Goal: Task Accomplishment & Management: Manage account settings

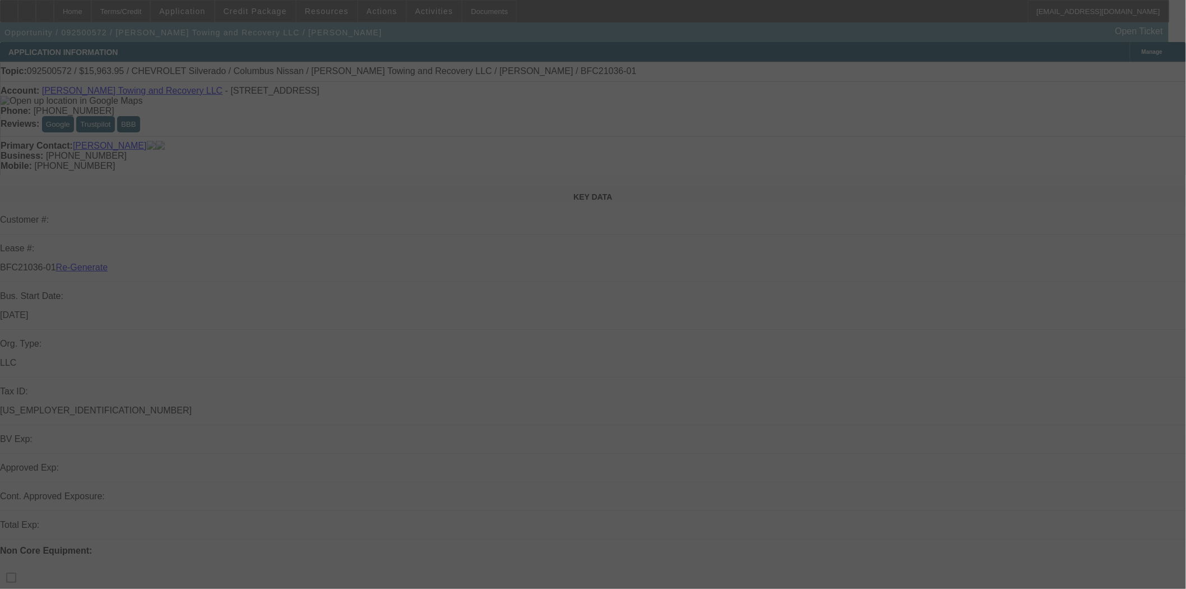
select select "3"
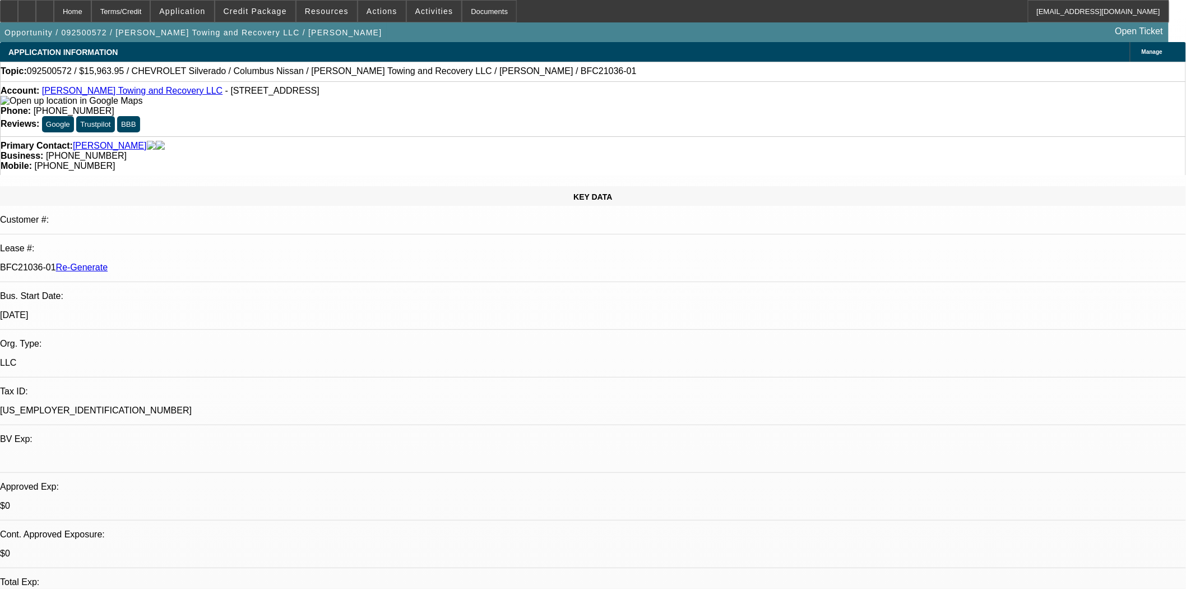
select select "0"
select select "2"
select select "0"
select select "1"
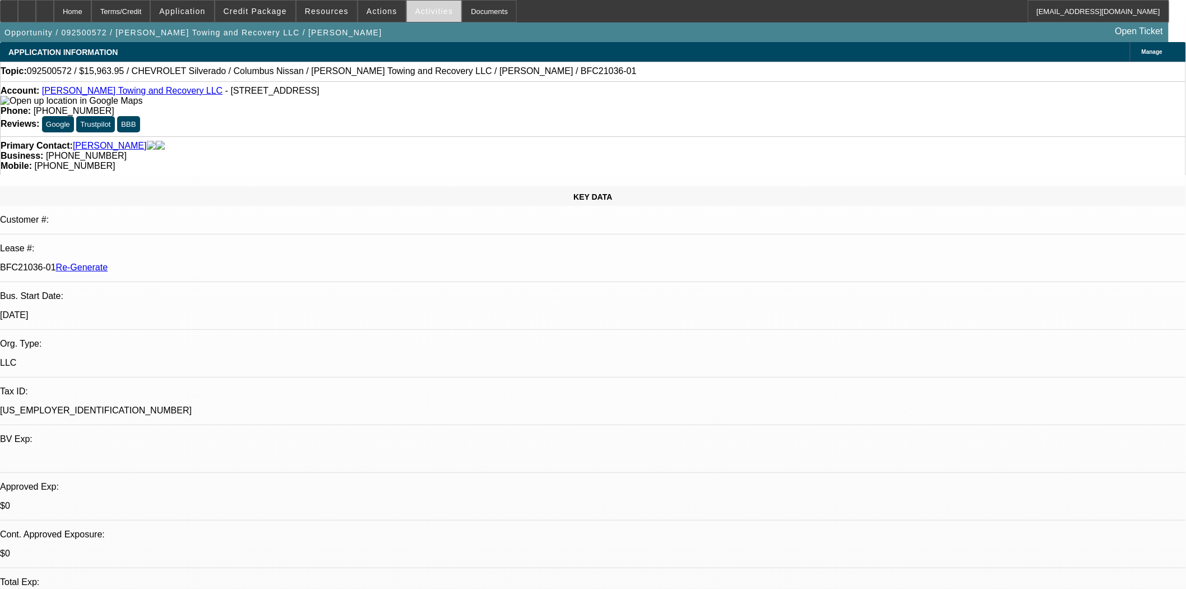
click at [428, 15] on span at bounding box center [434, 11] width 55 height 27
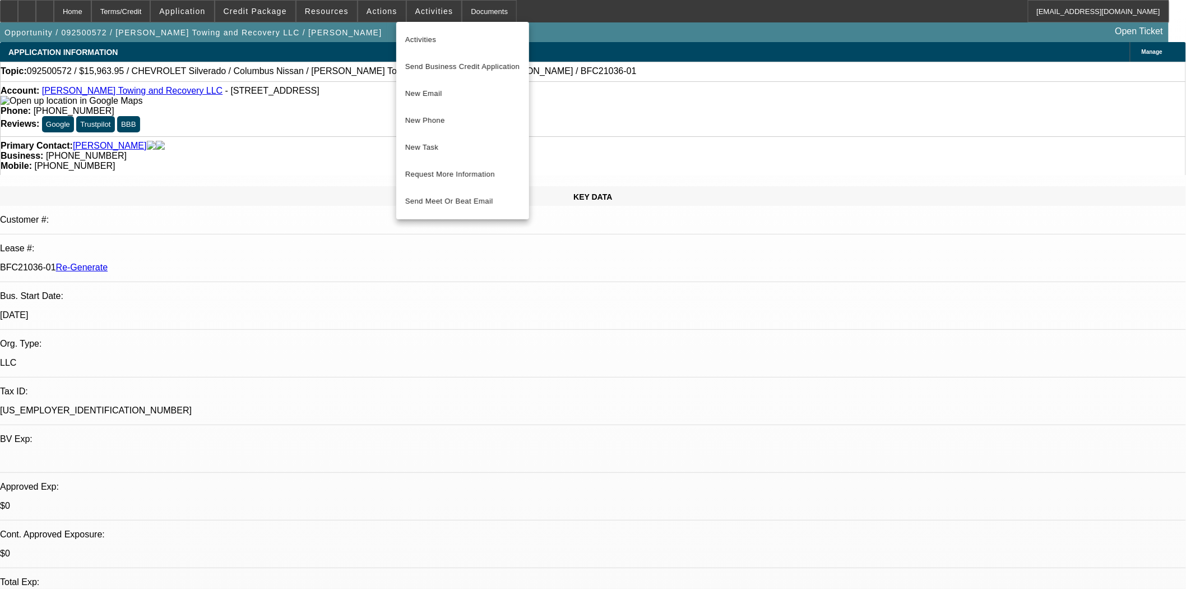
click at [967, 130] on div at bounding box center [593, 294] width 1186 height 589
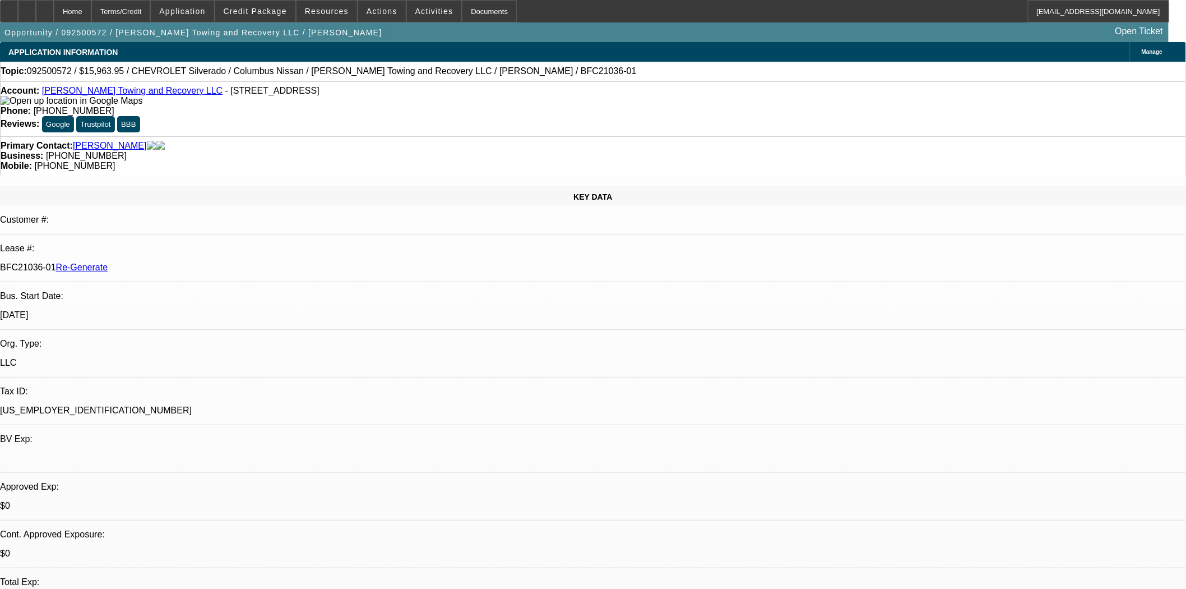
click at [425, 10] on span "Activities" at bounding box center [434, 11] width 38 height 9
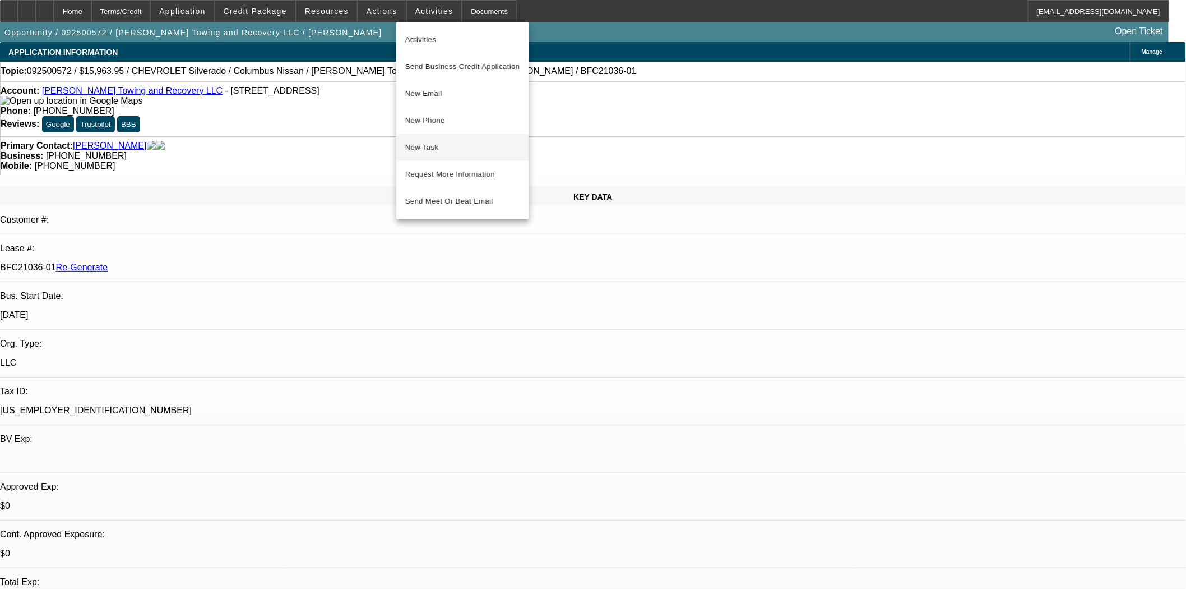
click at [428, 147] on span "New Task" at bounding box center [462, 147] width 115 height 13
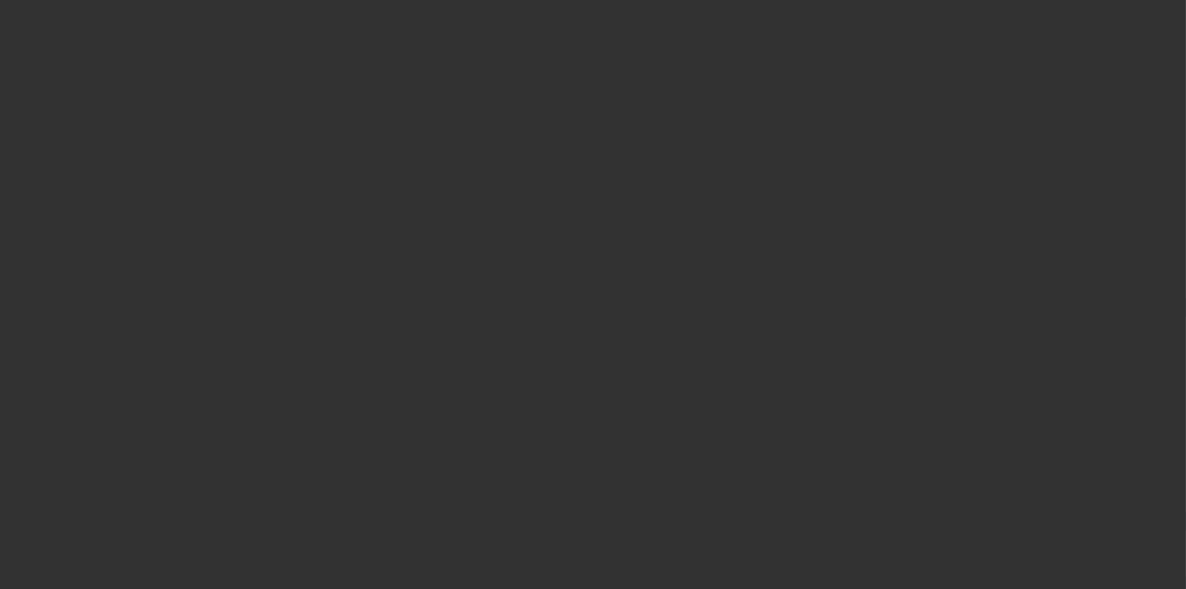
select select "3"
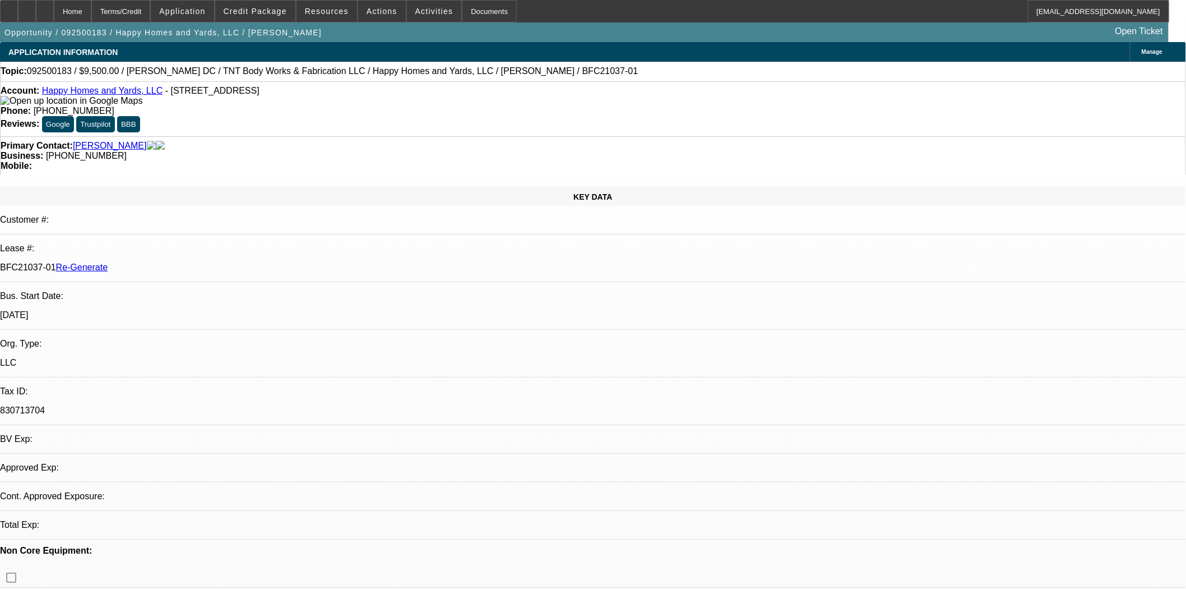
select select "0"
select select "6"
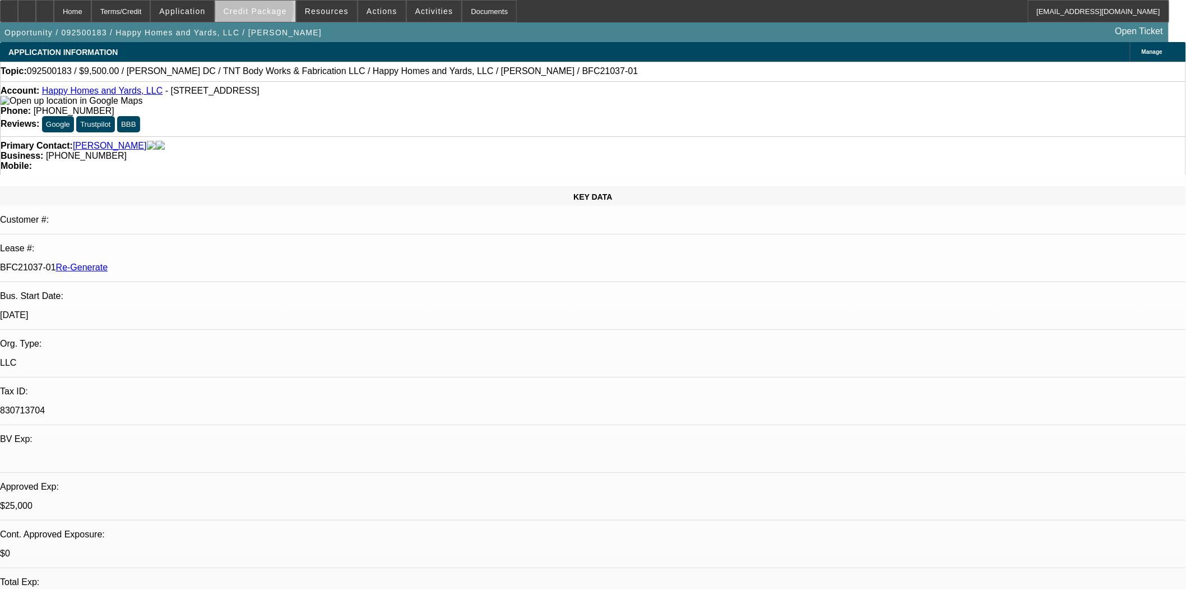
click at [273, 11] on span "Credit Package" at bounding box center [255, 11] width 63 height 9
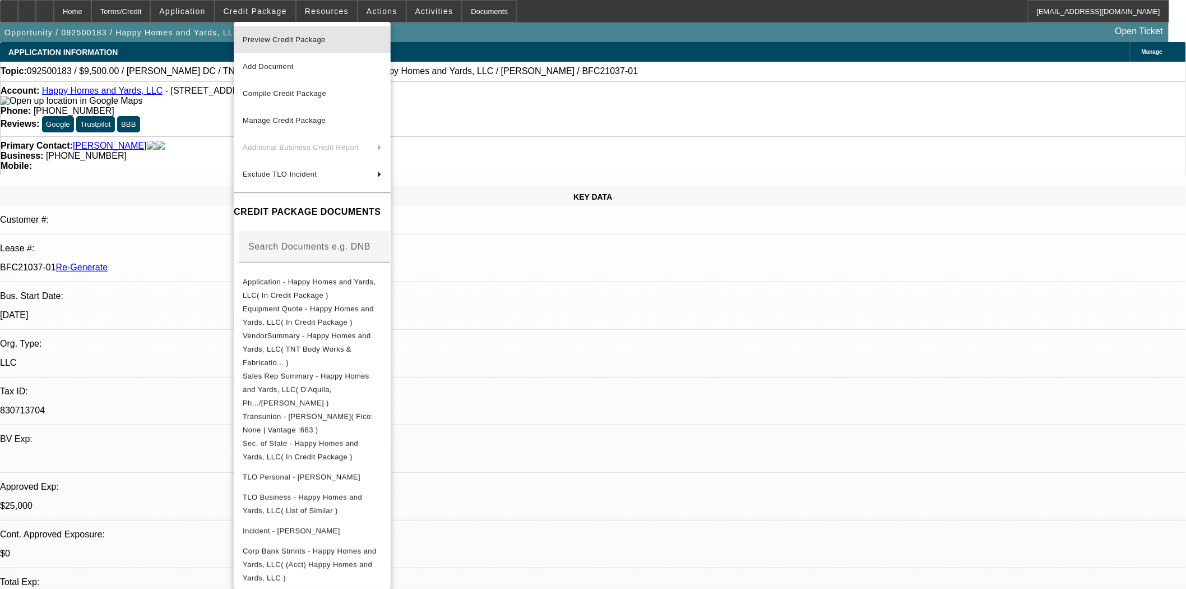
click at [275, 38] on span "Preview Credit Package" at bounding box center [284, 39] width 83 height 8
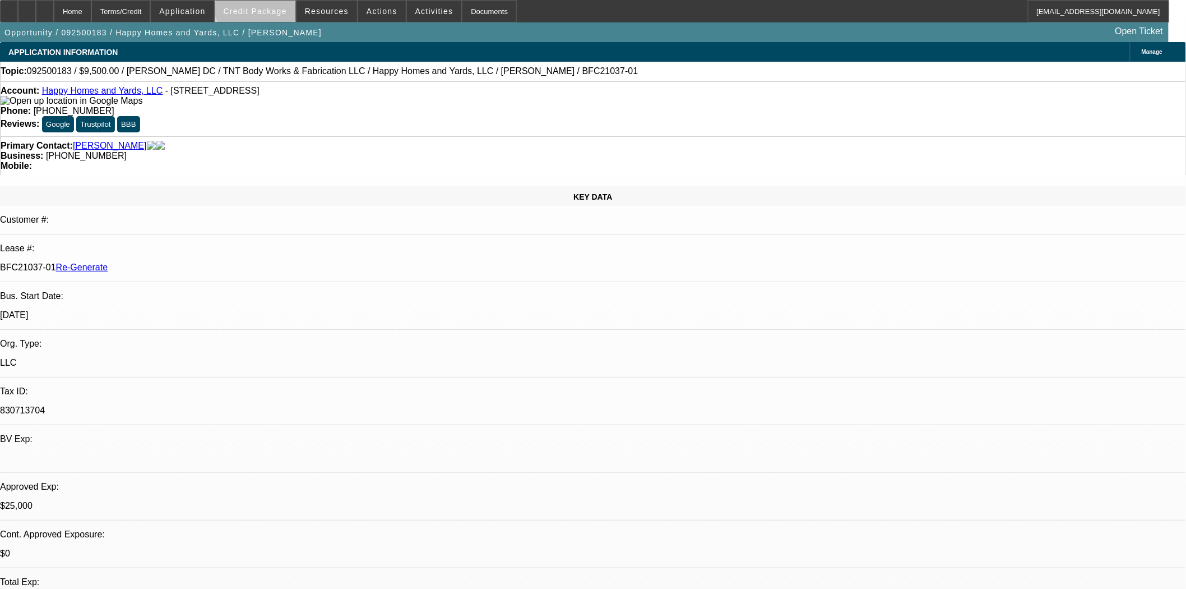
click at [275, 3] on span at bounding box center [255, 11] width 80 height 27
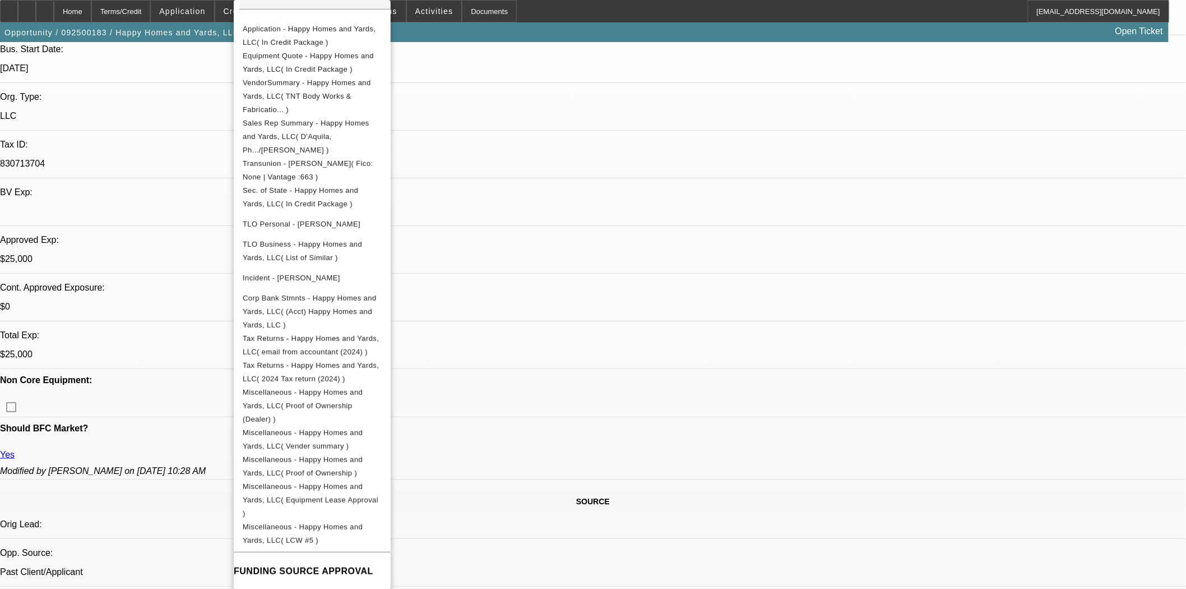
scroll to position [249, 0]
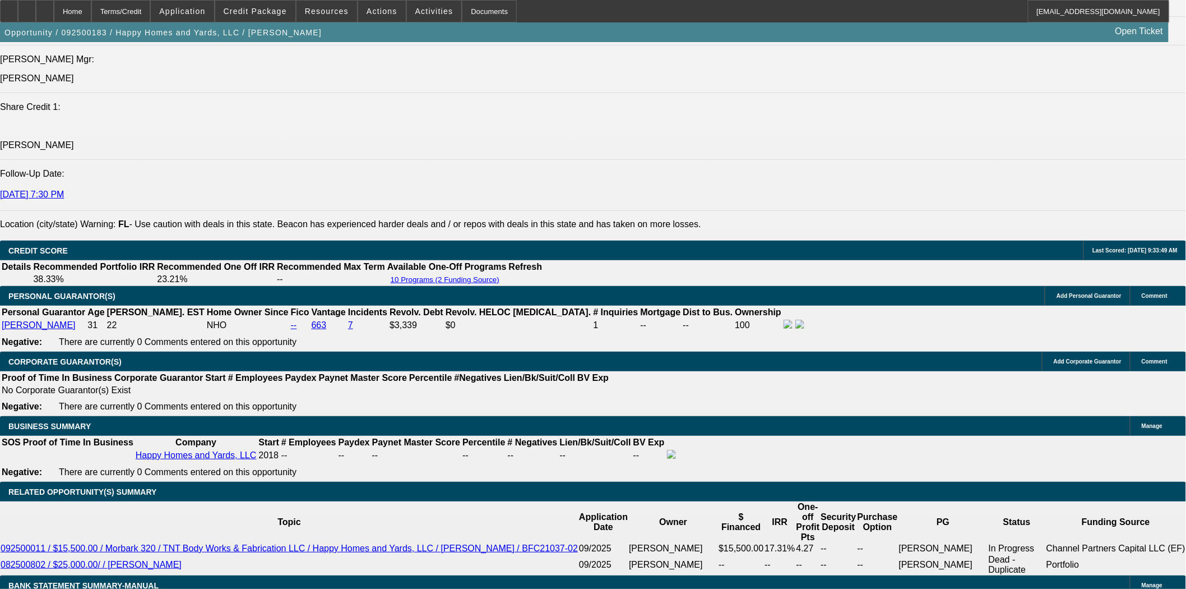
scroll to position [1682, 0]
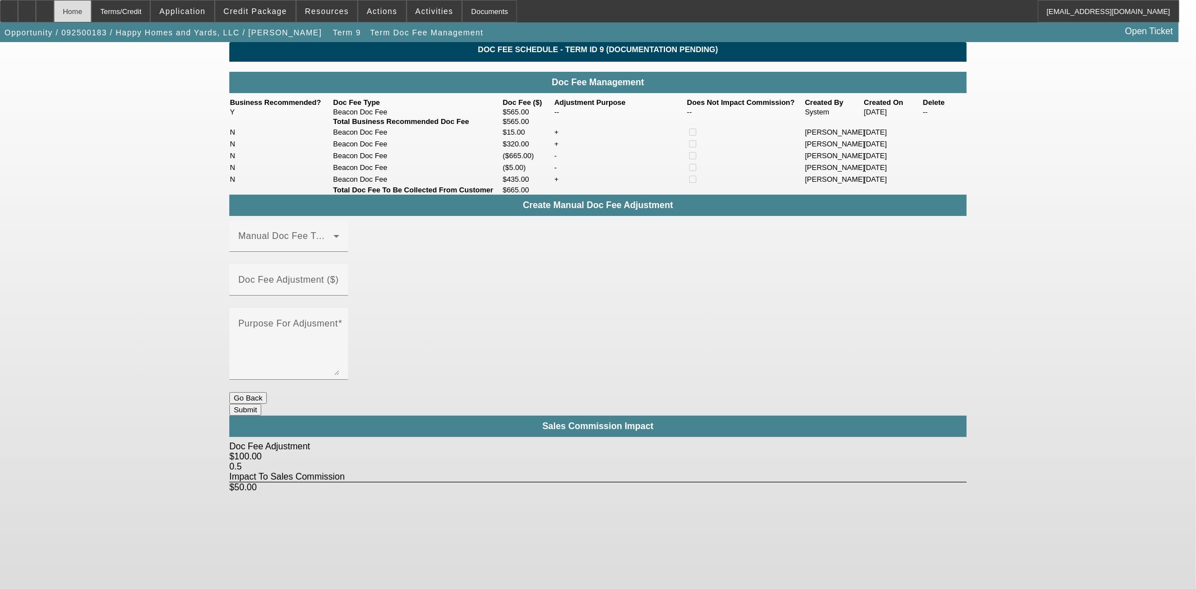
click at [91, 14] on div "Home" at bounding box center [73, 11] width 38 height 22
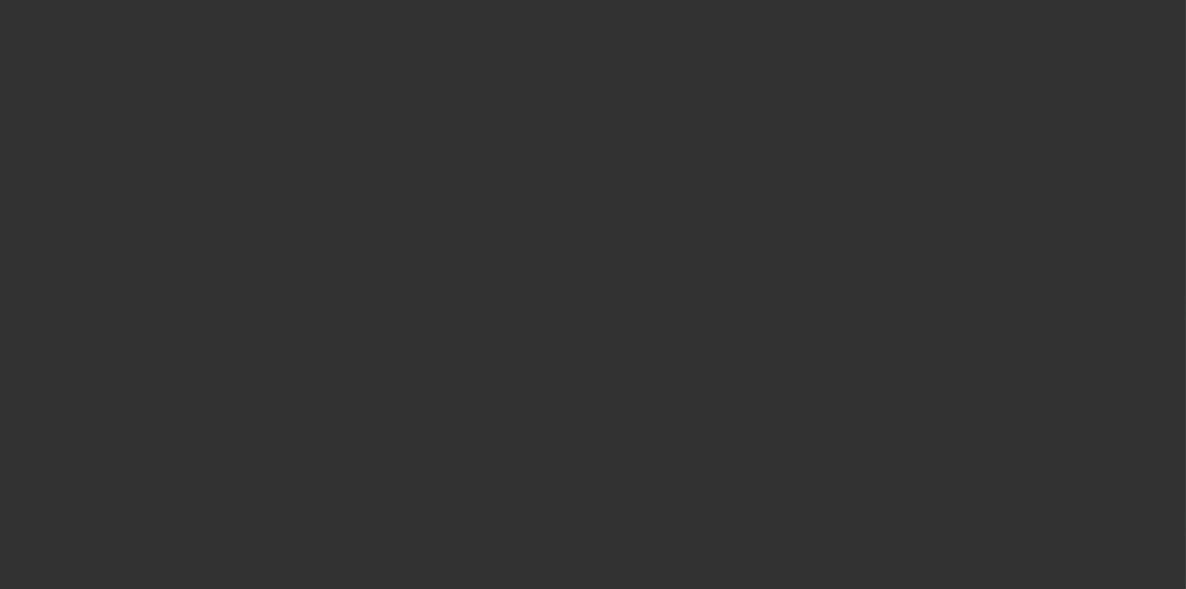
select select "3"
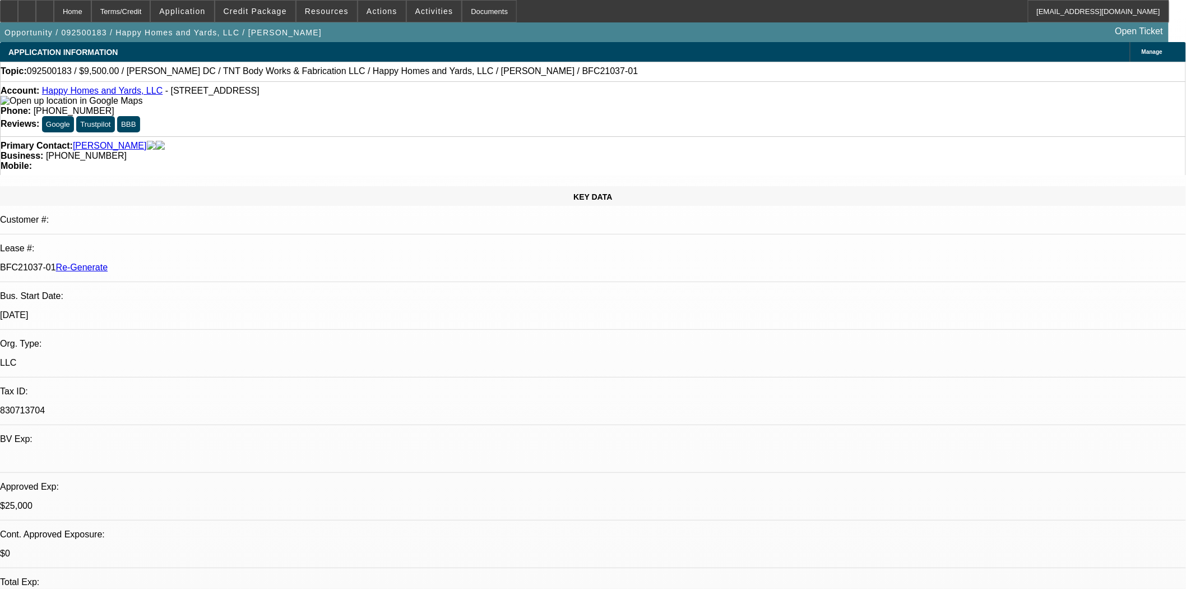
select select "0"
select select "6"
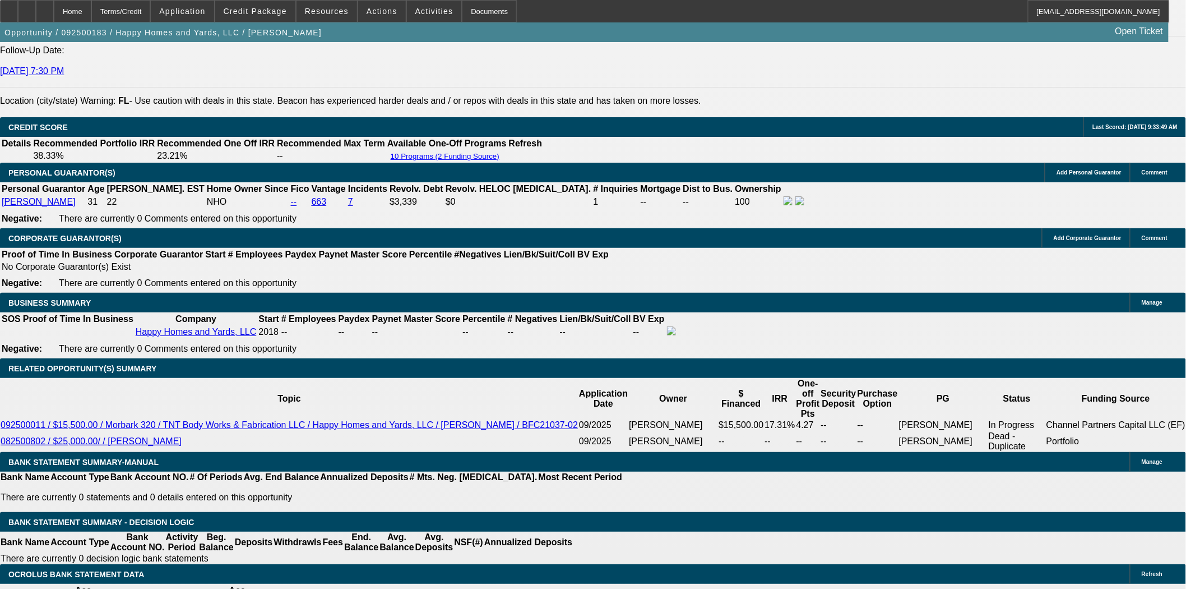
scroll to position [1619, 0]
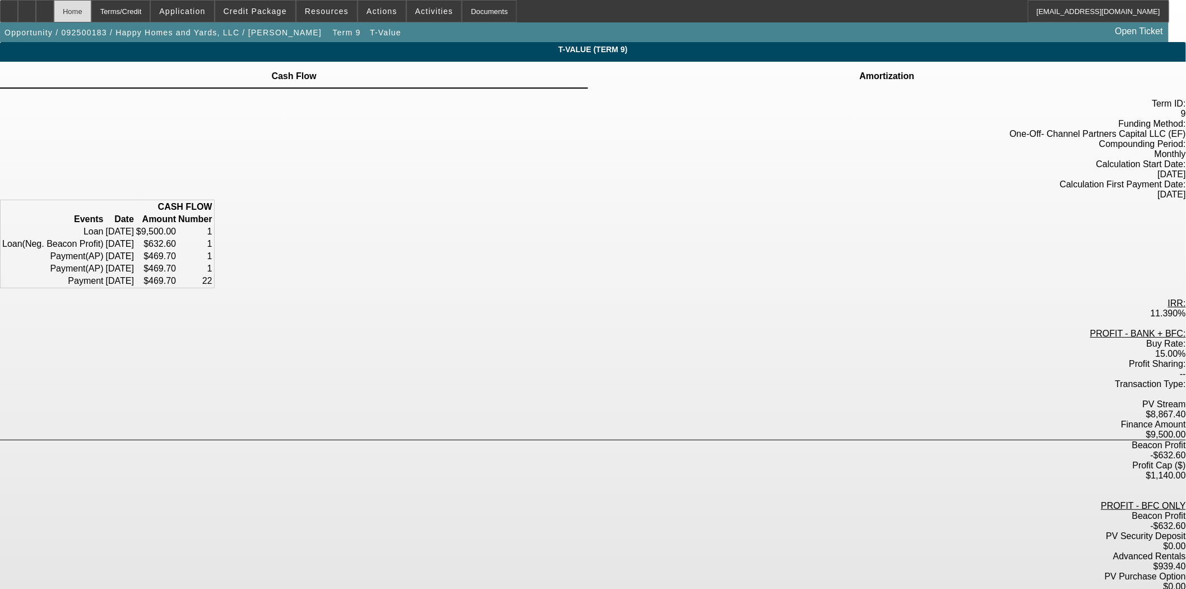
click at [91, 19] on div "Home" at bounding box center [73, 11] width 38 height 22
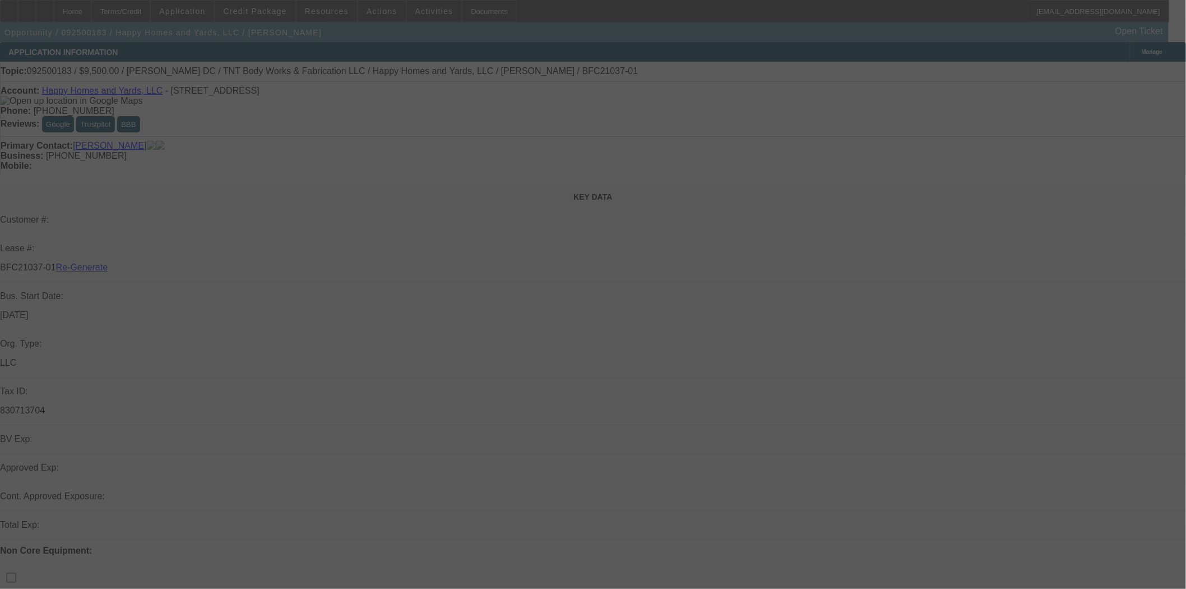
select select "3"
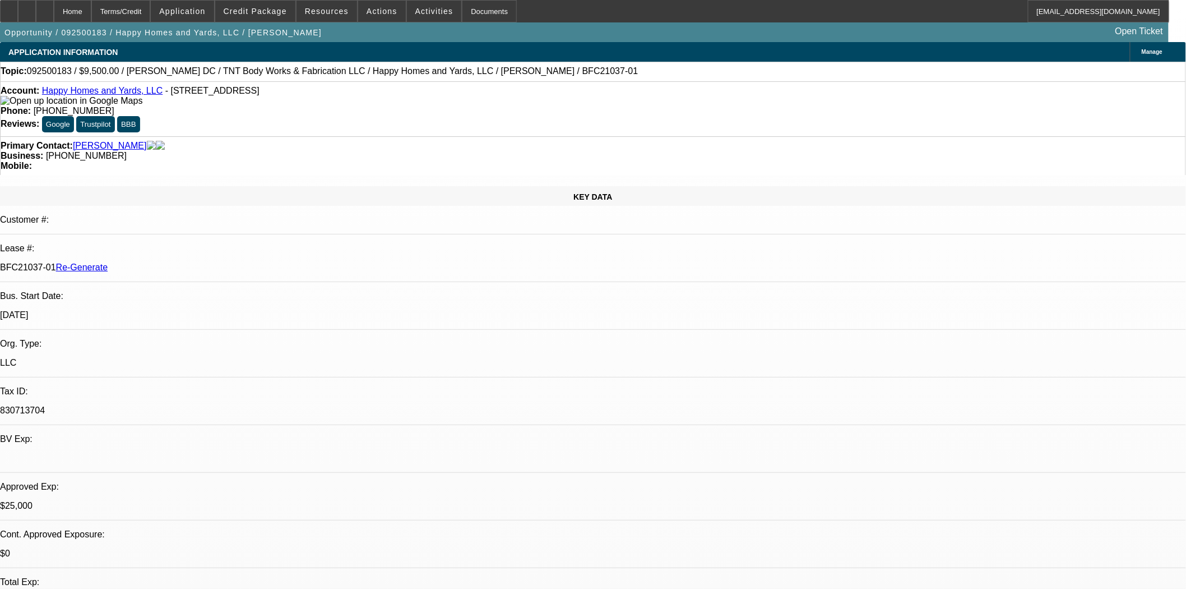
select select "0"
select select "6"
click at [373, 8] on span "Actions" at bounding box center [382, 11] width 31 height 9
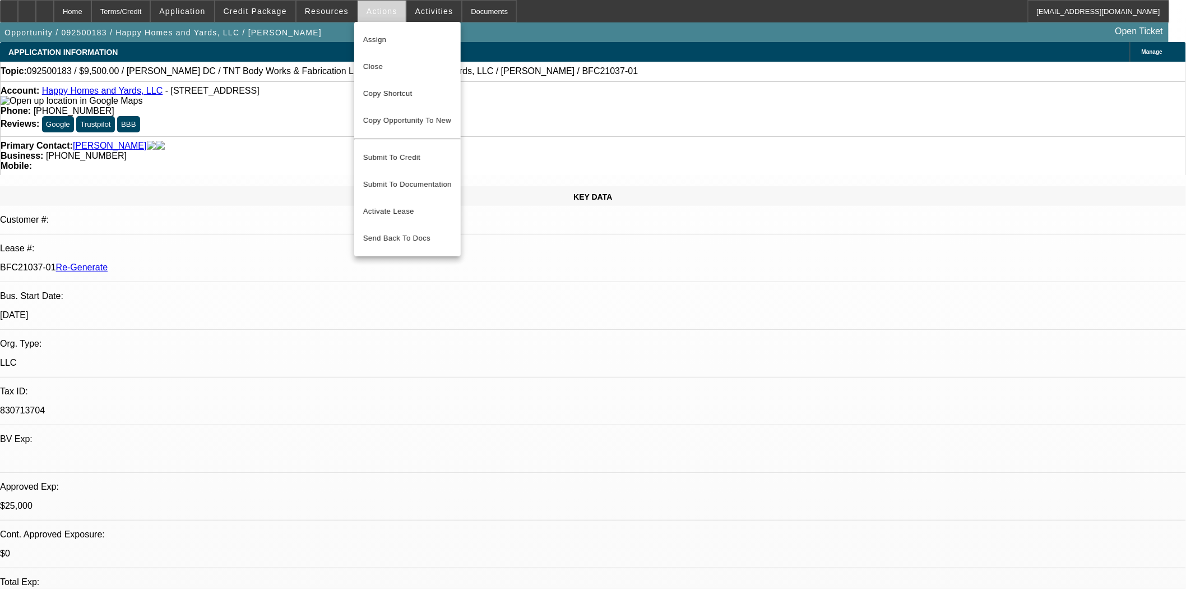
click at [377, 36] on span "Assign" at bounding box center [407, 39] width 89 height 13
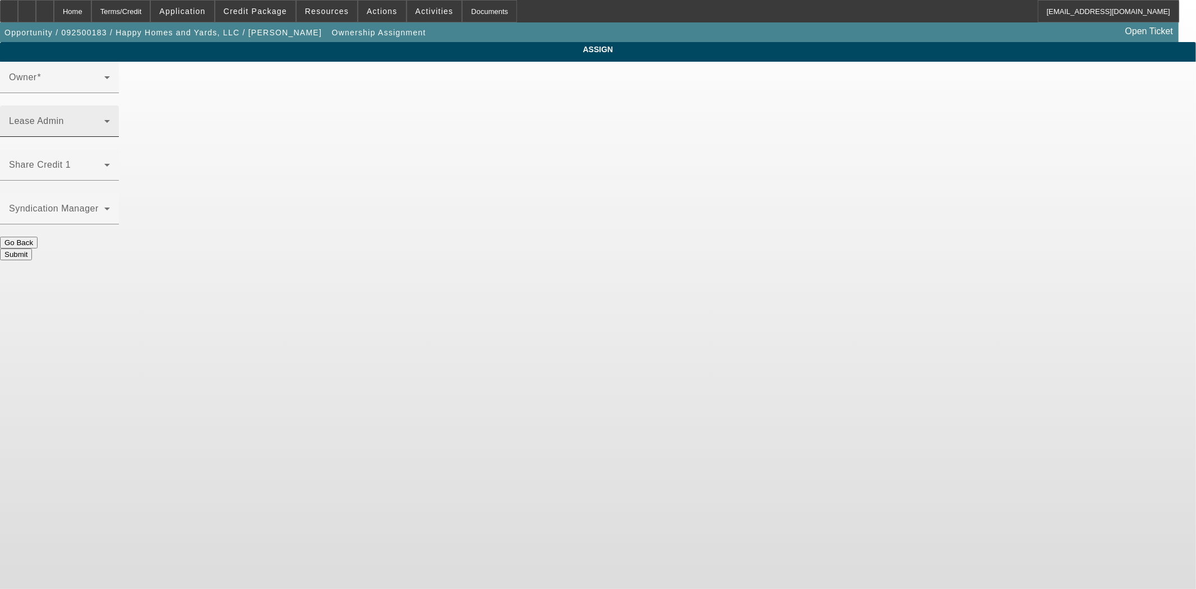
click at [110, 105] on div "Lease Admin" at bounding box center [59, 120] width 101 height 31
click at [104, 119] on span at bounding box center [56, 125] width 95 height 13
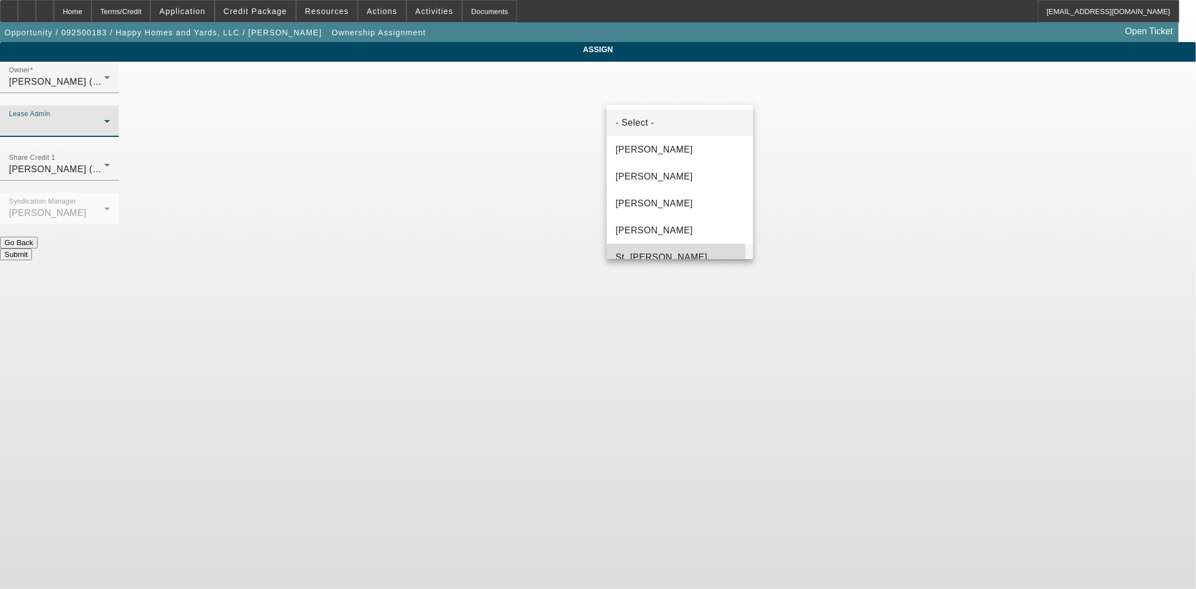
click at [651, 252] on span "St. [PERSON_NAME]" at bounding box center [662, 257] width 92 height 13
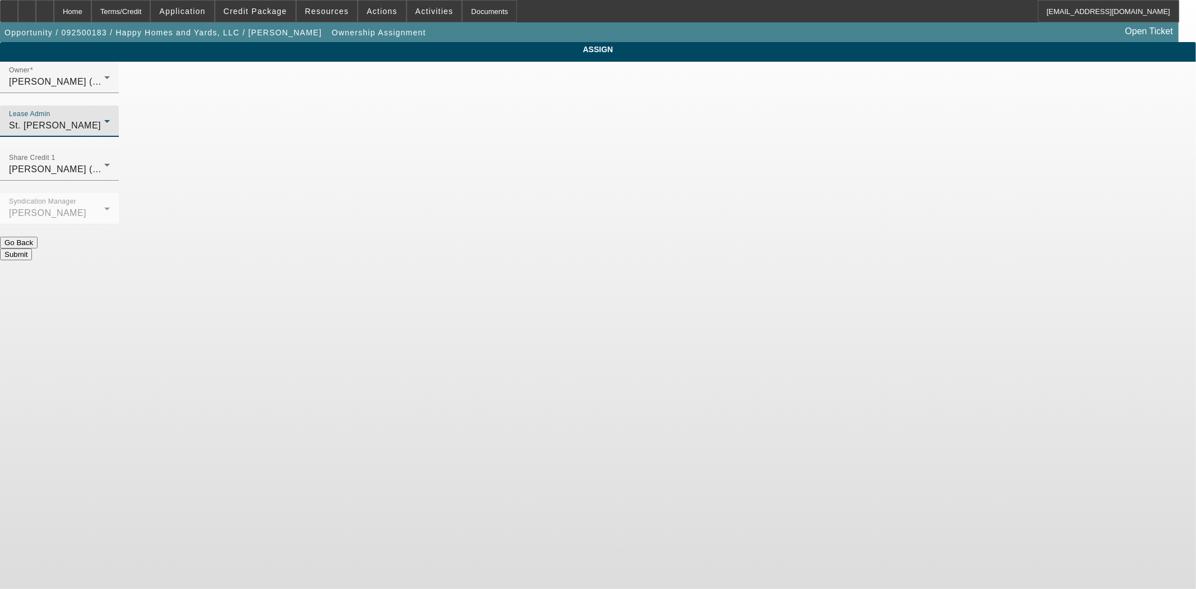
click at [32, 248] on button "Submit" at bounding box center [16, 254] width 32 height 12
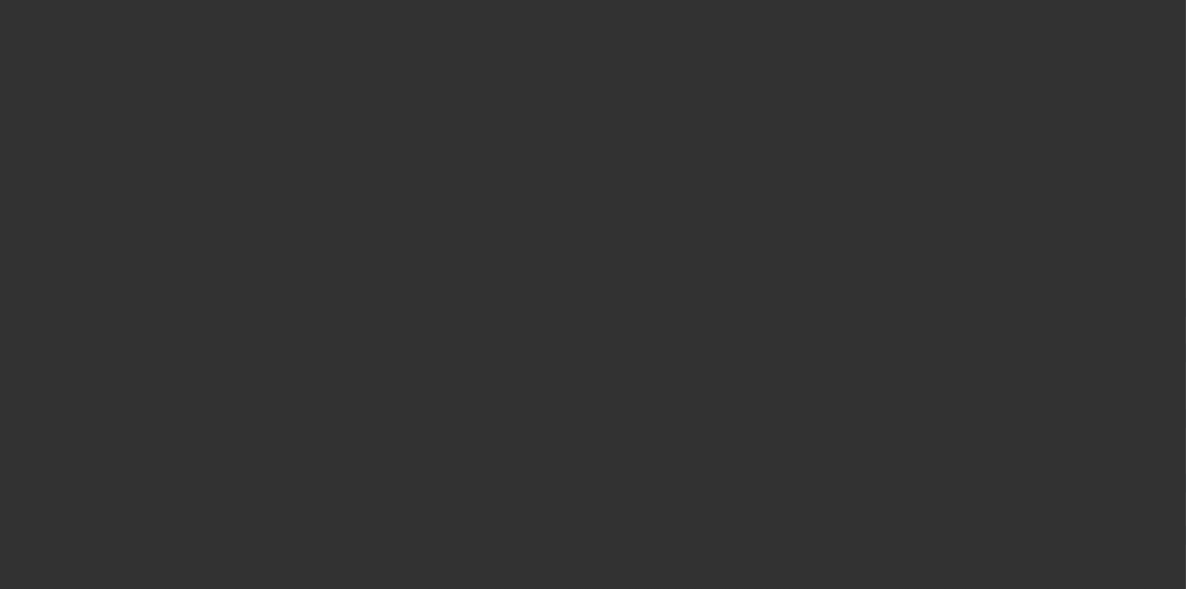
select select "3"
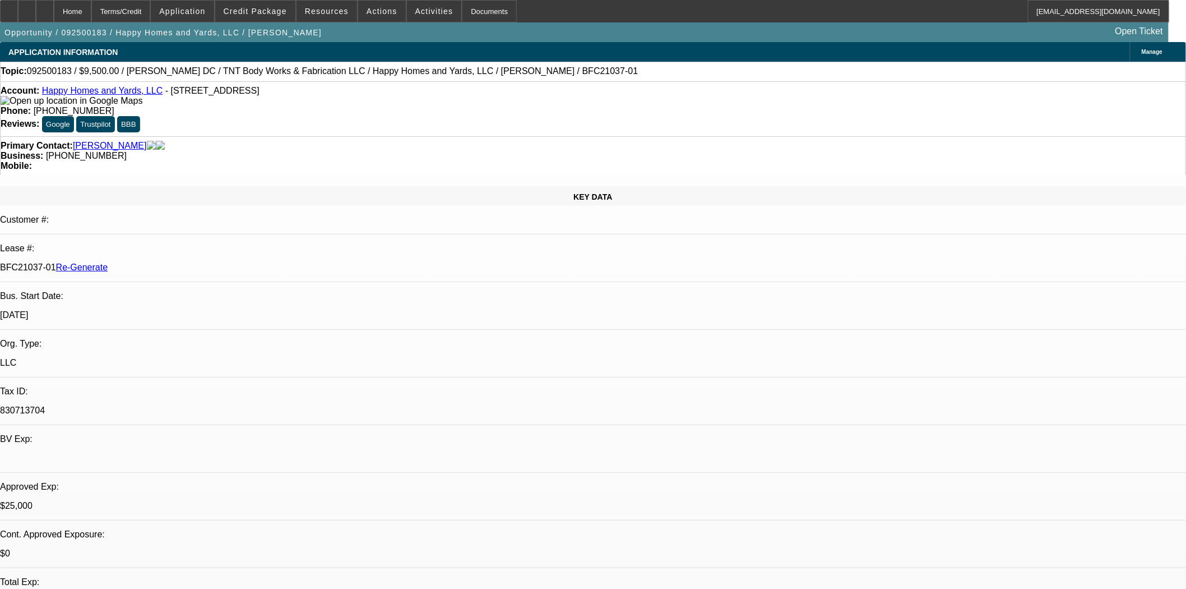
select select "0"
select select "6"
click at [477, 4] on div "Documents" at bounding box center [489, 11] width 55 height 22
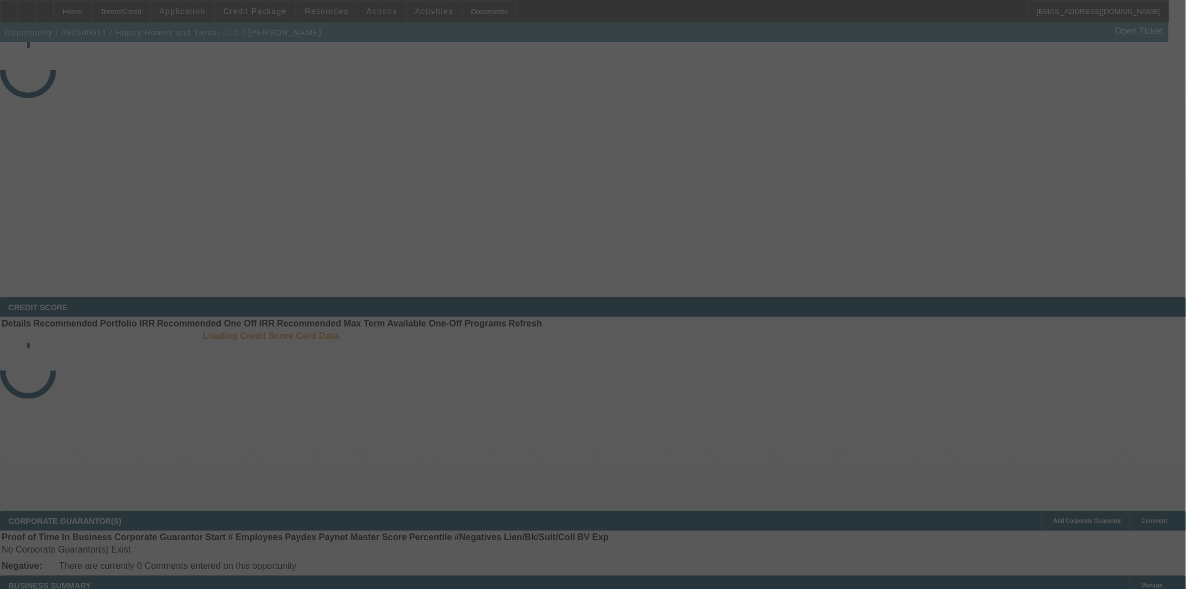
select select "3"
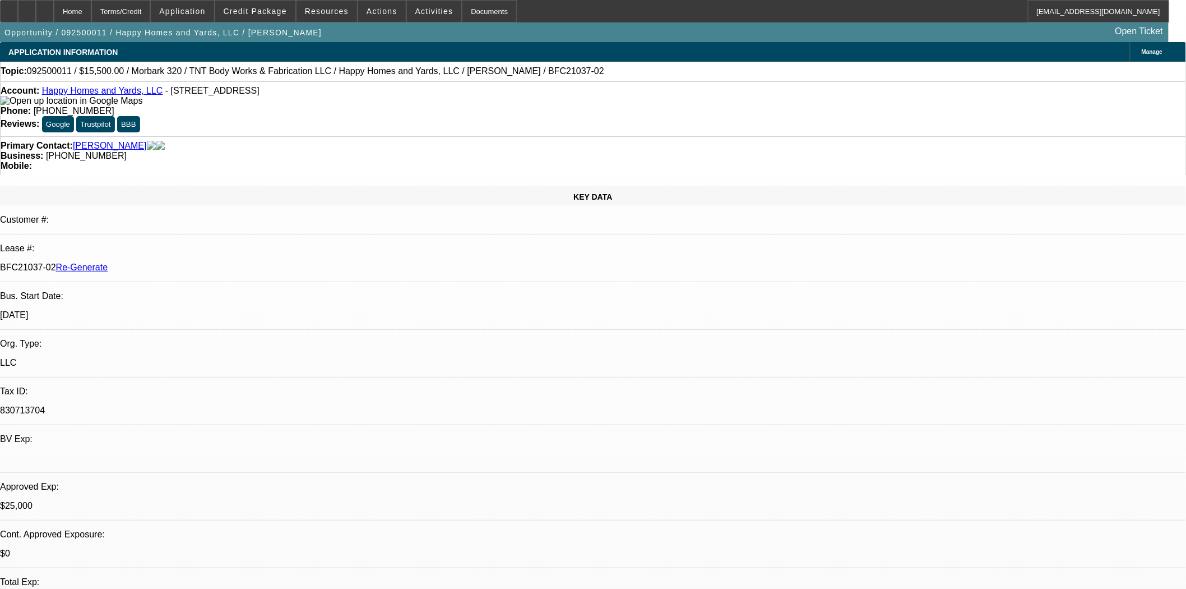
select select "0"
select select "3"
select select "0"
select select "6"
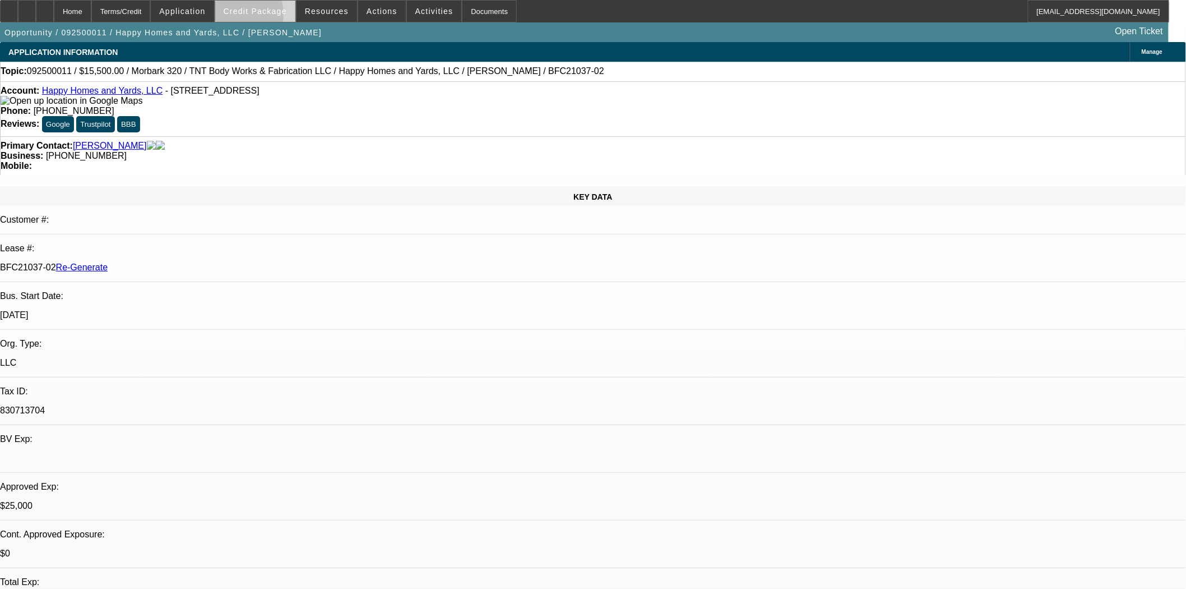
click at [248, 17] on span at bounding box center [255, 11] width 80 height 27
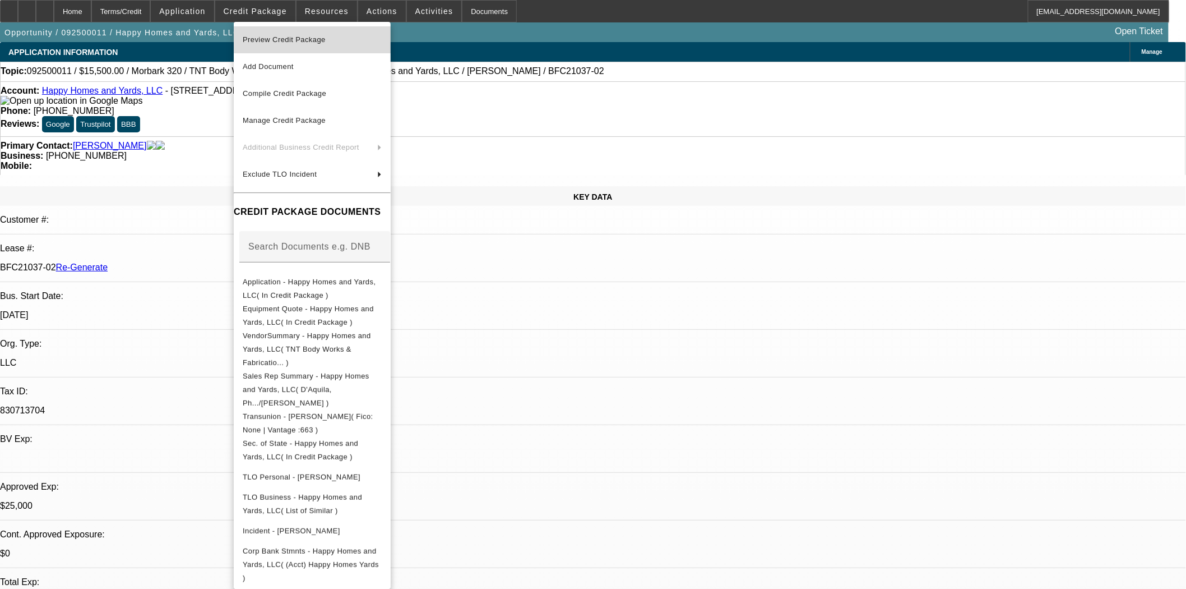
click at [257, 38] on span "Preview Credit Package" at bounding box center [284, 39] width 83 height 8
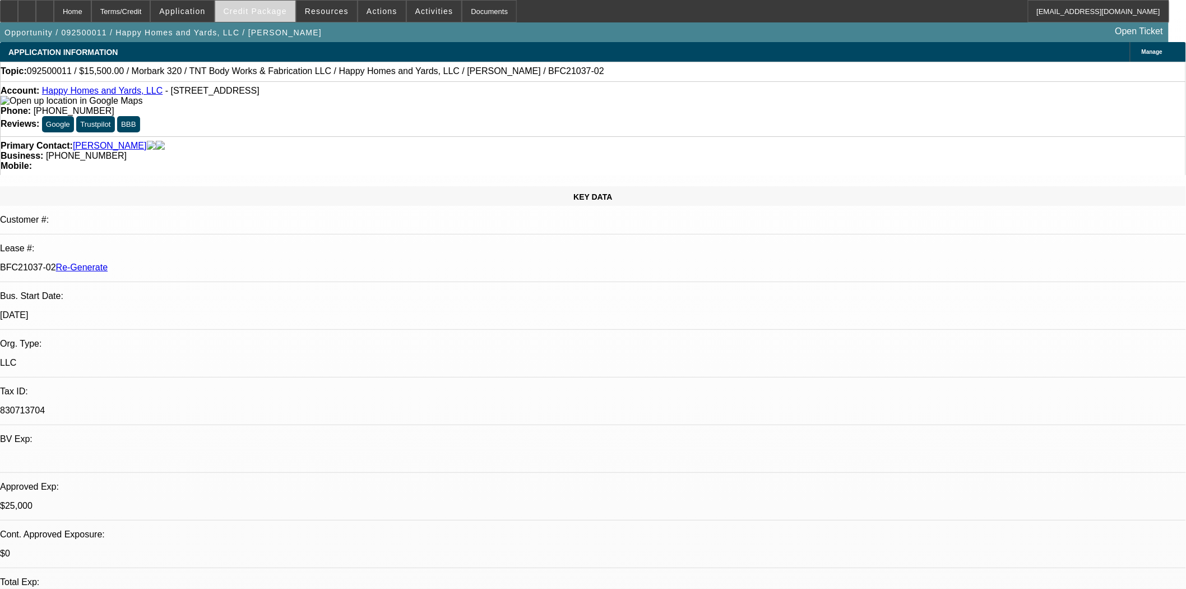
click at [250, 12] on span "Credit Package" at bounding box center [255, 11] width 63 height 9
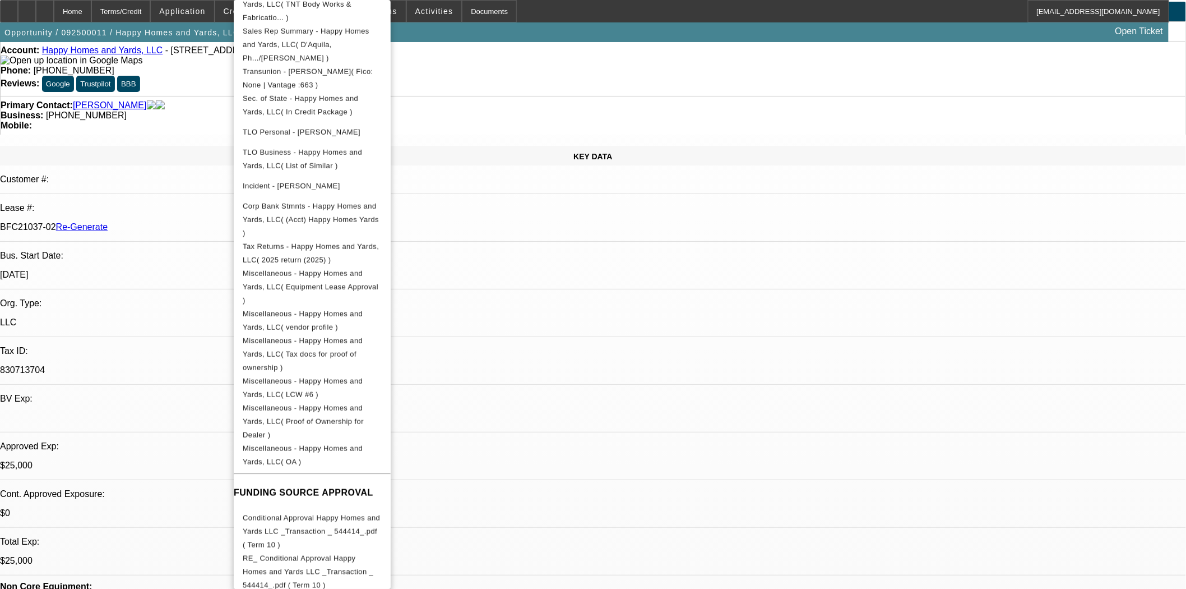
scroll to position [62, 0]
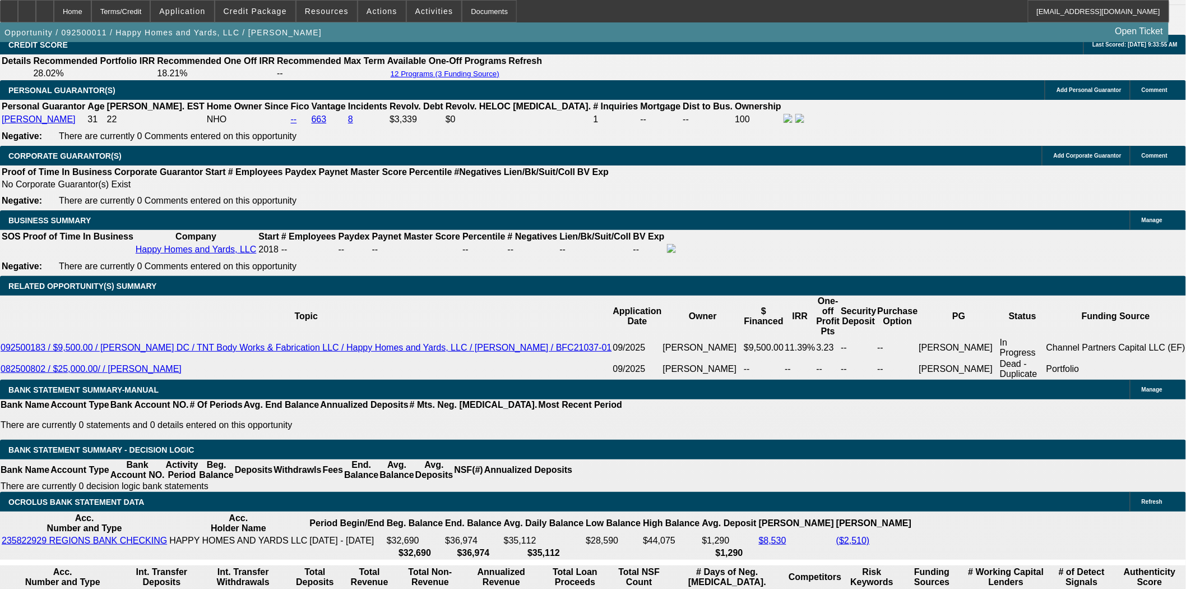
scroll to position [1619, 0]
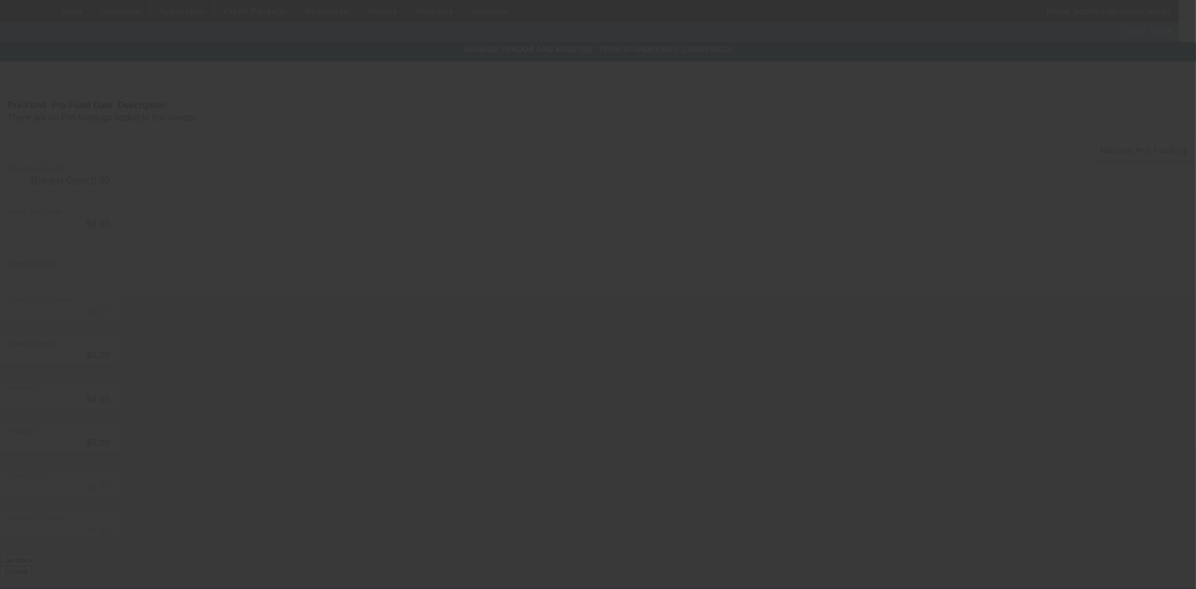
type input "$15,500.00"
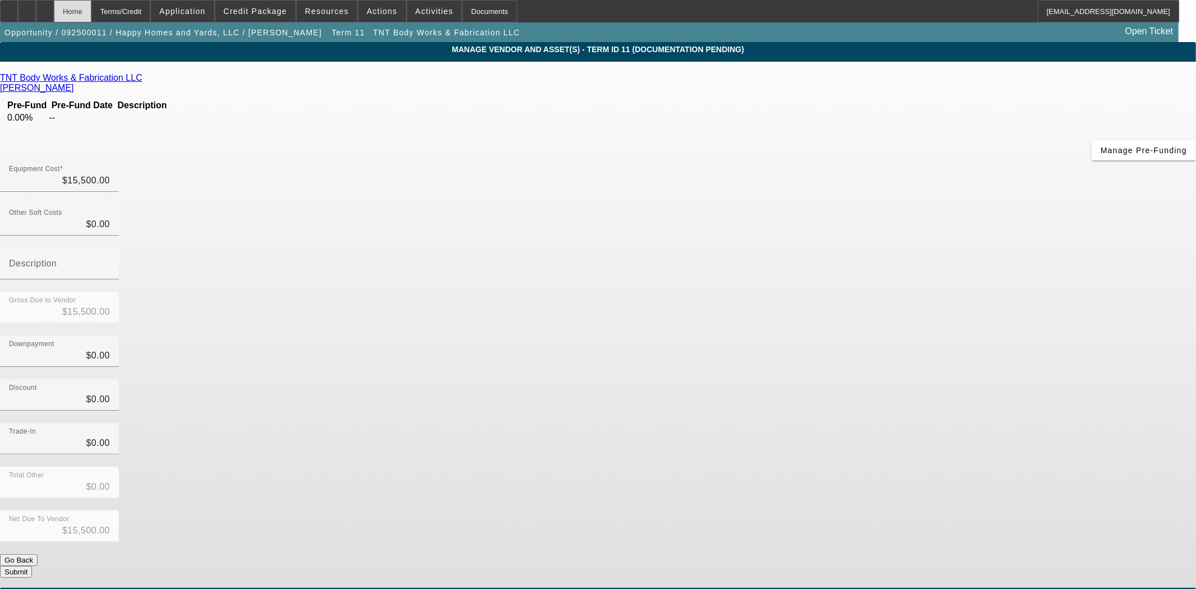
click at [91, 16] on div "Home" at bounding box center [73, 11] width 38 height 22
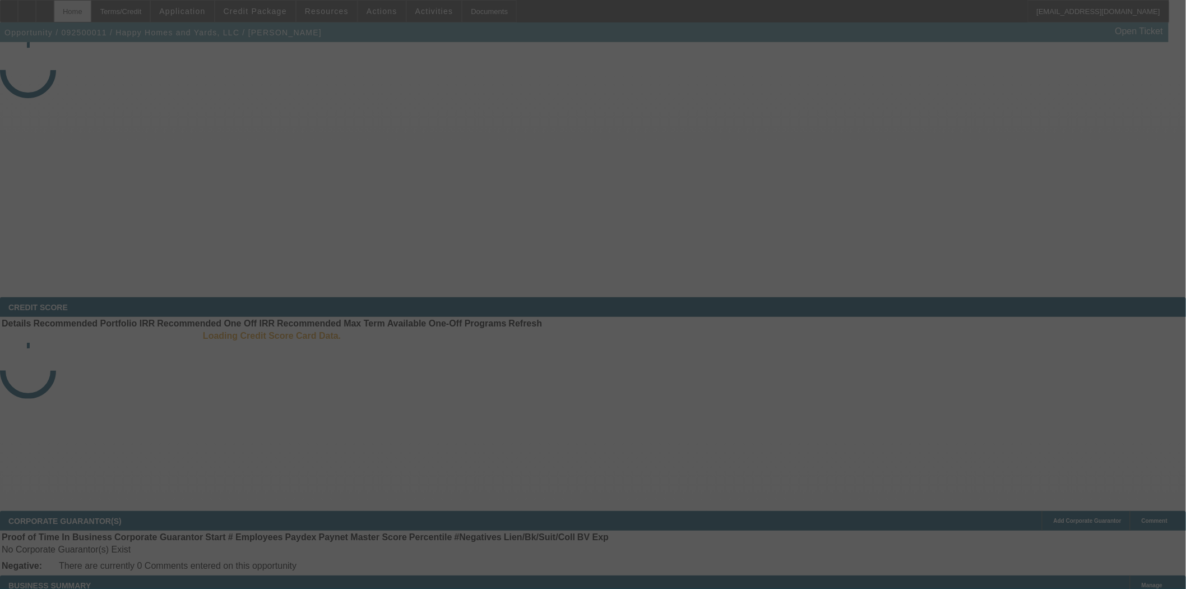
select select "3"
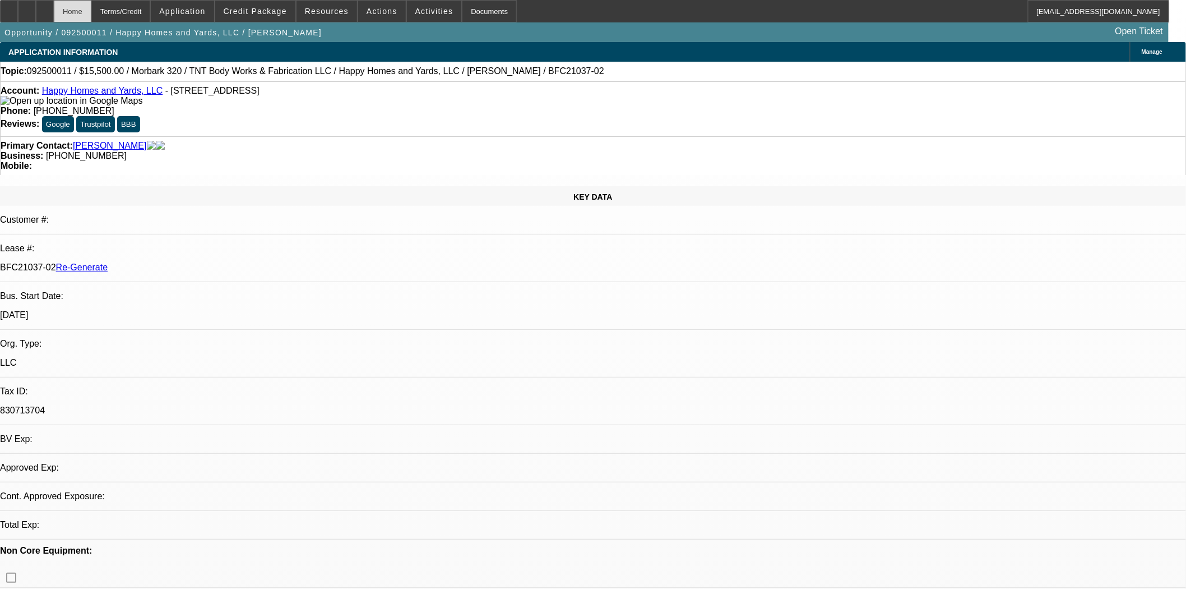
select select "0"
select select "3"
select select "0"
select select "6"
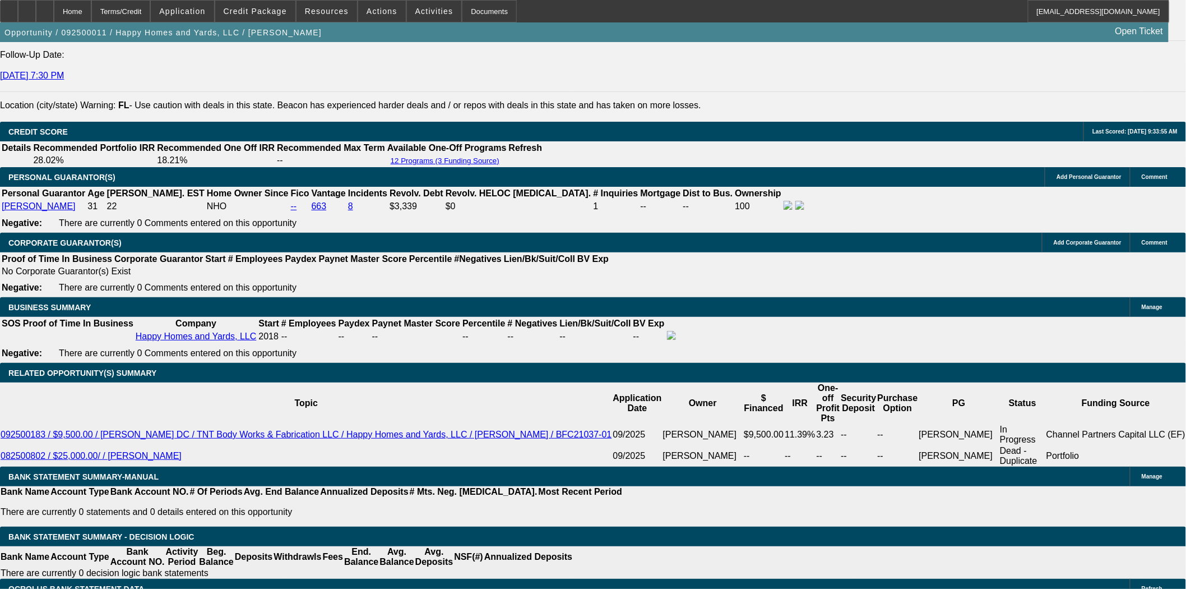
scroll to position [1619, 0]
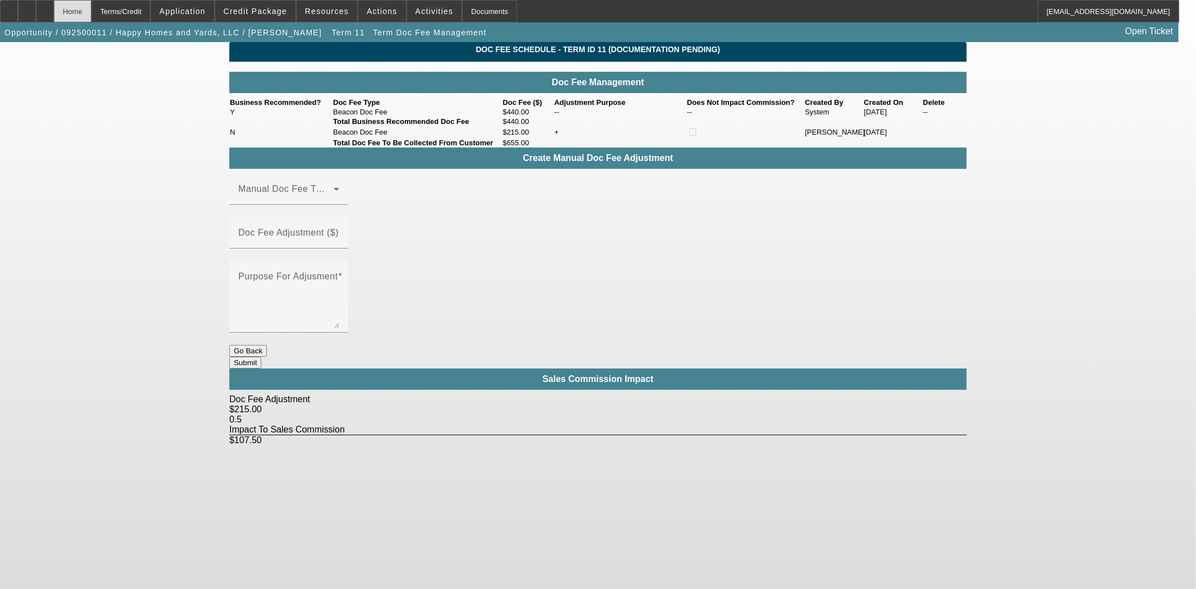
click at [91, 15] on div "Home" at bounding box center [73, 11] width 38 height 22
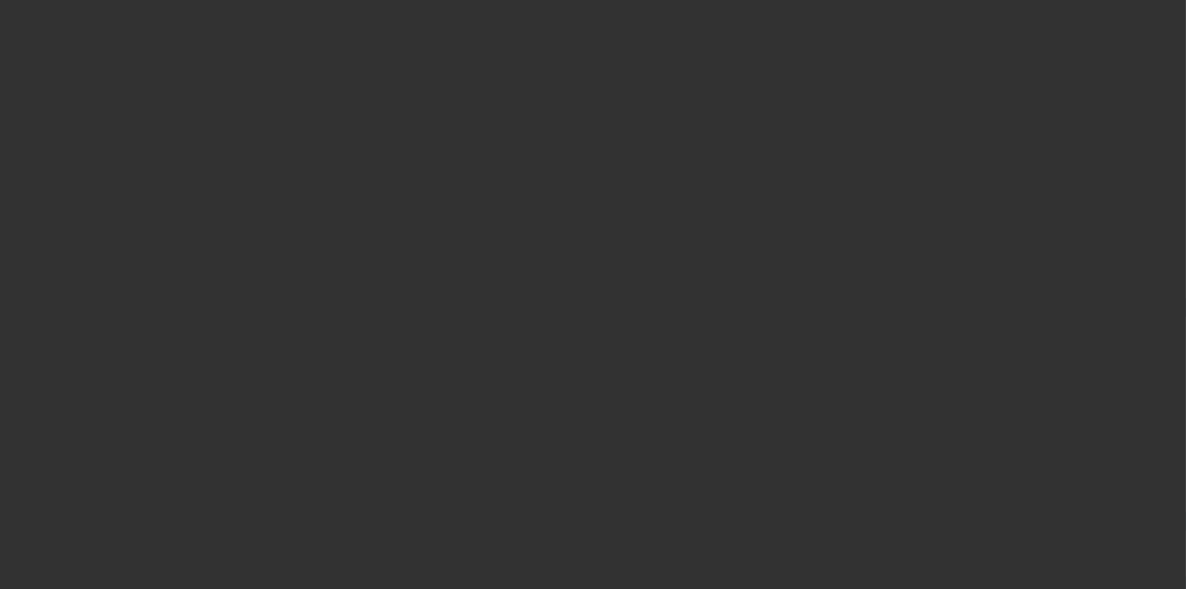
select select "3"
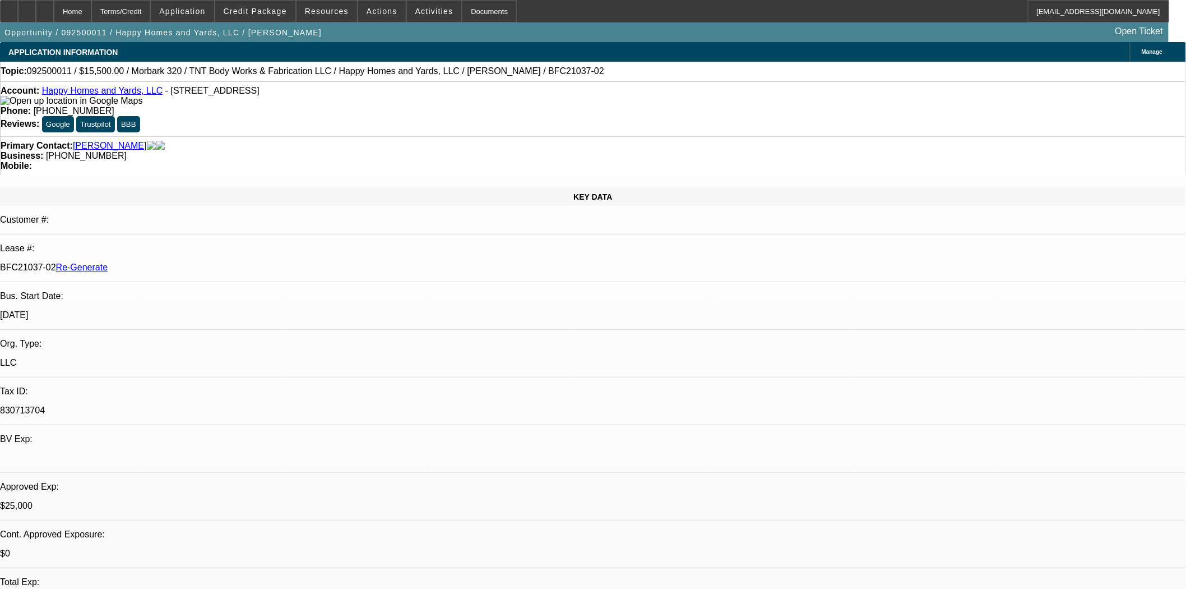
select select "0"
select select "3"
select select "0"
select select "6"
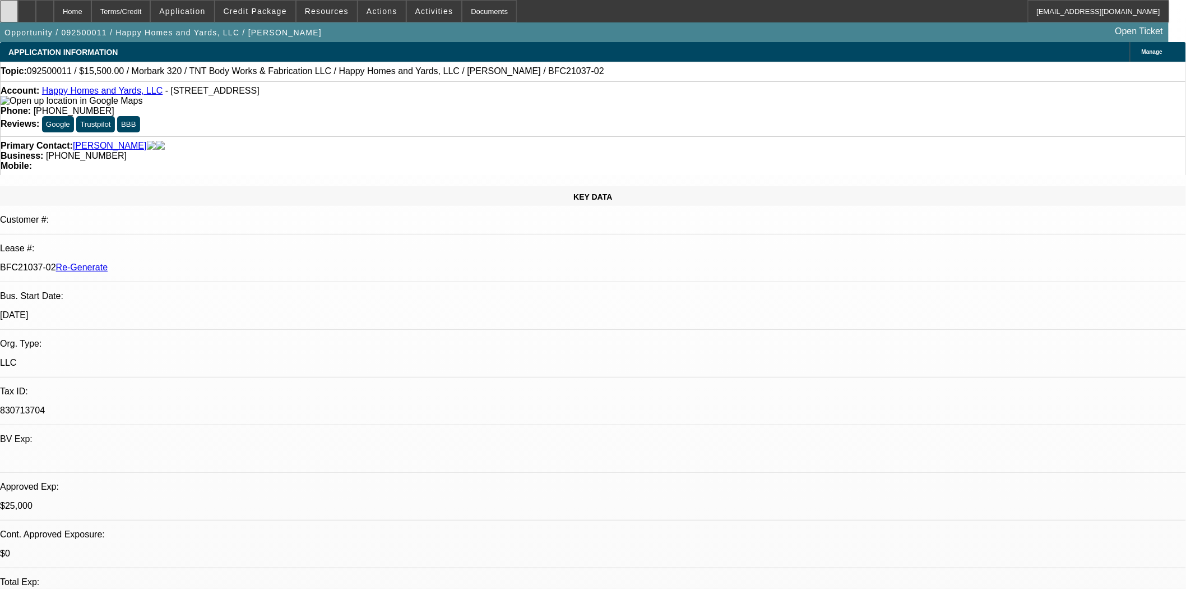
click at [18, 19] on div at bounding box center [9, 11] width 18 height 22
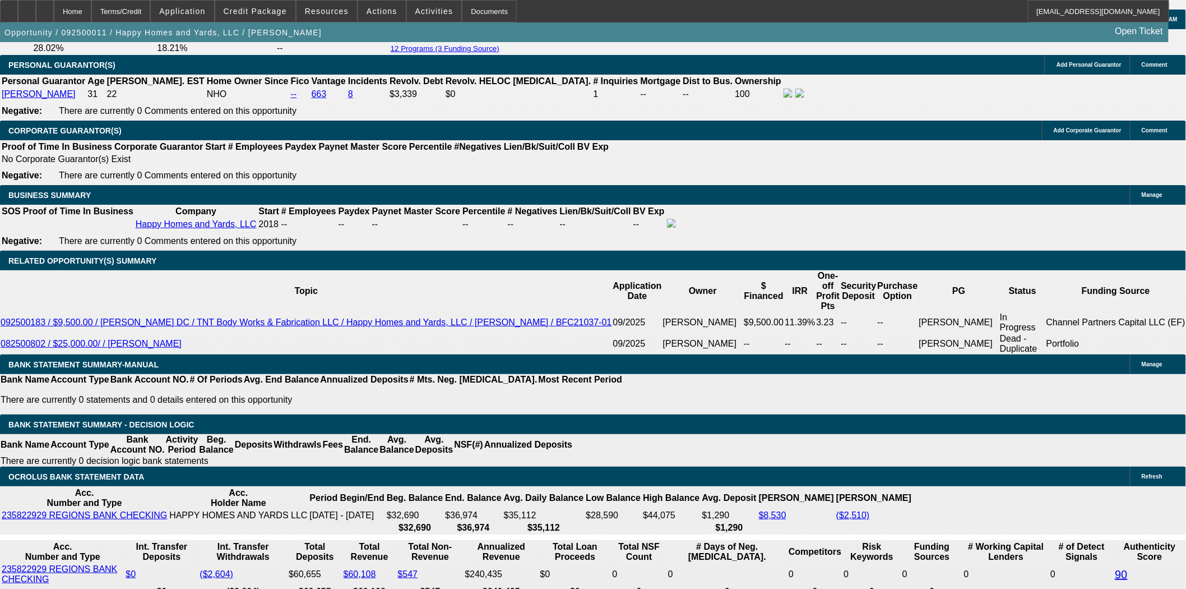
scroll to position [1744, 0]
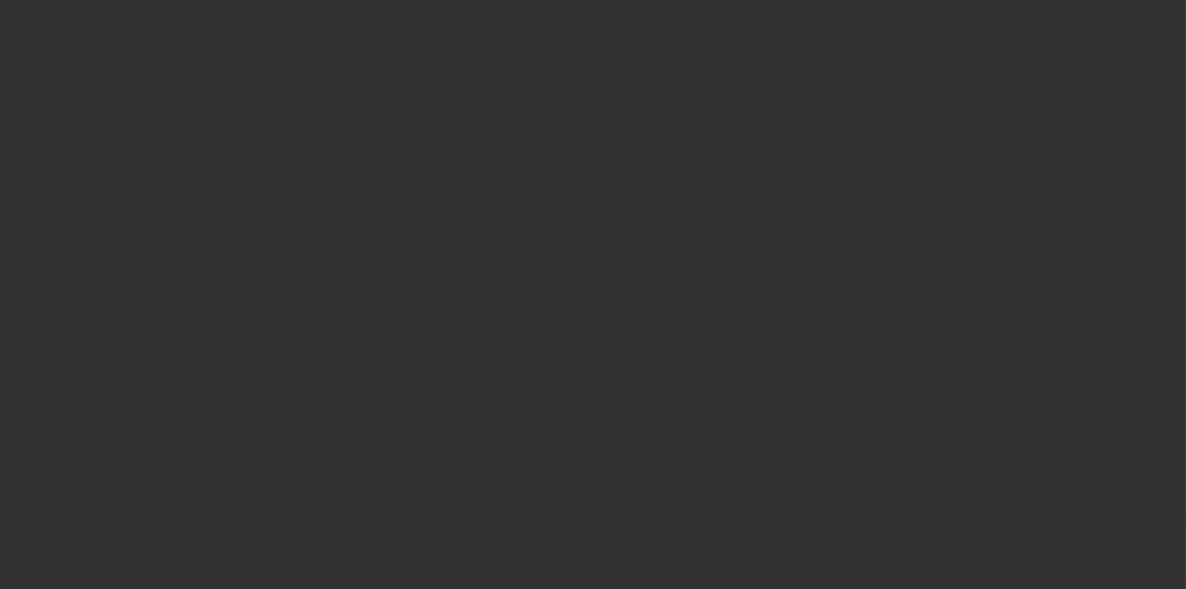
select select "3"
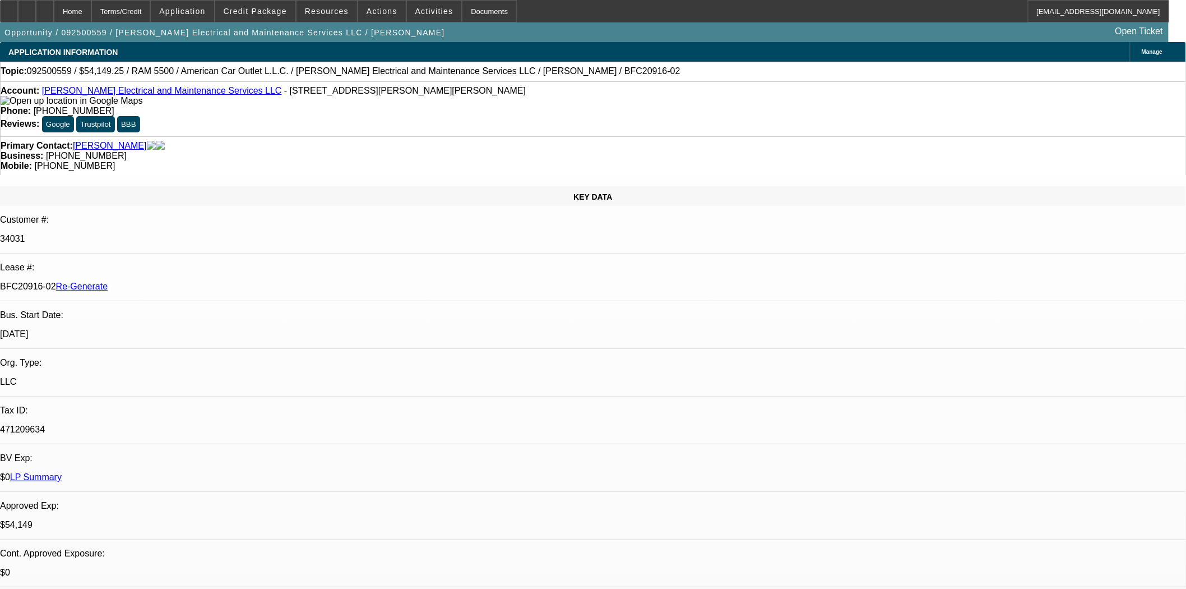
select select "0"
select select "2"
select select "0"
select select "6"
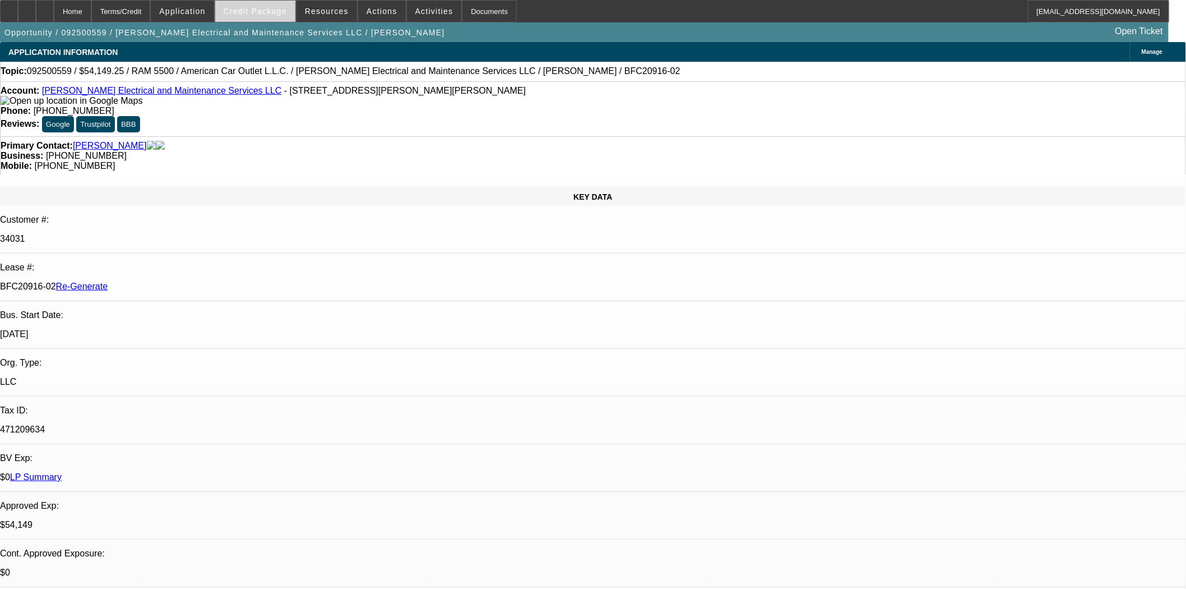
click at [264, 7] on span "Credit Package" at bounding box center [255, 11] width 63 height 9
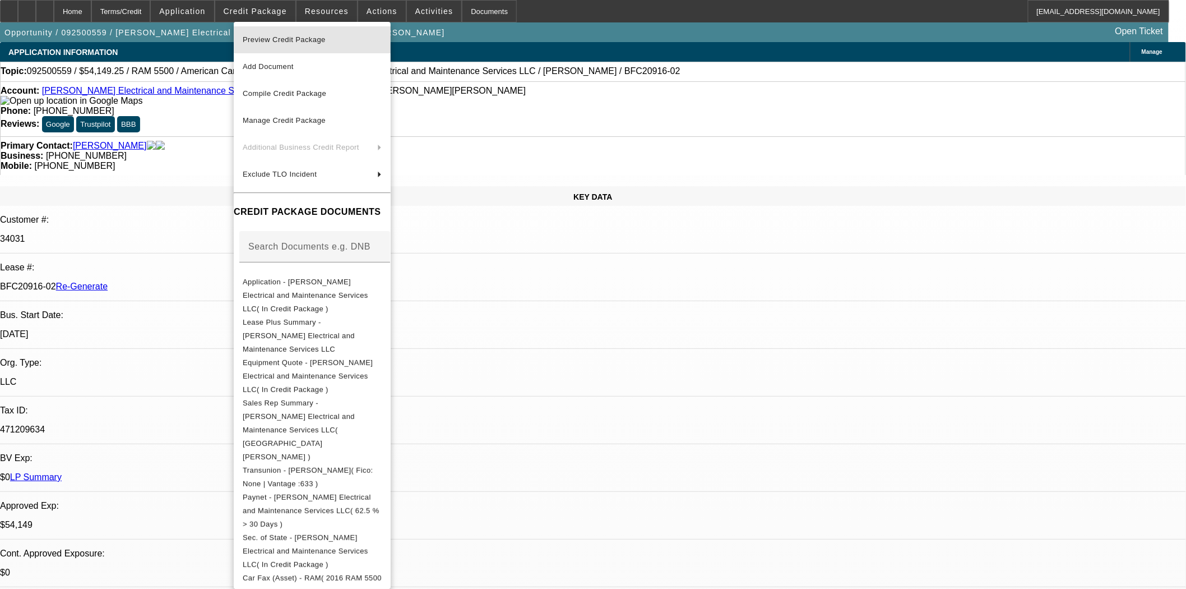
click at [287, 41] on span "Preview Credit Package" at bounding box center [284, 39] width 83 height 8
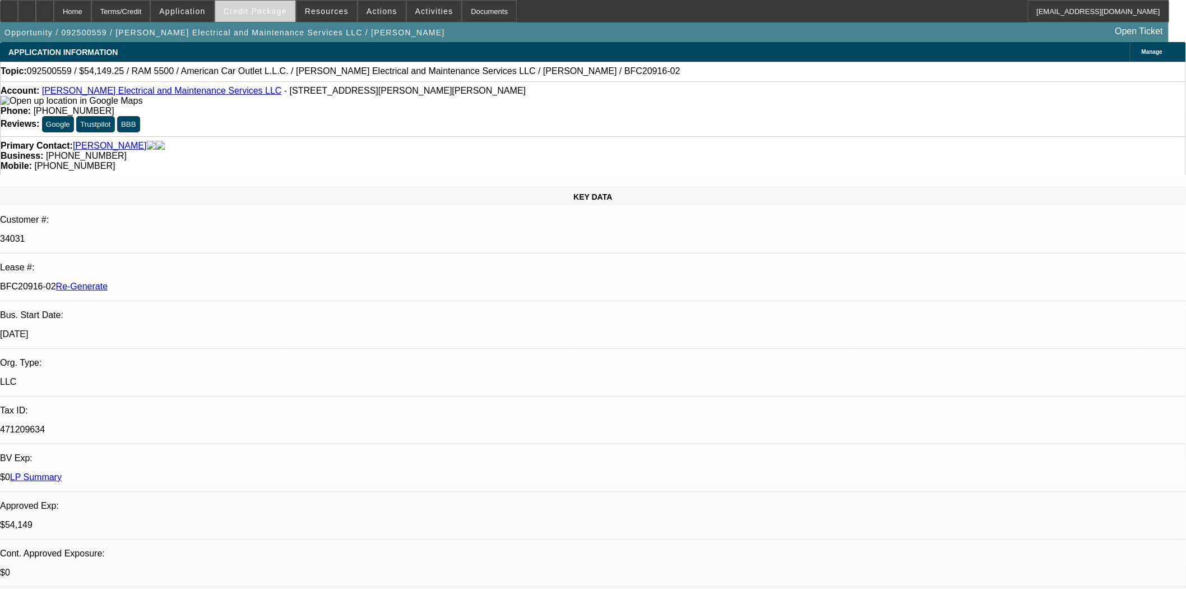
click at [248, 8] on span "Credit Package" at bounding box center [255, 11] width 63 height 9
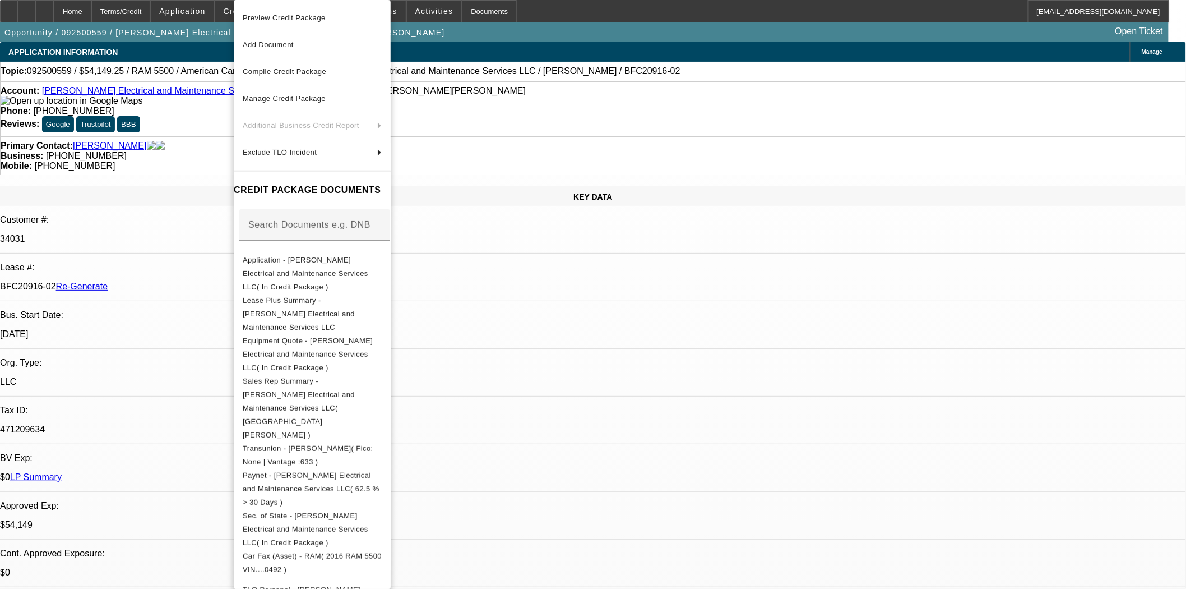
click at [582, 256] on div at bounding box center [593, 294] width 1186 height 589
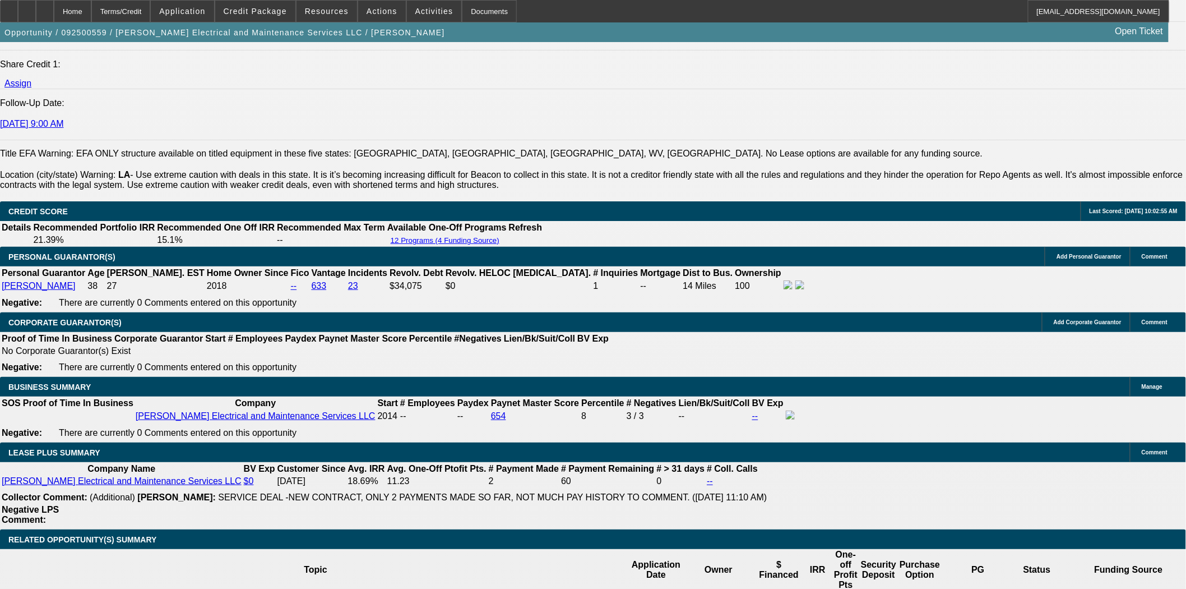
scroll to position [1557, 0]
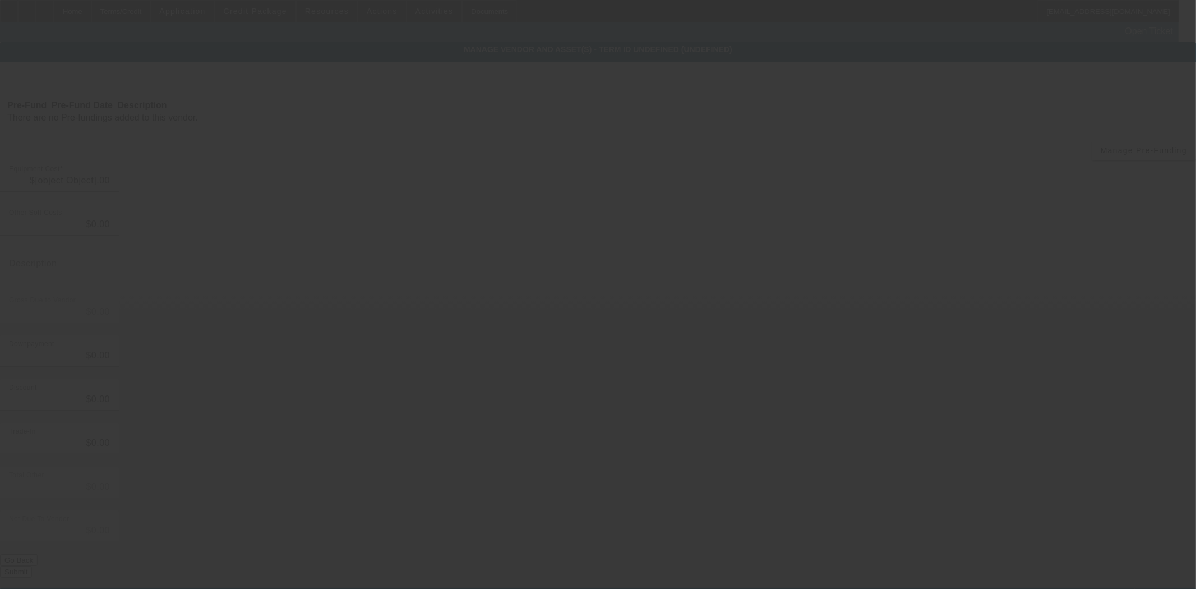
type input "$2,725.00"
type input "LA parish only sales tax @ 5.0%"
type input "$2,725.00"
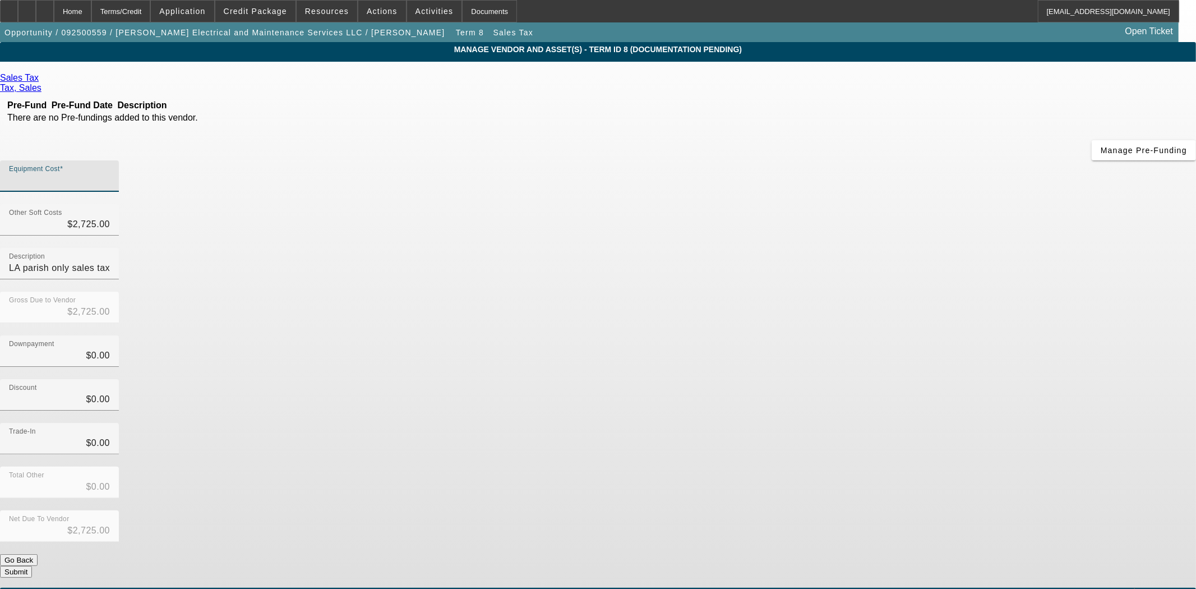
click at [110, 174] on input "Equipment Cost" at bounding box center [59, 180] width 101 height 13
type input "2"
type input "$2,727.00"
type input "27"
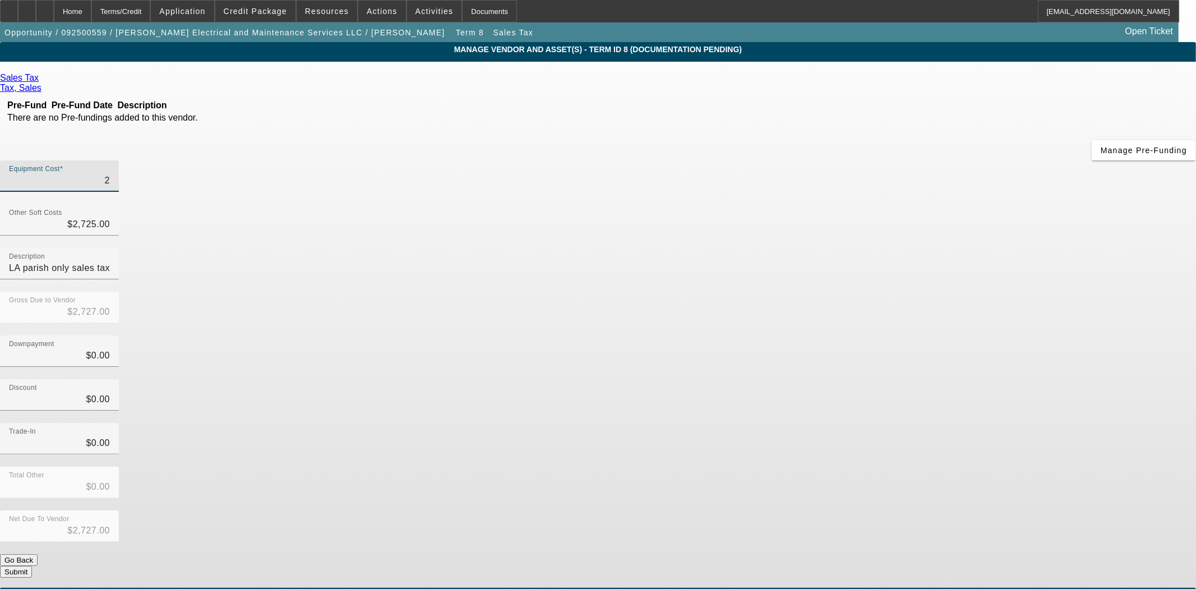
type input "$2,752.00"
type input "272"
type input "$2,997.00"
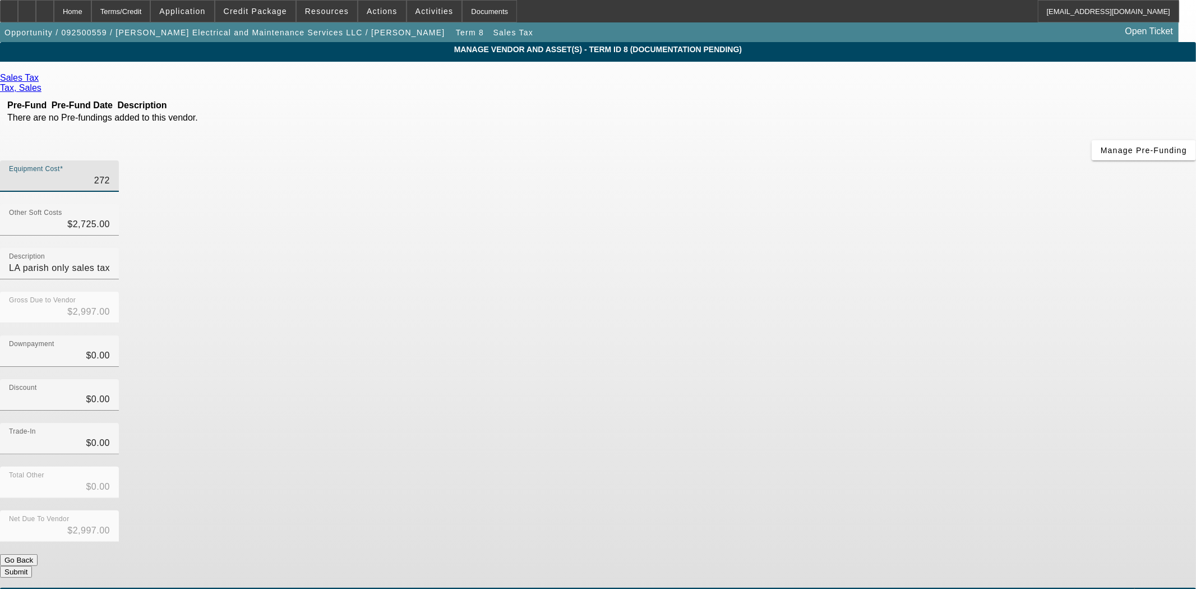
type input "2725"
type input "$5,450.00"
type input "$2,725.00"
type input "272"
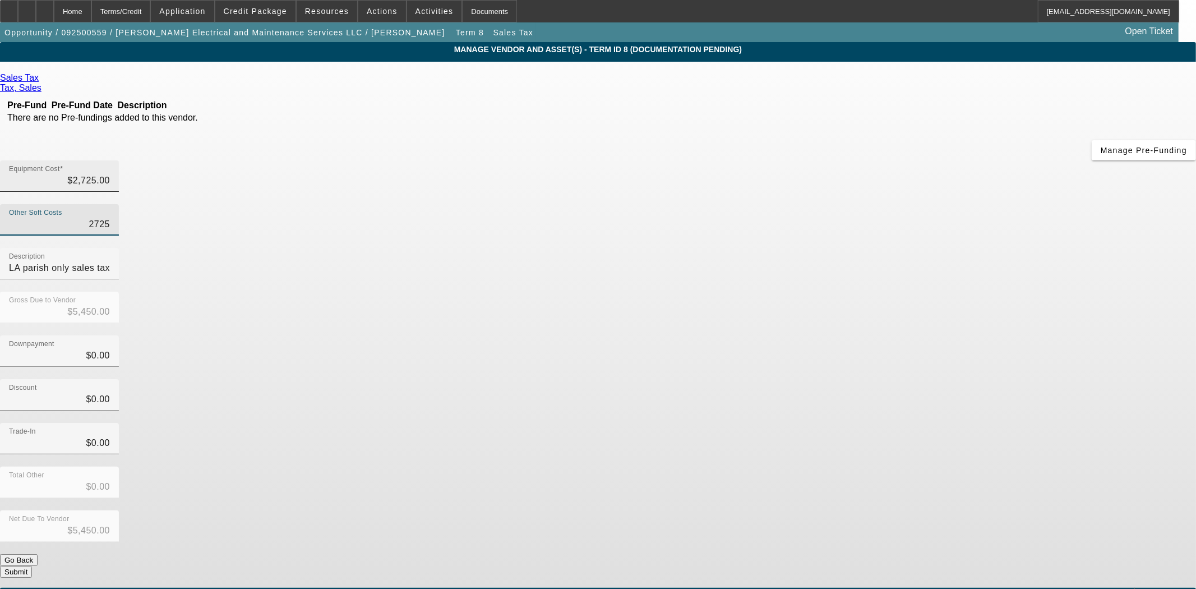
type input "$2,997.00"
type input "27"
type input "$2,752.00"
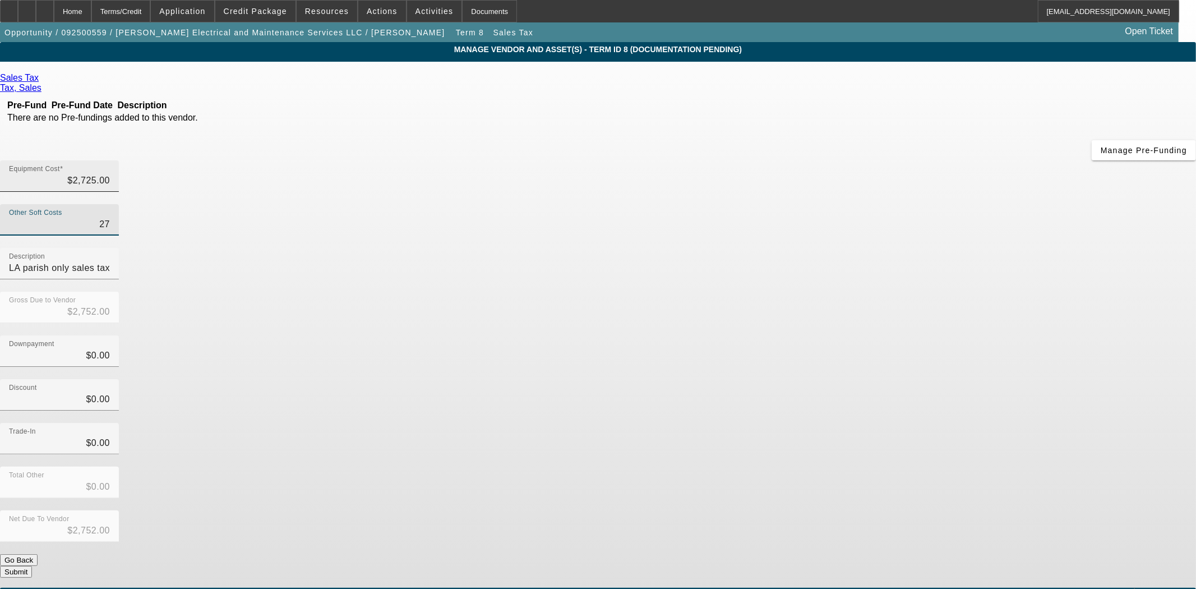
type input "2"
type input "$2,727.00"
type input "$2,725.00"
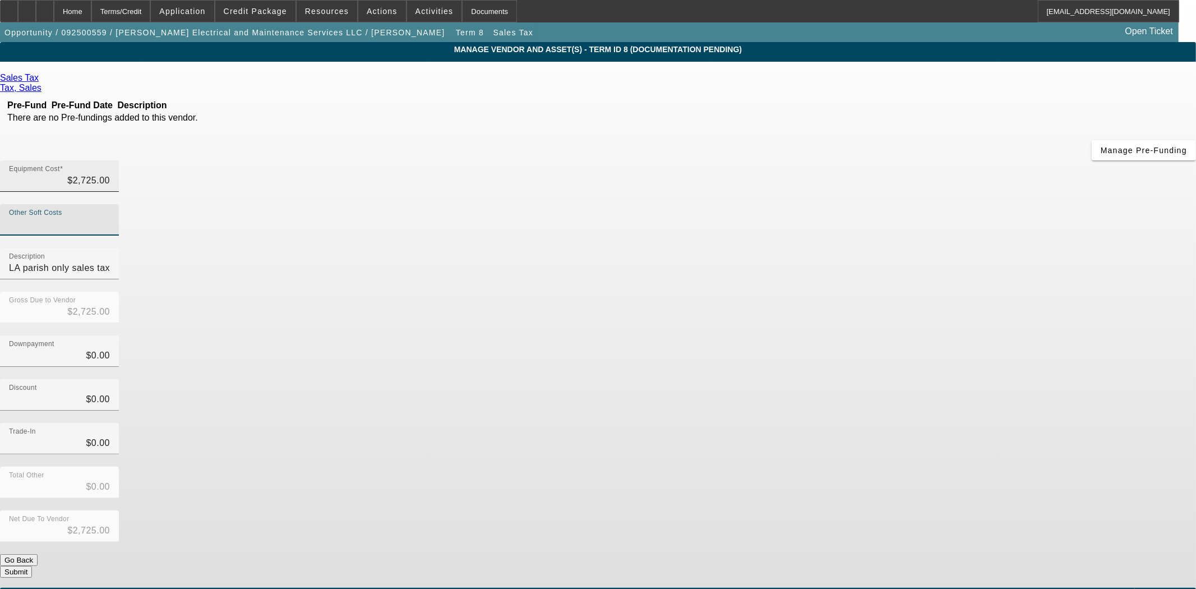
type input "0"
click at [32, 566] on button "Submit" at bounding box center [16, 572] width 32 height 12
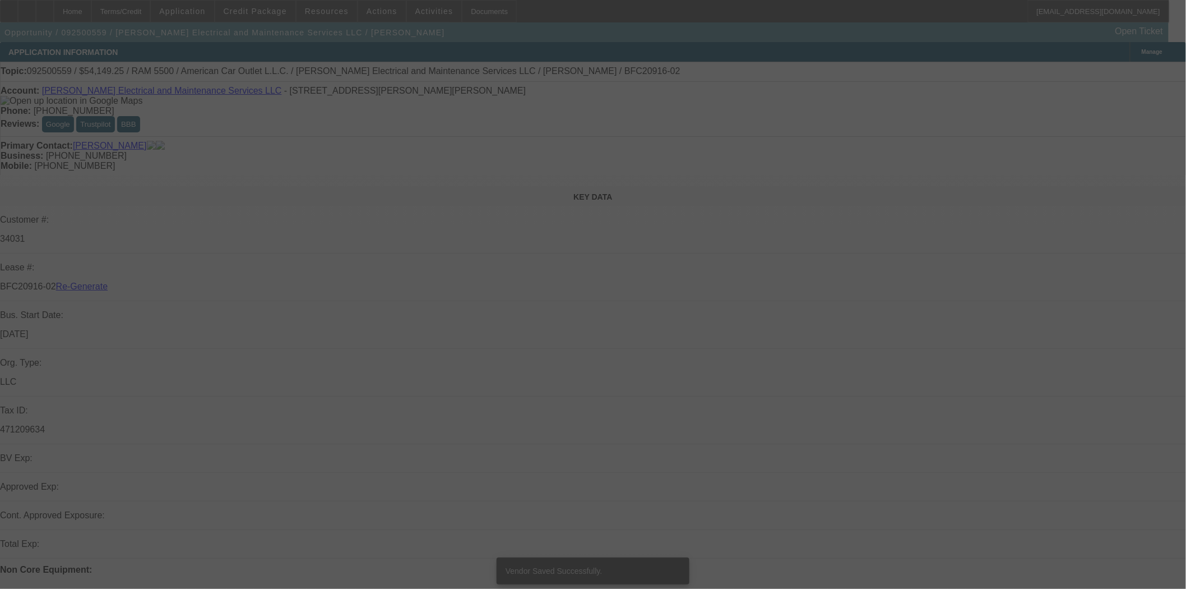
select select "3"
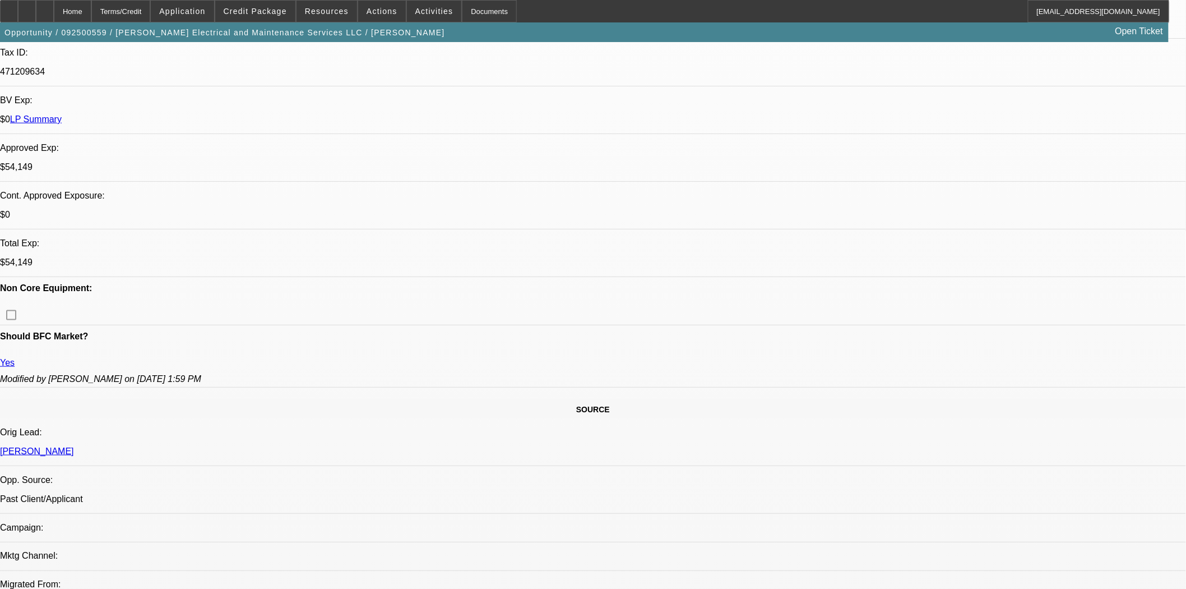
select select "0"
select select "2"
select select "0"
select select "6"
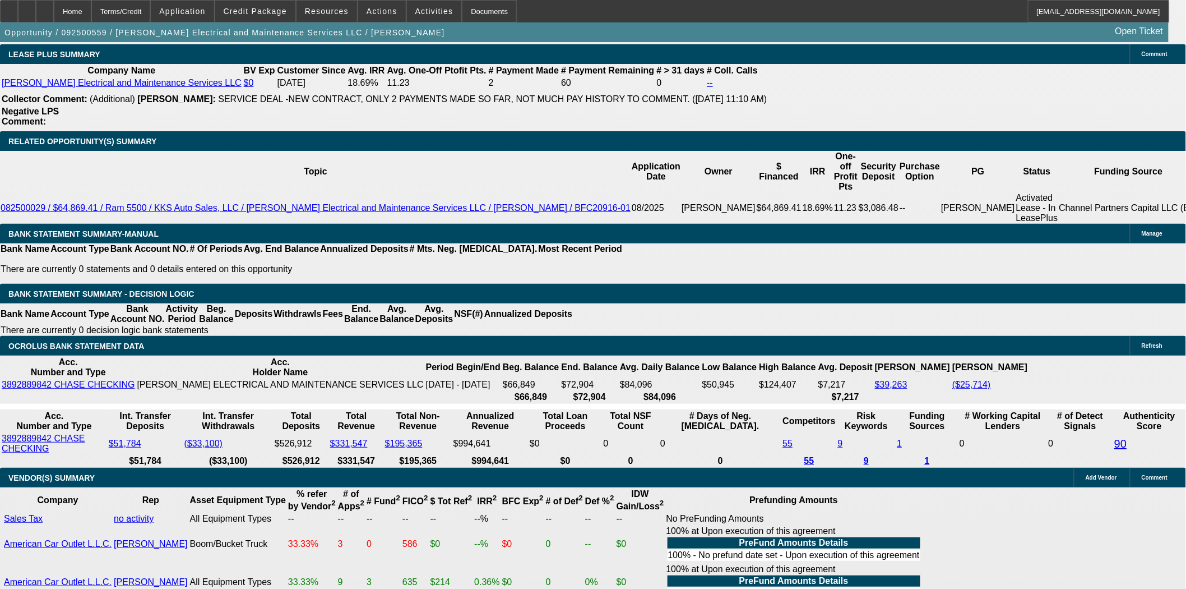
scroll to position [1977, 0]
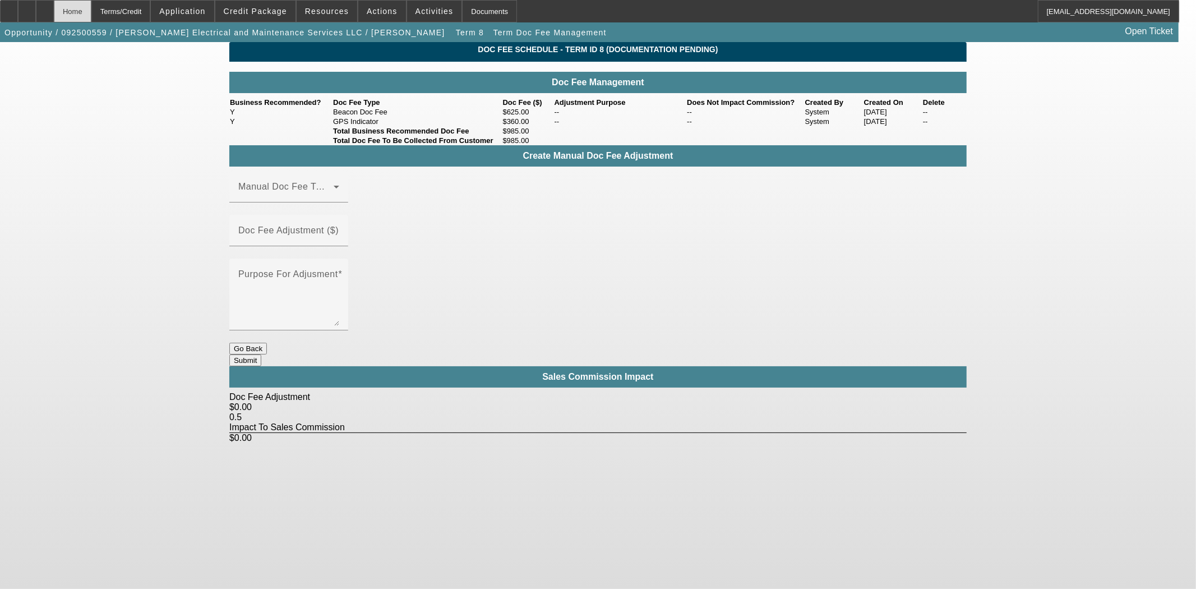
click at [91, 4] on div "Home" at bounding box center [73, 11] width 38 height 22
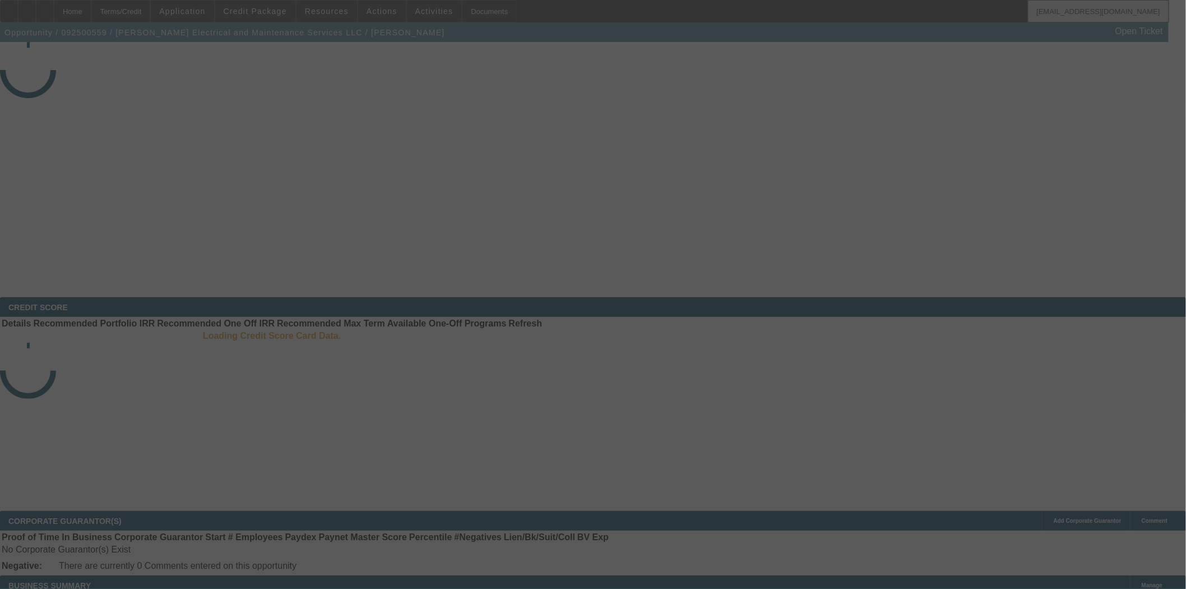
select select "3"
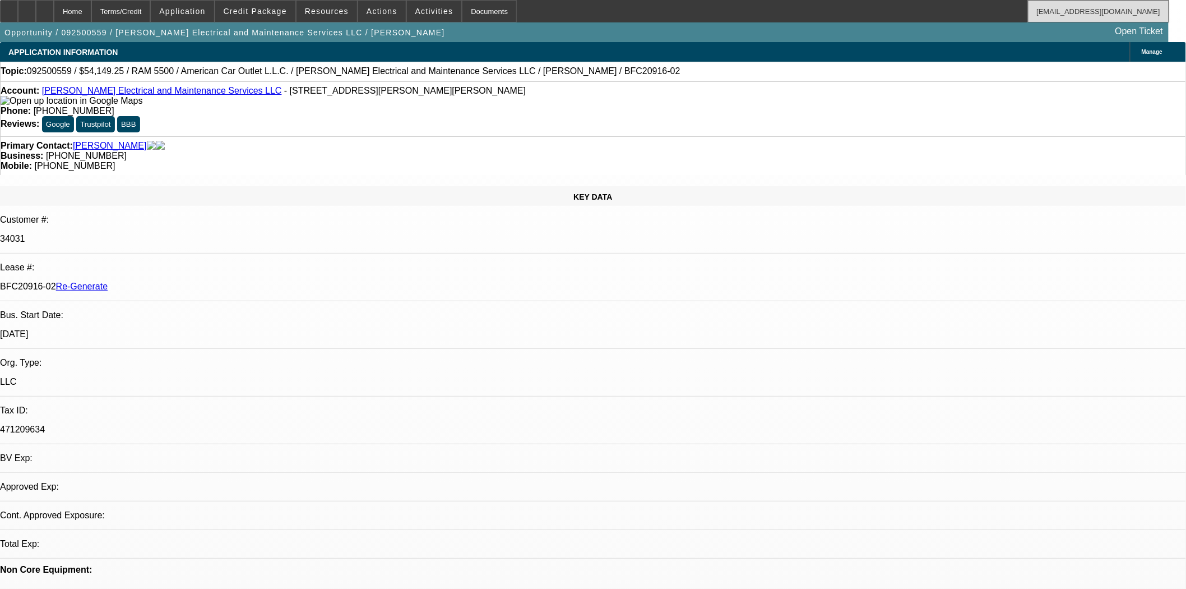
select select "0"
select select "2"
select select "0"
select select "6"
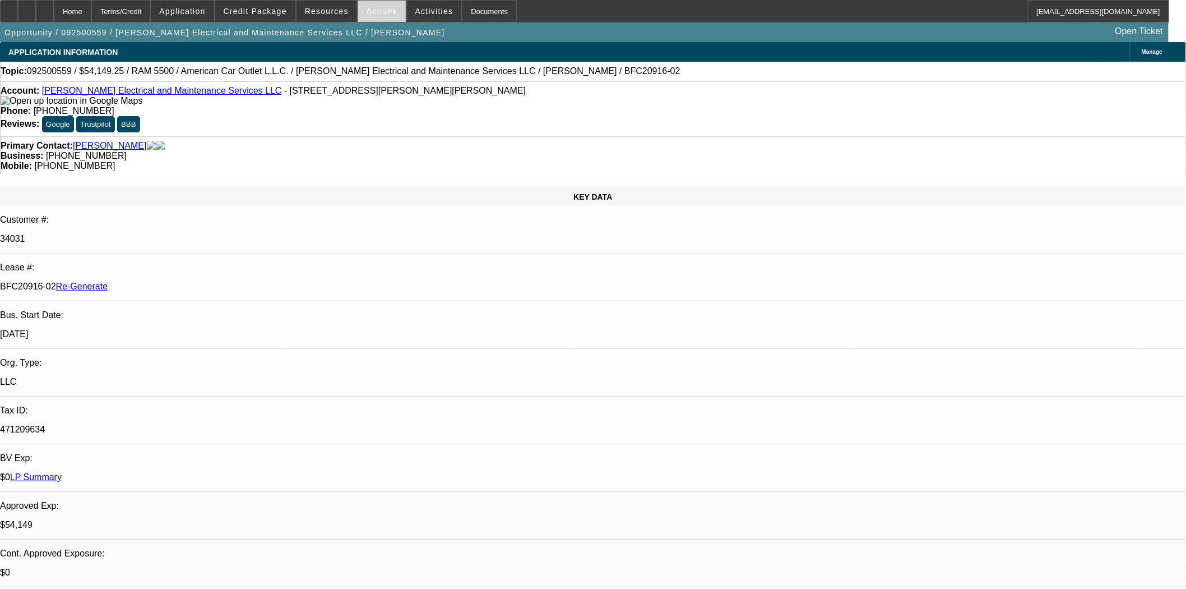
click at [379, 8] on span "Actions" at bounding box center [382, 11] width 31 height 9
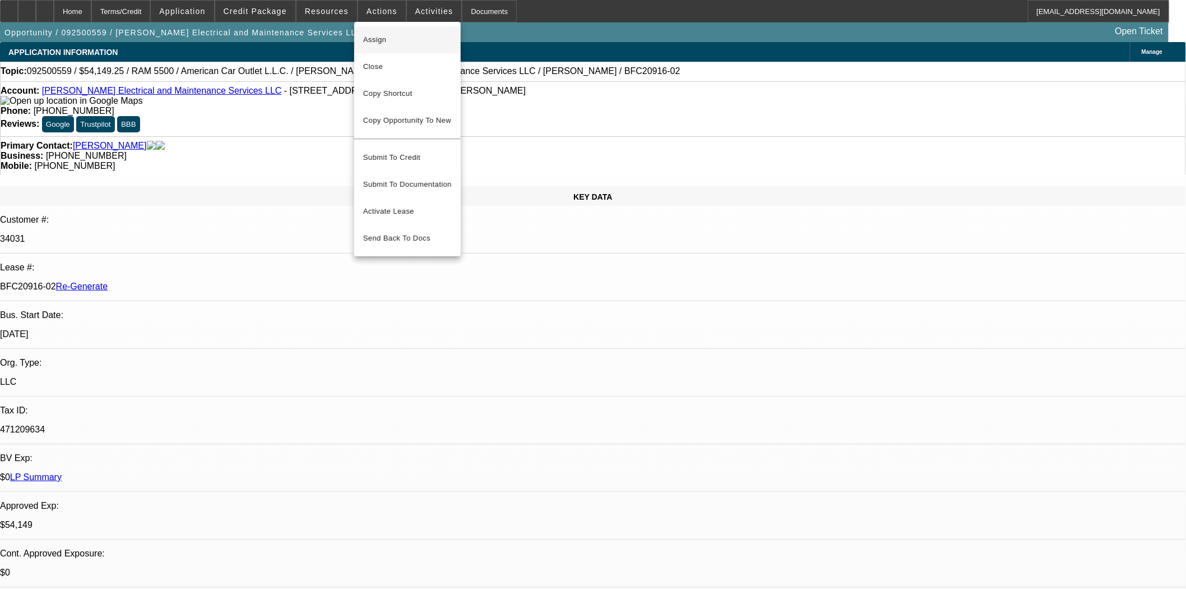
click at [377, 43] on span "Assign" at bounding box center [407, 39] width 89 height 13
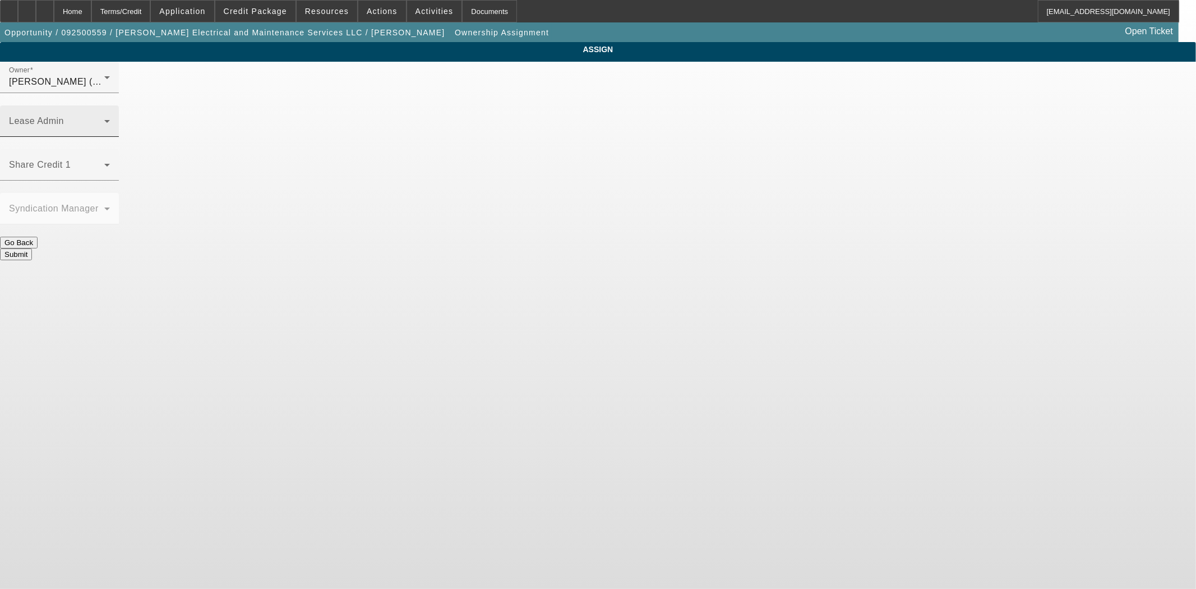
click at [110, 105] on div "Lease Admin" at bounding box center [59, 120] width 101 height 31
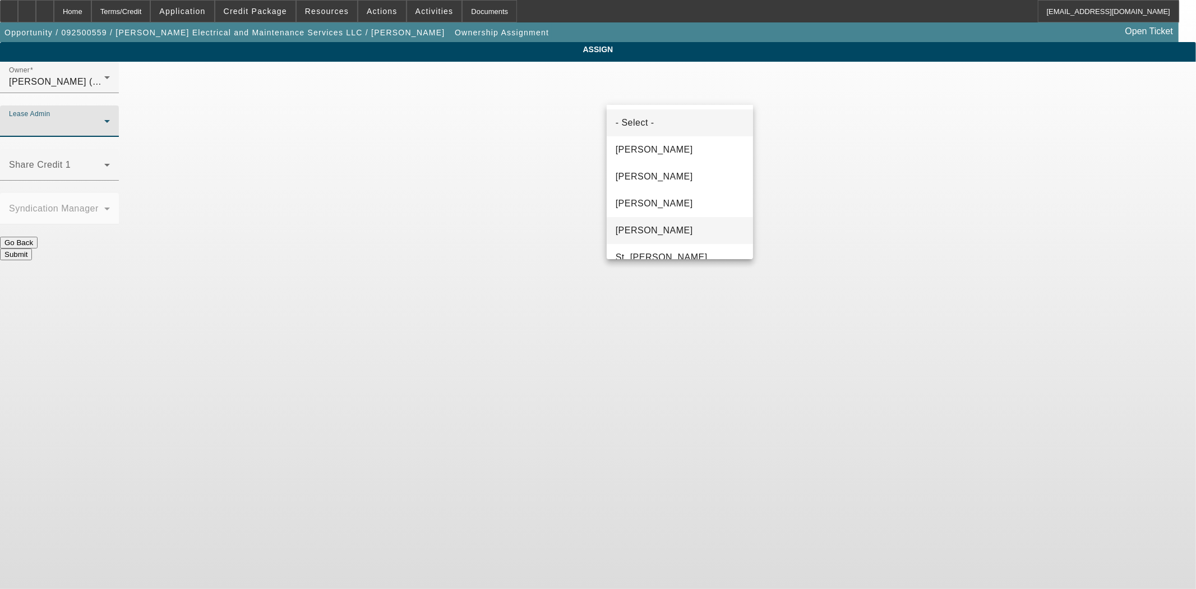
click at [649, 227] on span "[PERSON_NAME]" at bounding box center [654, 230] width 77 height 13
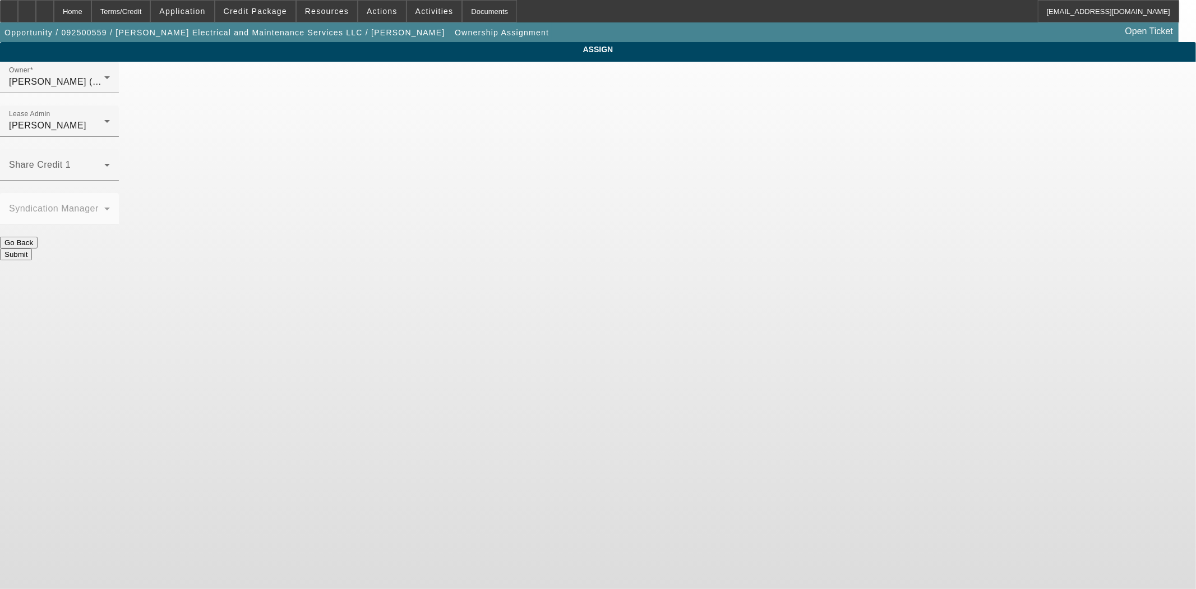
click at [645, 248] on div "Submit" at bounding box center [598, 254] width 1196 height 12
click at [32, 248] on button "Submit" at bounding box center [16, 254] width 32 height 12
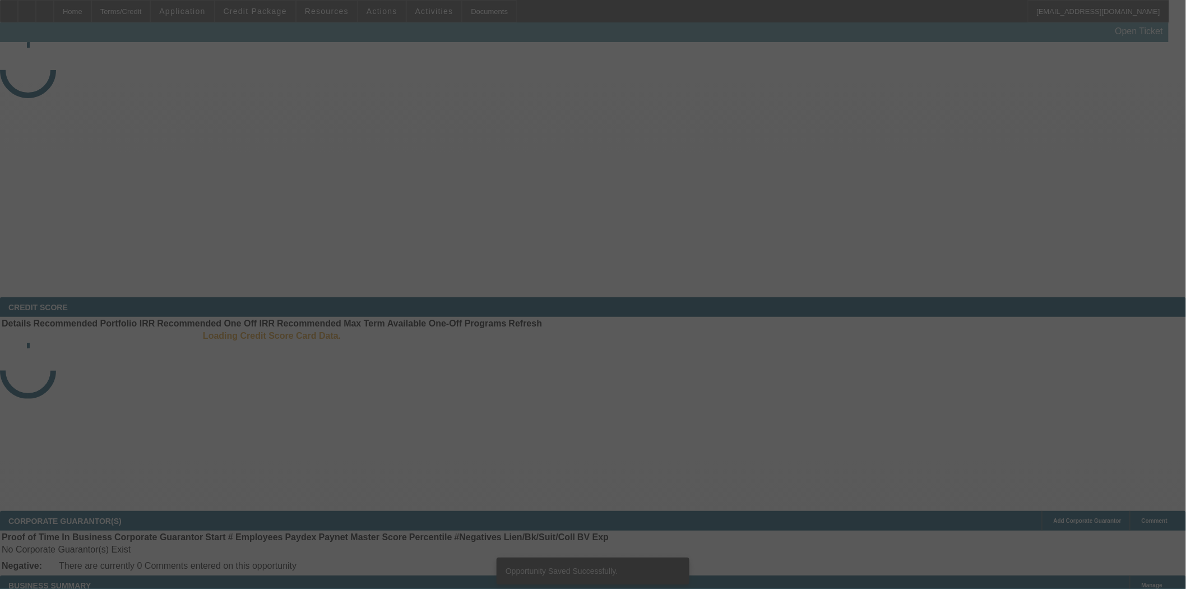
select select "3"
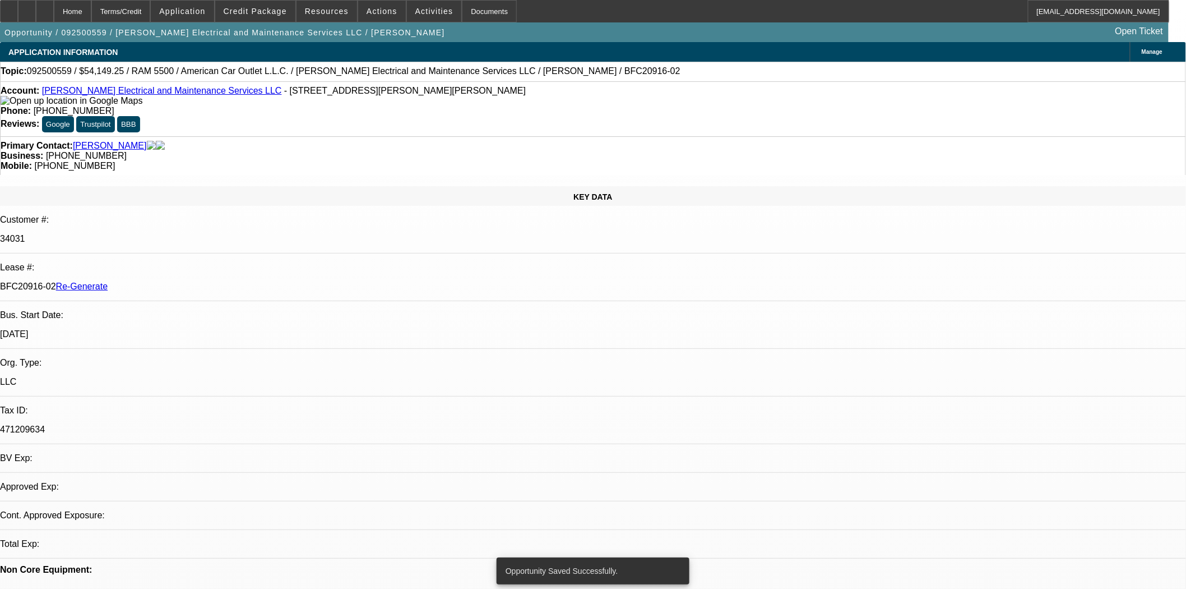
select select "0"
select select "2"
select select "0"
select select "6"
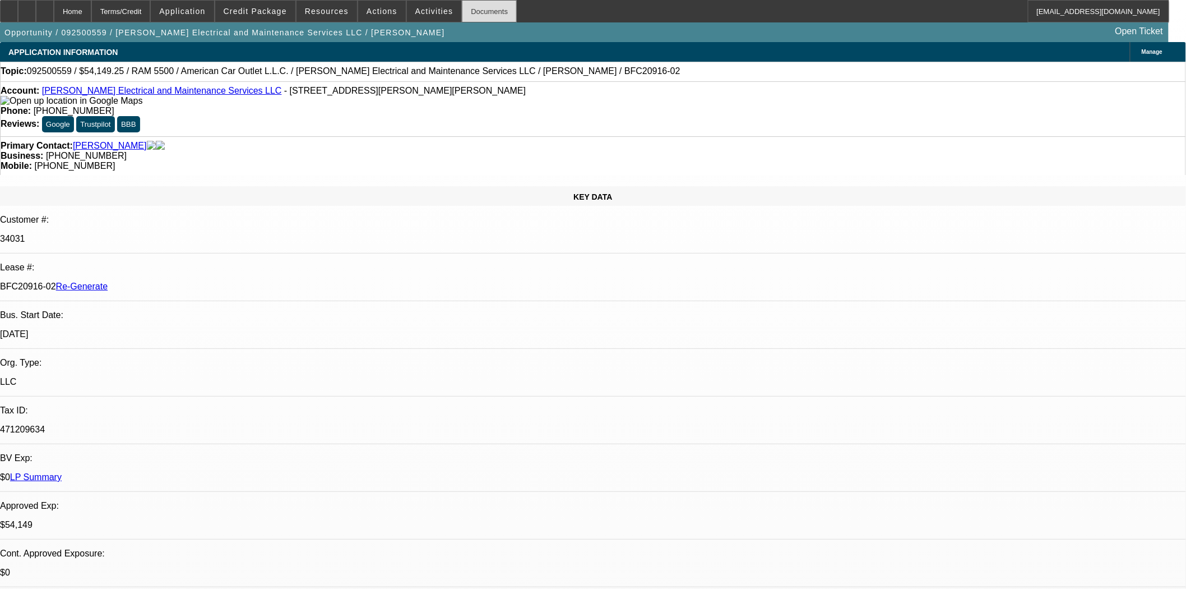
click at [462, 7] on div "Documents" at bounding box center [489, 11] width 55 height 22
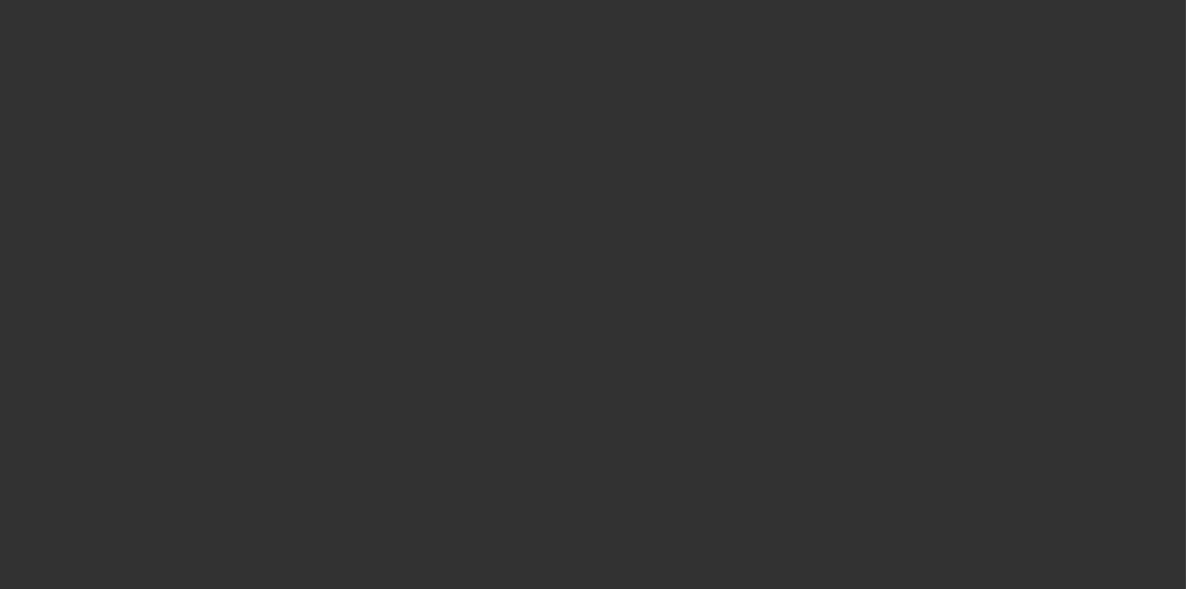
select select "3"
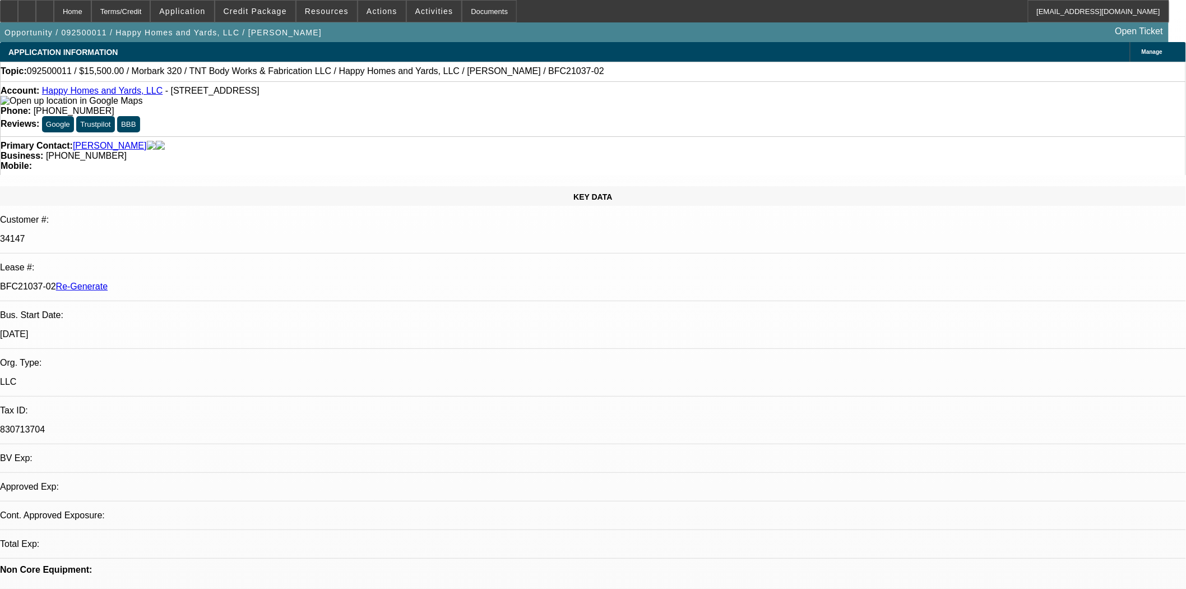
select select "0"
select select "3"
select select "0"
select select "6"
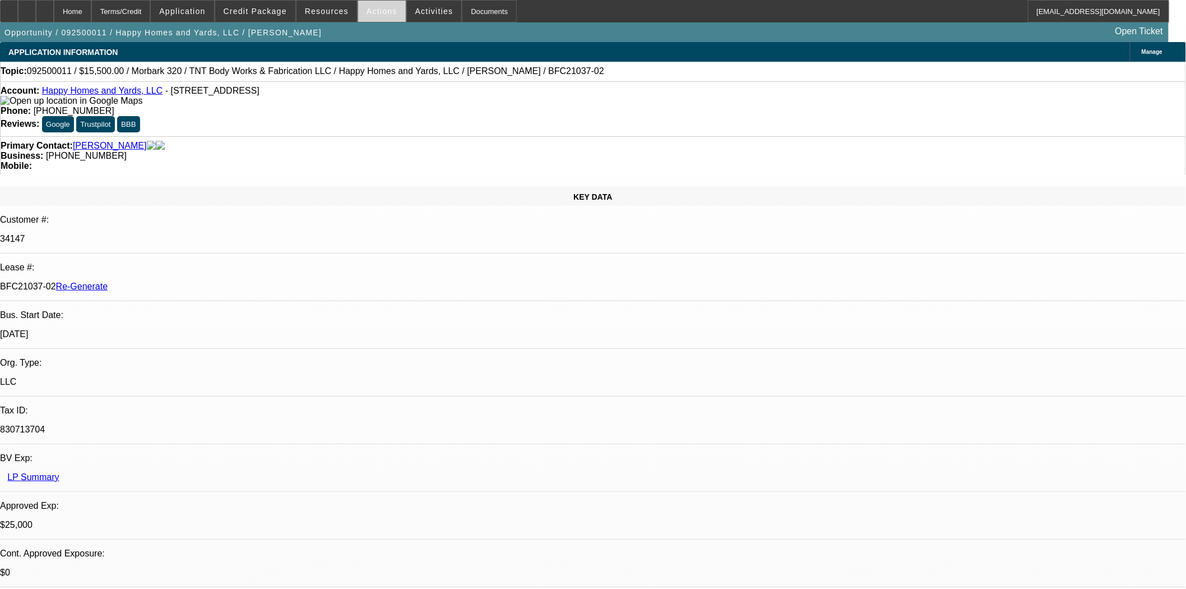
click at [378, 17] on span at bounding box center [382, 11] width 48 height 27
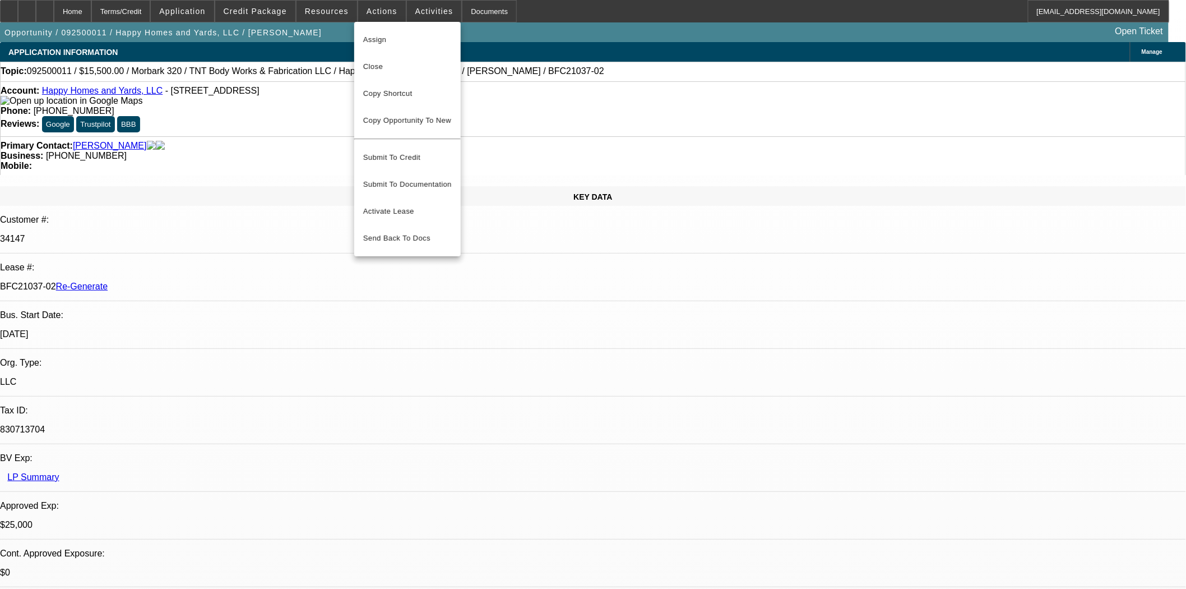
click at [391, 35] on span "Assign" at bounding box center [407, 39] width 89 height 13
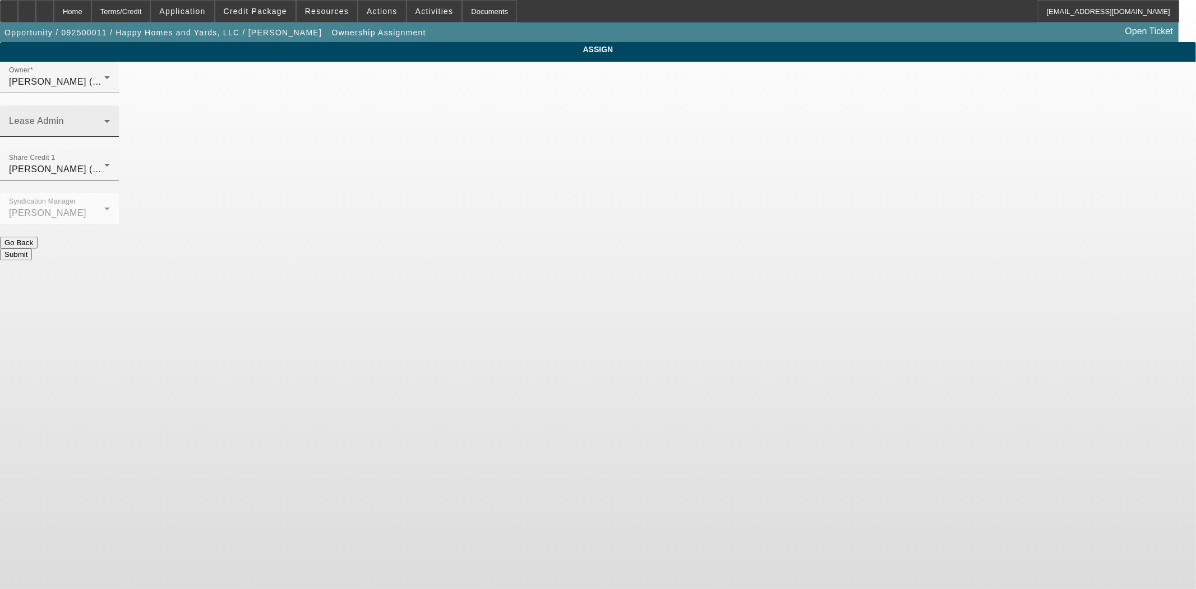
click at [110, 105] on div "Lease Admin" at bounding box center [59, 120] width 101 height 31
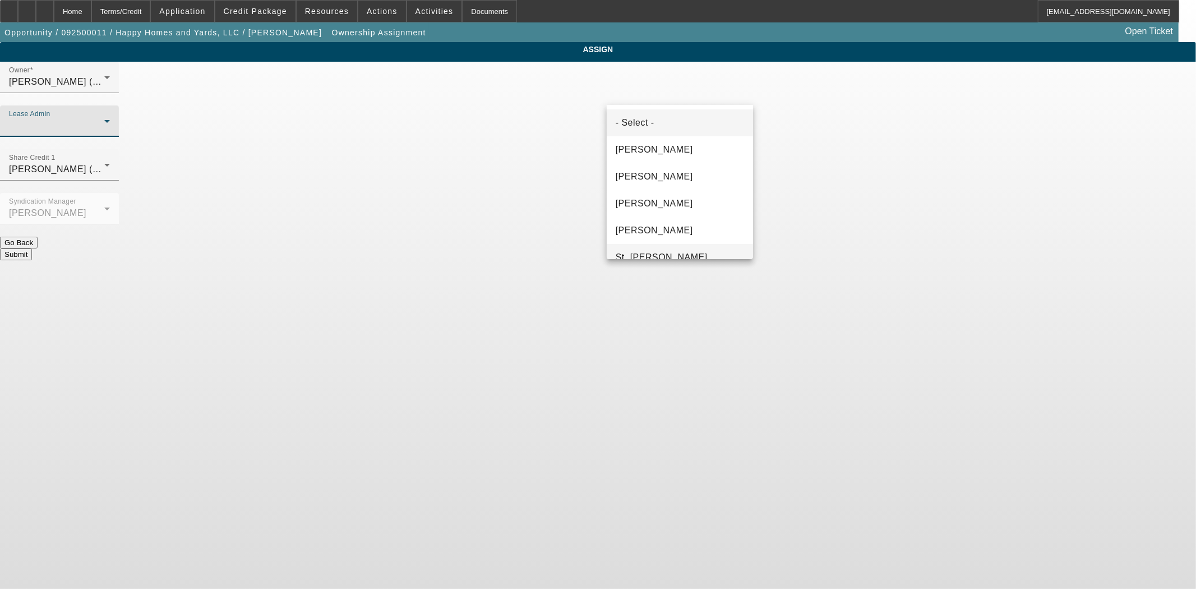
click at [645, 251] on span "St. [PERSON_NAME]" at bounding box center [662, 257] width 92 height 13
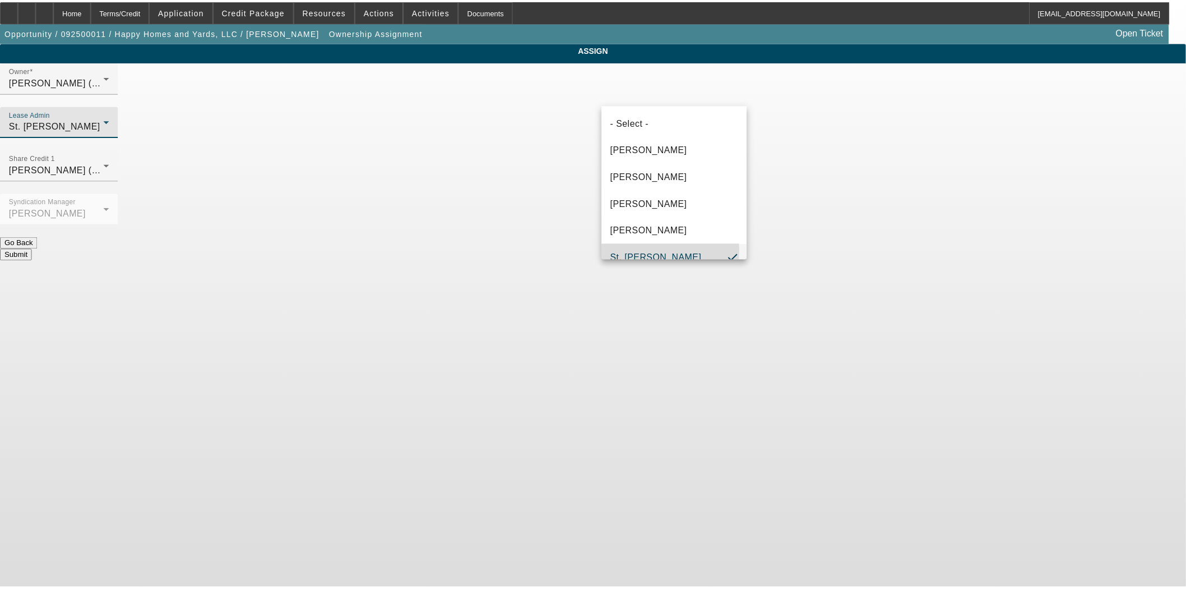
scroll to position [12, 0]
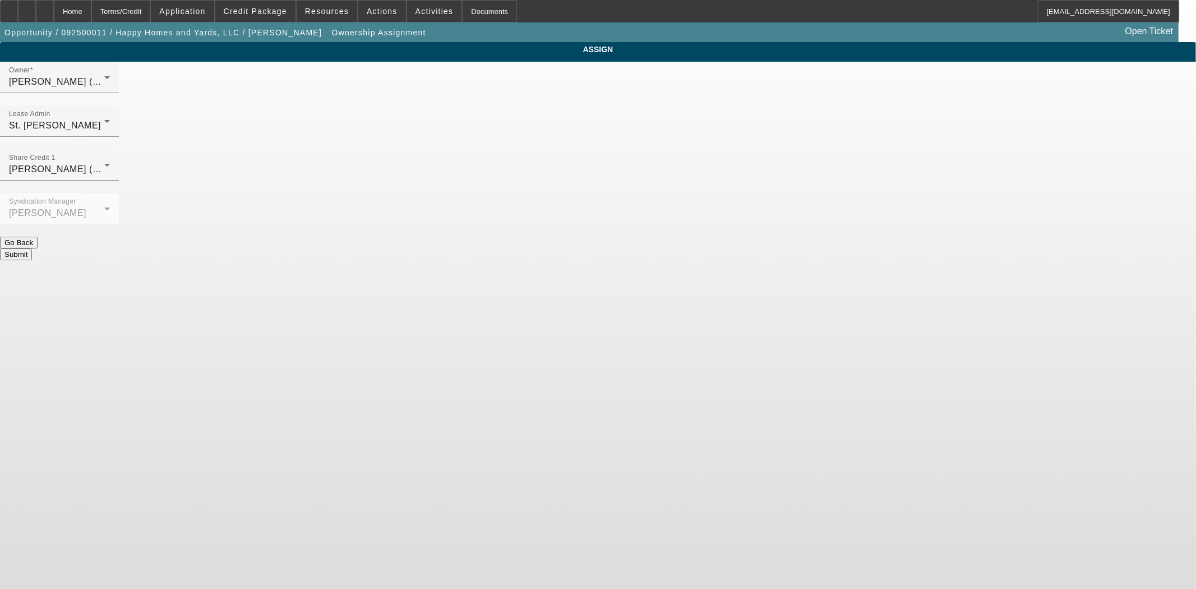
click at [32, 248] on button "Submit" at bounding box center [16, 254] width 32 height 12
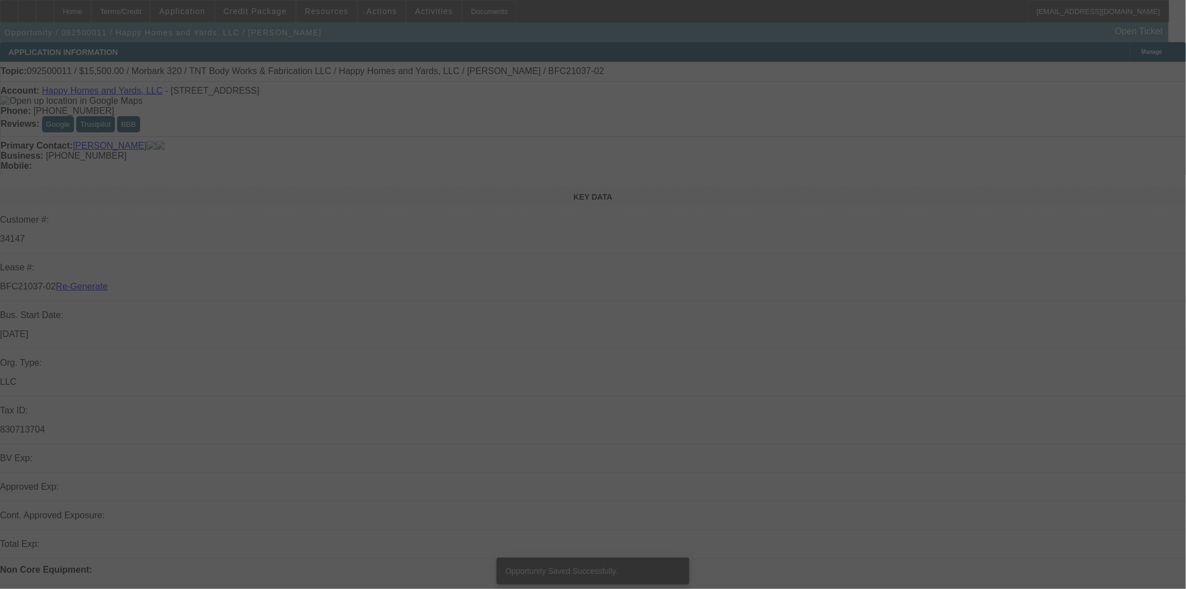
select select "3"
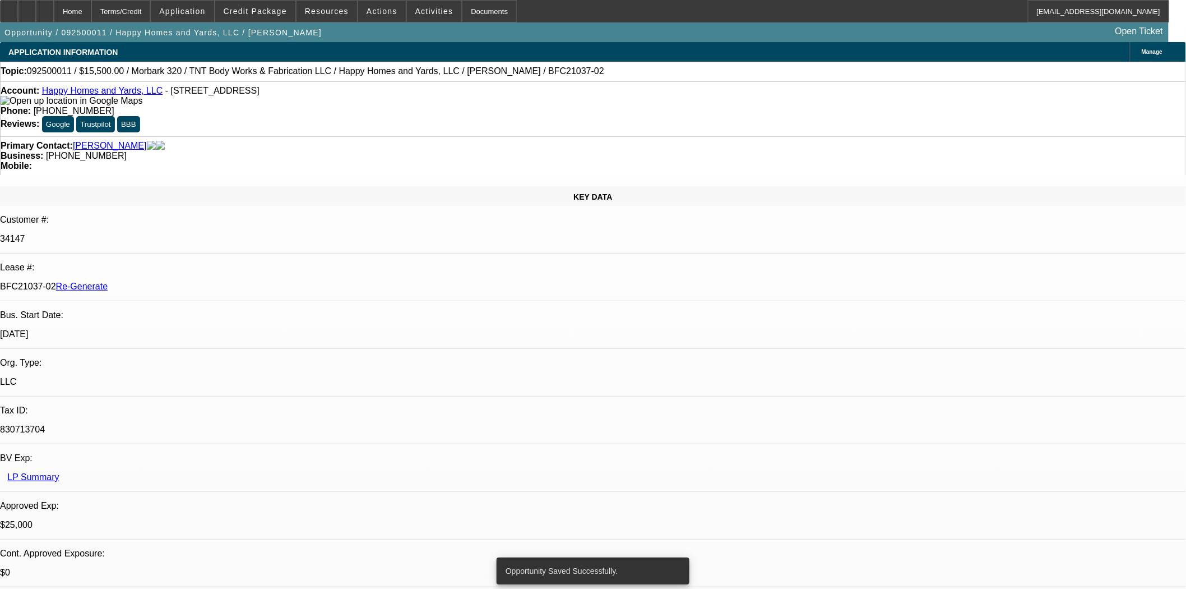
select select "0"
select select "3"
select select "0"
select select "6"
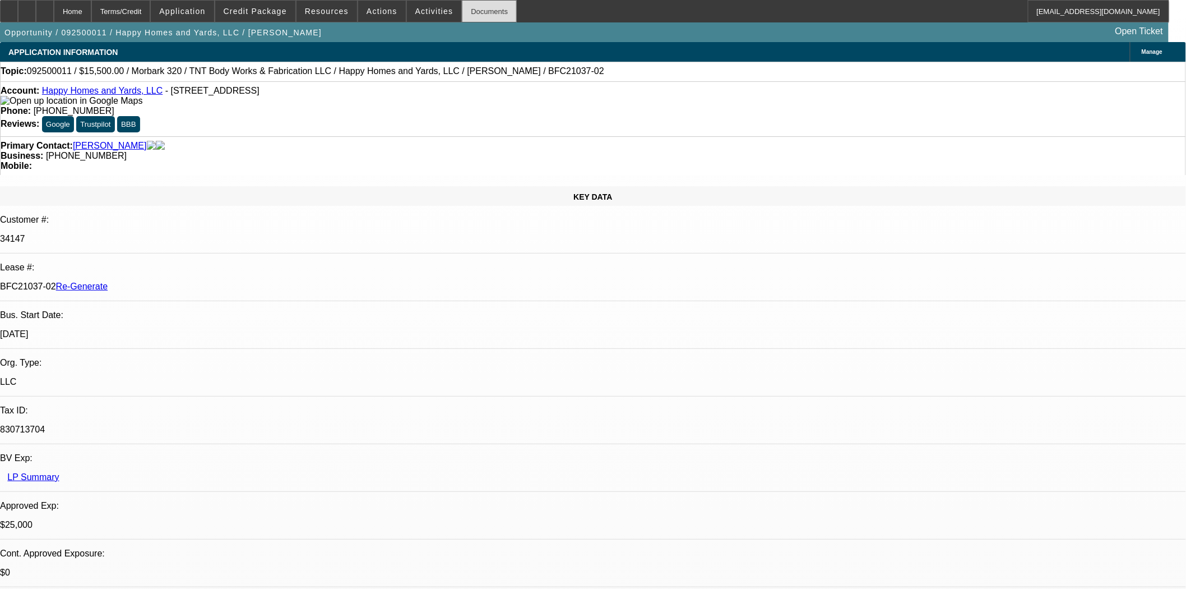
click at [467, 12] on div "Documents" at bounding box center [489, 11] width 55 height 22
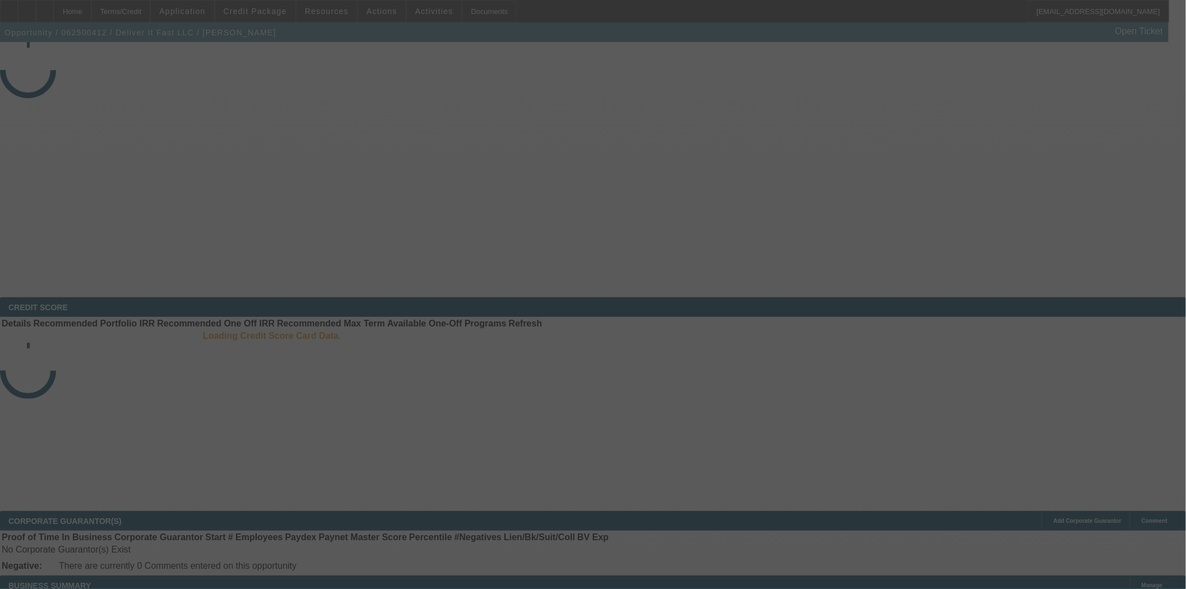
select select "4"
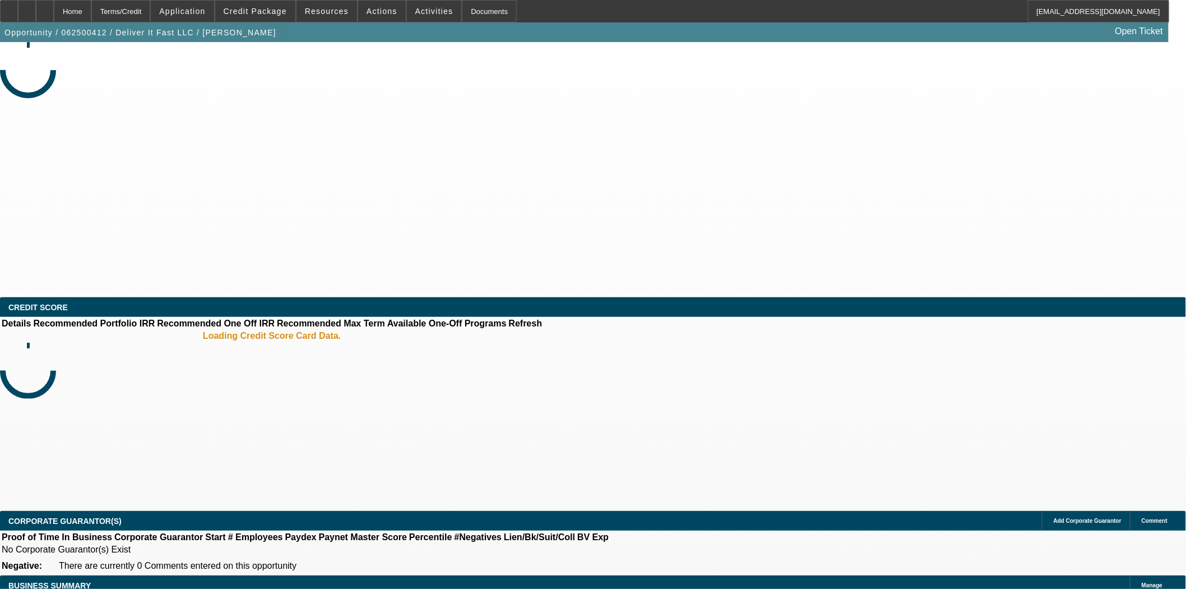
select select "0"
select select "2"
select select "0"
select select "6"
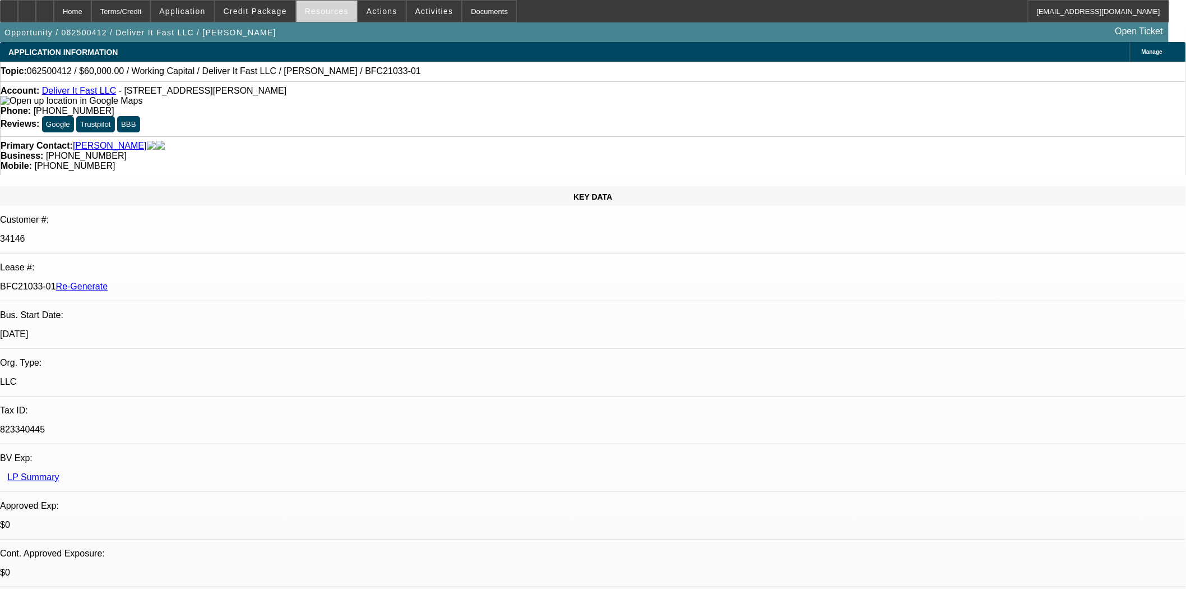
click at [335, 17] on span at bounding box center [327, 11] width 61 height 27
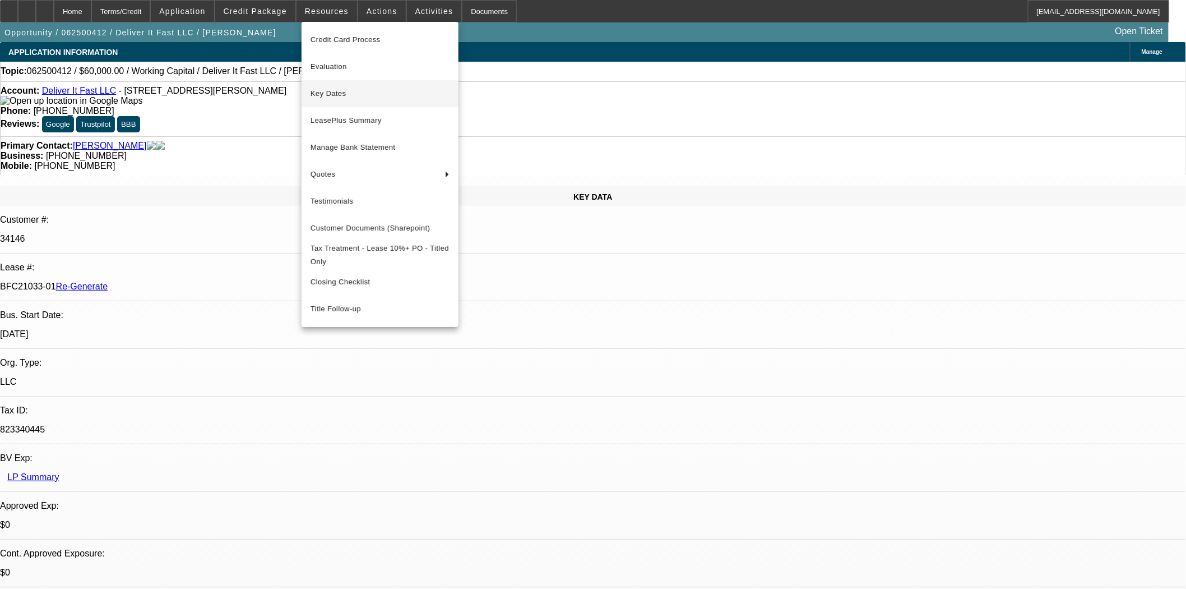
click at [325, 93] on span "Key Dates" at bounding box center [380, 93] width 139 height 13
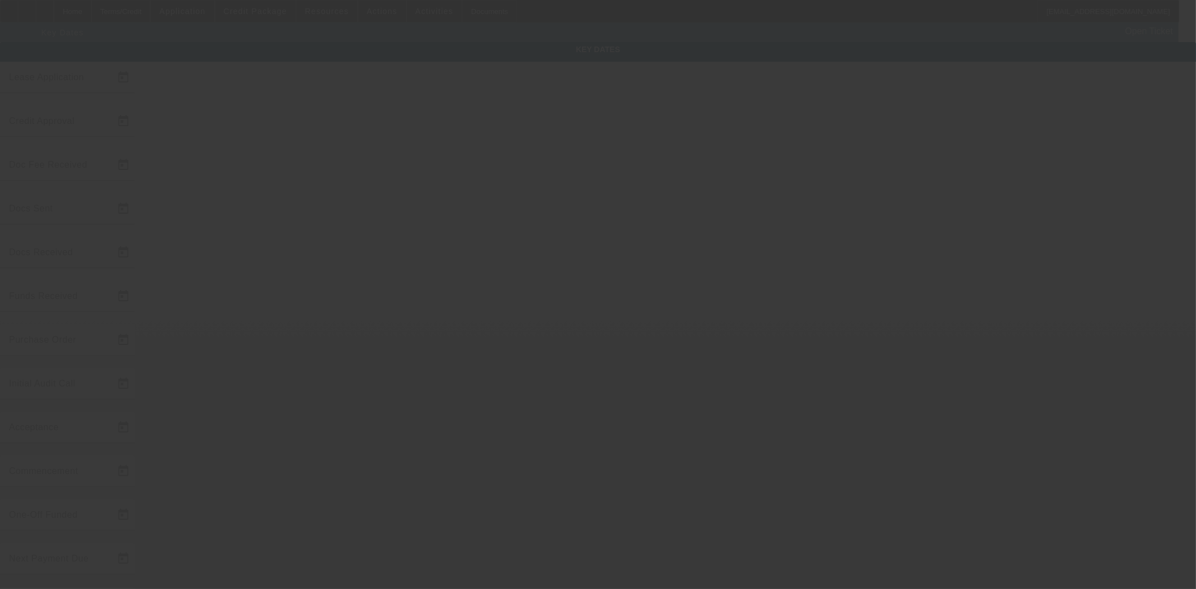
type input "[DATE]"
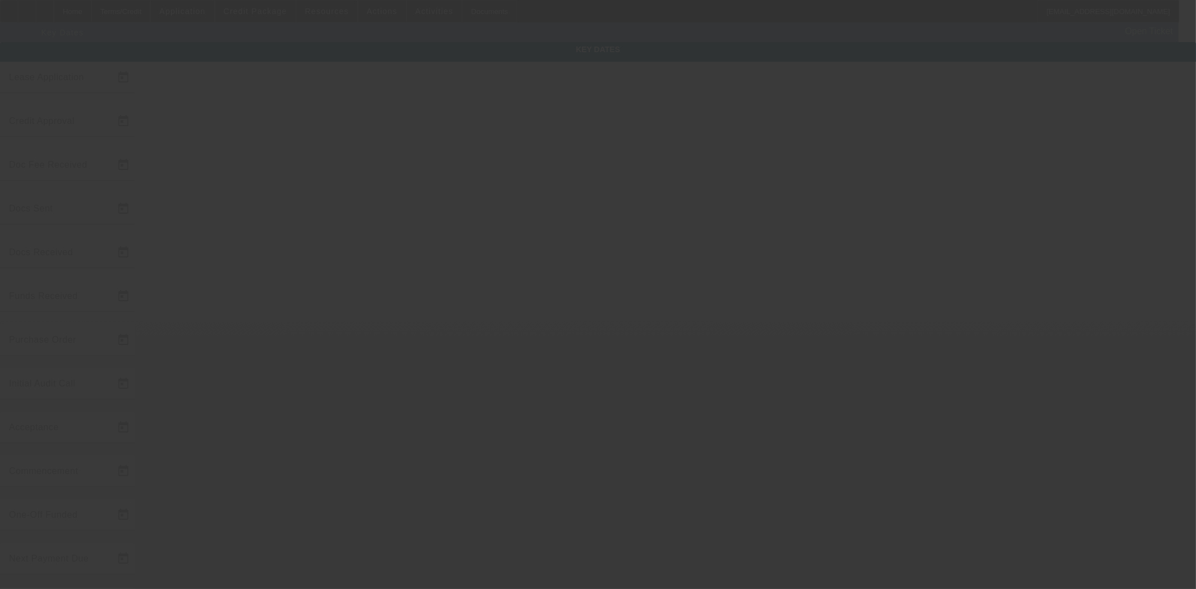
type input "[DATE]"
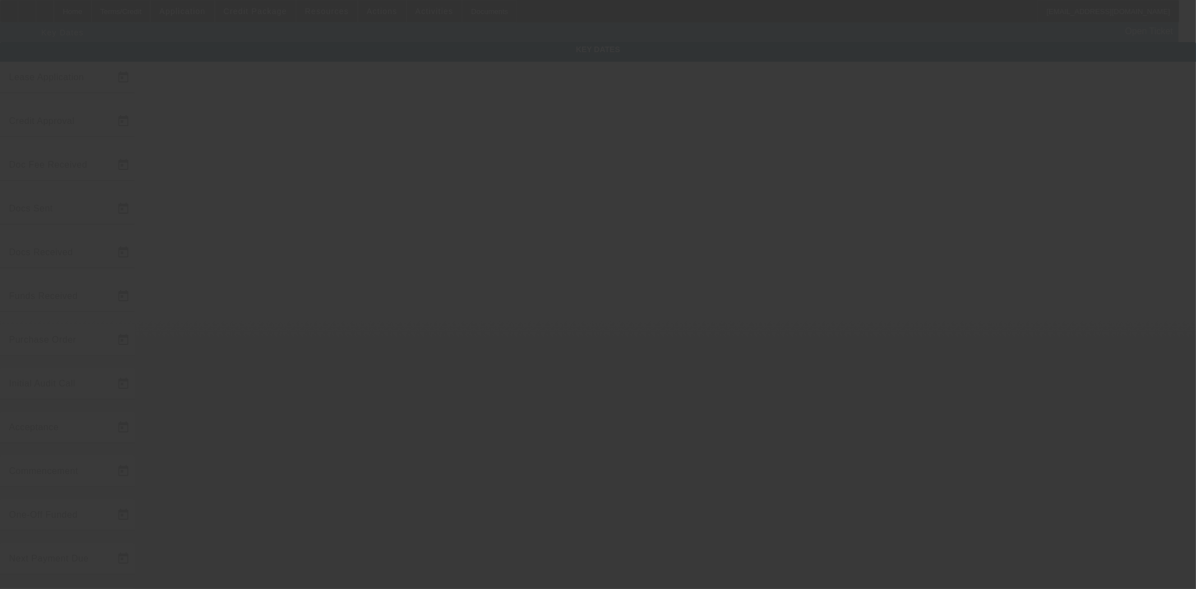
type input "[DATE]"
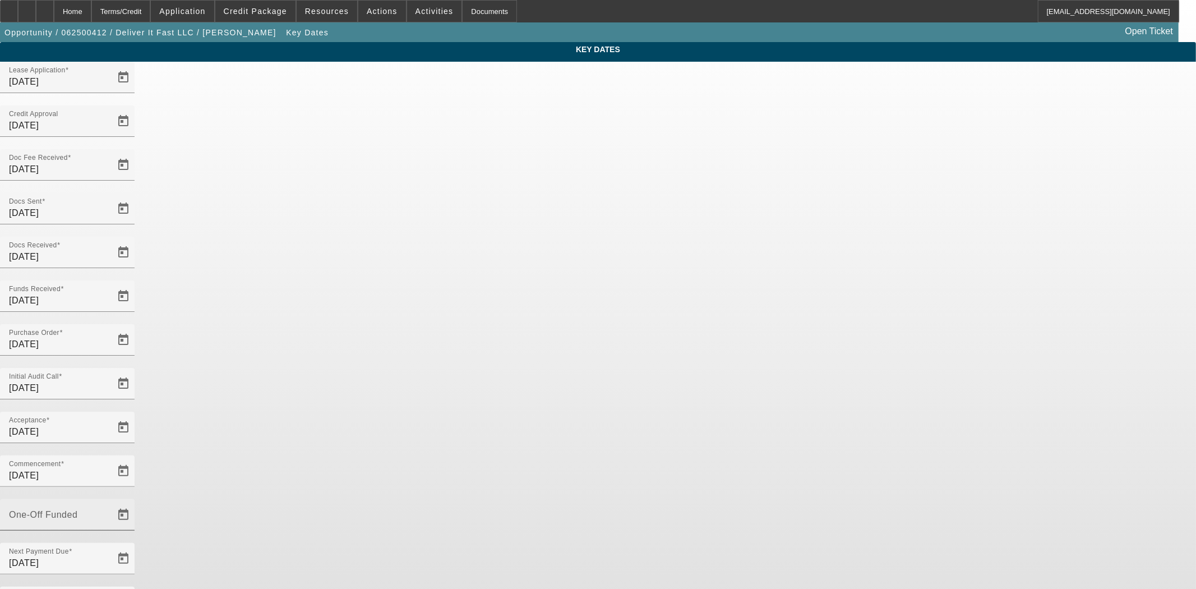
click at [110, 499] on div "One-Off Funded" at bounding box center [59, 514] width 101 height 31
type input "[DATE]"
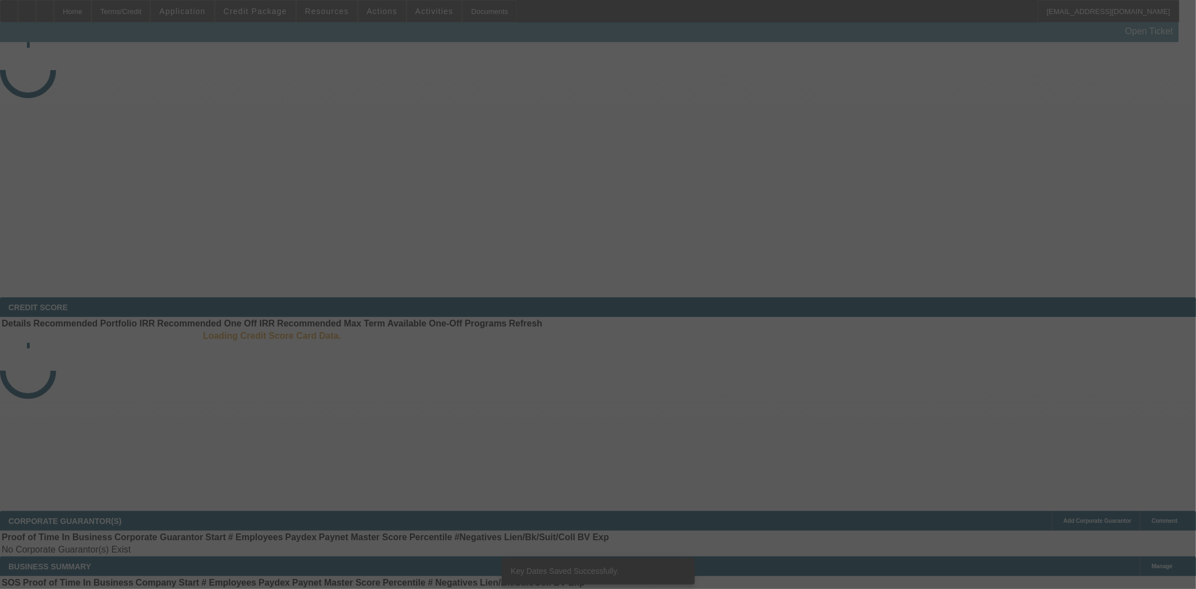
select select "4"
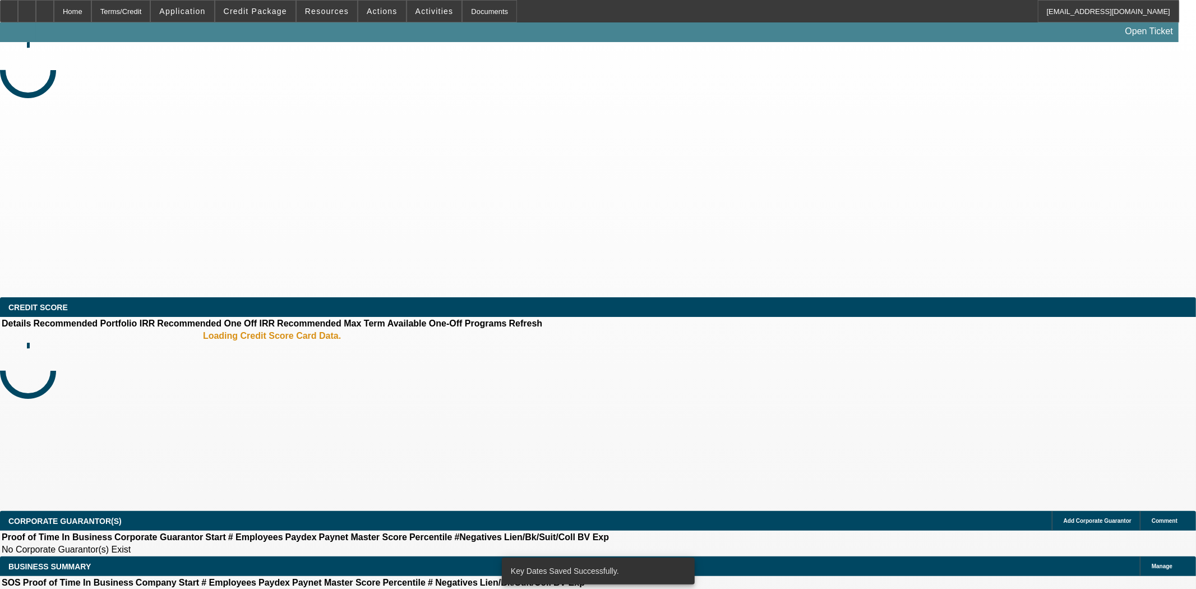
select select "0"
select select "2"
select select "0"
select select "6"
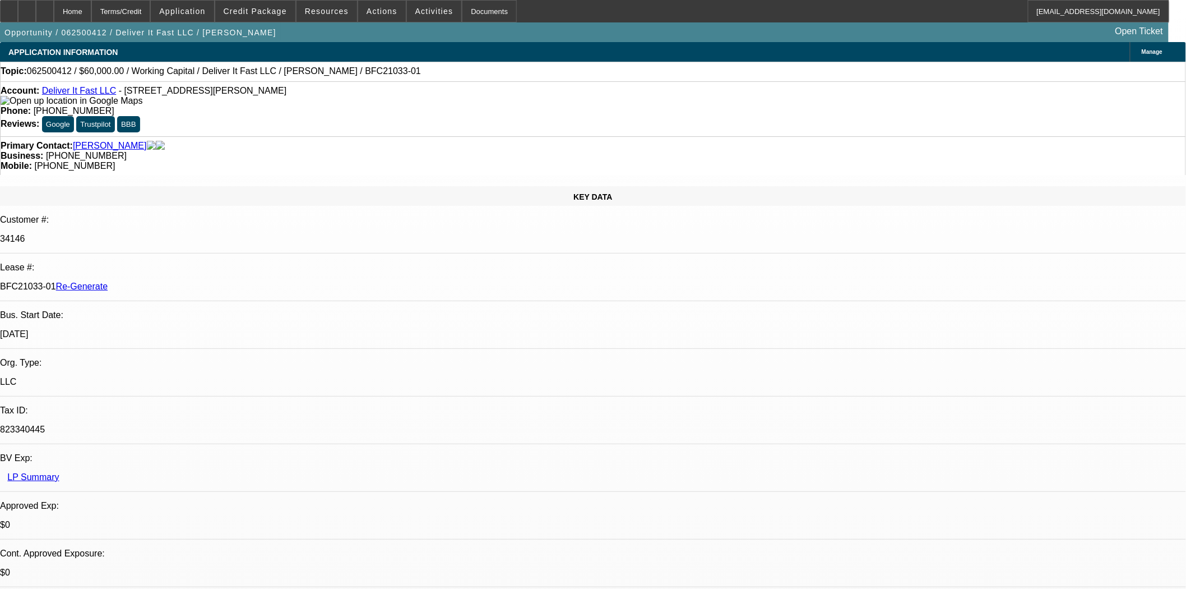
click at [462, 9] on div "Documents" at bounding box center [489, 11] width 55 height 22
click at [378, 17] on span at bounding box center [382, 11] width 48 height 27
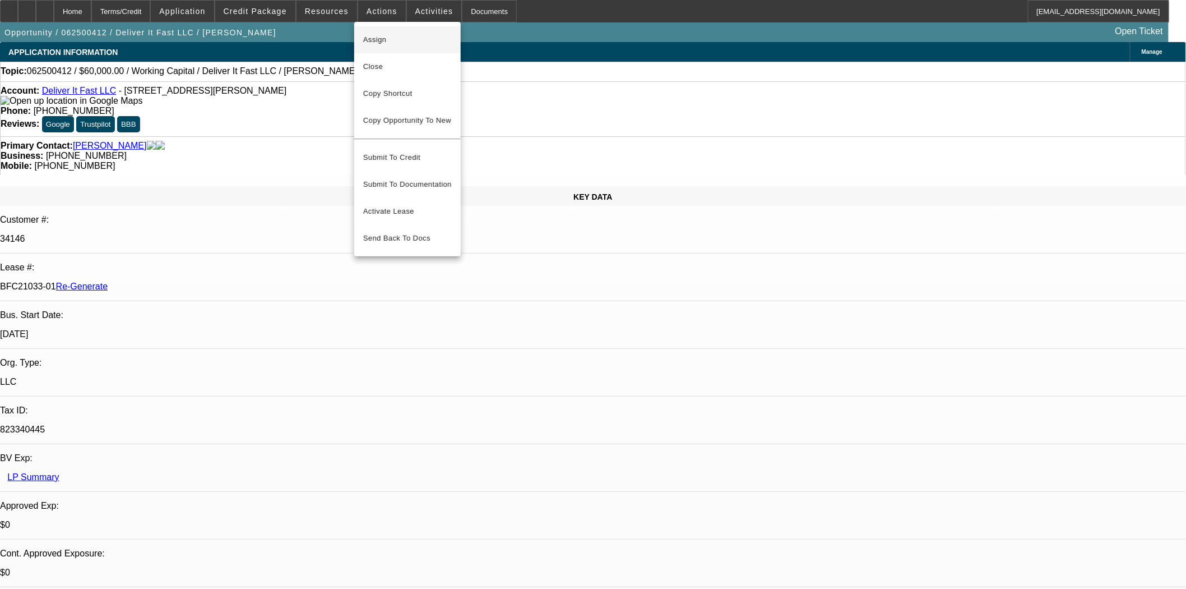
click at [382, 41] on span "Assign" at bounding box center [407, 39] width 89 height 13
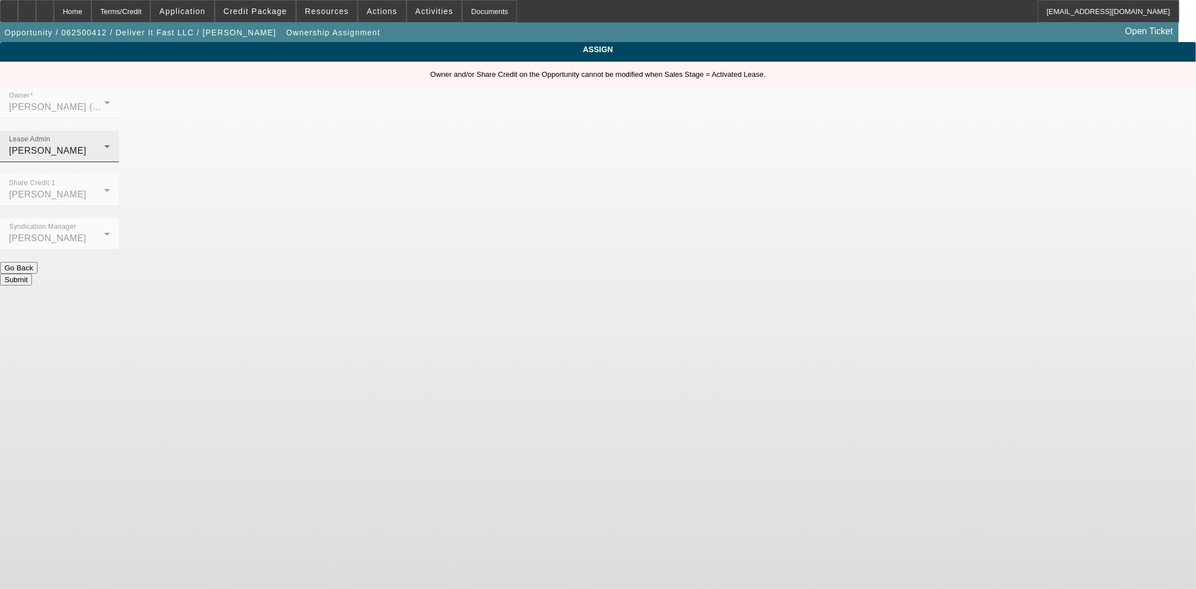
click at [86, 146] on span "[PERSON_NAME]" at bounding box center [47, 151] width 77 height 10
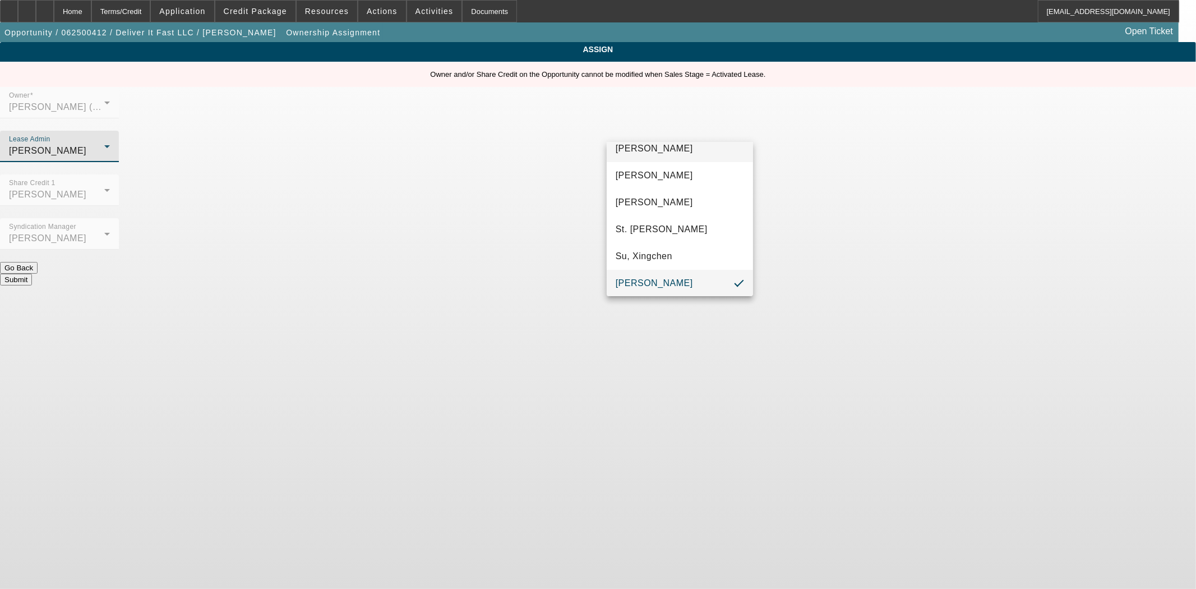
click at [647, 144] on span "[PERSON_NAME]" at bounding box center [654, 148] width 77 height 13
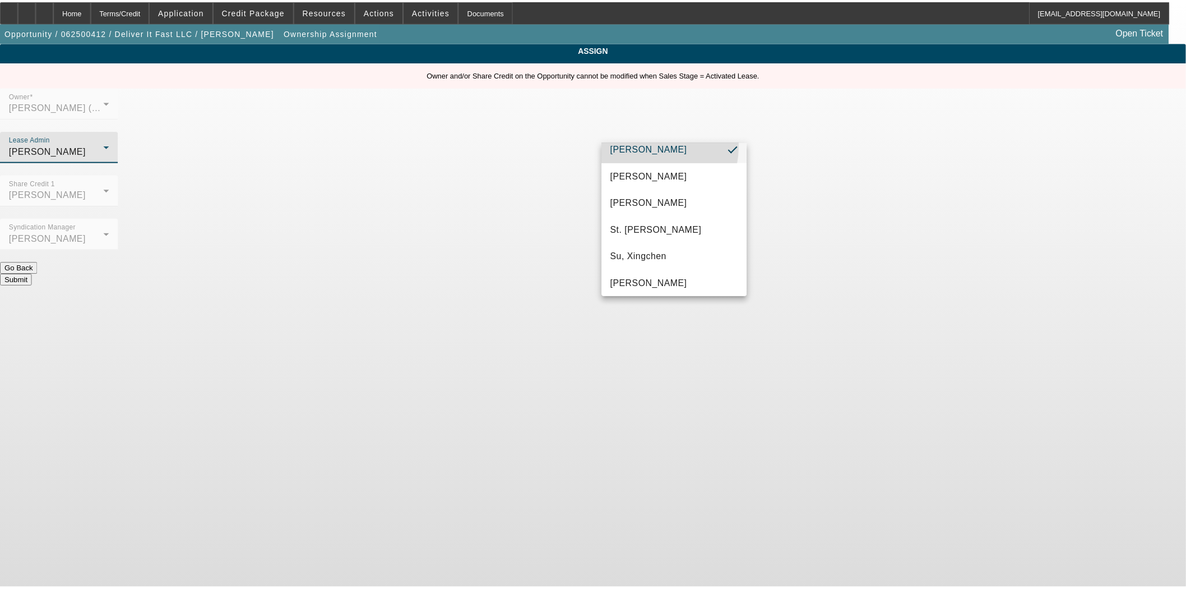
scroll to position [58, 0]
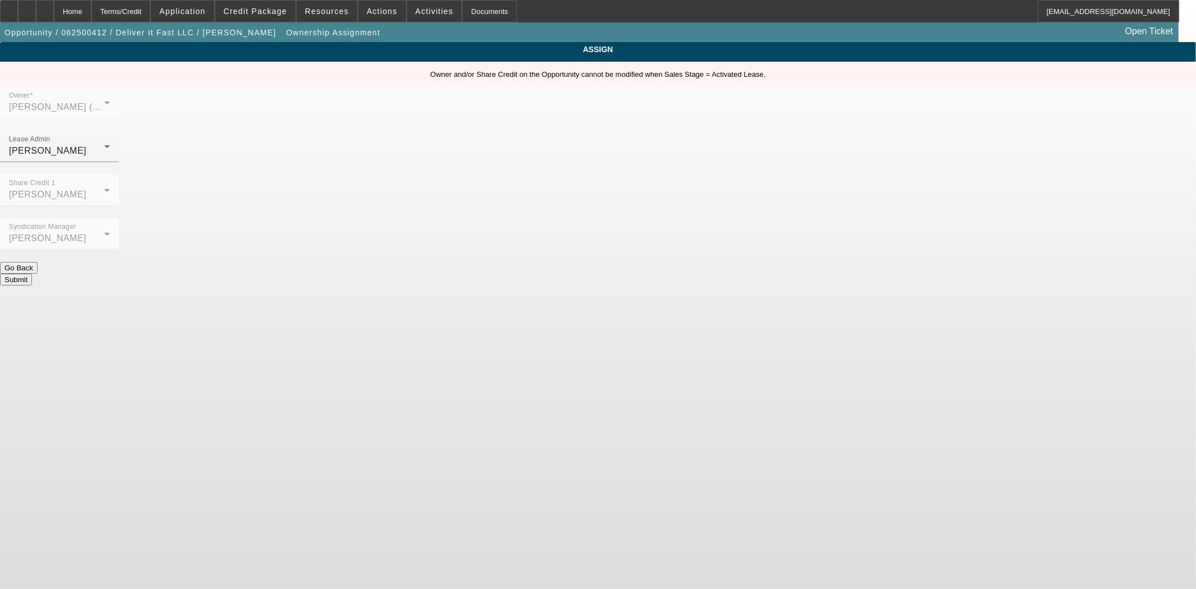
click at [32, 274] on button "Submit" at bounding box center [16, 280] width 32 height 12
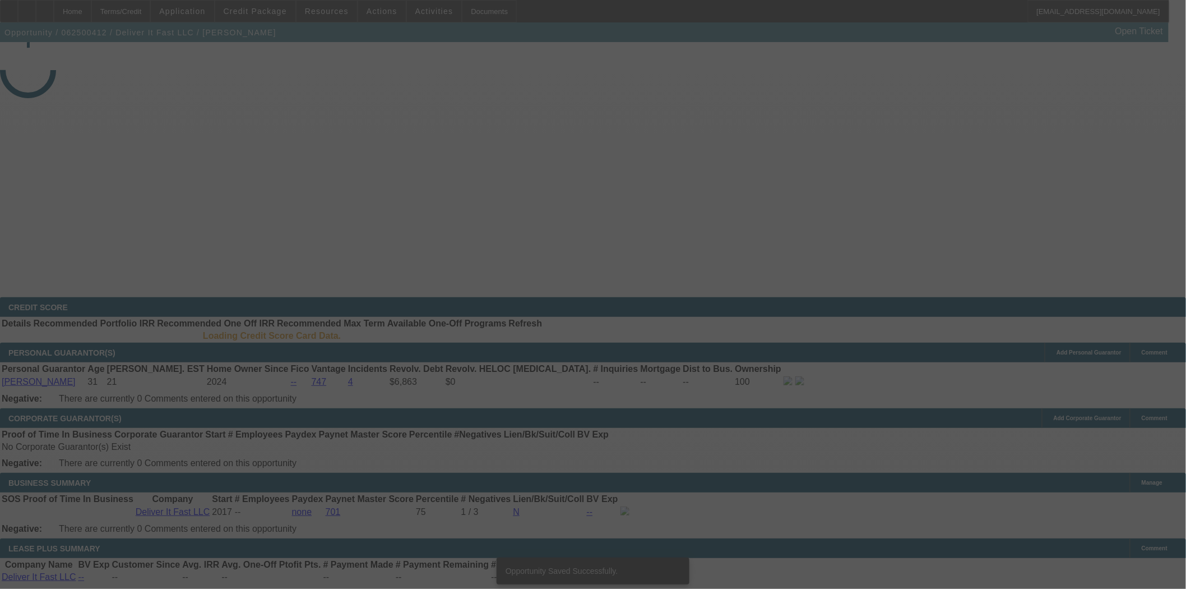
select select "4"
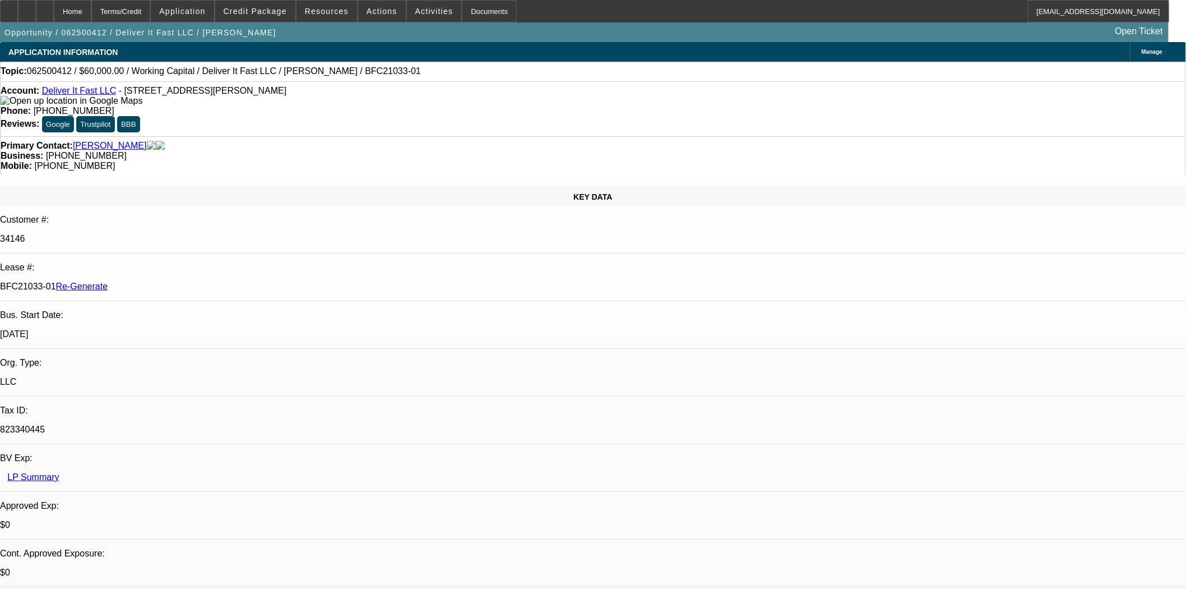
select select "0"
select select "2"
select select "0"
select select "6"
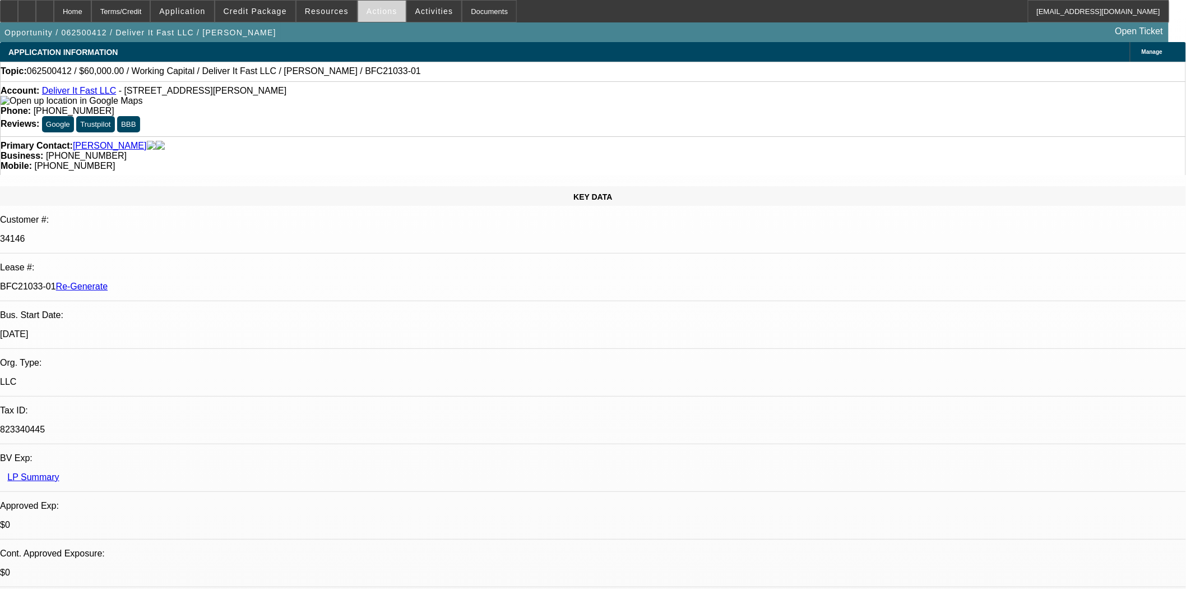
click at [377, 17] on span at bounding box center [382, 11] width 48 height 27
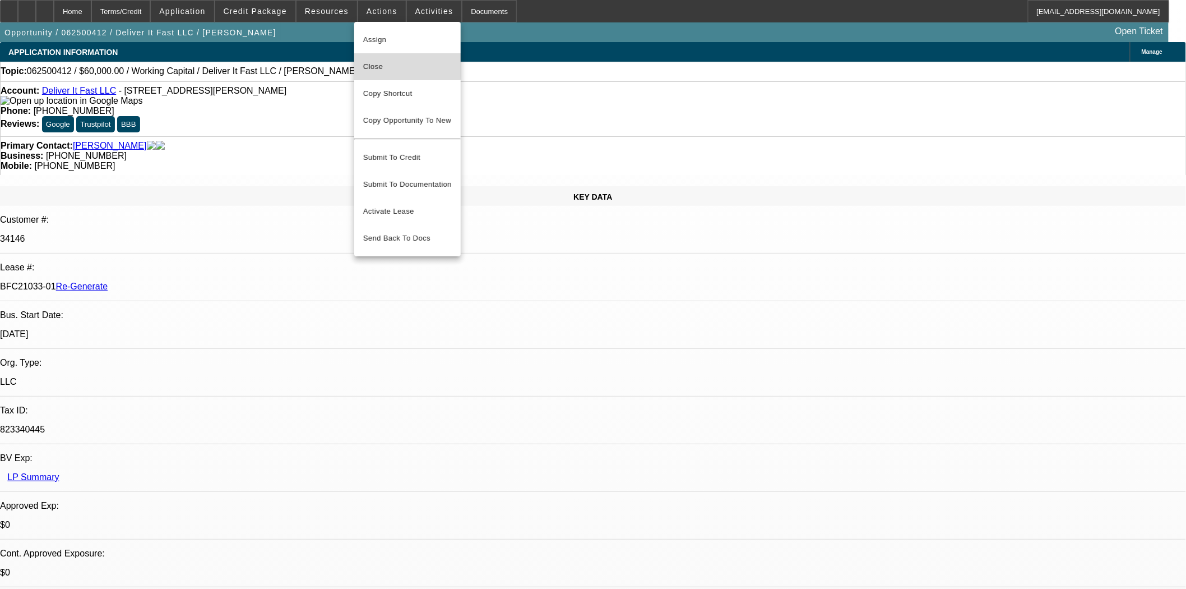
click at [393, 65] on span "Close" at bounding box center [407, 66] width 89 height 13
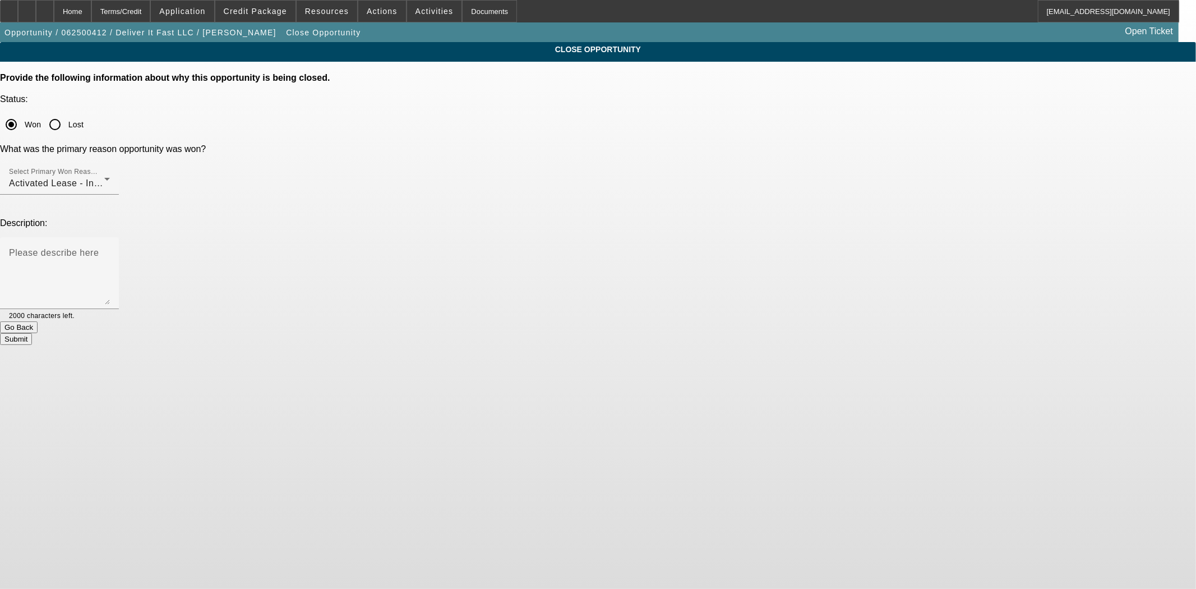
drag, startPoint x: 615, startPoint y: 249, endPoint x: 625, endPoint y: 265, distance: 18.7
click at [32, 333] on button "Submit" at bounding box center [16, 339] width 32 height 12
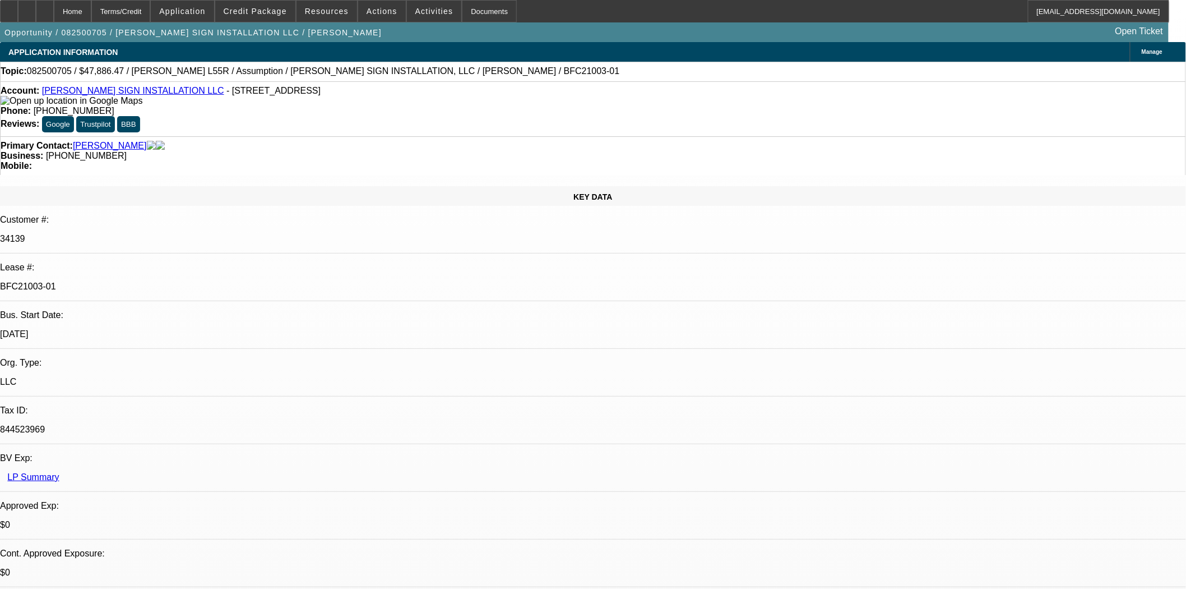
select select "0"
select select "2"
select select "0"
select select "6"
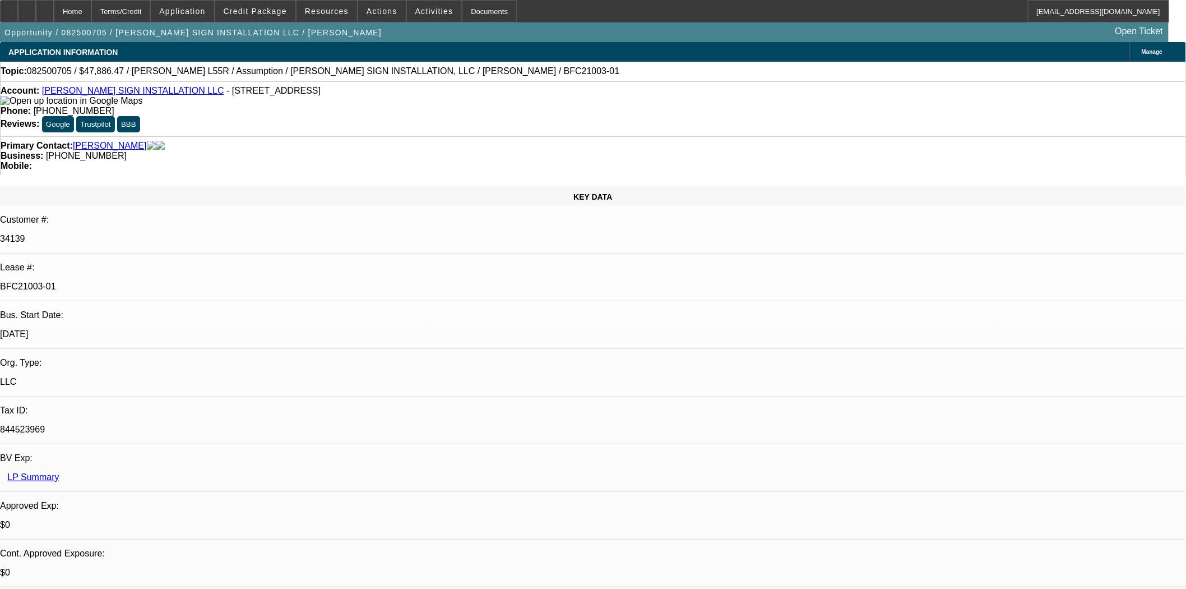
select select "0"
select select "2"
select select "0"
select select "6"
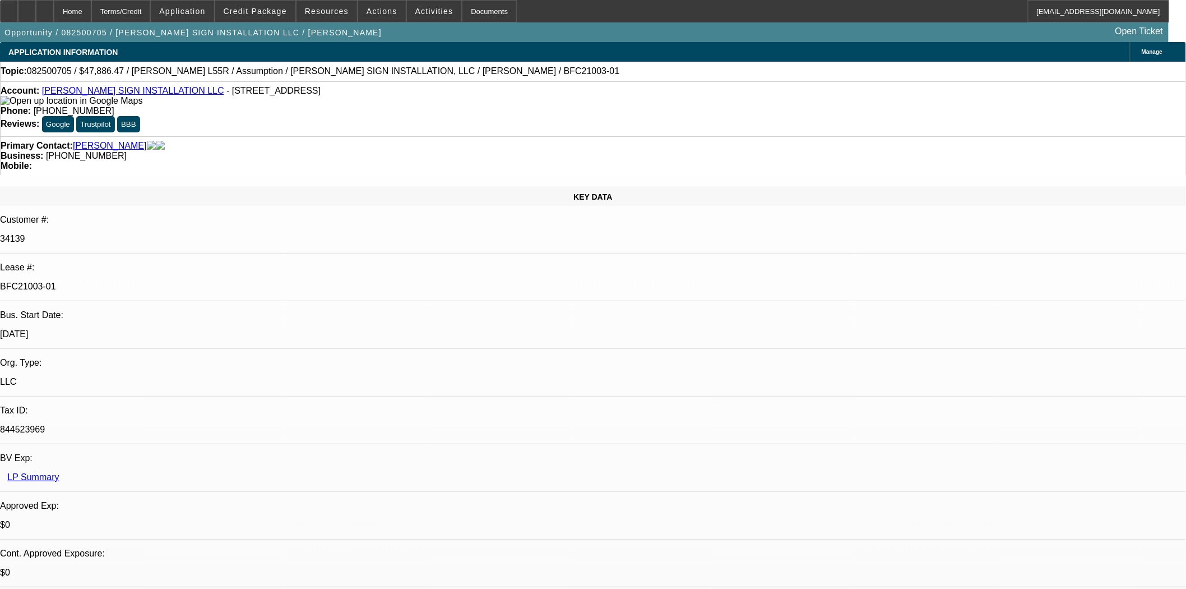
select select "0"
select select "2"
select select "0"
select select "6"
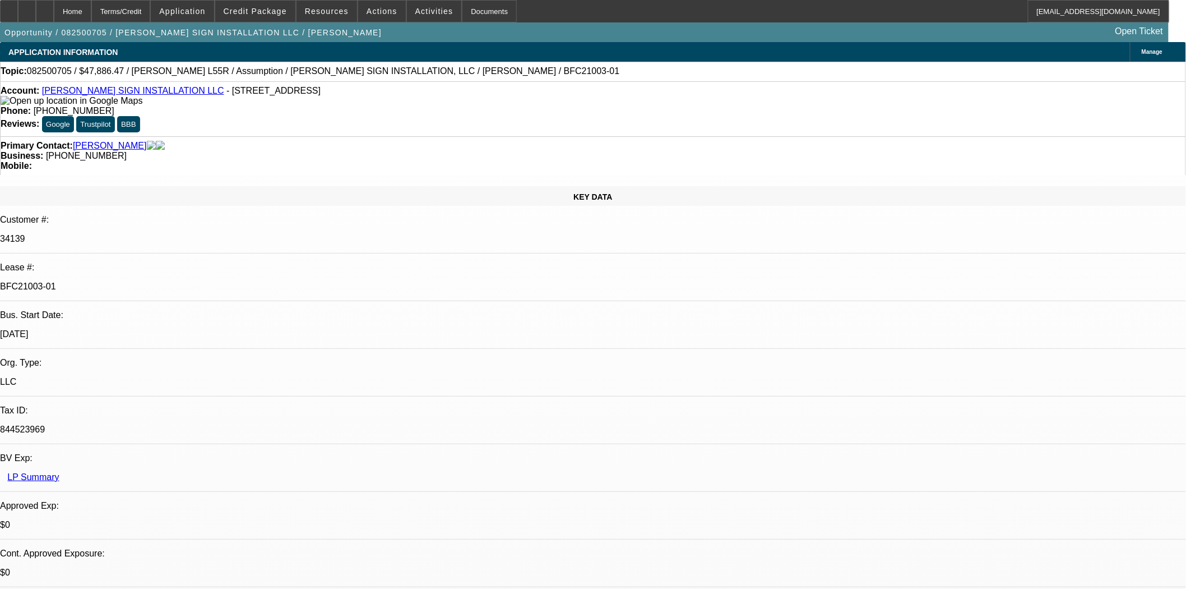
select select "0"
select select "2"
select select "0"
select select "6"
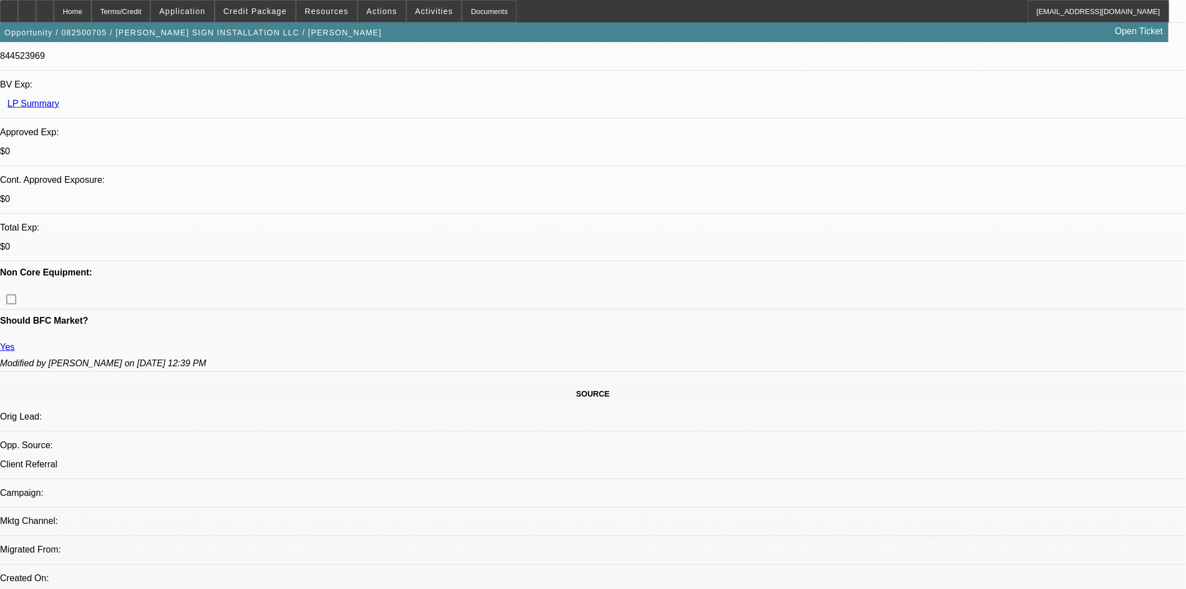
scroll to position [1318, 0]
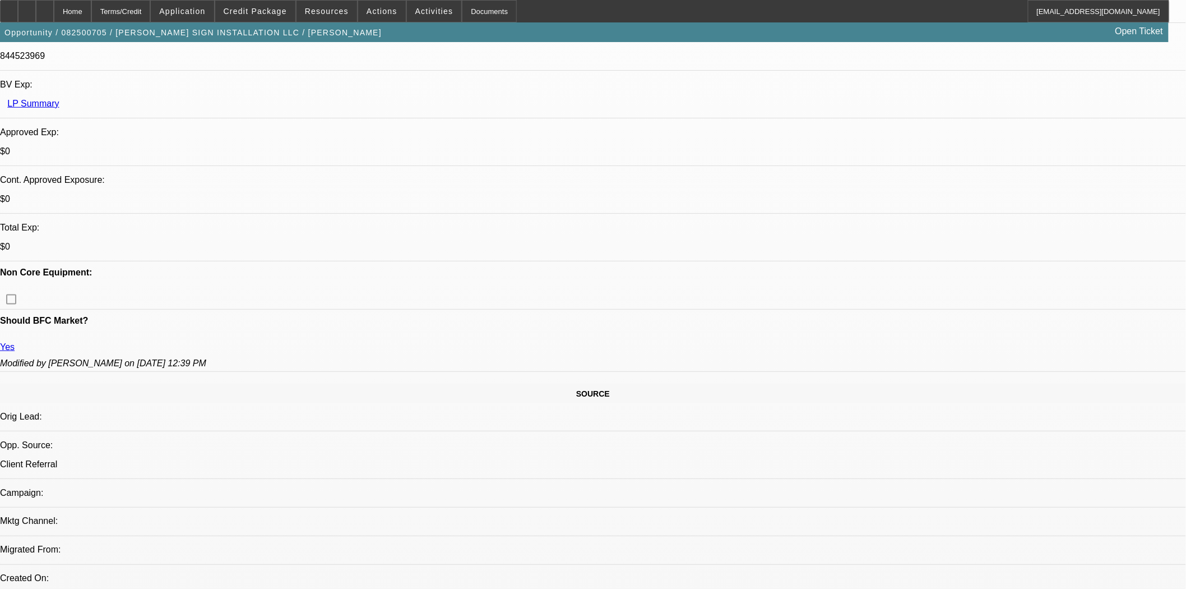
scroll to position [1192, 0]
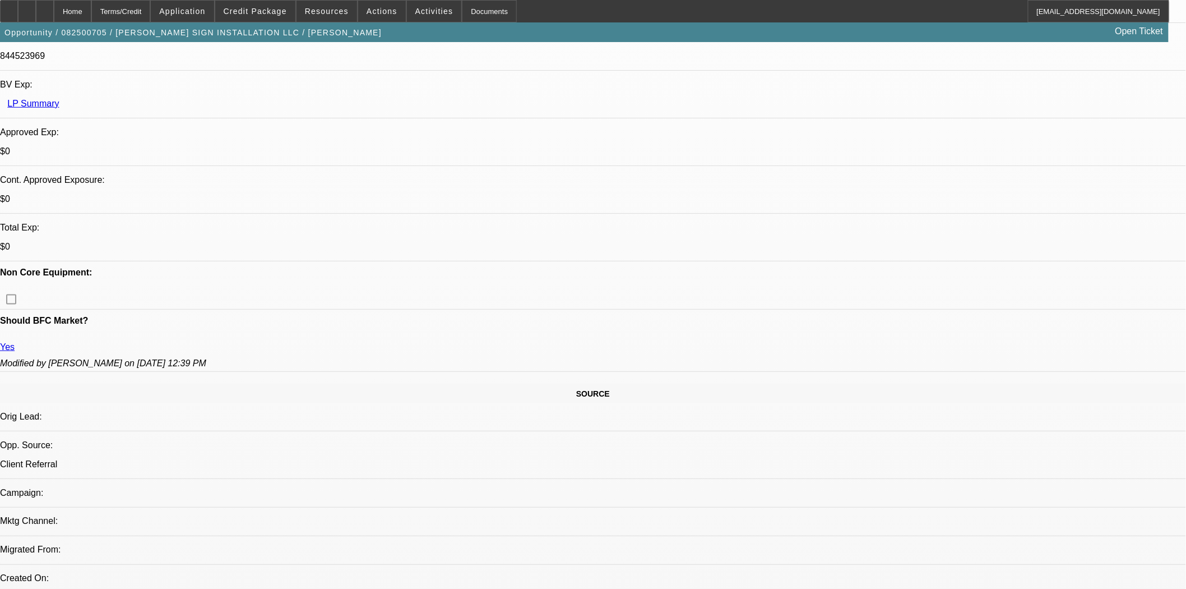
scroll to position [1068, 0]
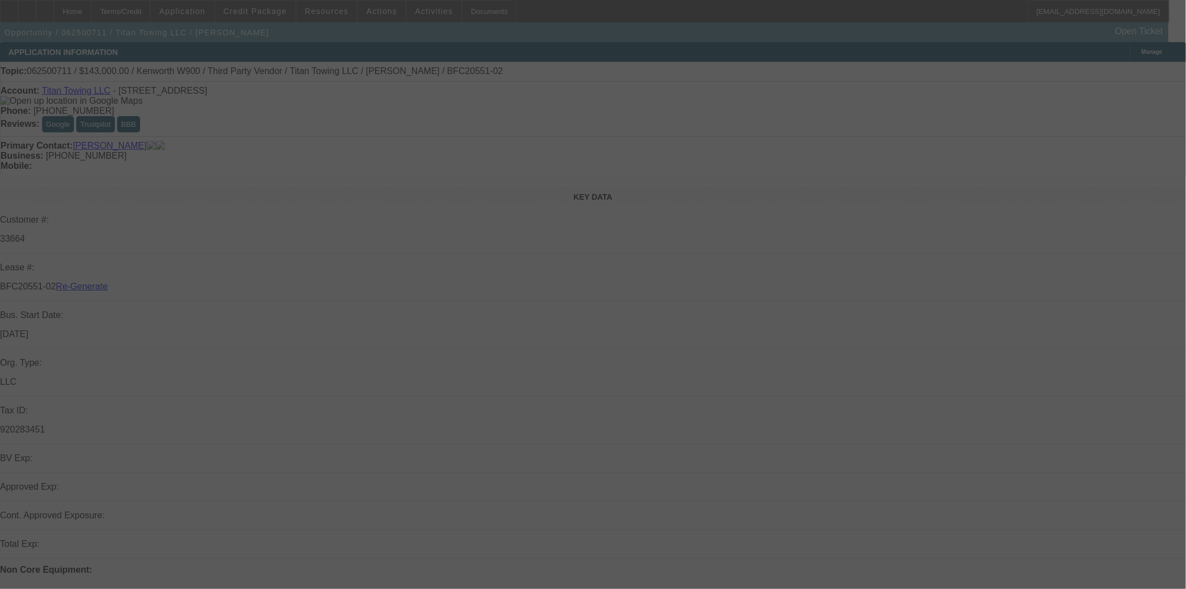
select select "4"
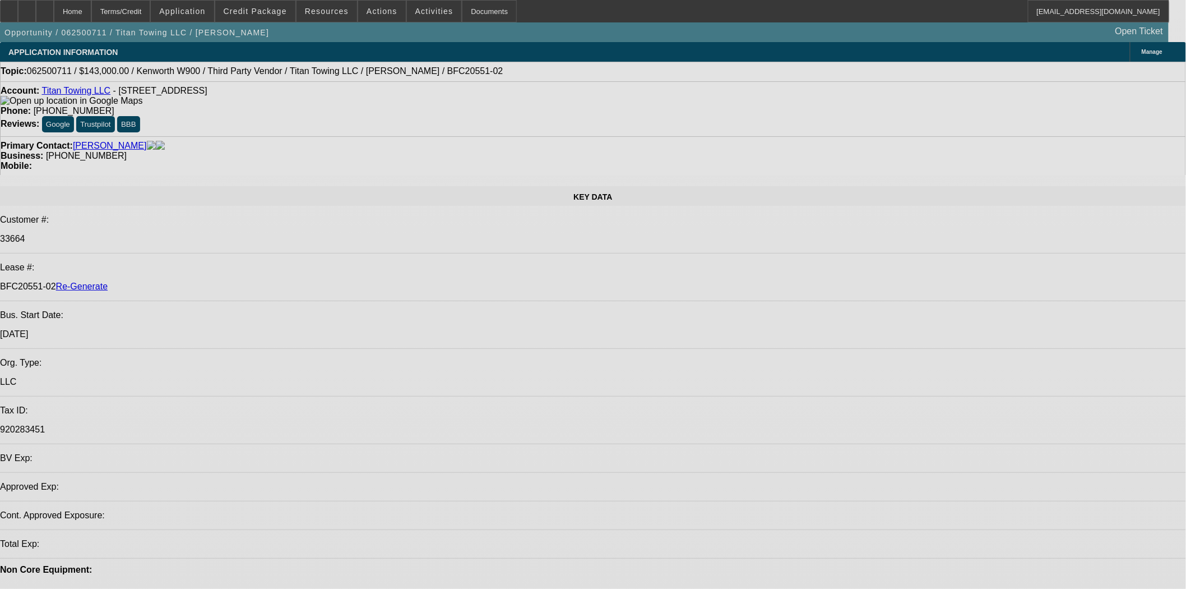
select select "0"
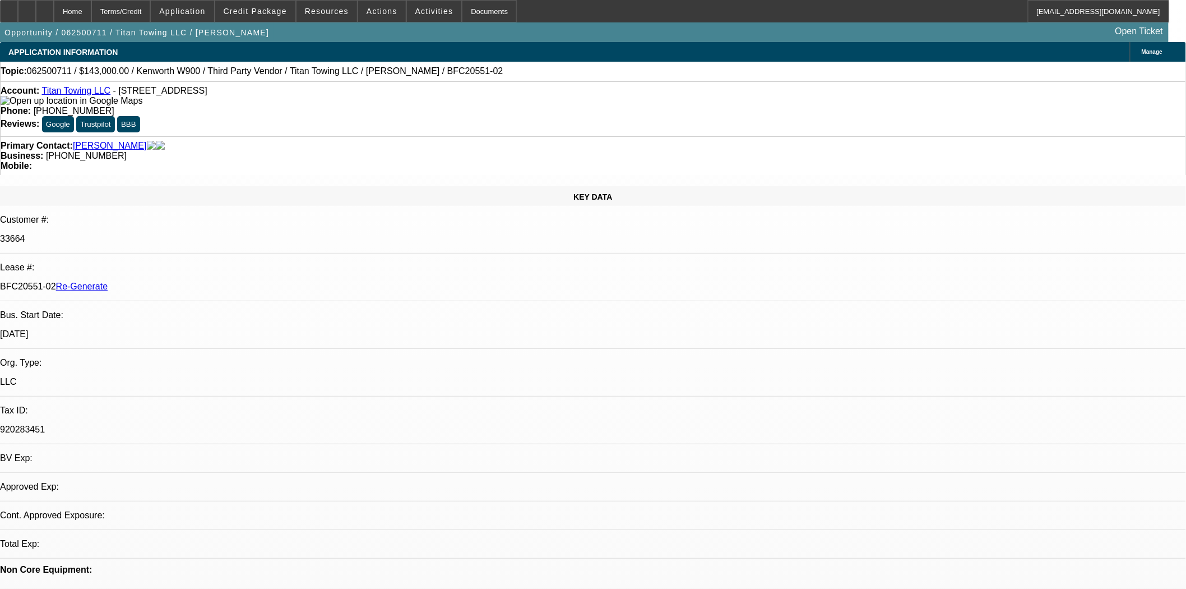
select select "2"
select select "0"
select select "6"
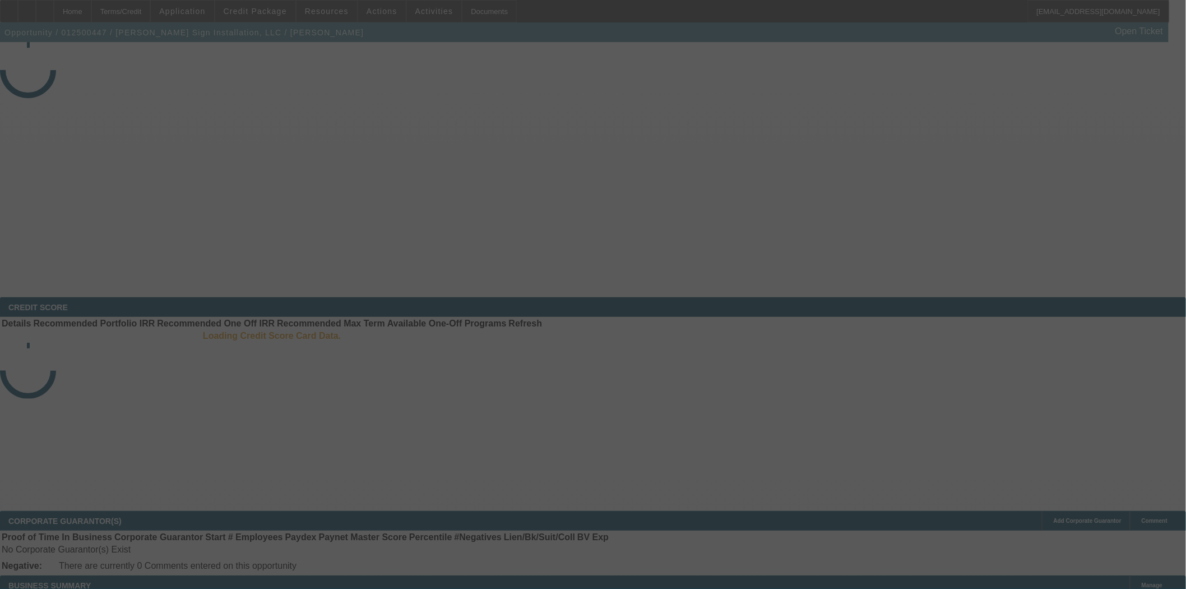
select select "4"
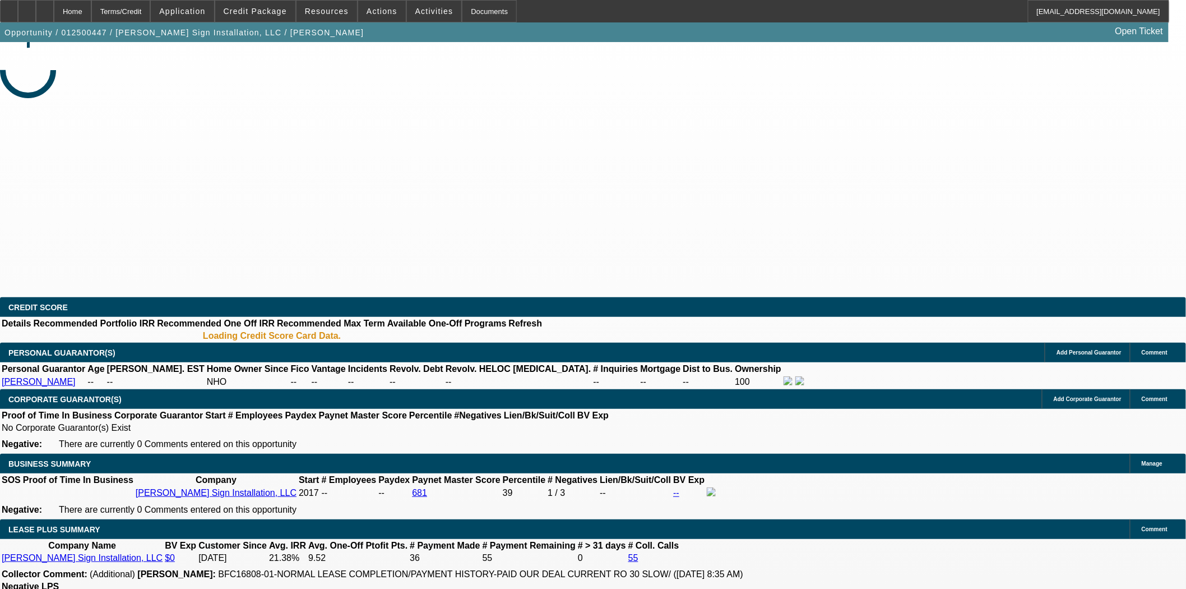
select select "0"
select select "6"
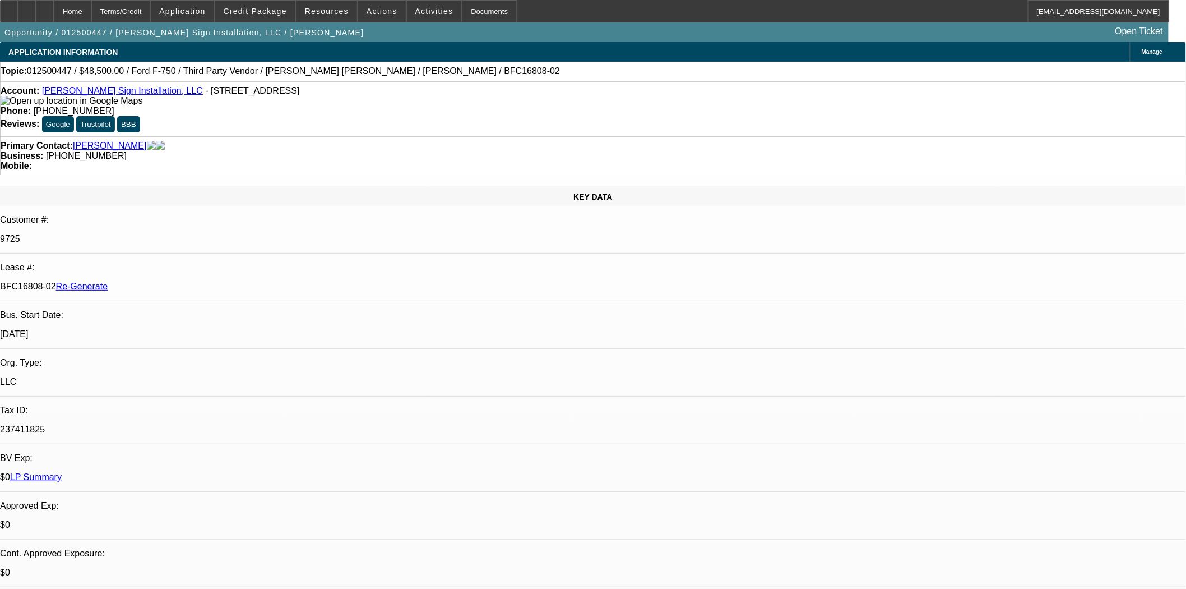
click at [110, 93] on link "[PERSON_NAME] Sign Installation, LLC" at bounding box center [122, 91] width 161 height 10
click at [380, 14] on span "Actions" at bounding box center [382, 11] width 31 height 9
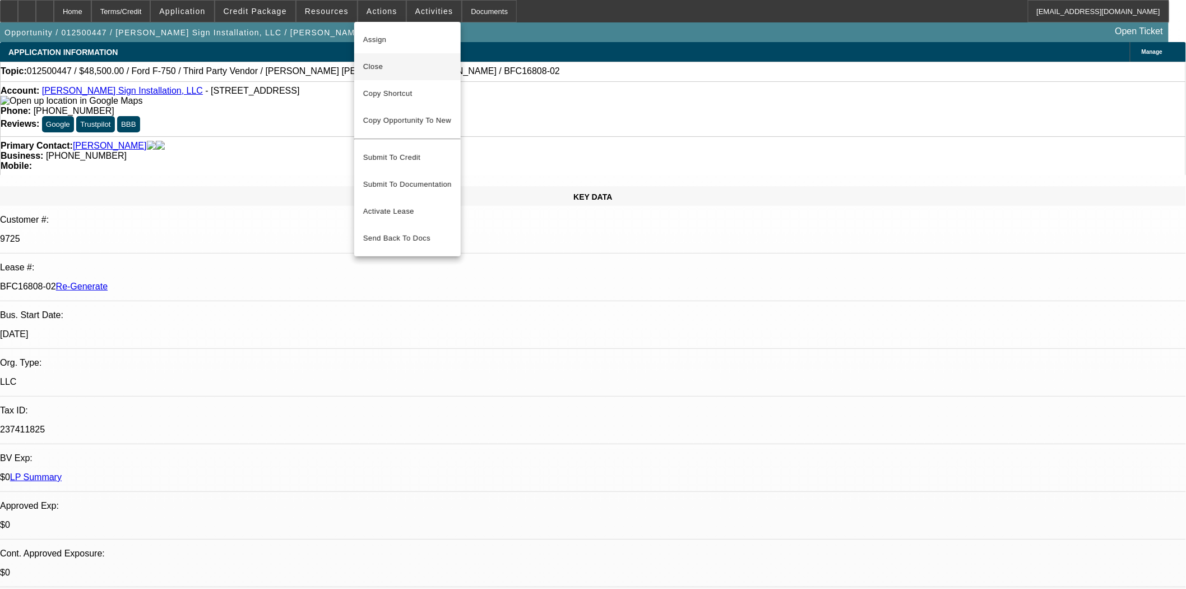
click at [387, 60] on span "Close" at bounding box center [407, 66] width 89 height 13
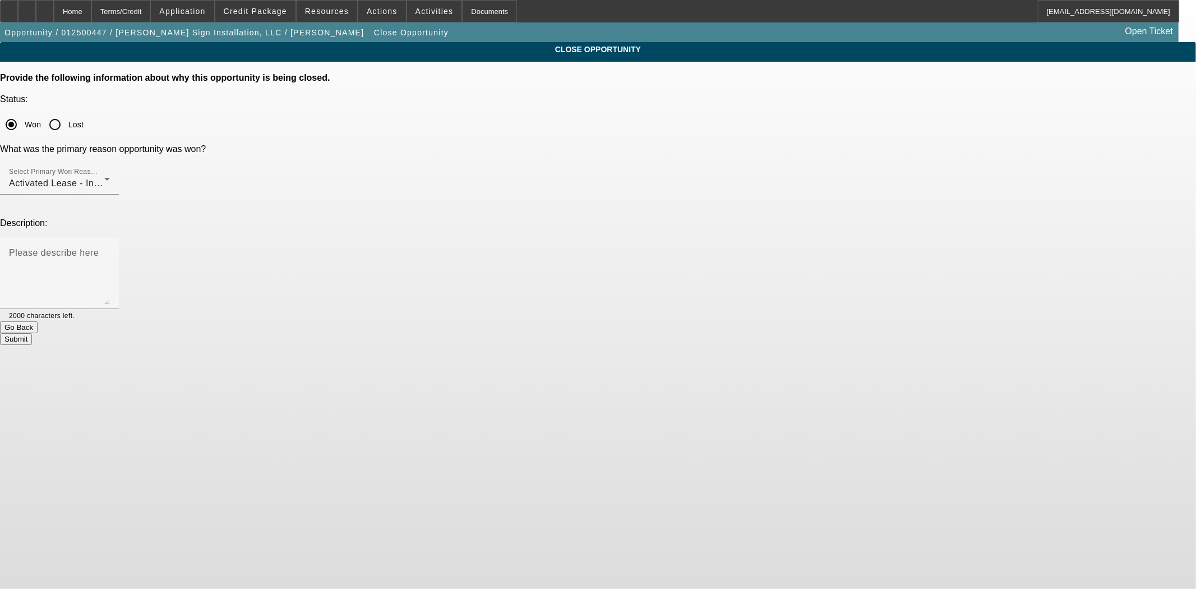
click at [32, 333] on button "Submit" at bounding box center [16, 339] width 32 height 12
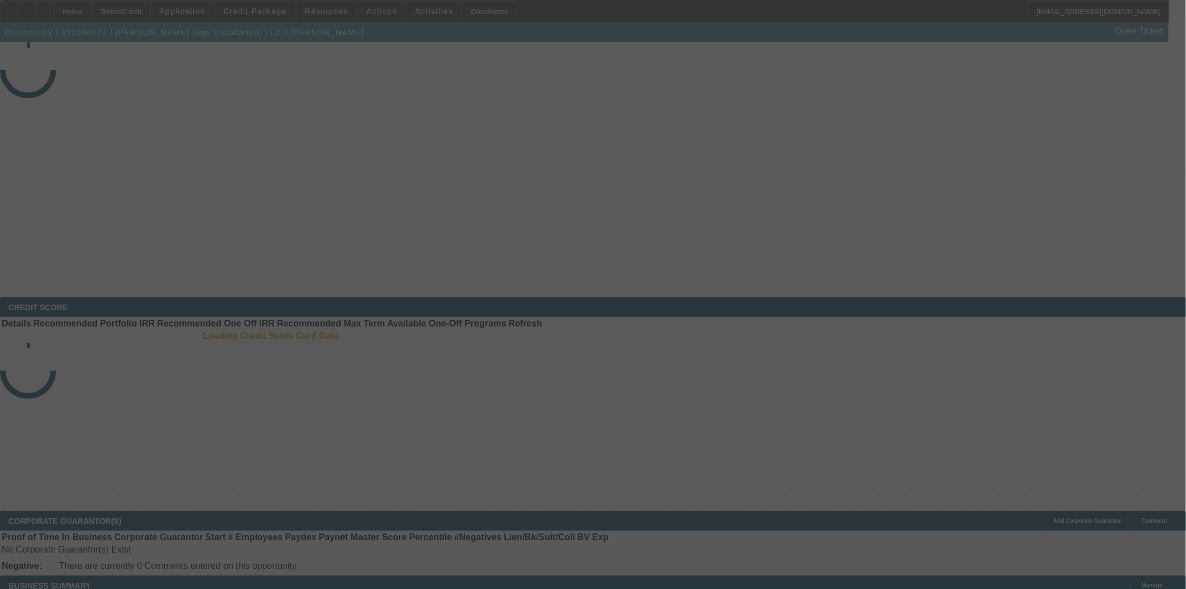
select select "4"
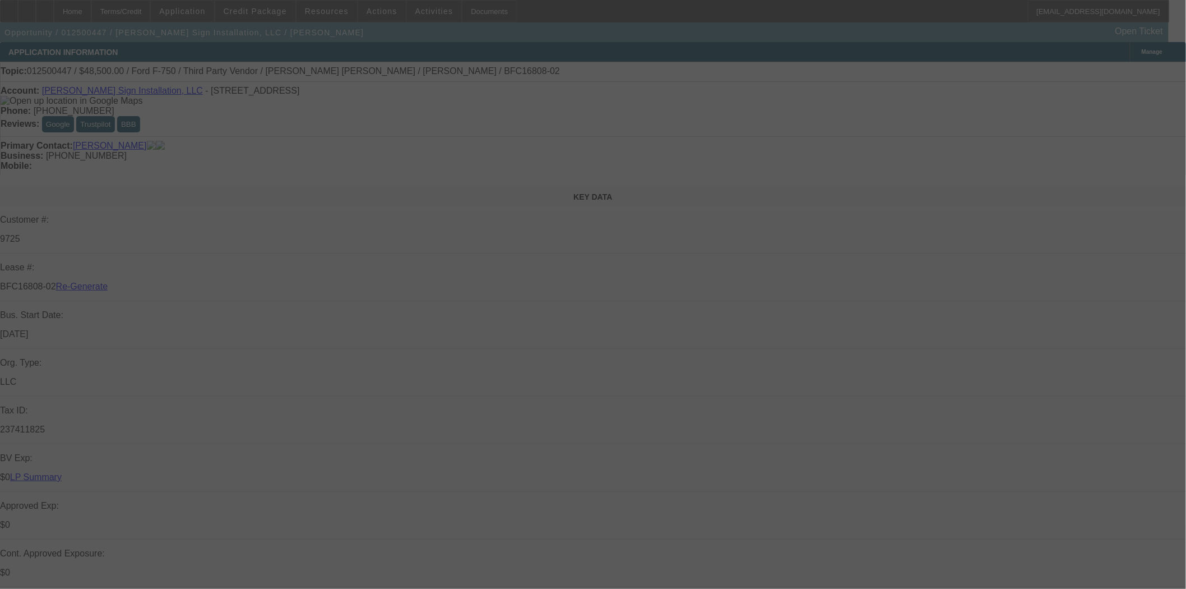
select select "0"
select select "6"
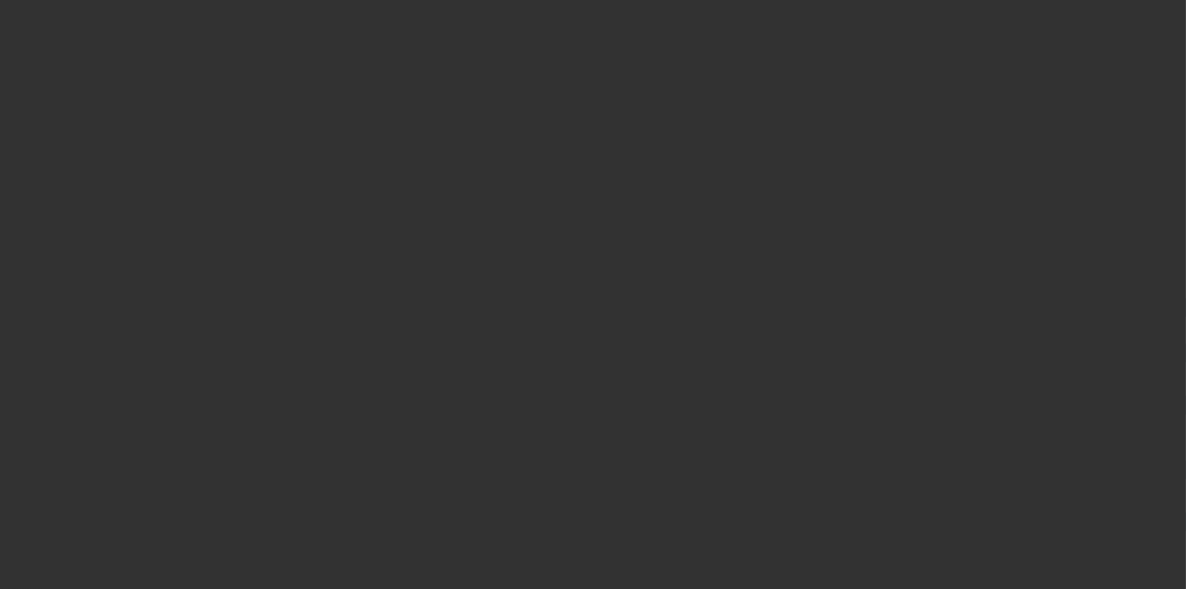
select select "3"
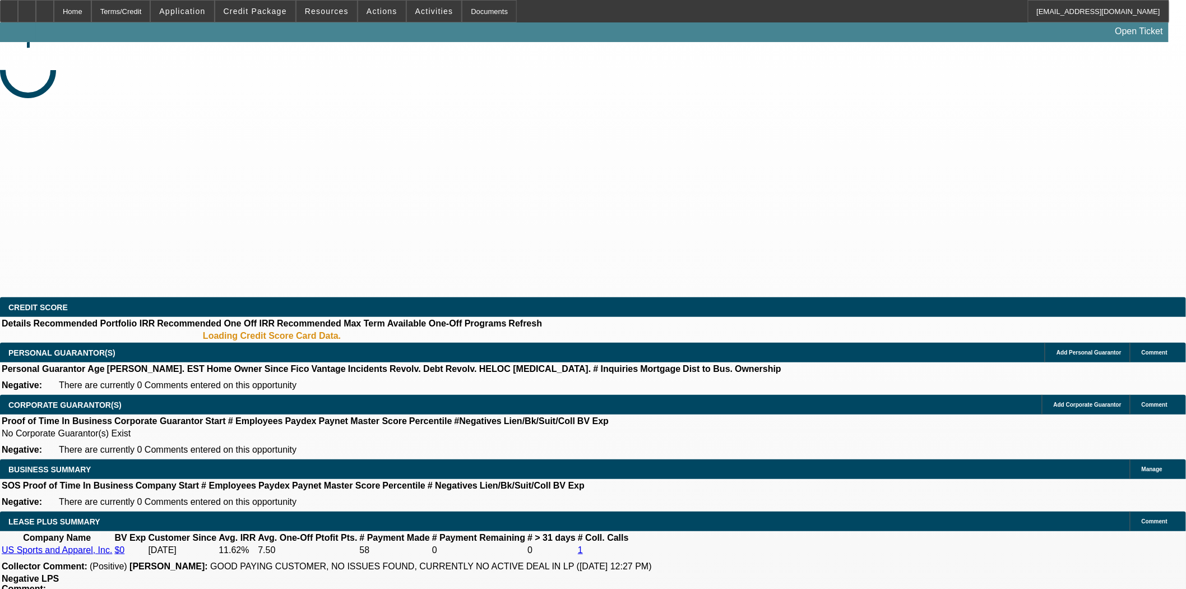
select select "0"
select select "6"
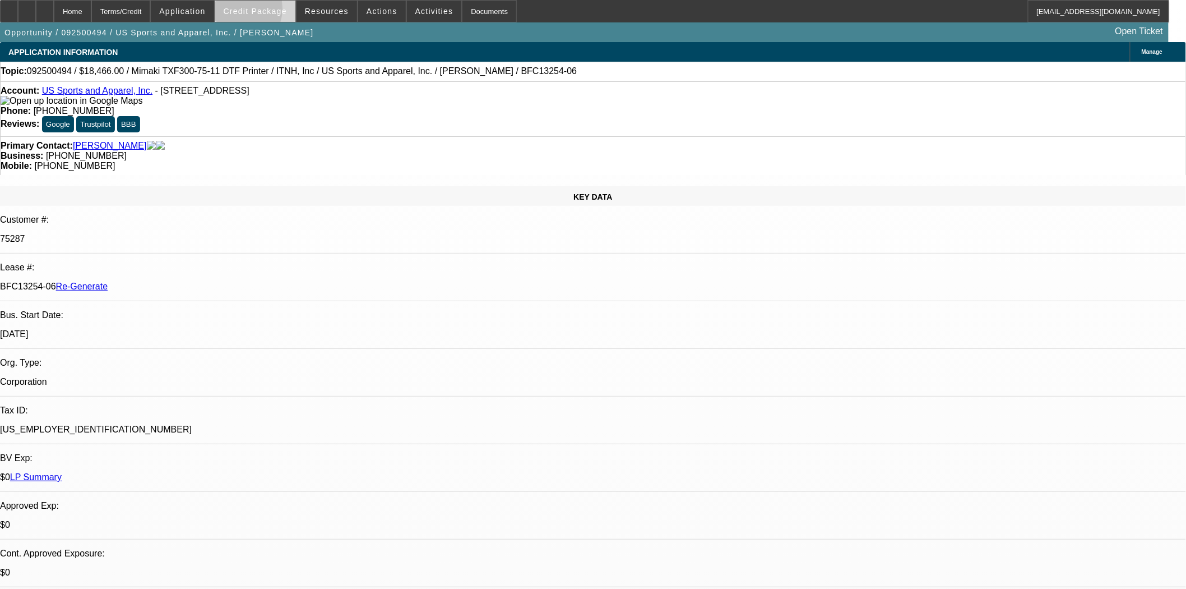
click at [253, 11] on span "Credit Package" at bounding box center [255, 11] width 63 height 9
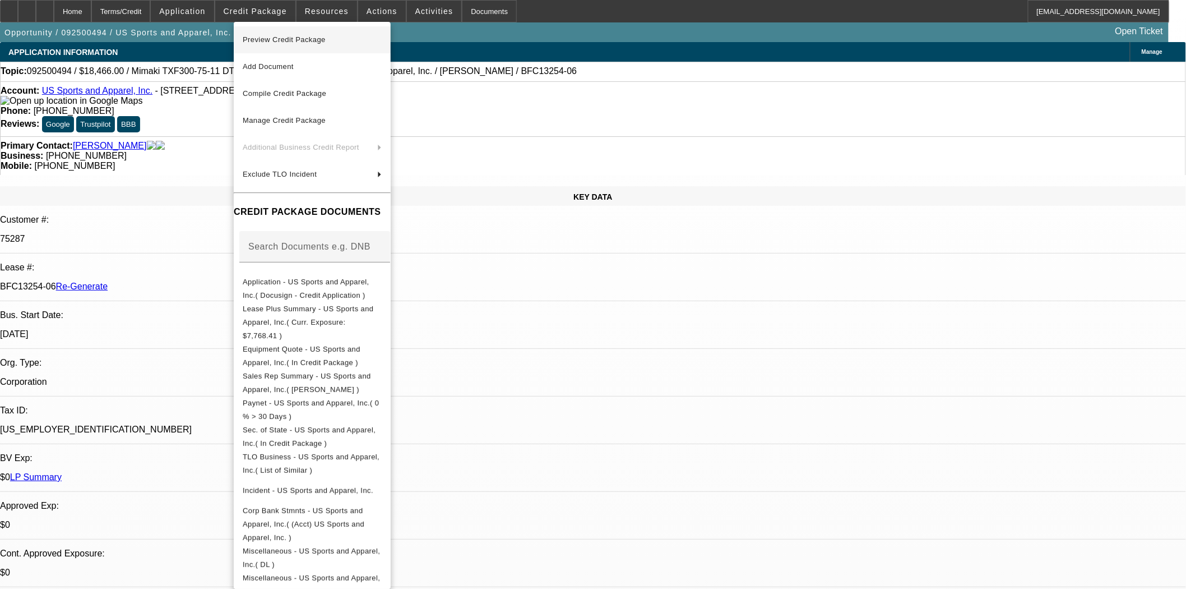
click at [273, 40] on span "Preview Credit Package" at bounding box center [284, 39] width 83 height 8
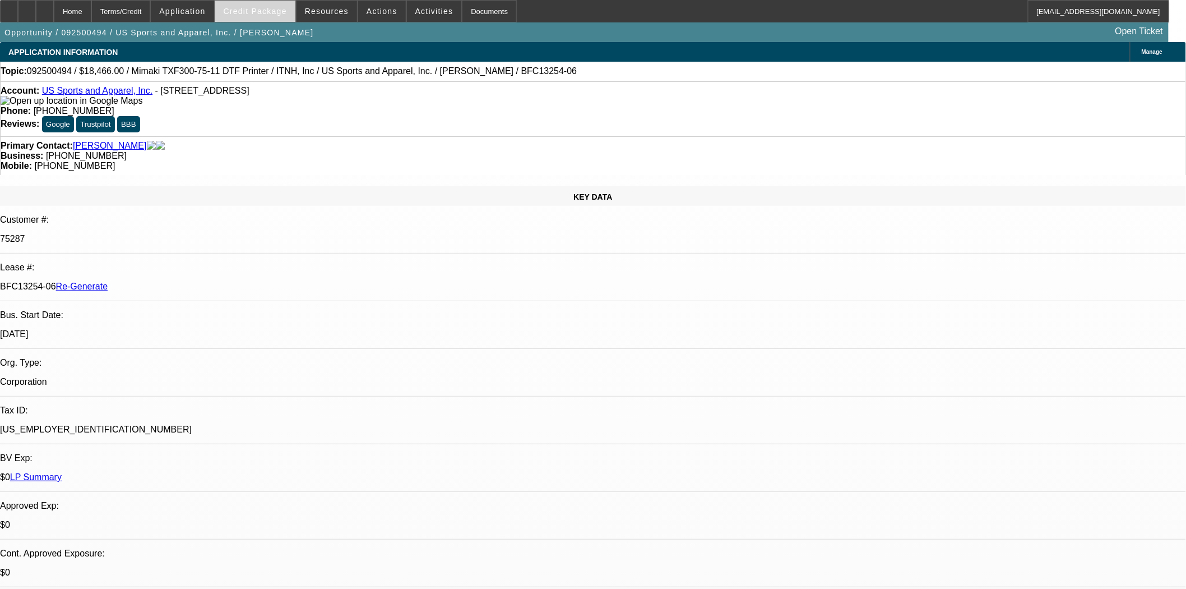
click at [272, 17] on span at bounding box center [255, 11] width 80 height 27
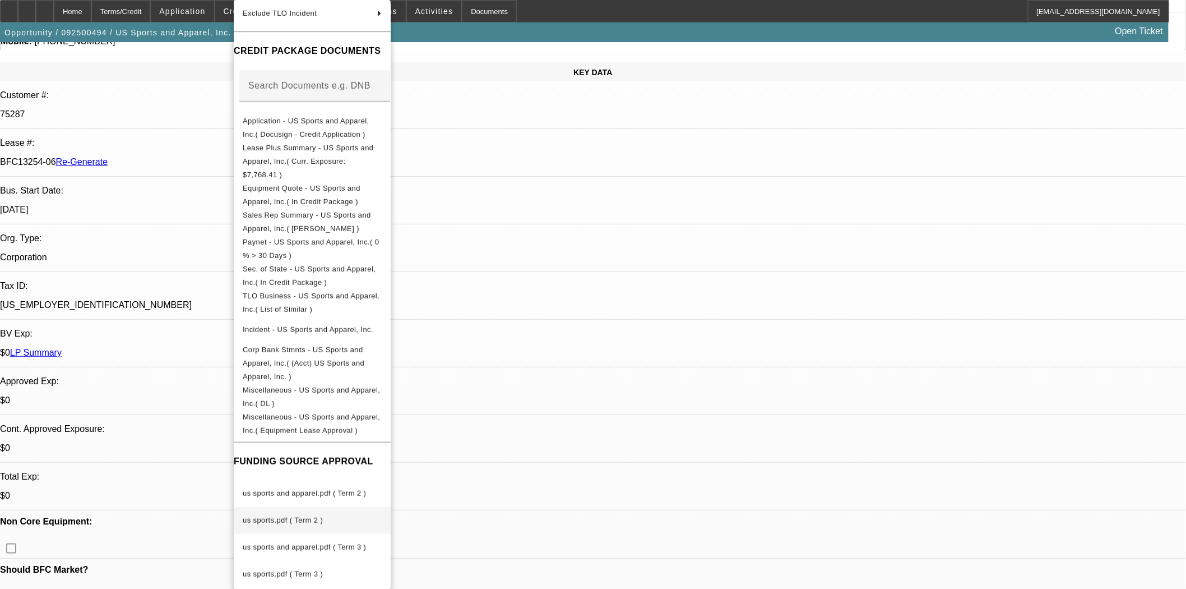
scroll to position [311, 0]
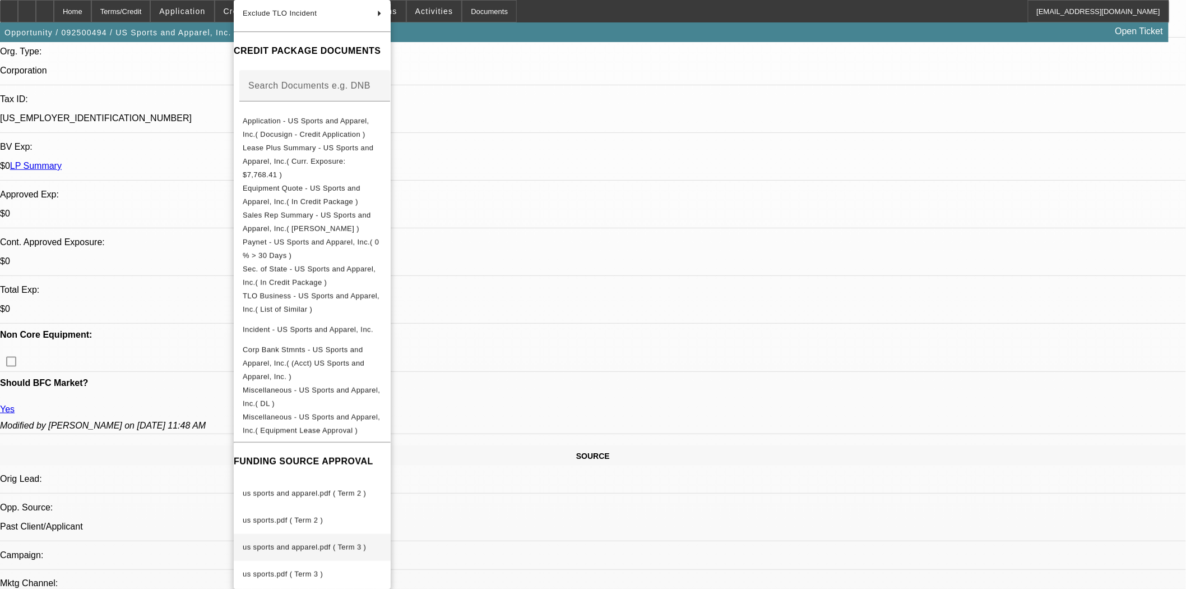
click at [294, 543] on span "us sports and apparel.pdf ( Term 3 )" at bounding box center [304, 547] width 123 height 8
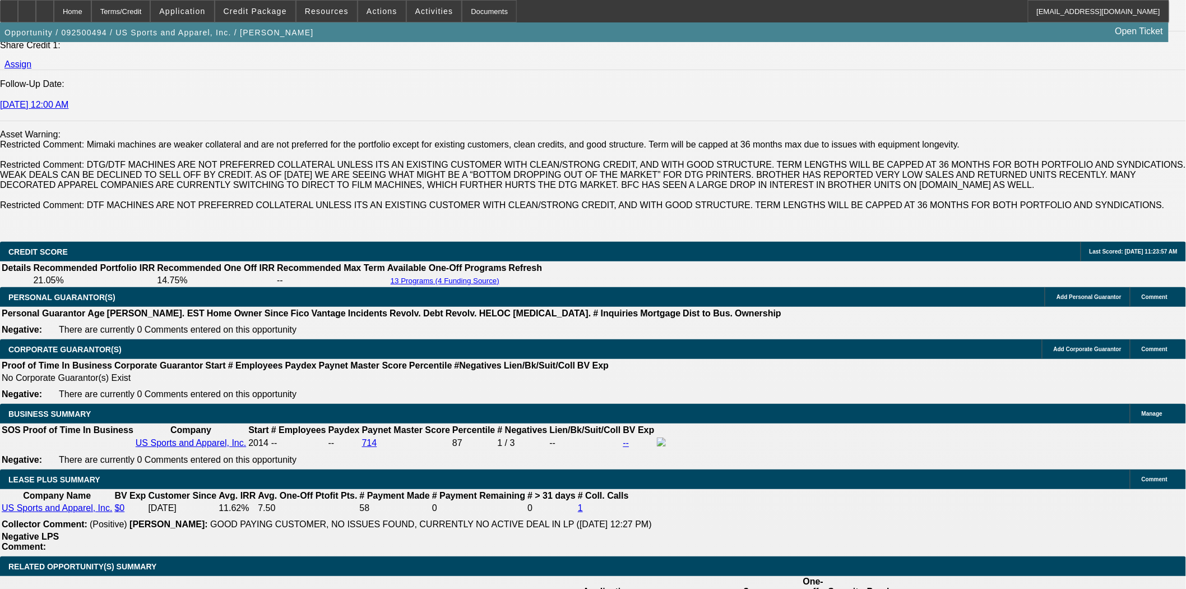
scroll to position [1619, 0]
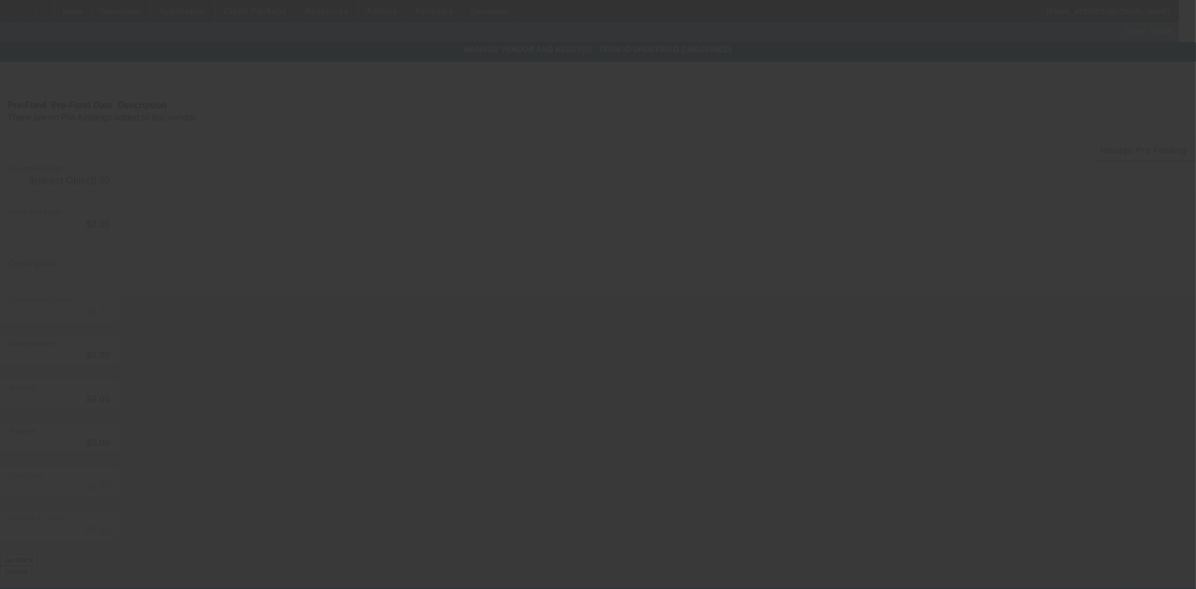
type input "$18,466.00"
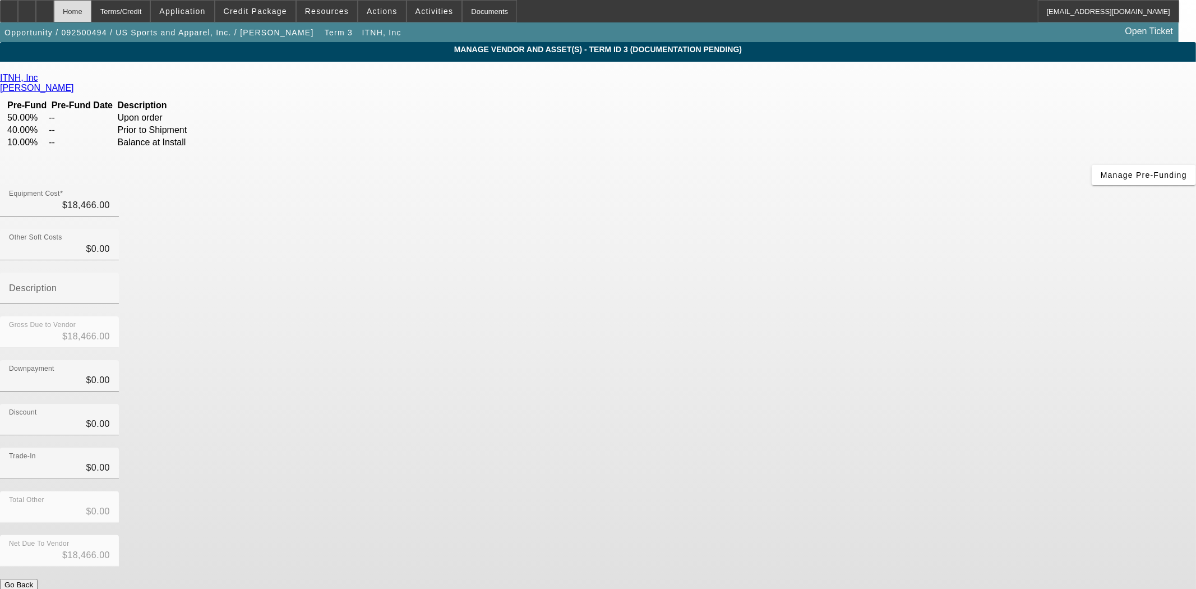
click at [91, 7] on div "Home" at bounding box center [73, 11] width 38 height 22
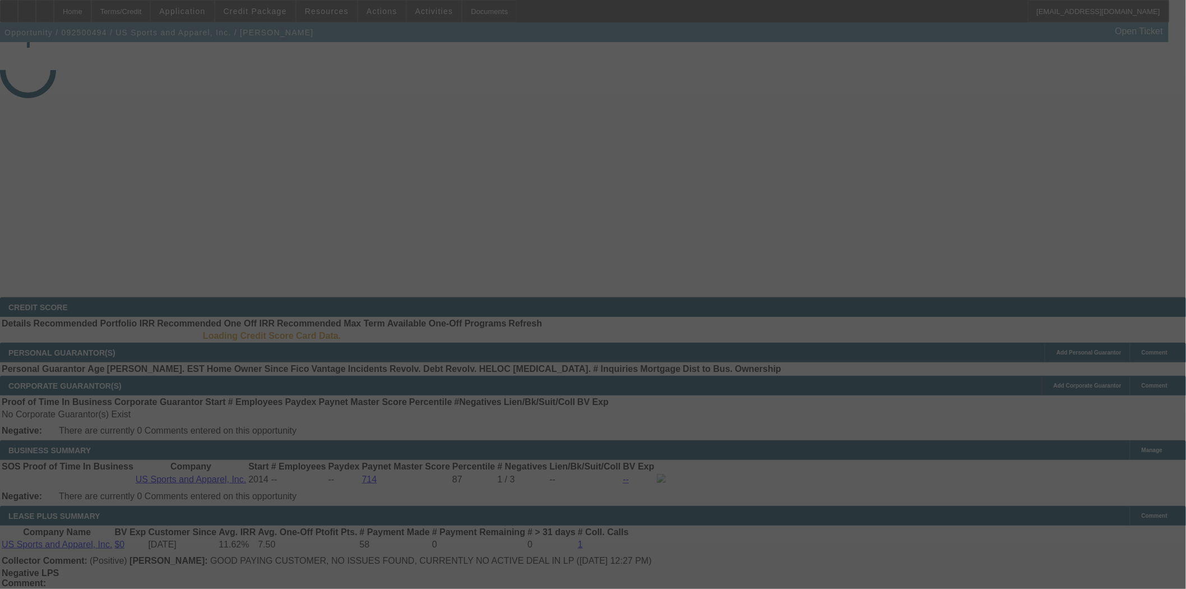
select select "3"
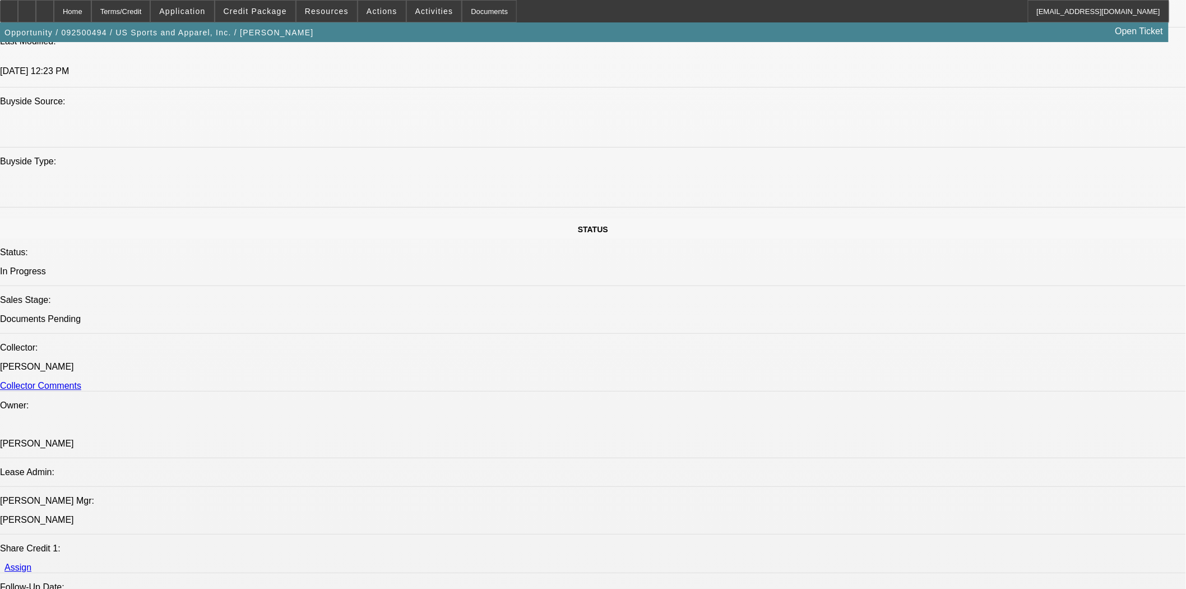
select select "0"
select select "6"
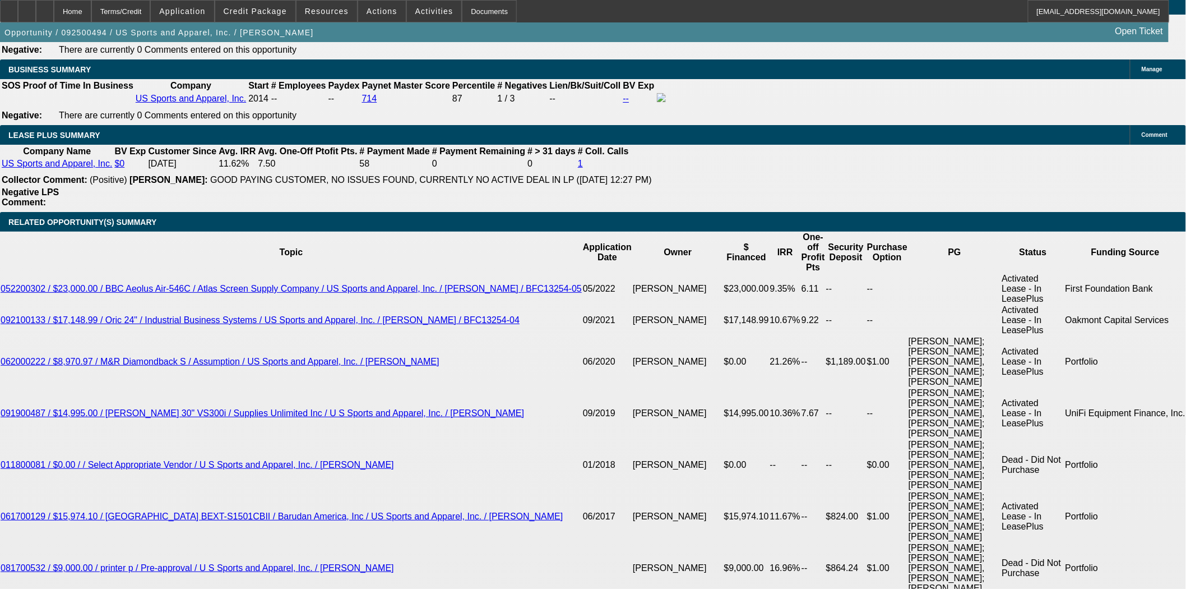
scroll to position [2017, 0]
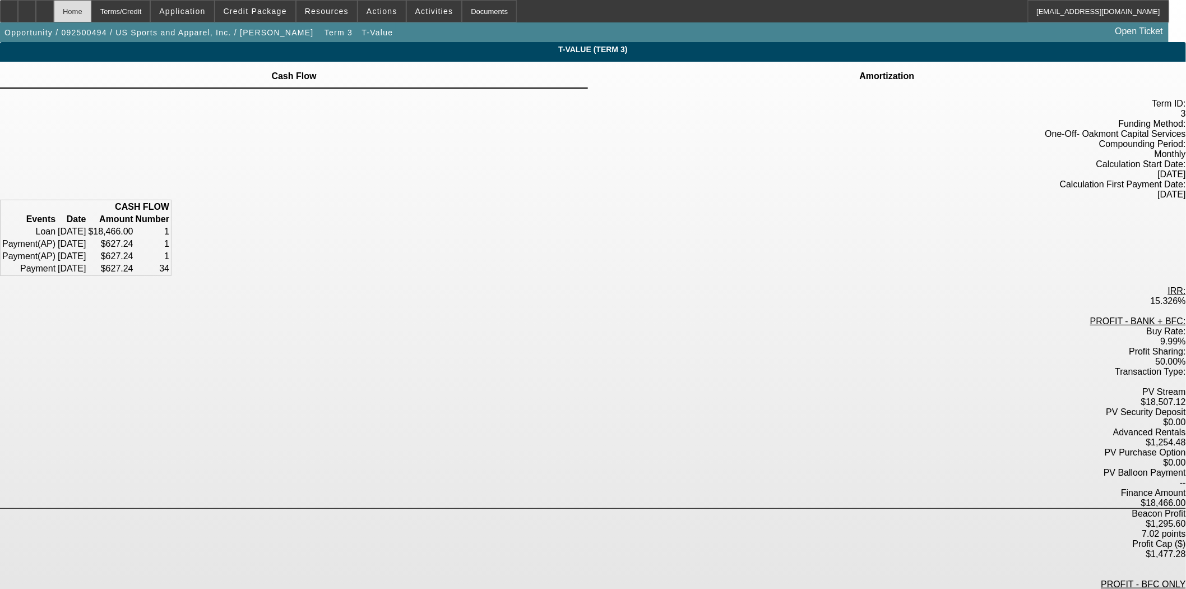
click at [91, 10] on div "Home" at bounding box center [73, 11] width 38 height 22
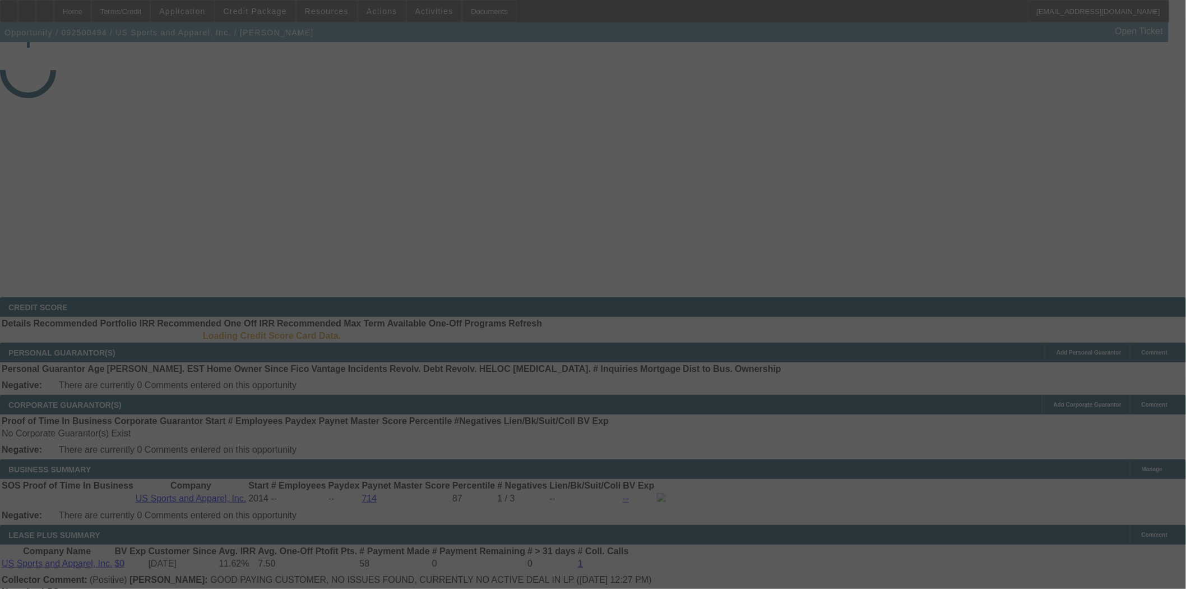
select select "3"
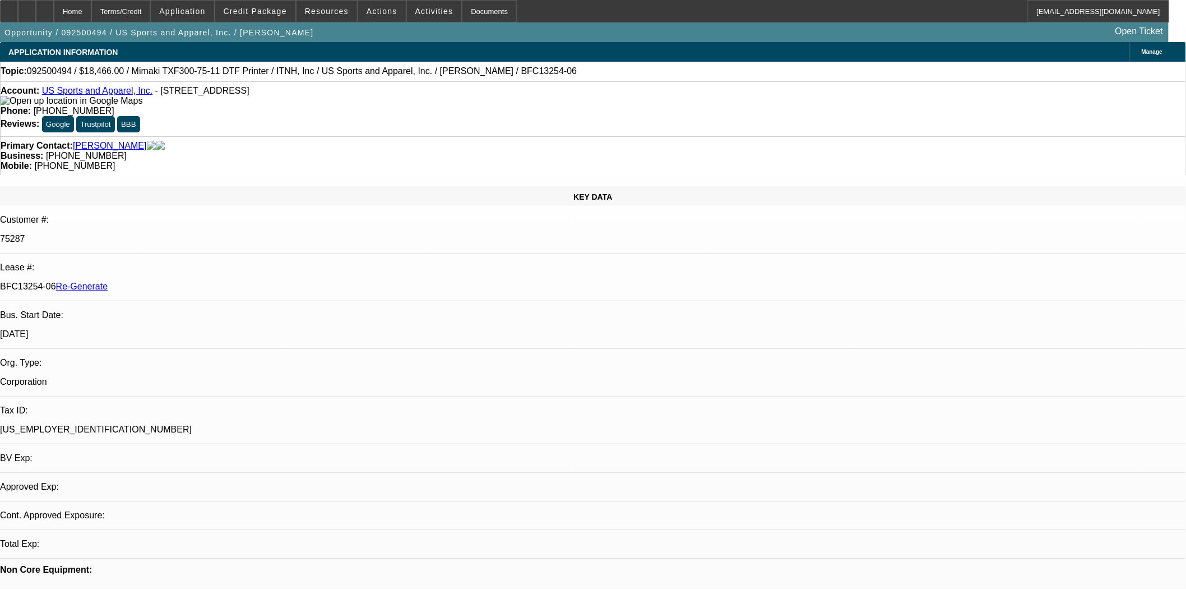
select select "0"
select select "6"
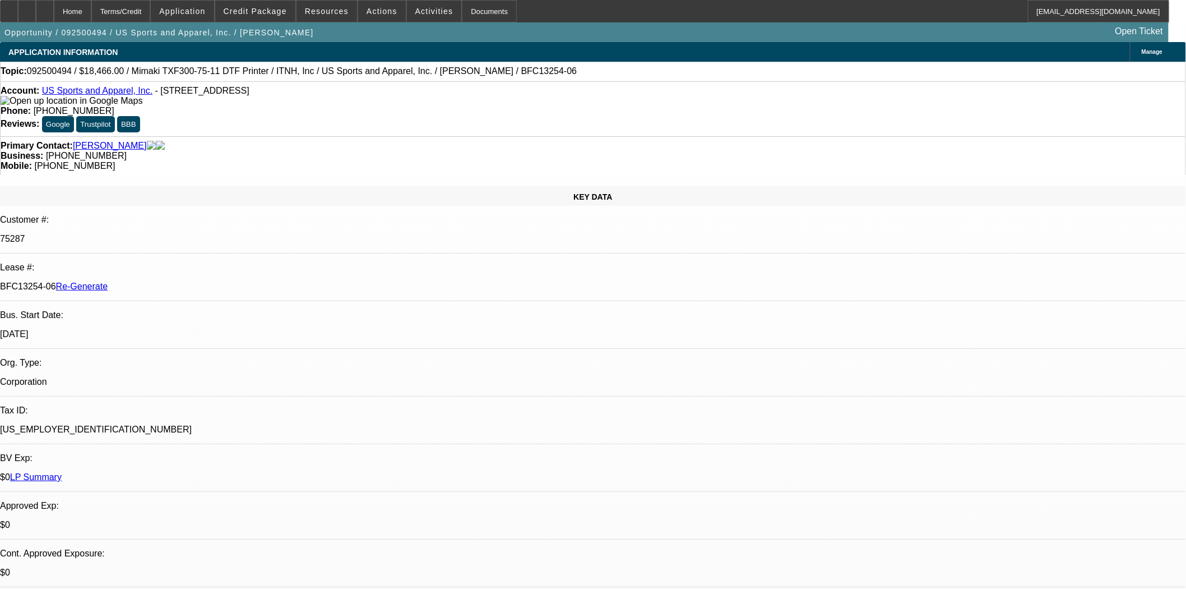
scroll to position [484, 0]
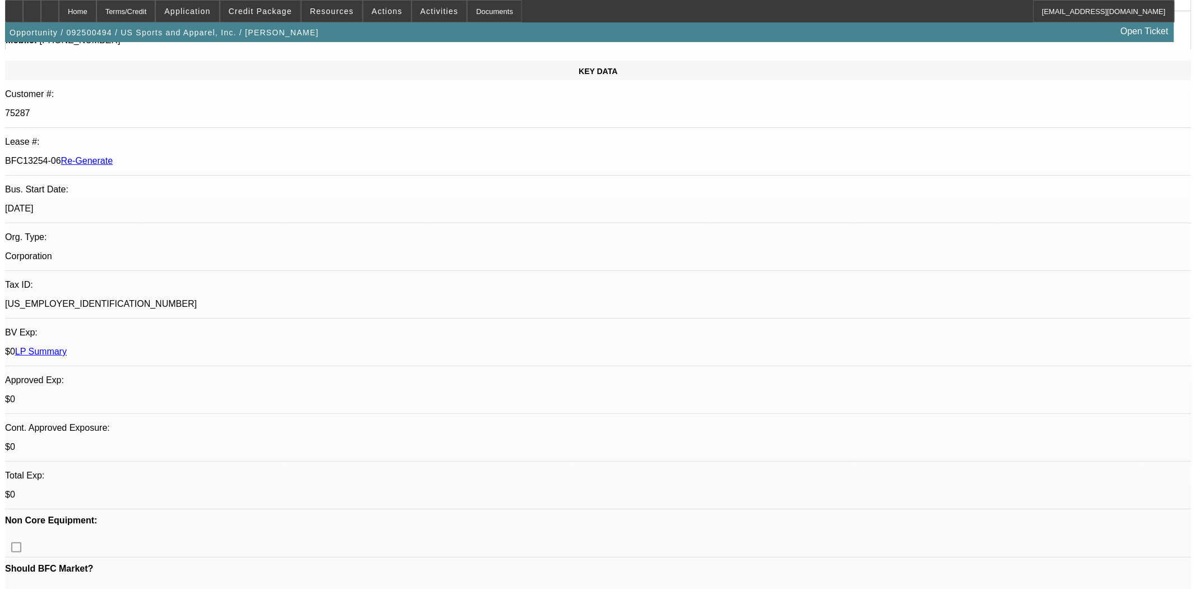
scroll to position [0, 0]
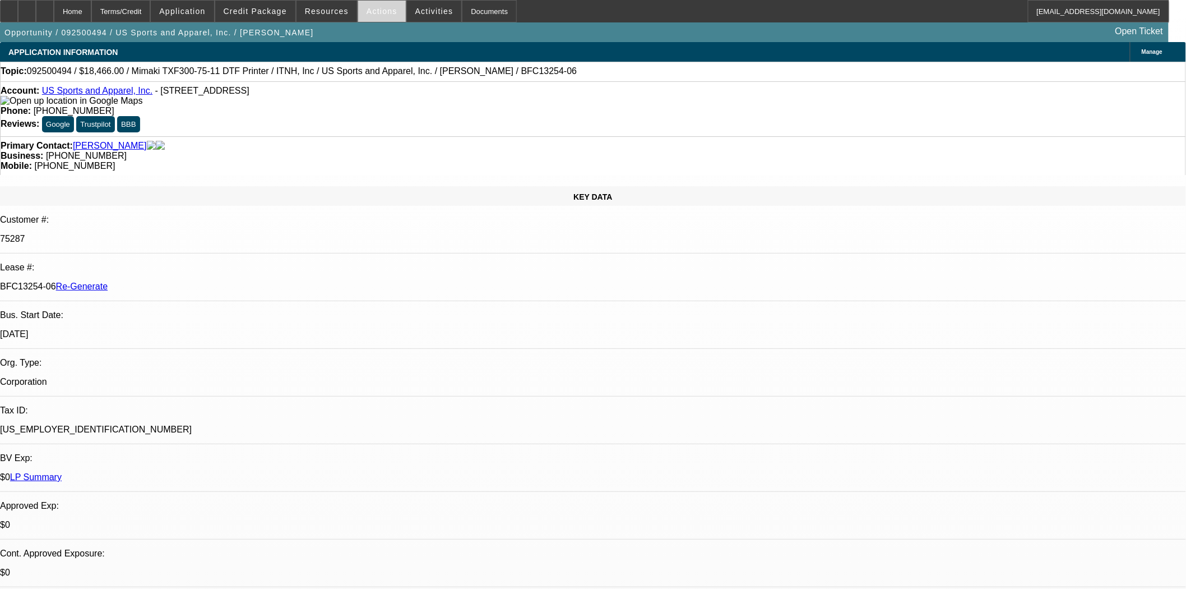
click at [367, 10] on span "Actions" at bounding box center [382, 11] width 31 height 9
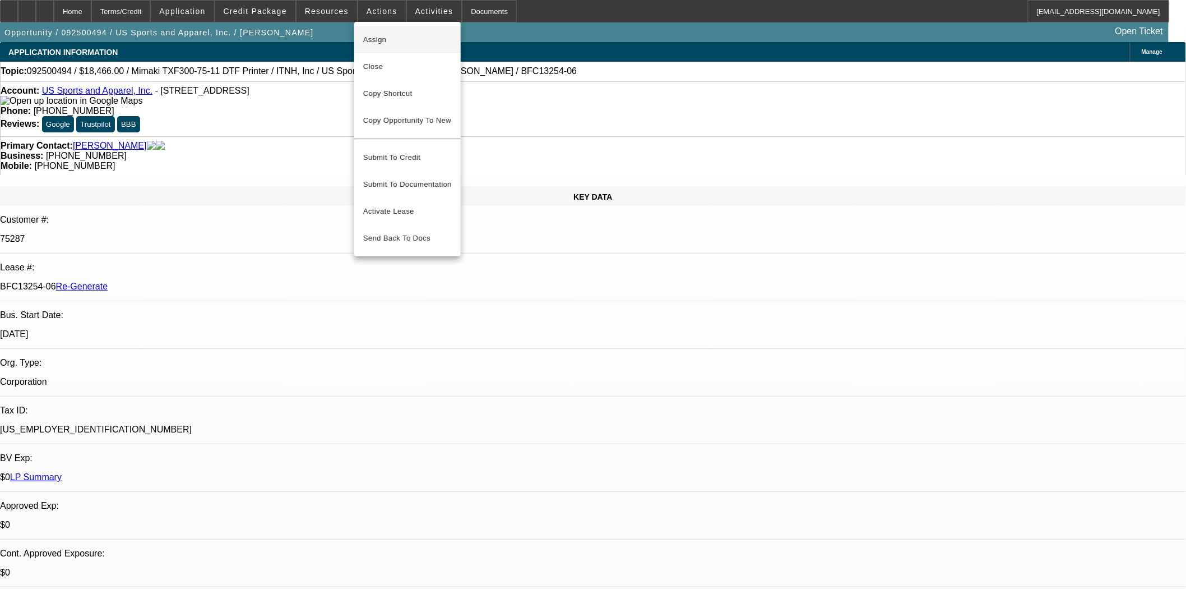
click at [375, 35] on span "Assign" at bounding box center [407, 39] width 89 height 13
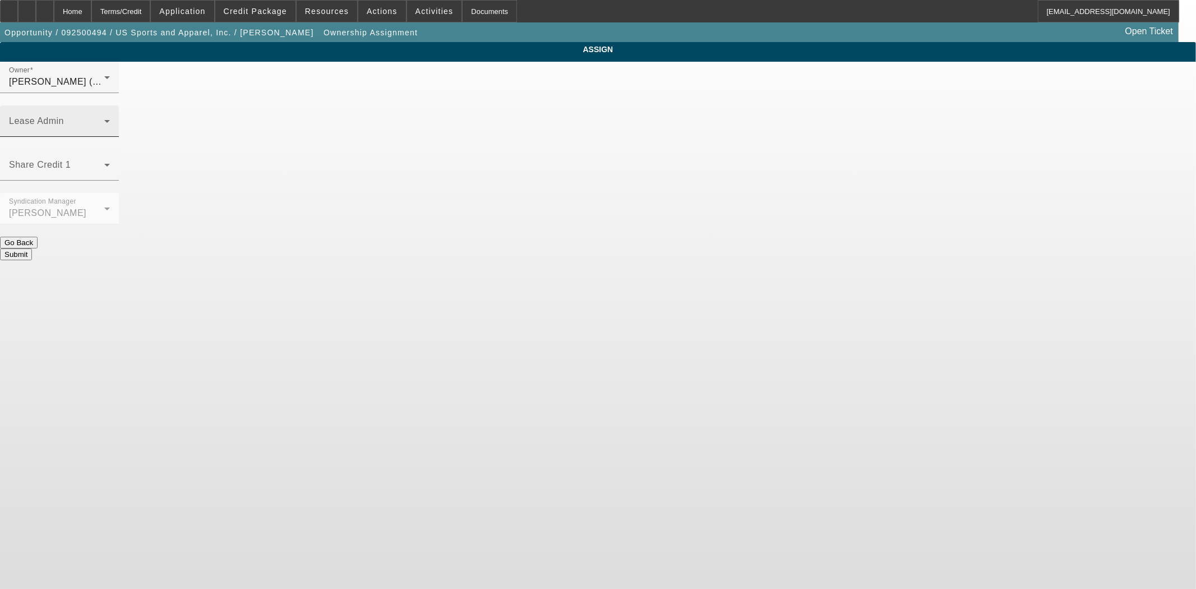
click at [110, 105] on div "Lease Admin" at bounding box center [59, 120] width 101 height 31
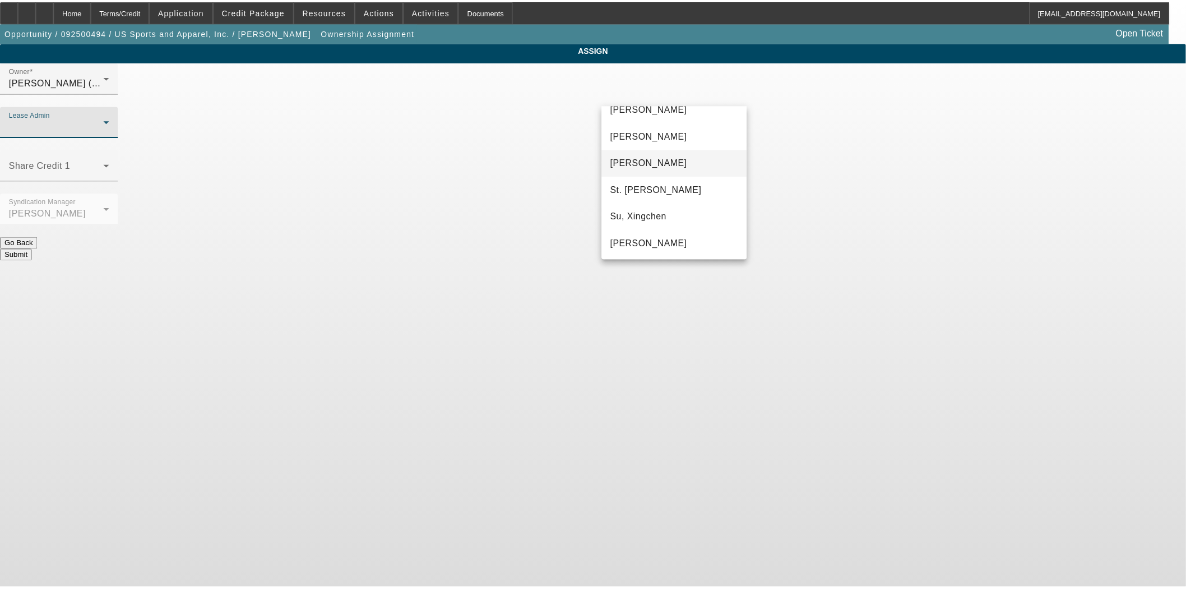
scroll to position [70, 0]
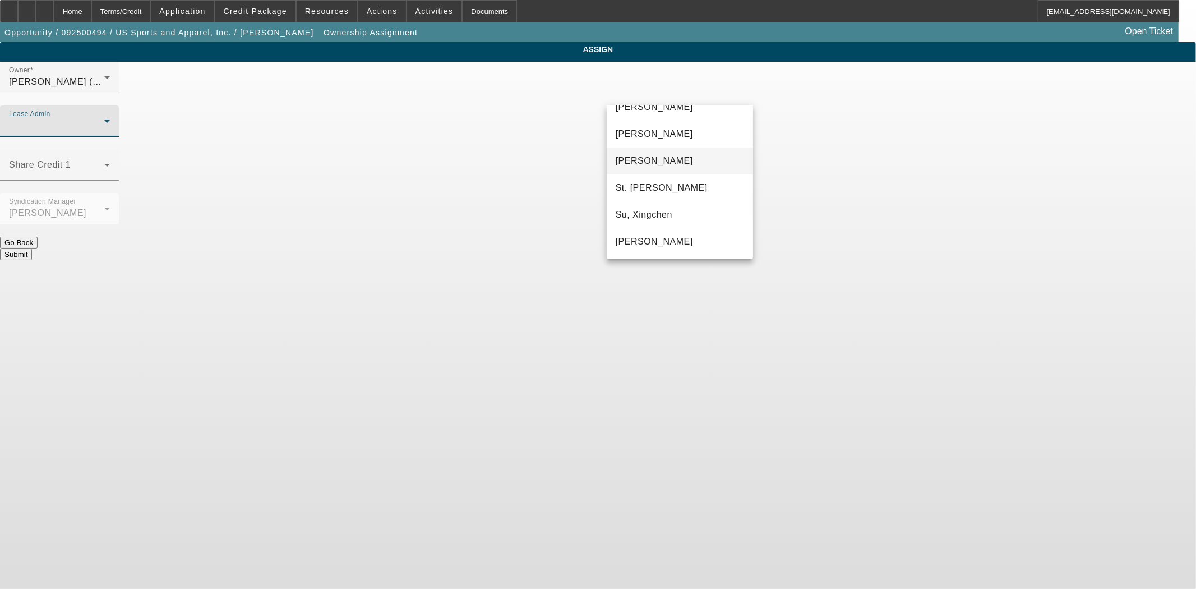
click at [658, 235] on span "Wreschinsky, Sarah" at bounding box center [654, 241] width 77 height 13
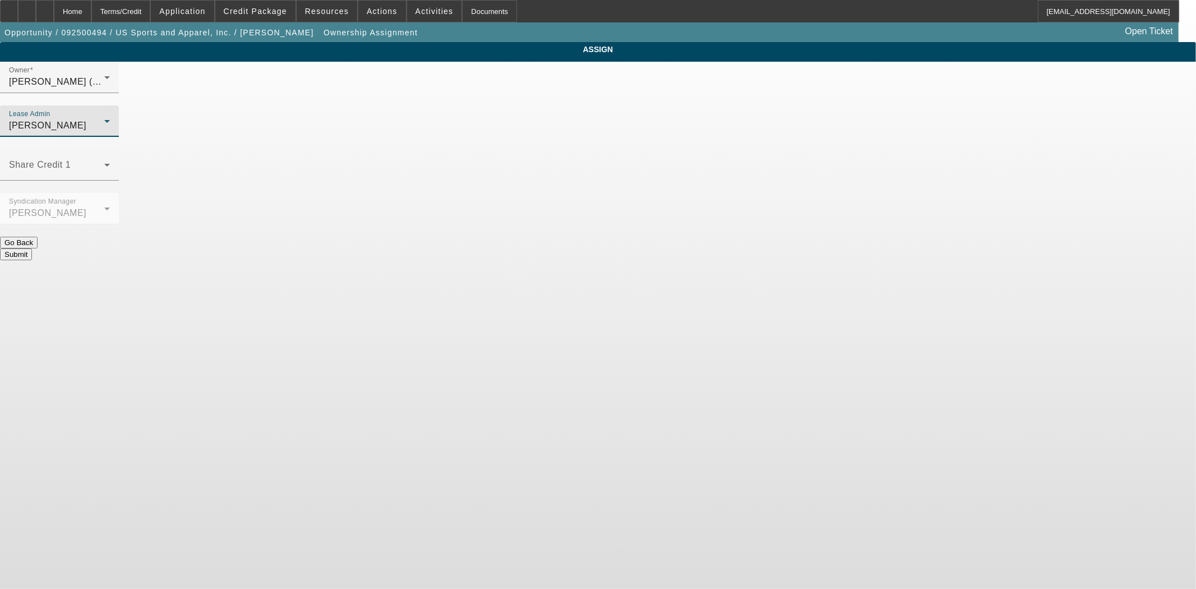
click at [32, 248] on button "Submit" at bounding box center [16, 254] width 32 height 12
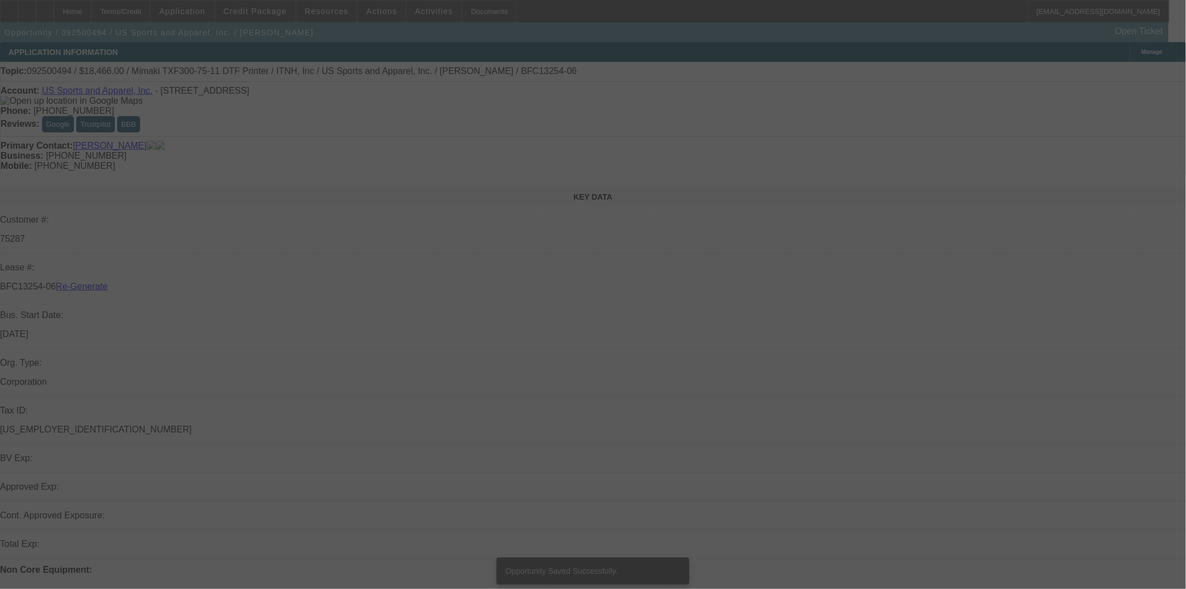
select select "3"
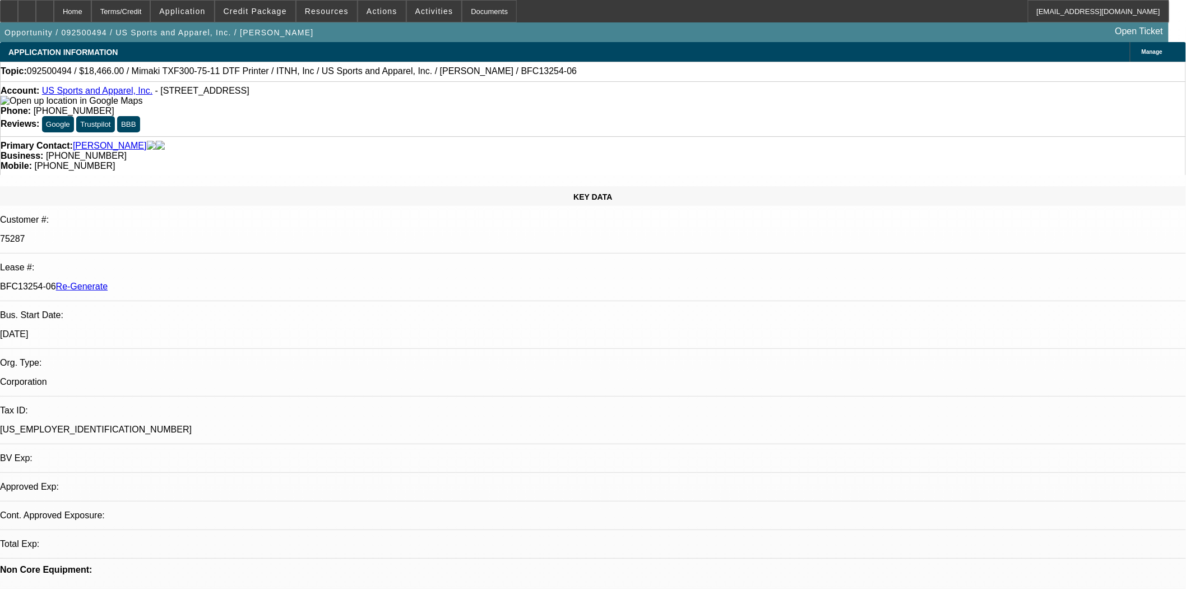
select select "0"
select select "6"
click at [462, 8] on div "Documents" at bounding box center [489, 11] width 55 height 22
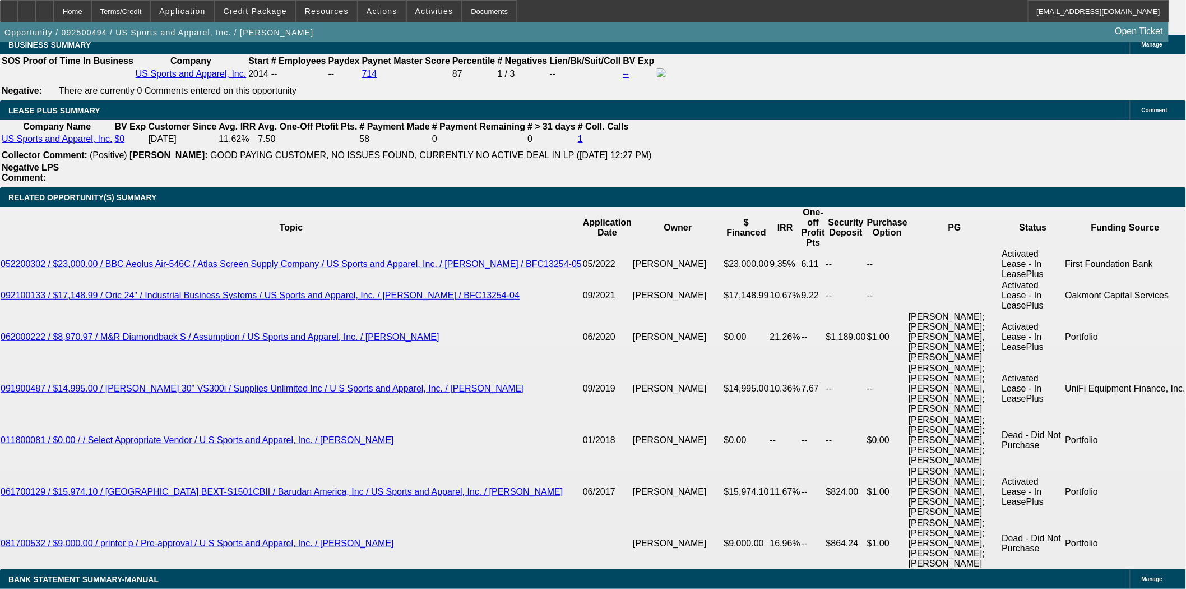
scroll to position [1993, 0]
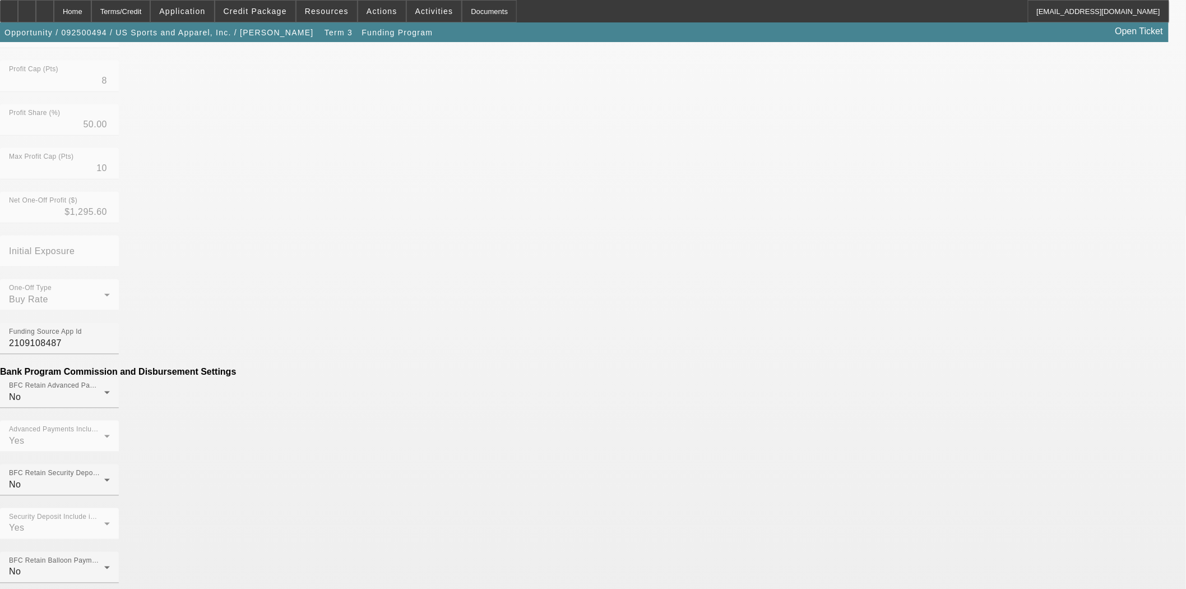
scroll to position [373, 0]
drag, startPoint x: 348, startPoint y: 373, endPoint x: 455, endPoint y: 375, distance: 107.7
type input "($294.00)"
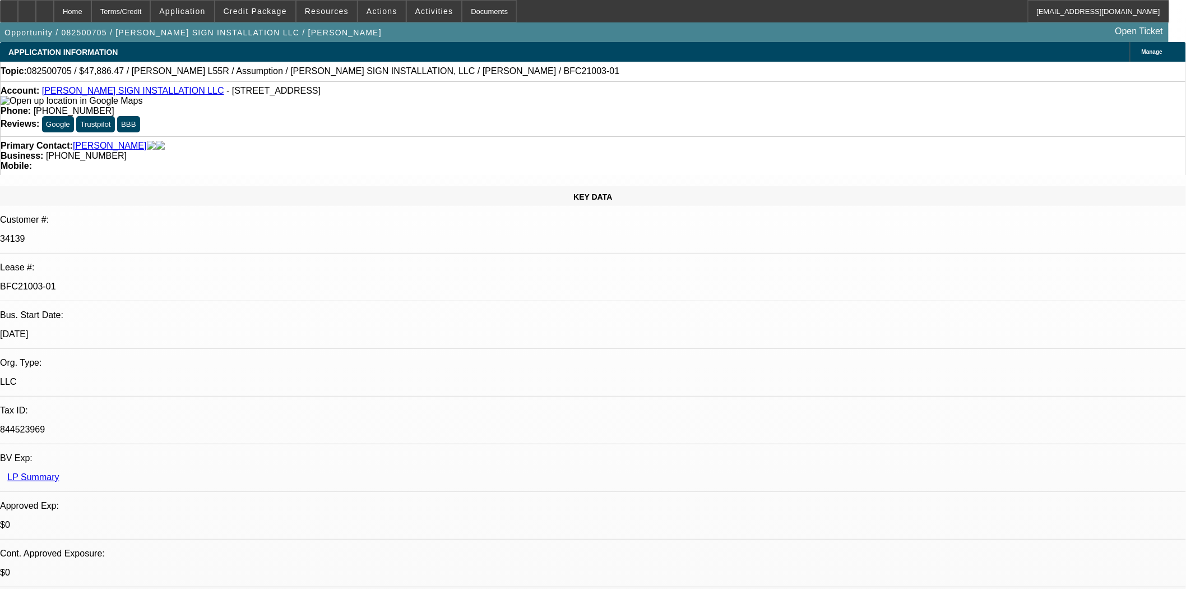
select select "0"
select select "2"
select select "0"
select select "6"
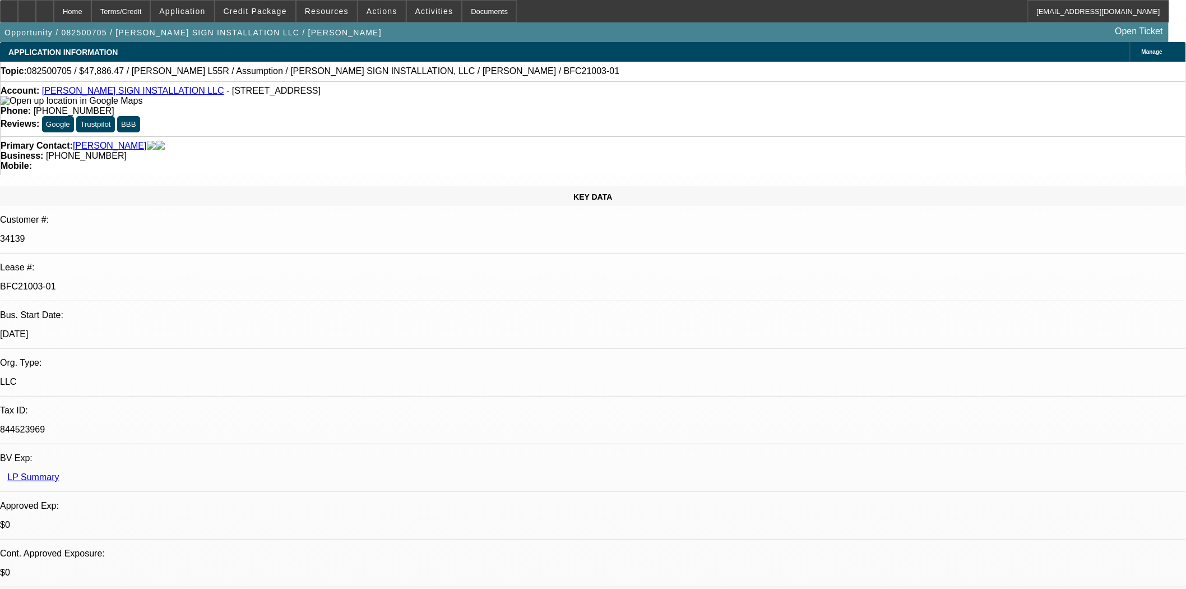
select select "0"
select select "2"
select select "0"
select select "6"
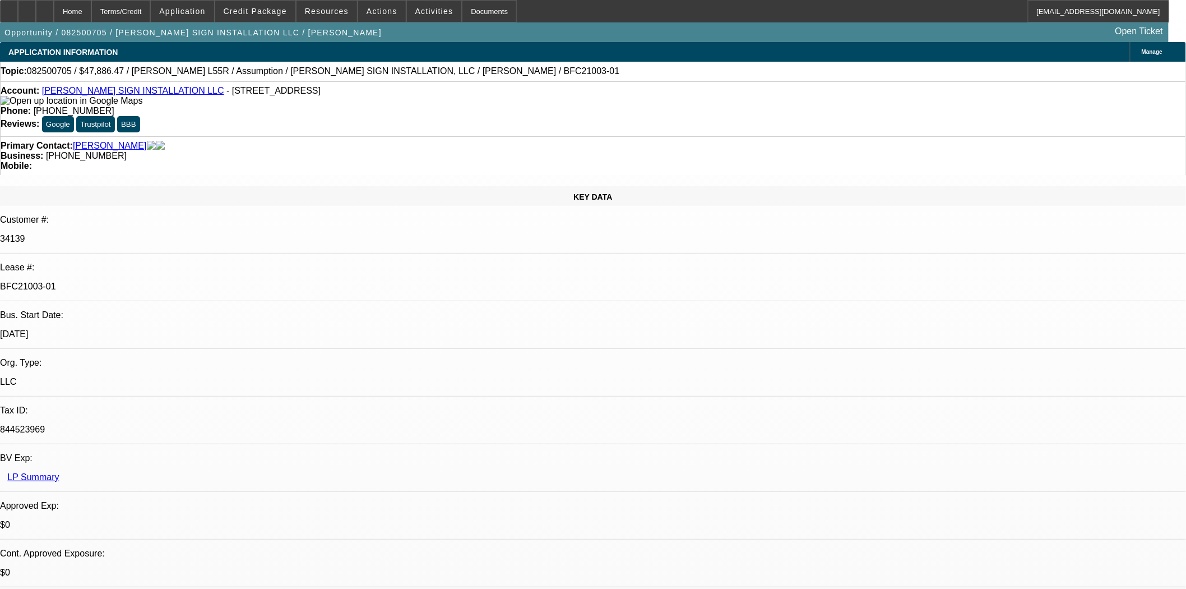
select select "0"
select select "2"
select select "0"
select select "6"
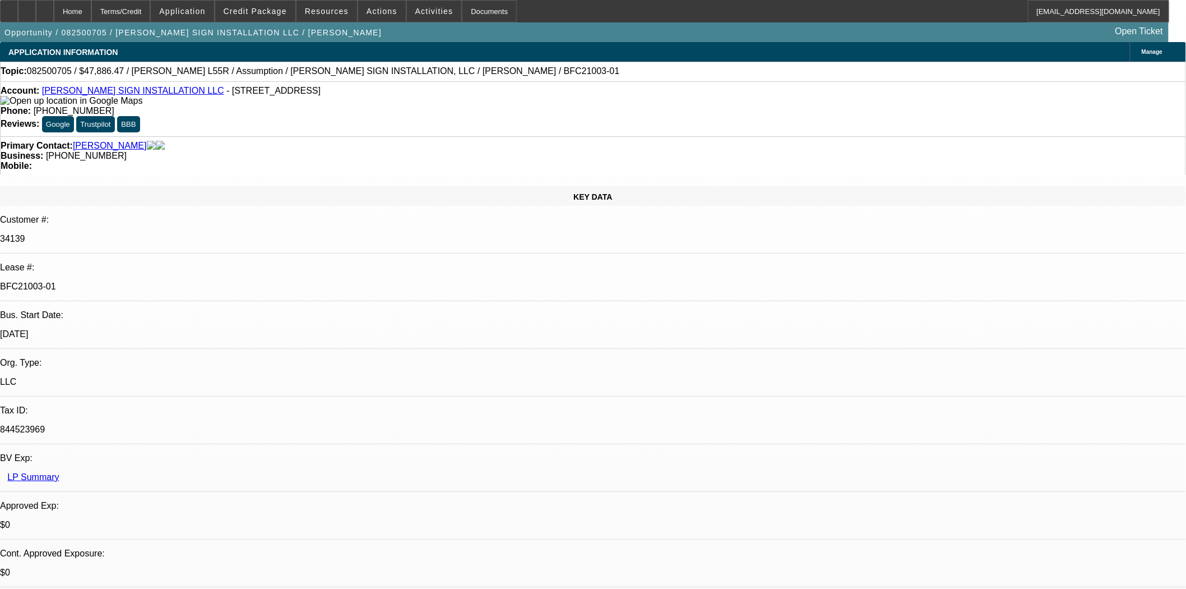
select select "0"
select select "2"
select select "0"
select select "6"
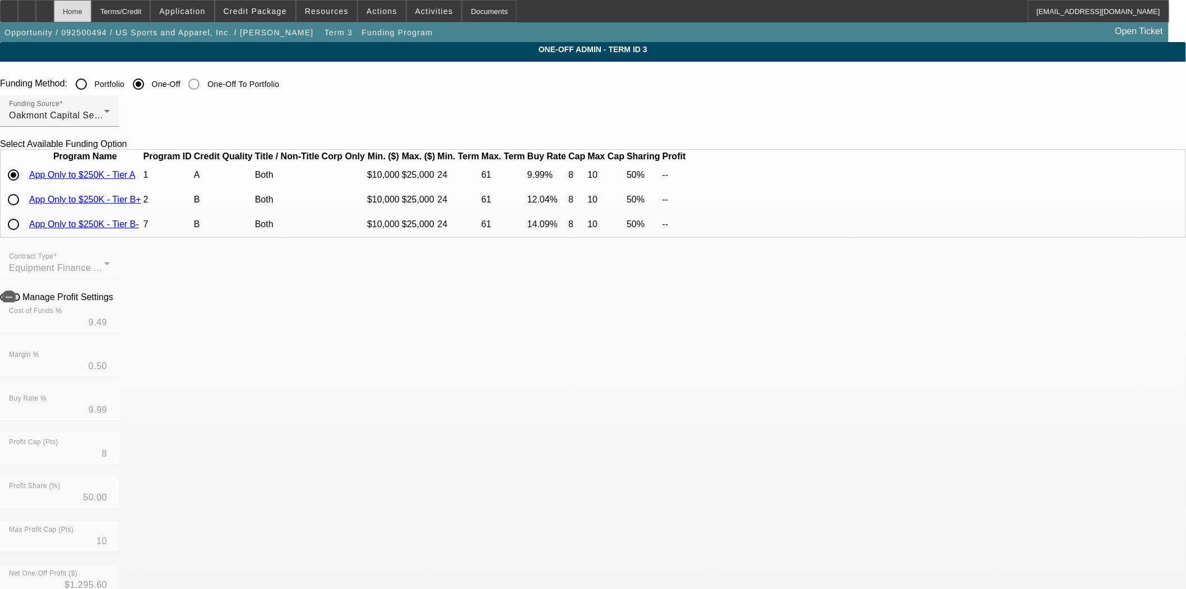
click at [91, 18] on div "Home" at bounding box center [73, 11] width 38 height 22
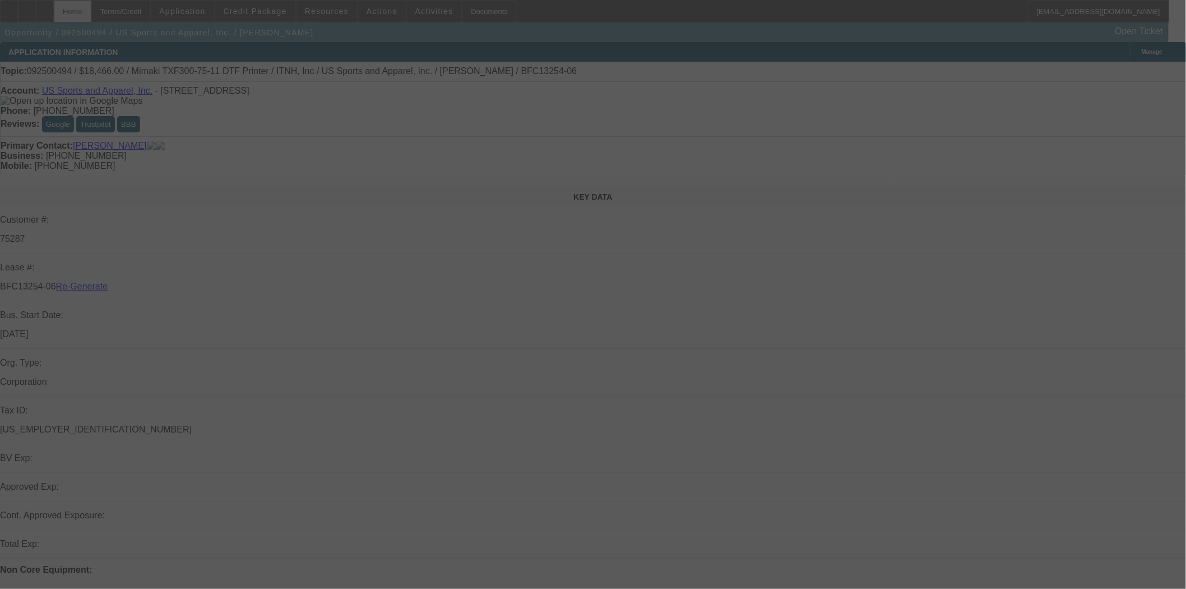
select select "3"
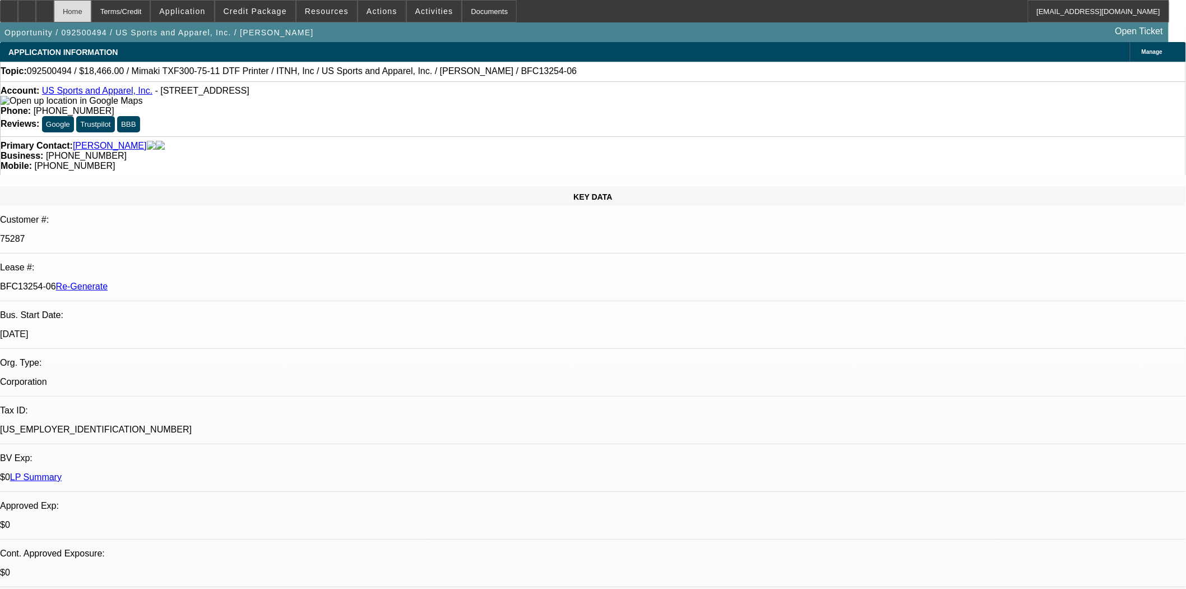
select select "0"
select select "6"
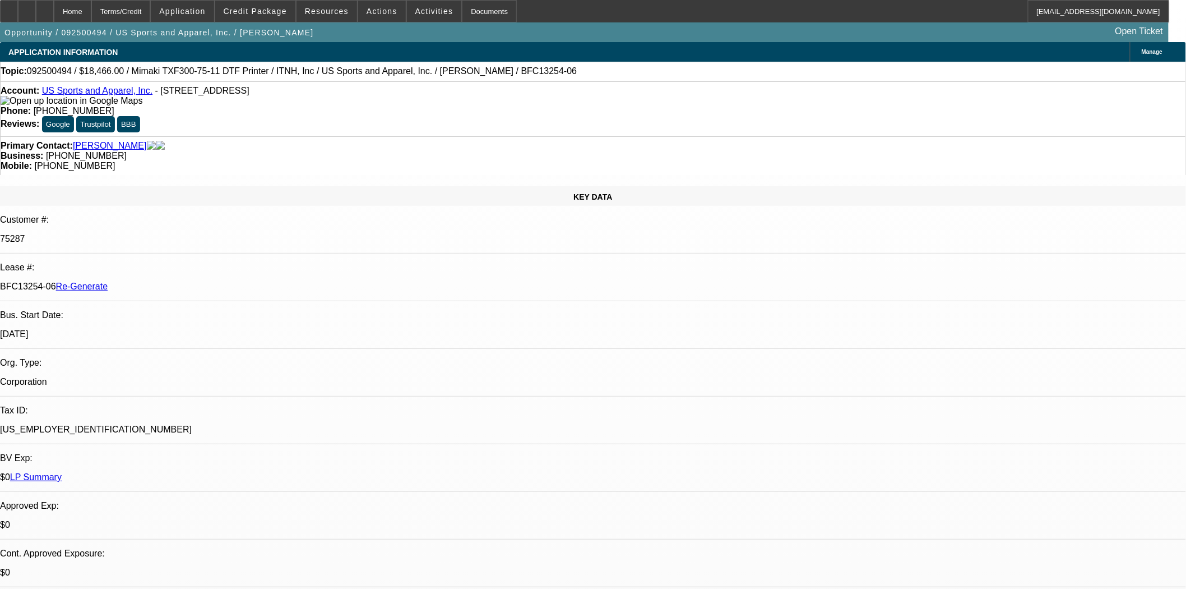
click at [259, 6] on span at bounding box center [255, 11] width 80 height 27
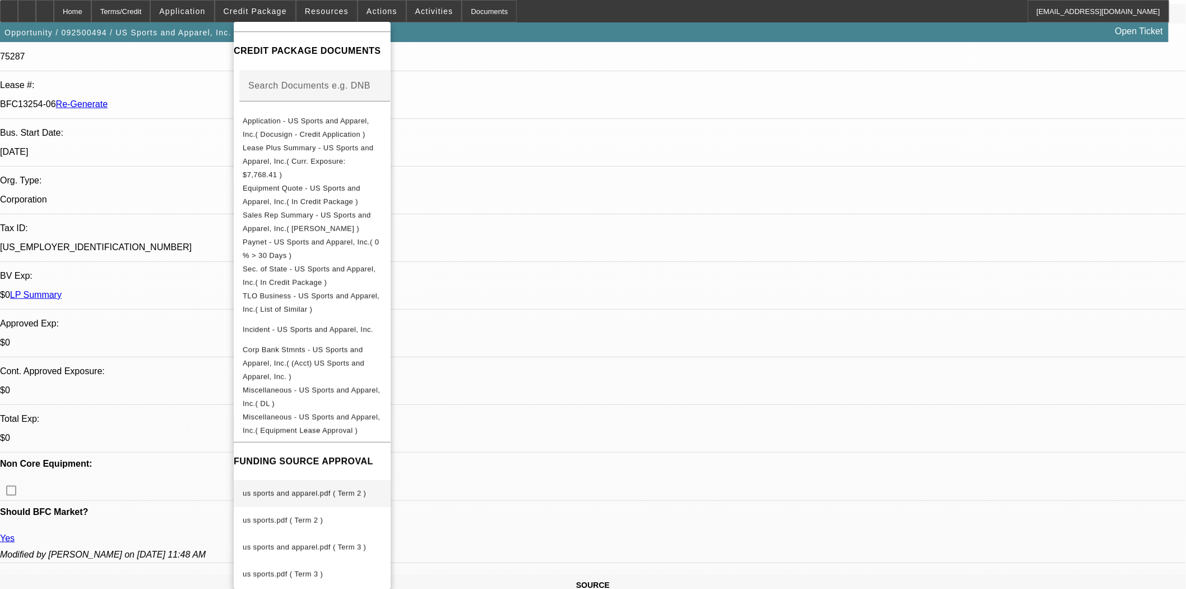
scroll to position [311, 0]
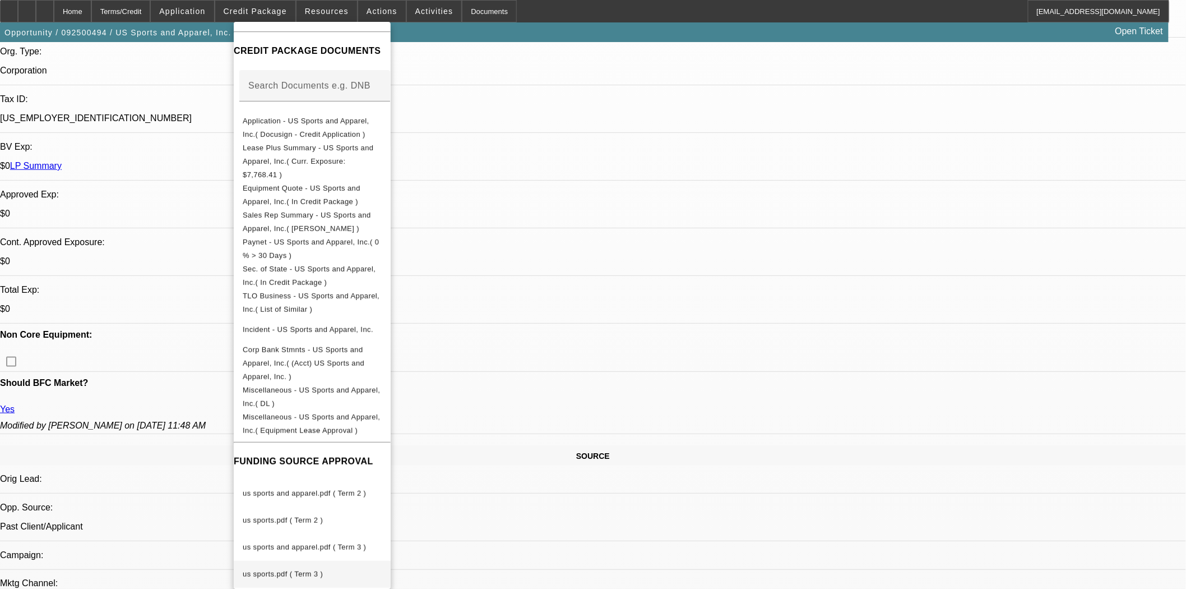
click at [276, 570] on span "us sports.pdf ( Term 3 )" at bounding box center [283, 574] width 80 height 8
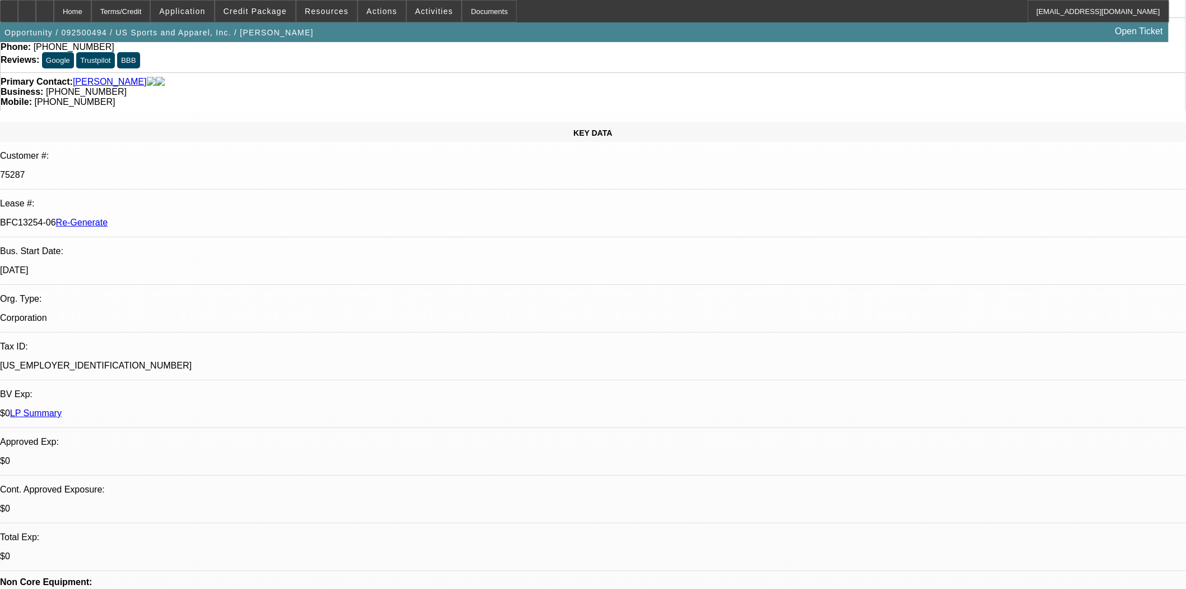
scroll to position [0, 0]
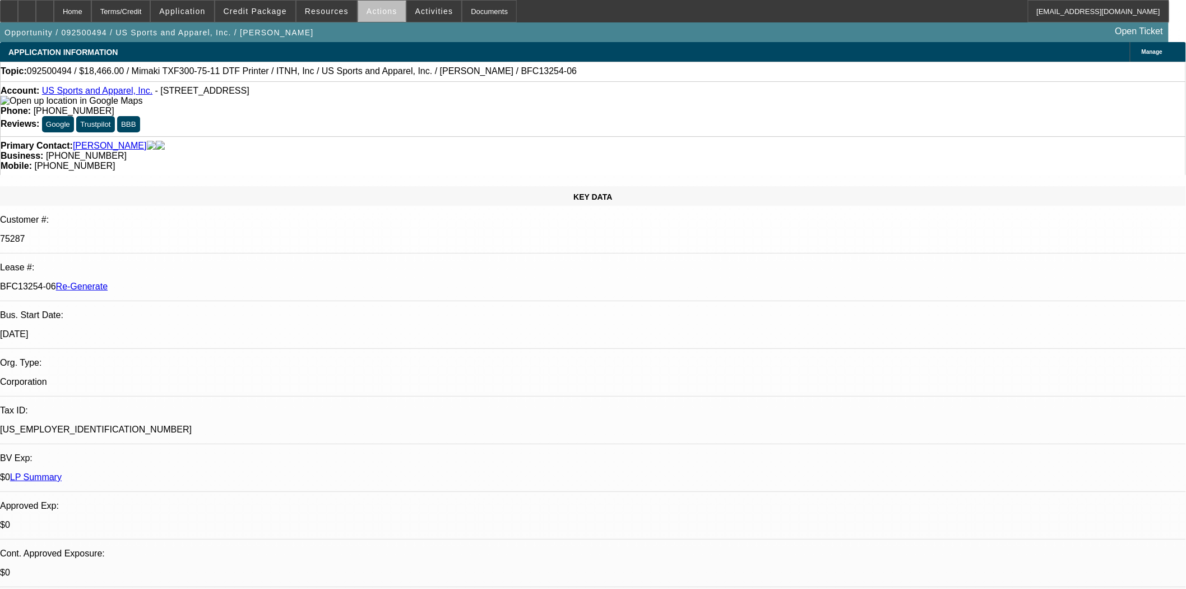
click at [381, 16] on span at bounding box center [382, 11] width 48 height 27
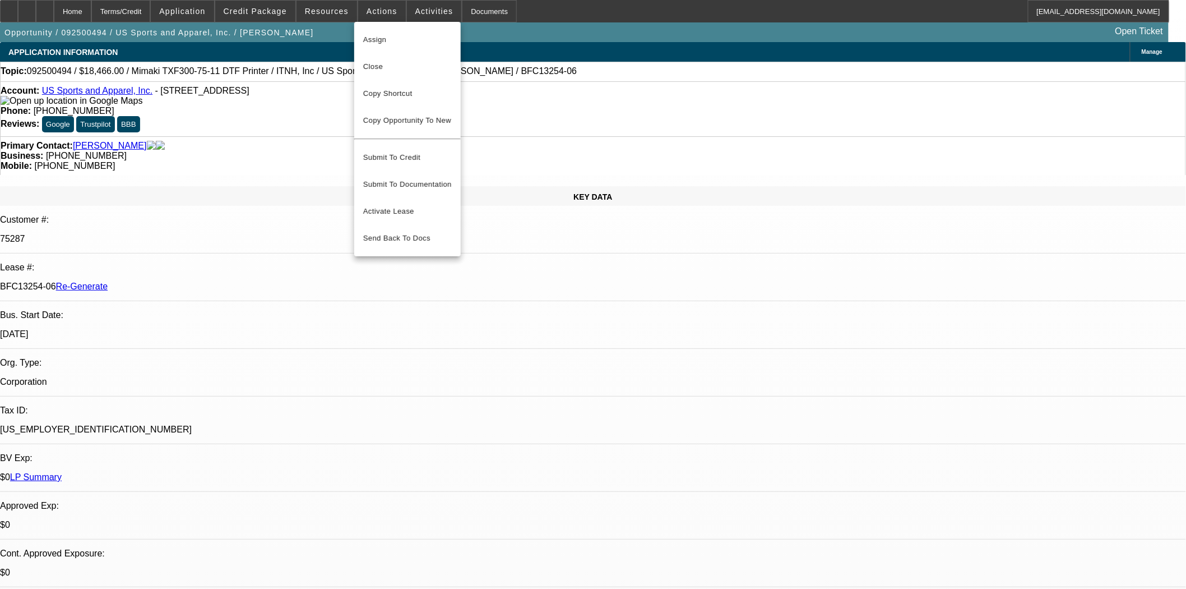
click at [426, 7] on div at bounding box center [593, 294] width 1186 height 589
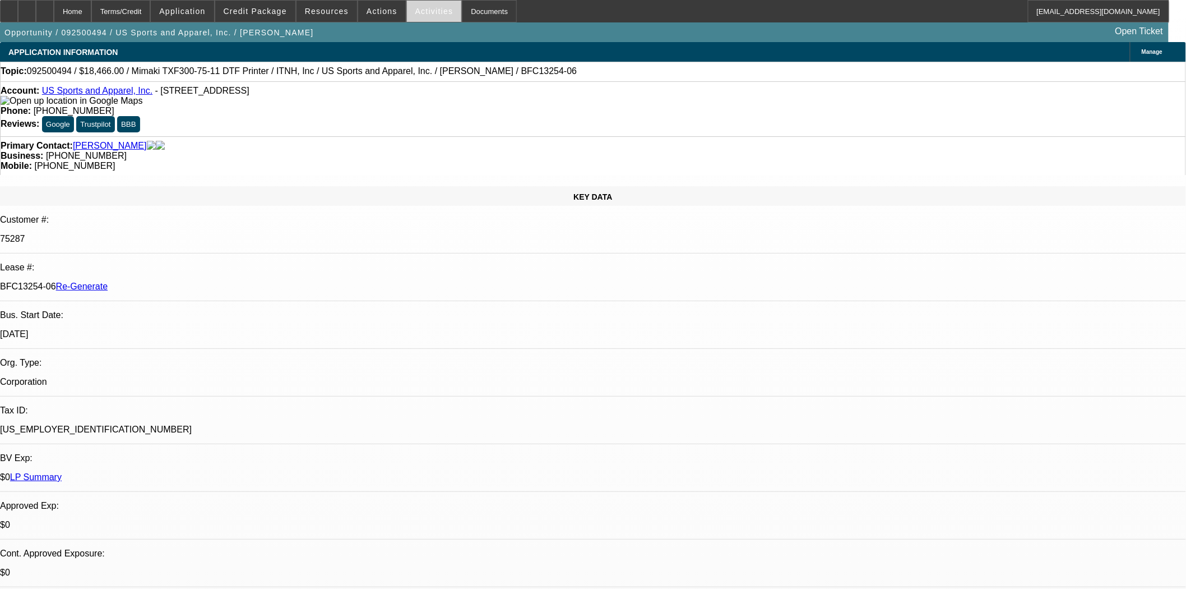
click at [422, 14] on span "Activities" at bounding box center [434, 11] width 38 height 9
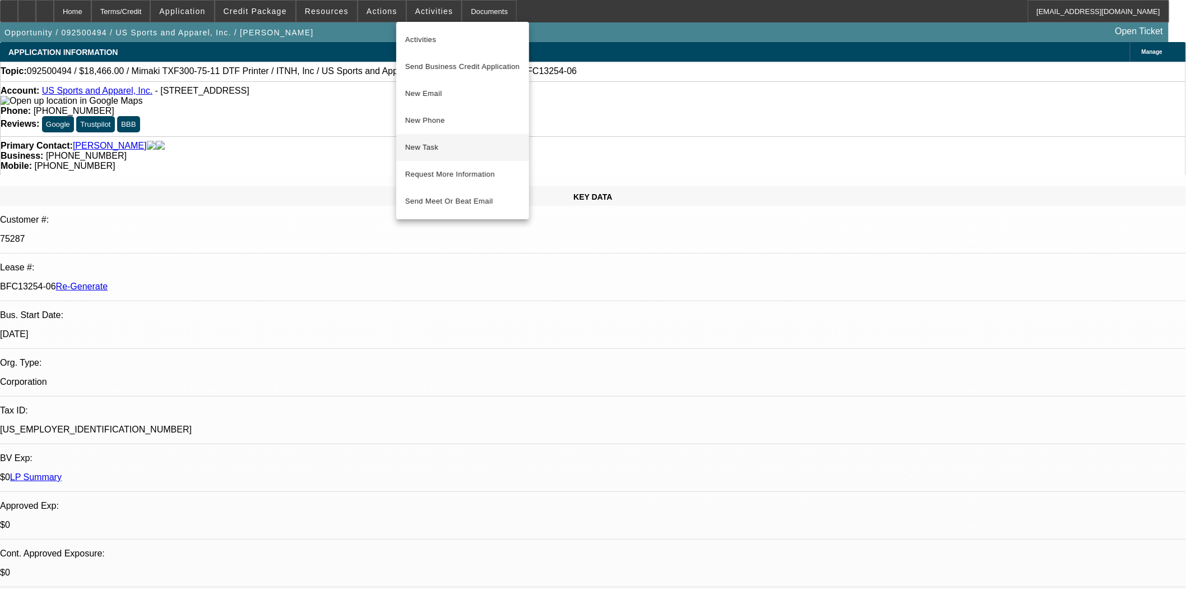
click at [430, 146] on span "New Task" at bounding box center [462, 147] width 115 height 13
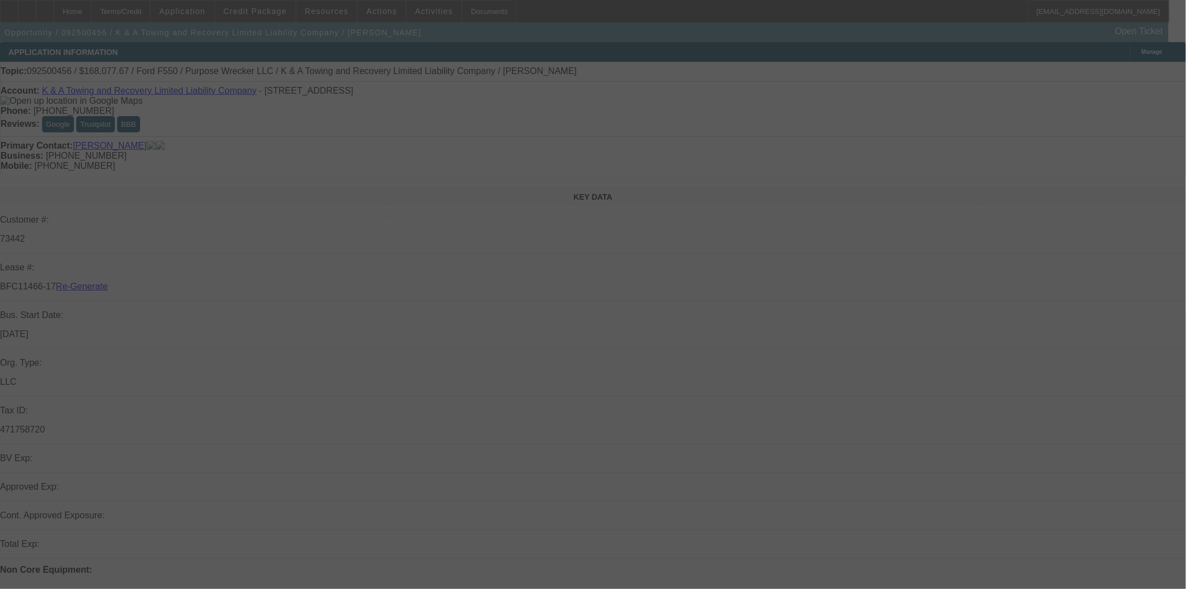
select select "4"
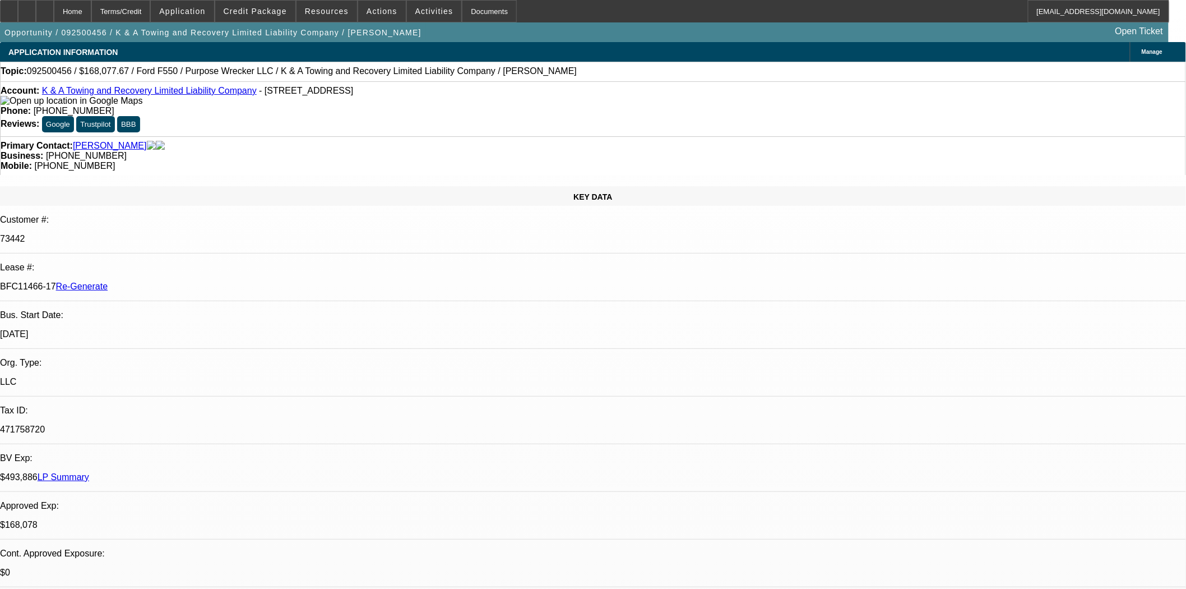
select select "0"
select select "2"
select select "0"
select select "6"
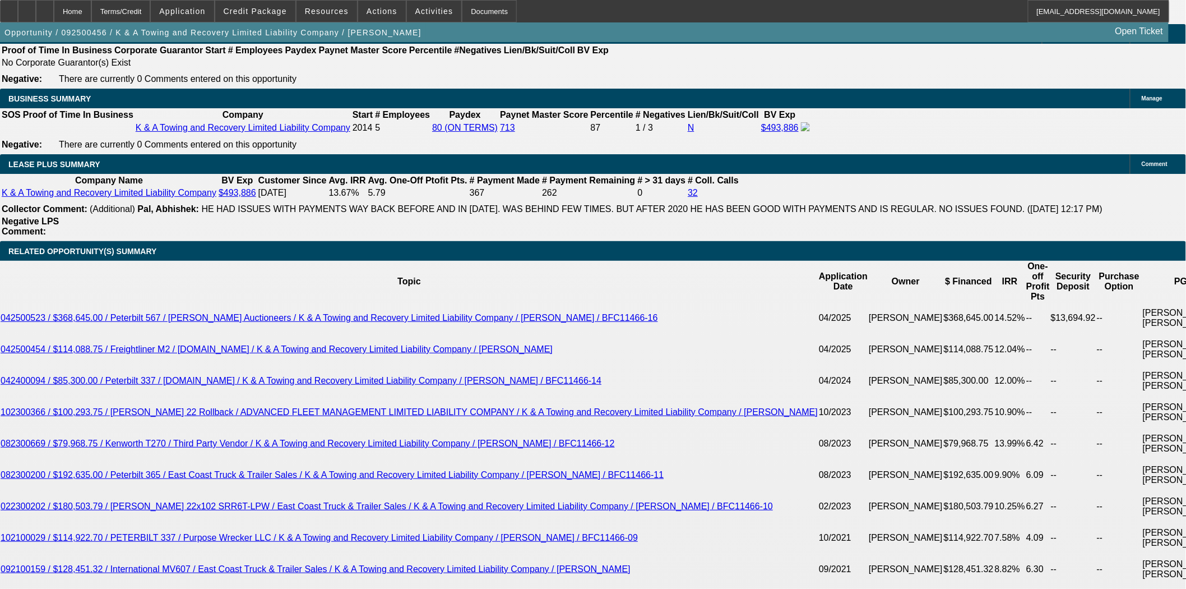
scroll to position [1807, 0]
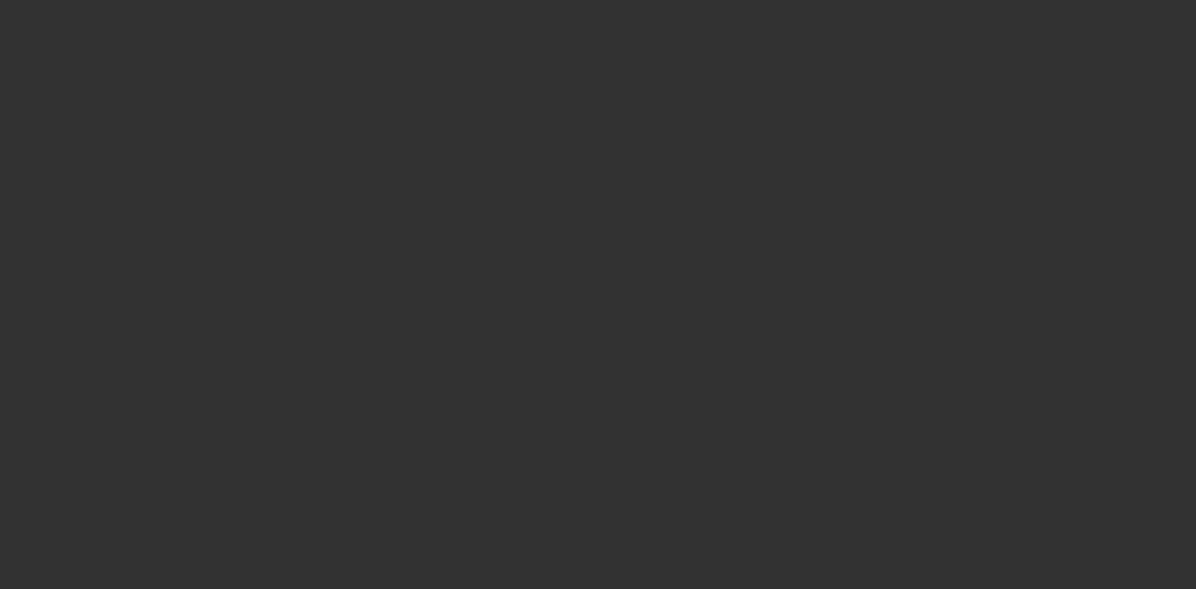
select select "4"
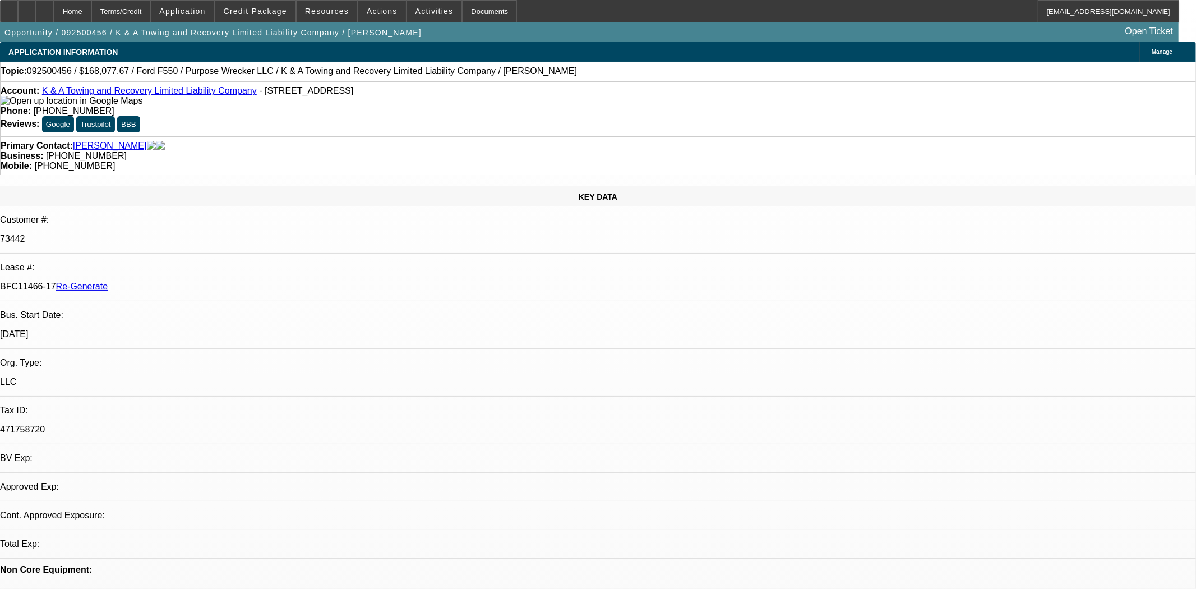
select select "0"
select select "2"
select select "0"
select select "6"
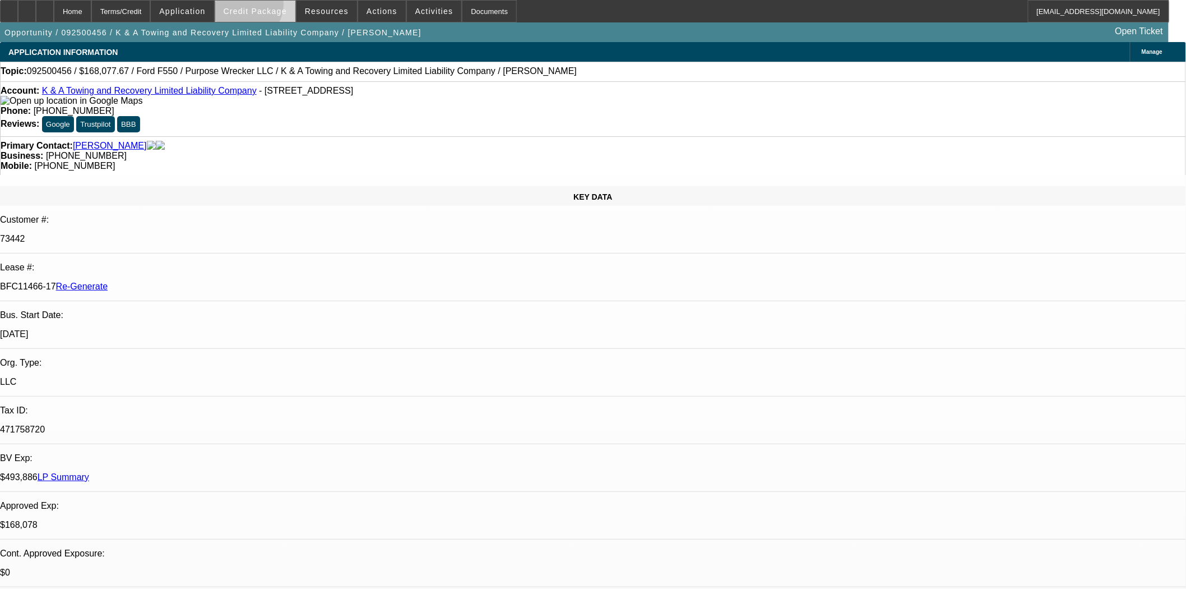
click at [261, 7] on span "Credit Package" at bounding box center [255, 11] width 63 height 9
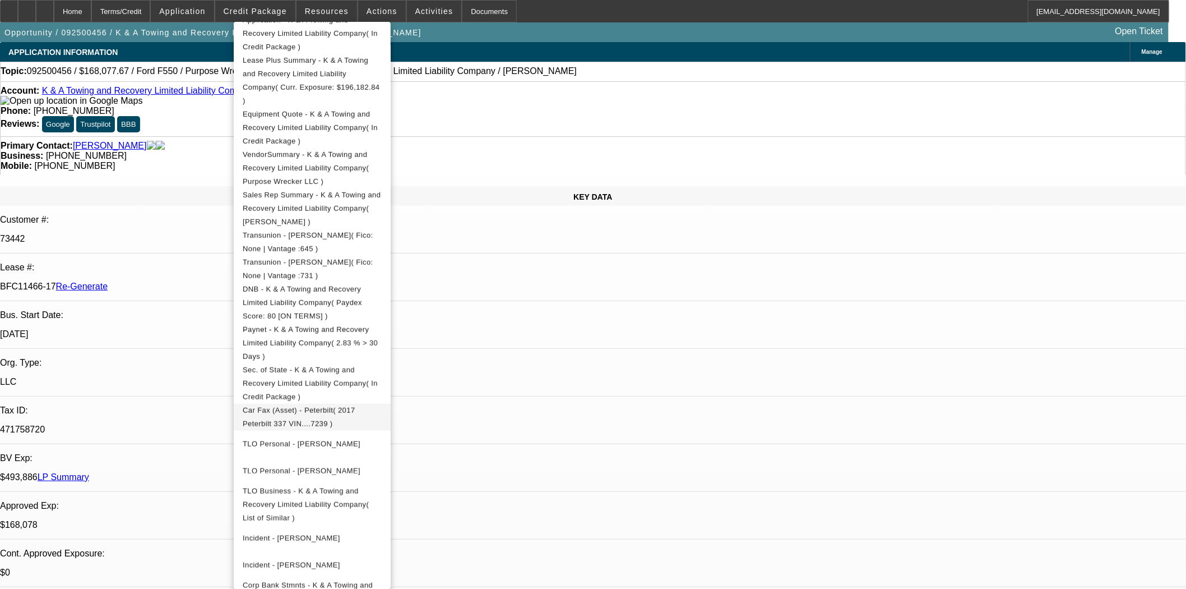
scroll to position [187, 0]
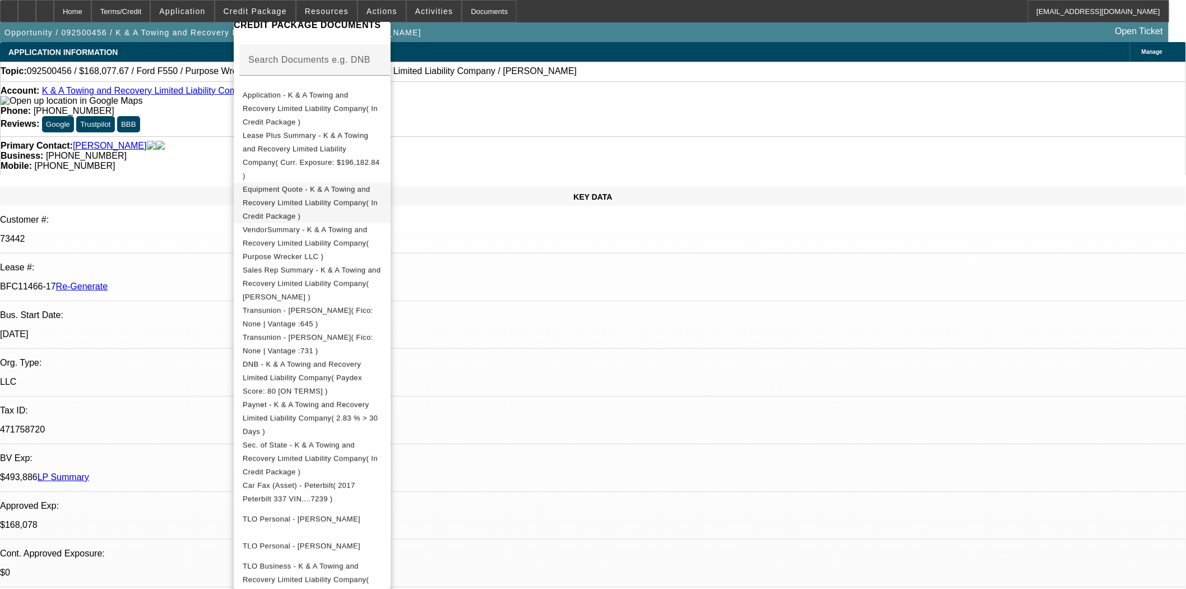
click at [332, 182] on span "Equipment Quote - K & A Towing and Recovery Limited Liability Company( In Credi…" at bounding box center [312, 202] width 139 height 40
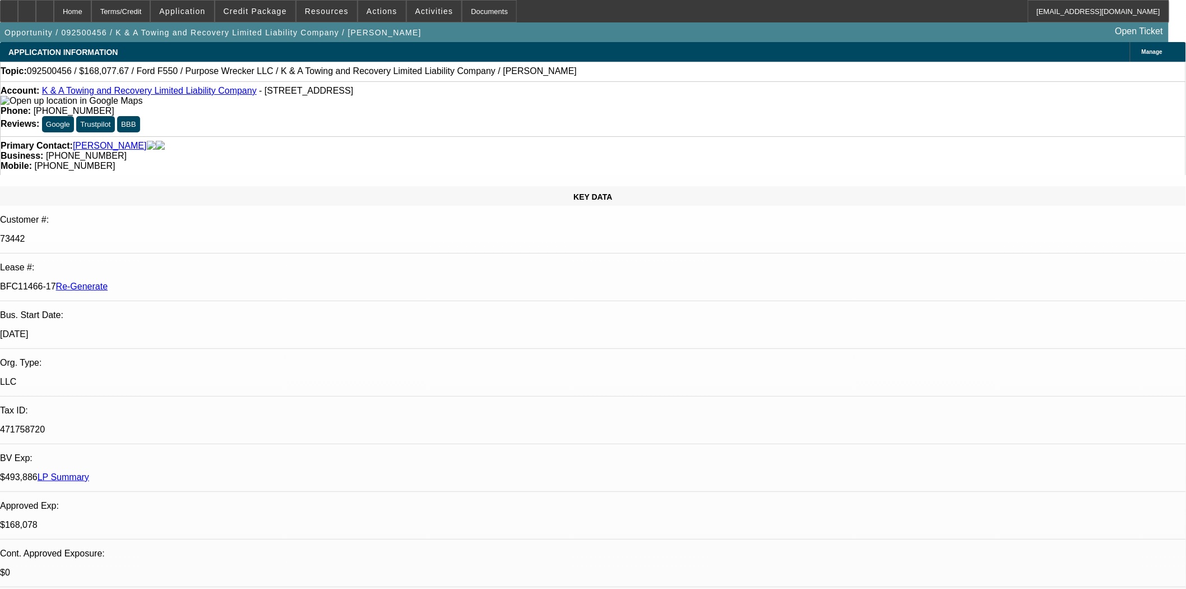
scroll to position [62, 0]
click at [281, 8] on span "Credit Package" at bounding box center [255, 11] width 63 height 9
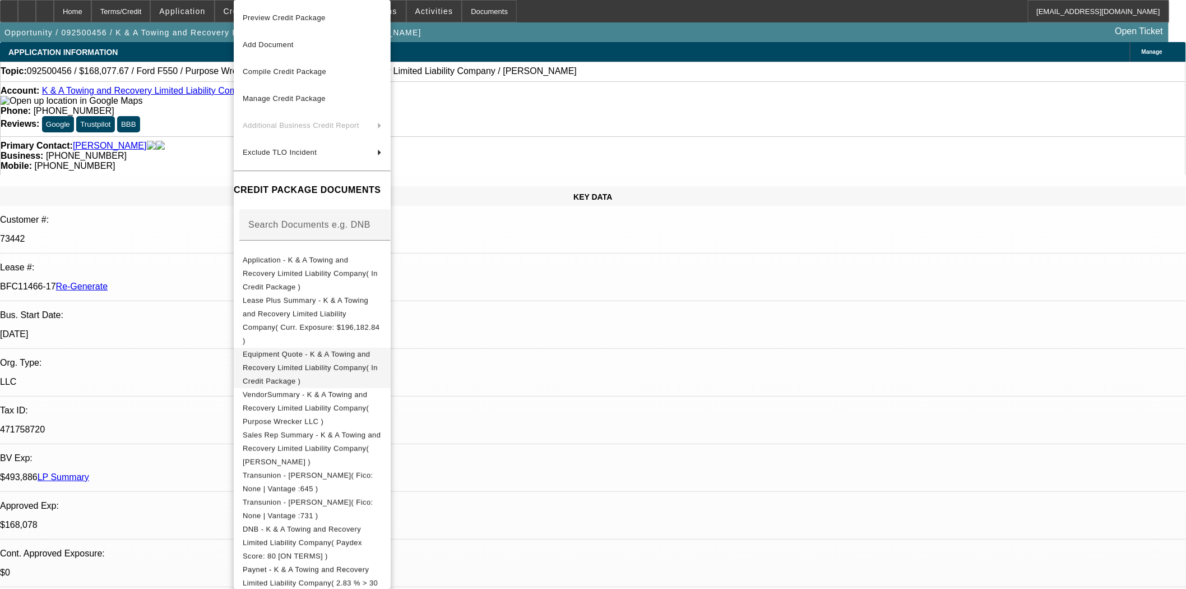
click at [331, 350] on span "Equipment Quote - K & A Towing and Recovery Limited Liability Company( In Credi…" at bounding box center [310, 367] width 135 height 35
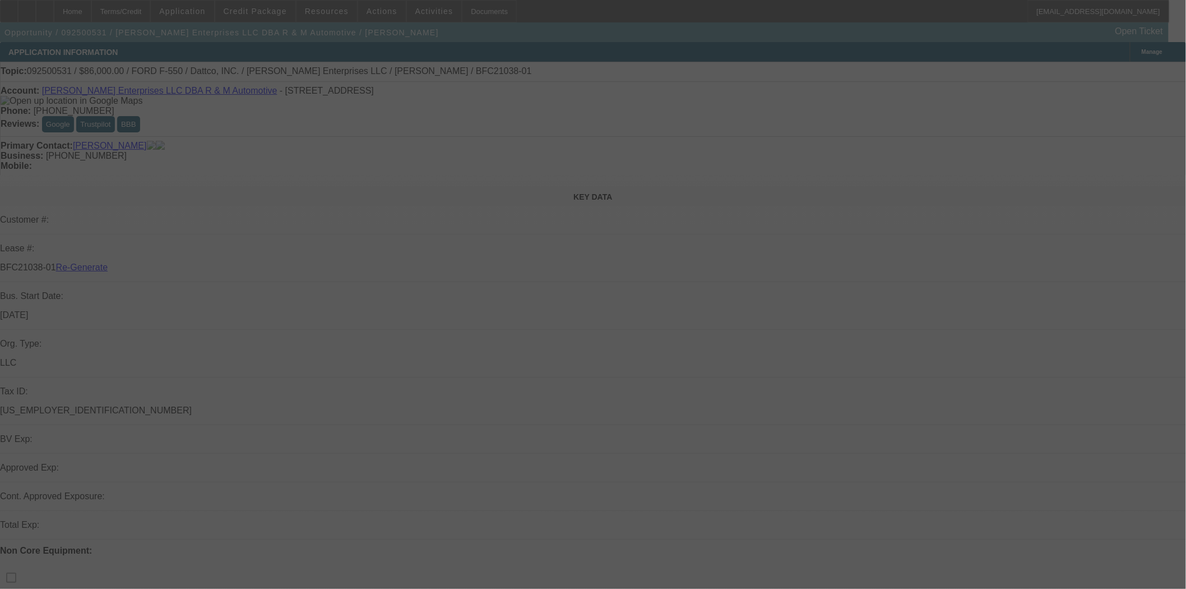
select select "3"
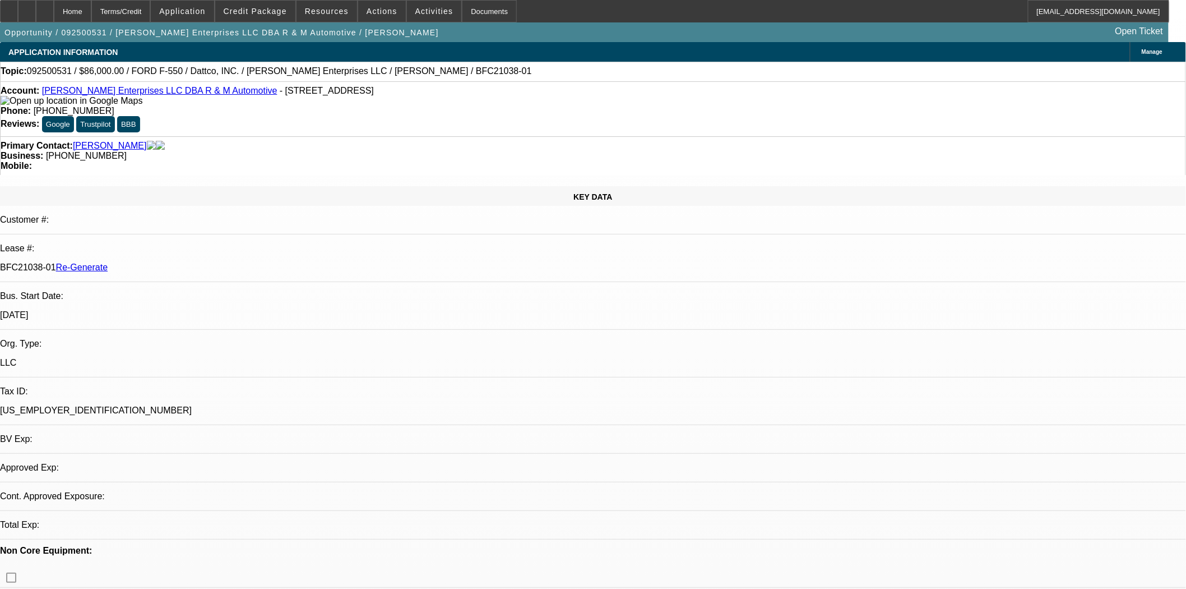
select select "0"
select select "2"
select select "0"
select select "6"
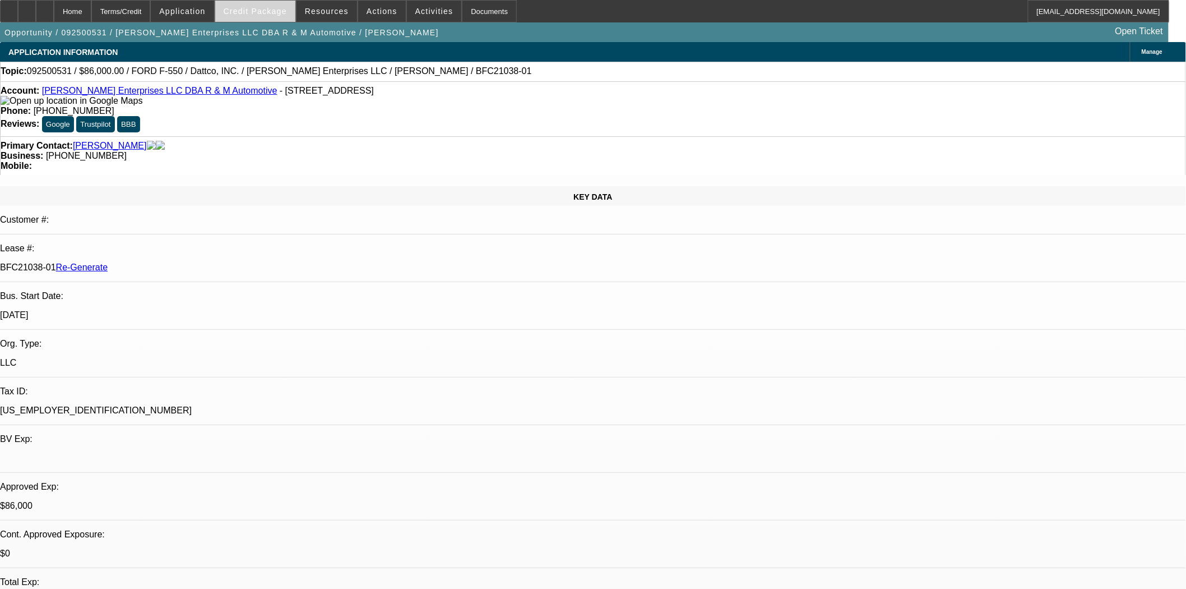
click at [253, 8] on span "Credit Package" at bounding box center [255, 11] width 63 height 9
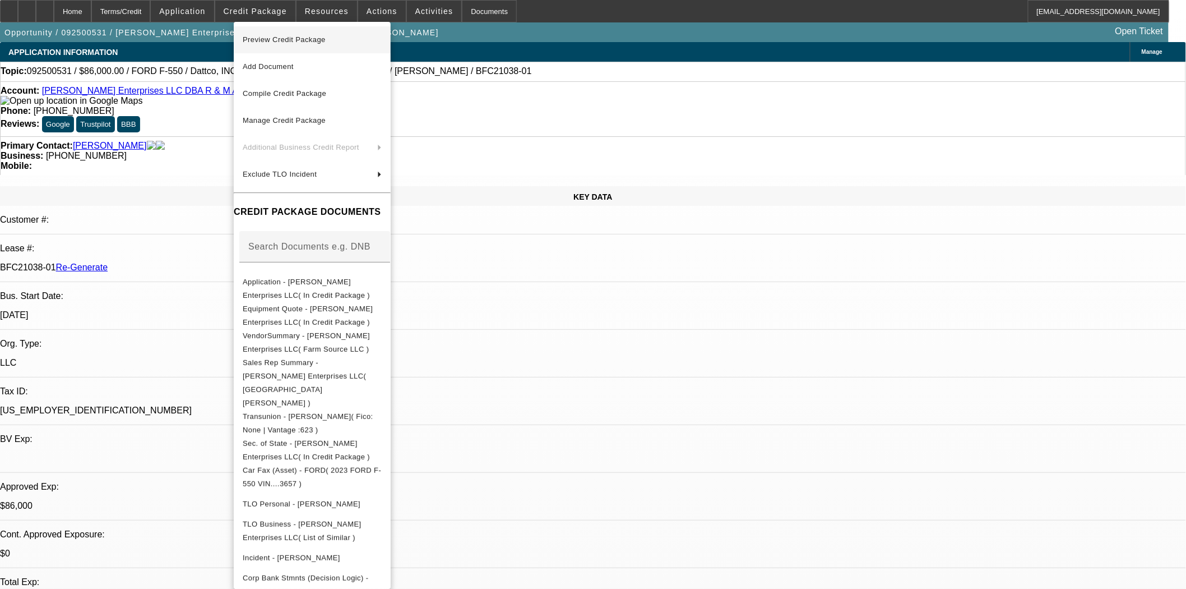
click at [303, 45] on span "Preview Credit Package" at bounding box center [312, 39] width 139 height 13
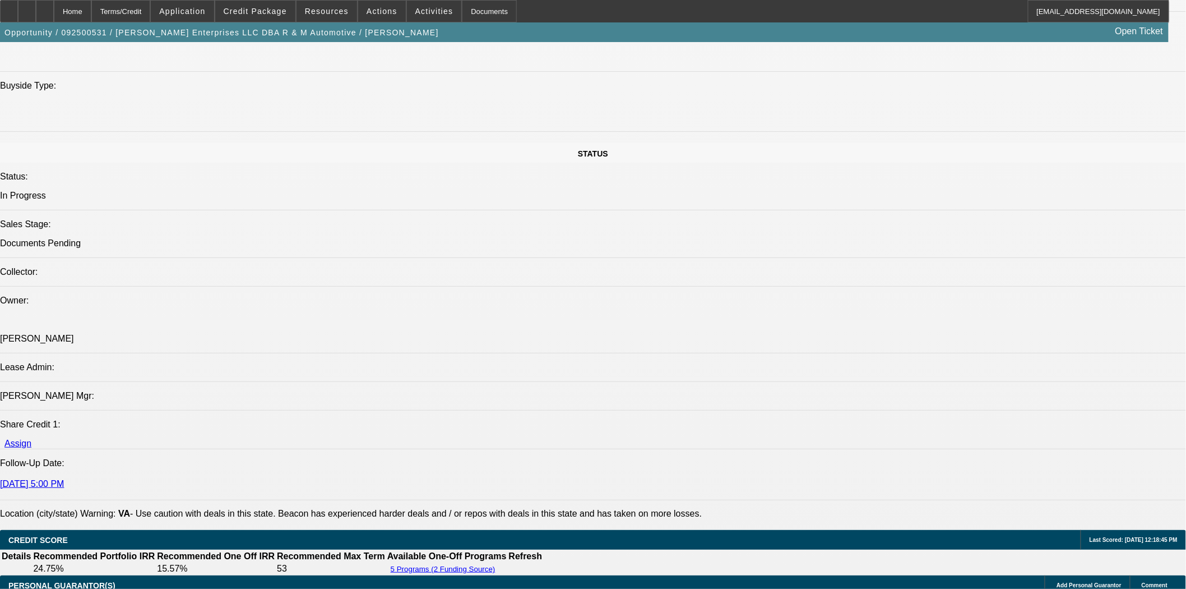
scroll to position [1308, 0]
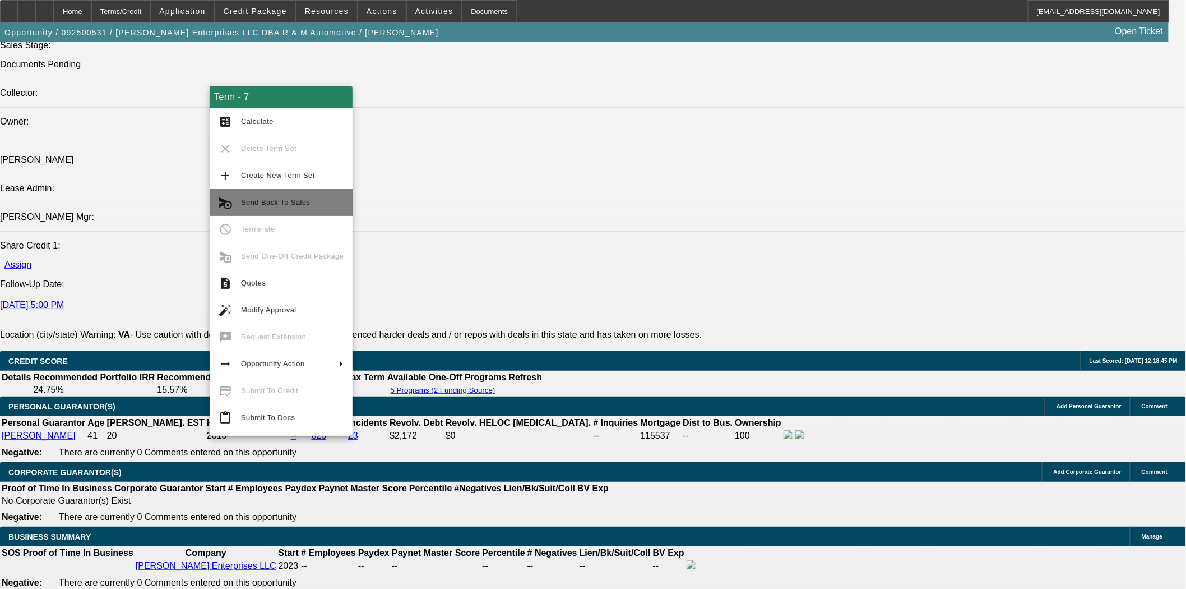
click at [260, 202] on span "Send Back To Sales" at bounding box center [275, 202] width 69 height 8
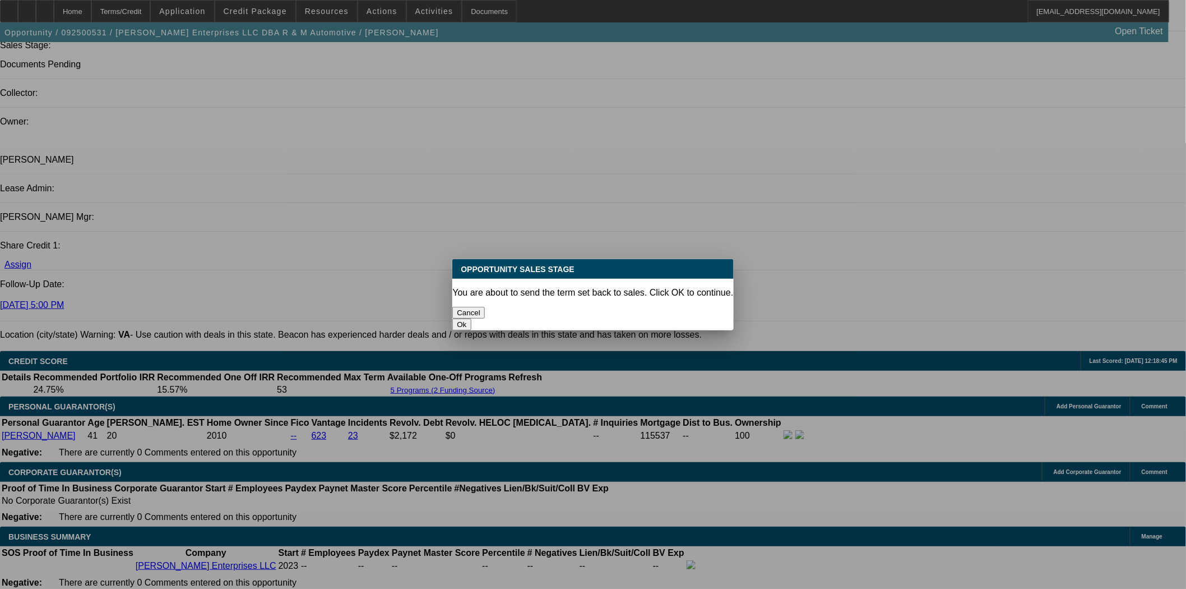
click at [471, 318] on button "Ok" at bounding box center [461, 324] width 19 height 12
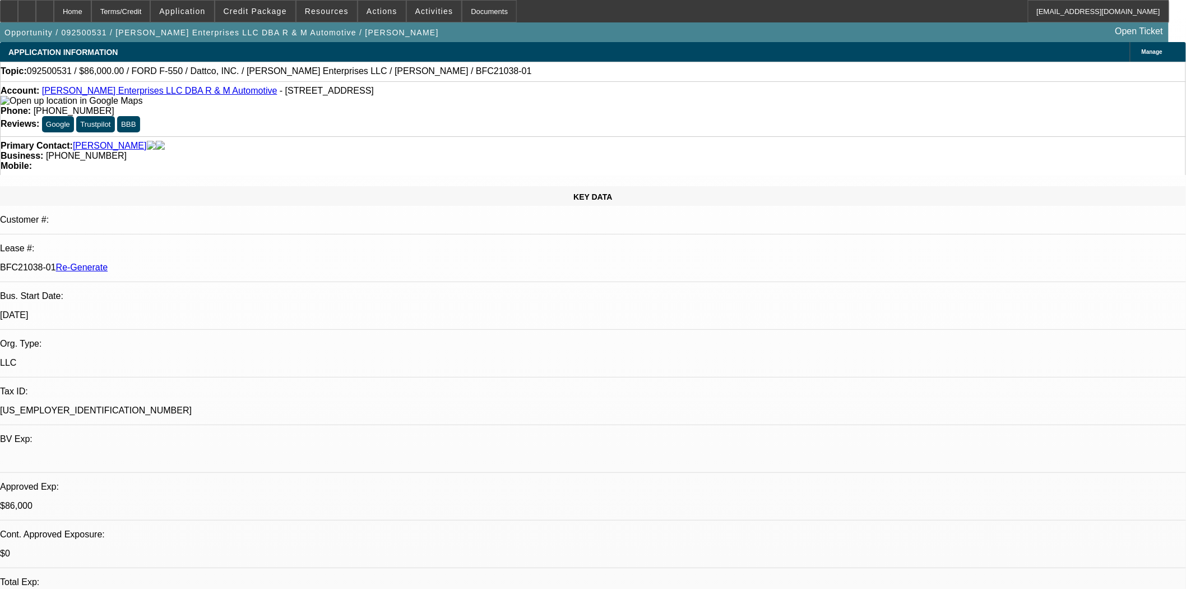
type textarea "Payoff expires today, we would want one good for at least a couple of days if n…"
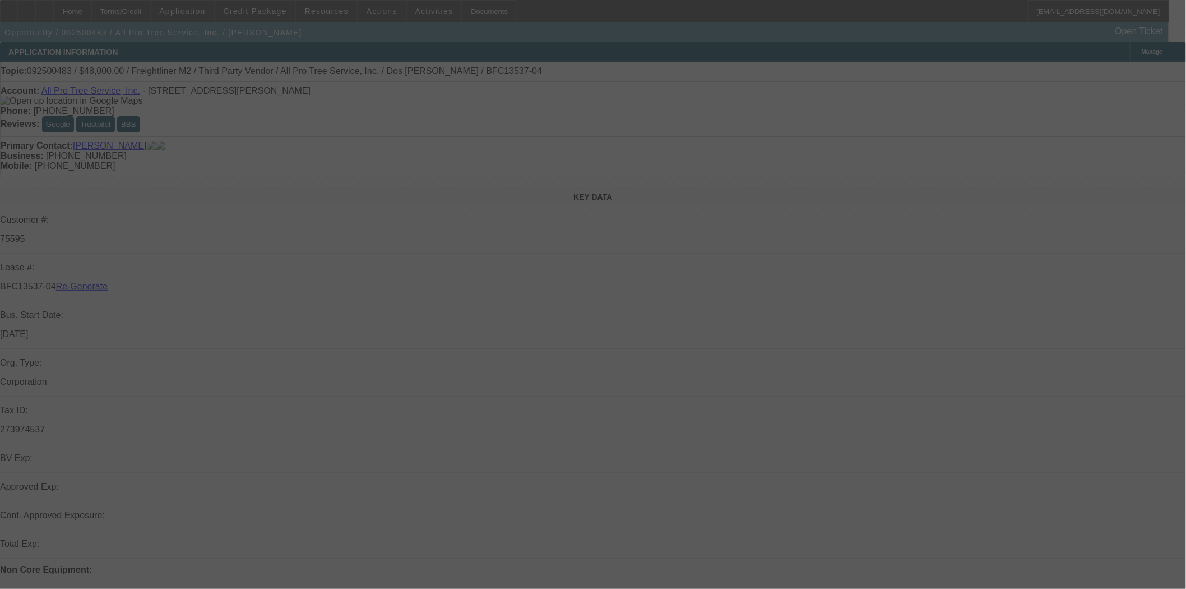
select select "4"
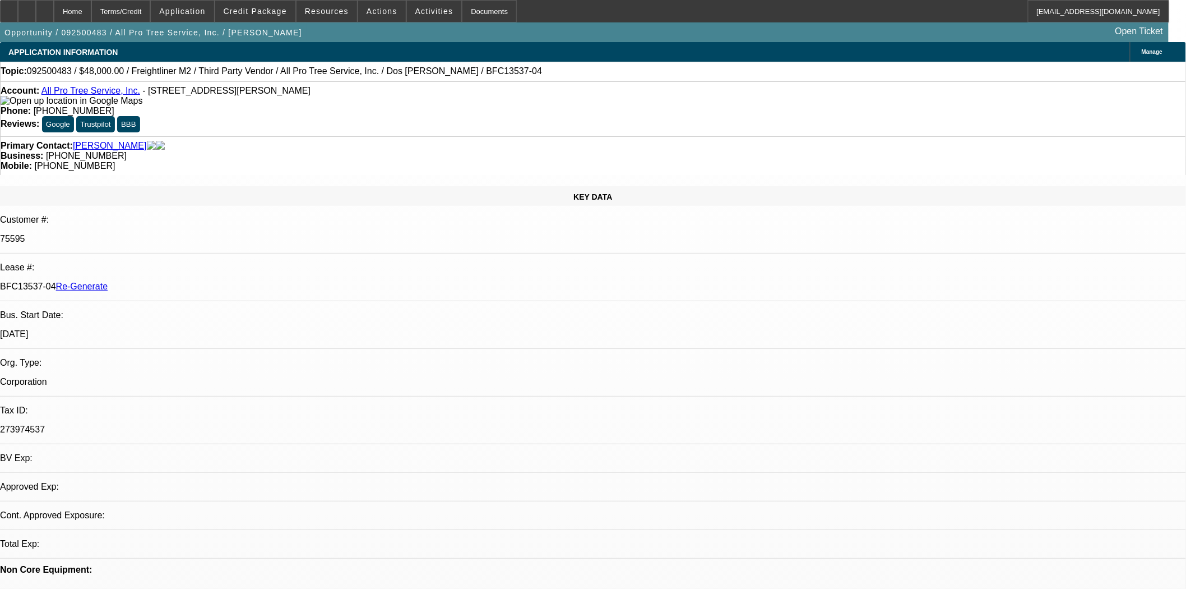
select select "0"
select select "6"
click at [13, 8] on div at bounding box center [9, 11] width 18 height 22
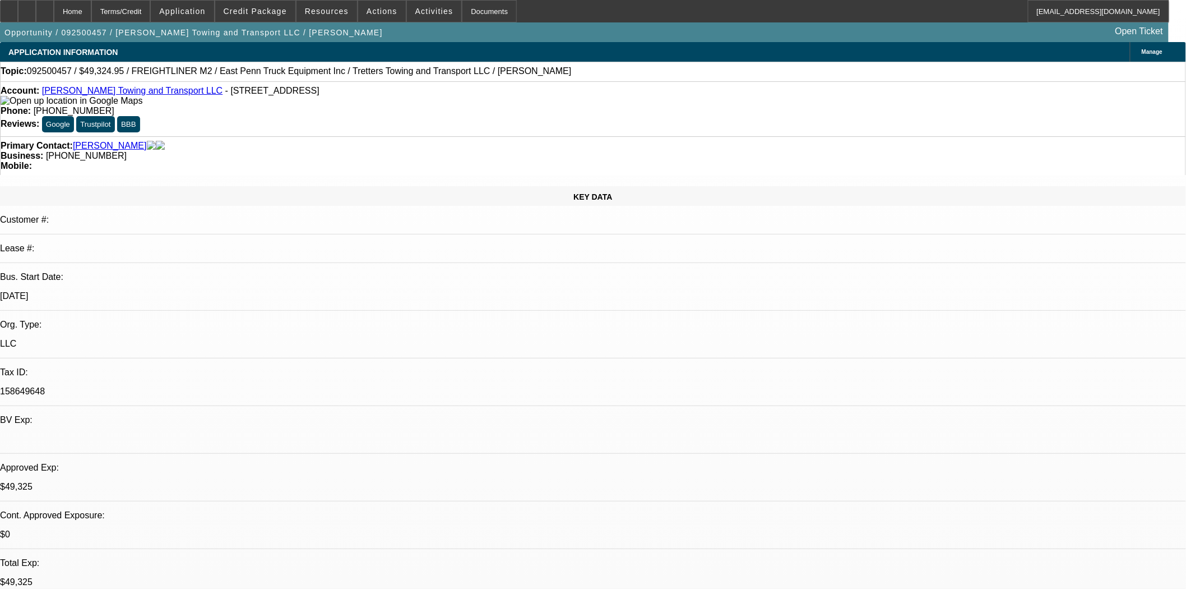
select select "0"
select select "2"
select select "0"
select select "2"
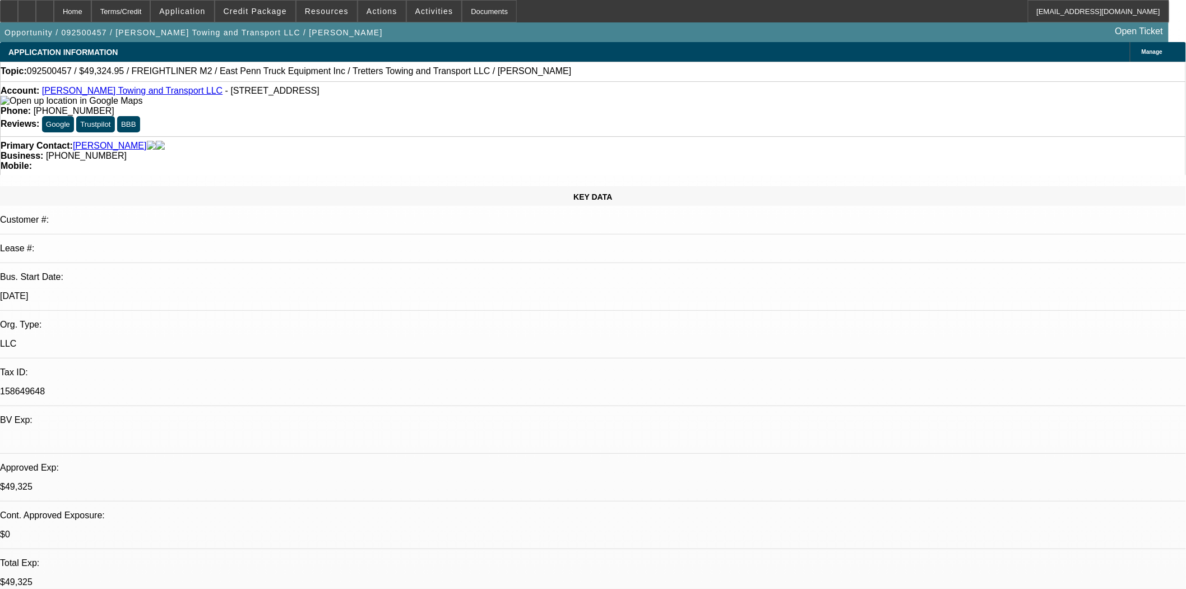
select select "0"
select select "2"
select select "0"
select select "6"
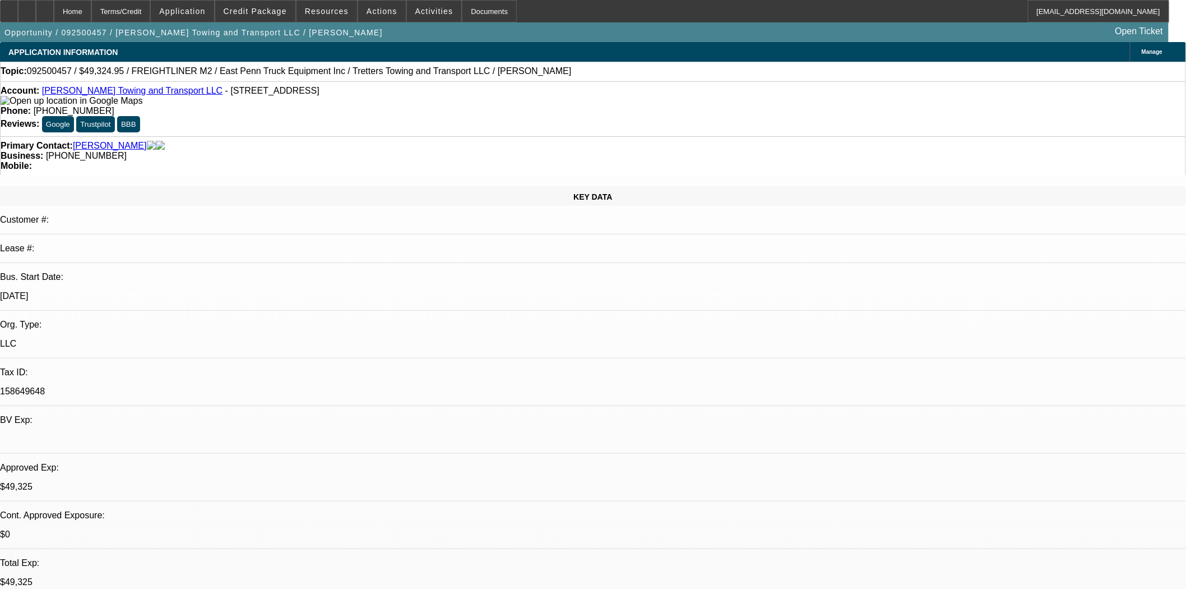
select select "0"
select select "2"
select select "0"
select select "6"
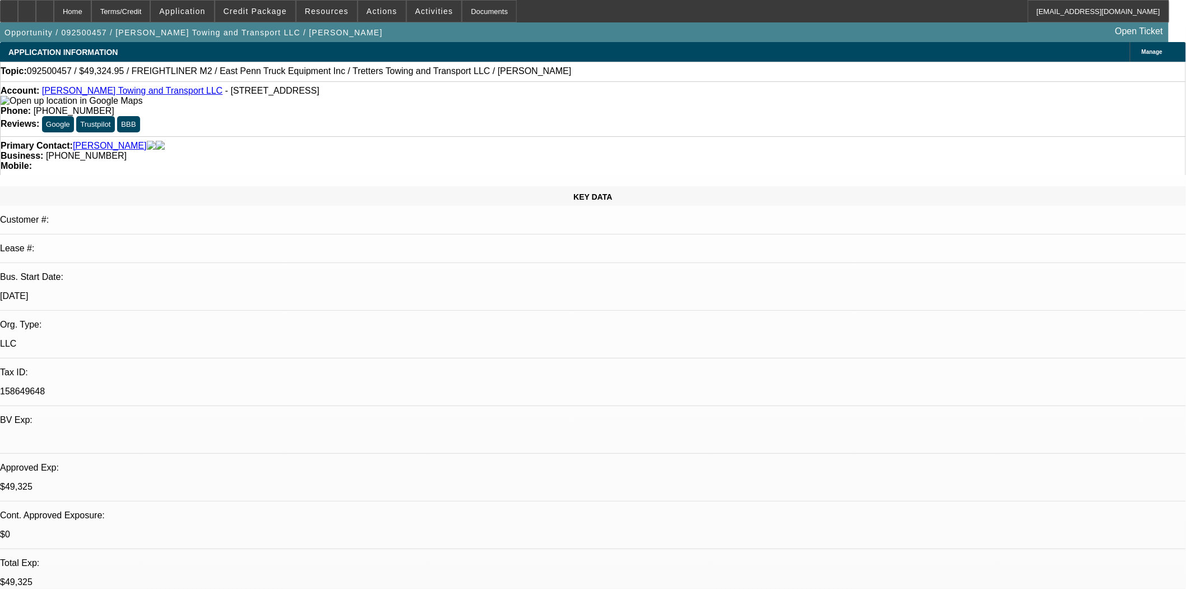
select select "0"
select select "2"
select select "0"
select select "6"
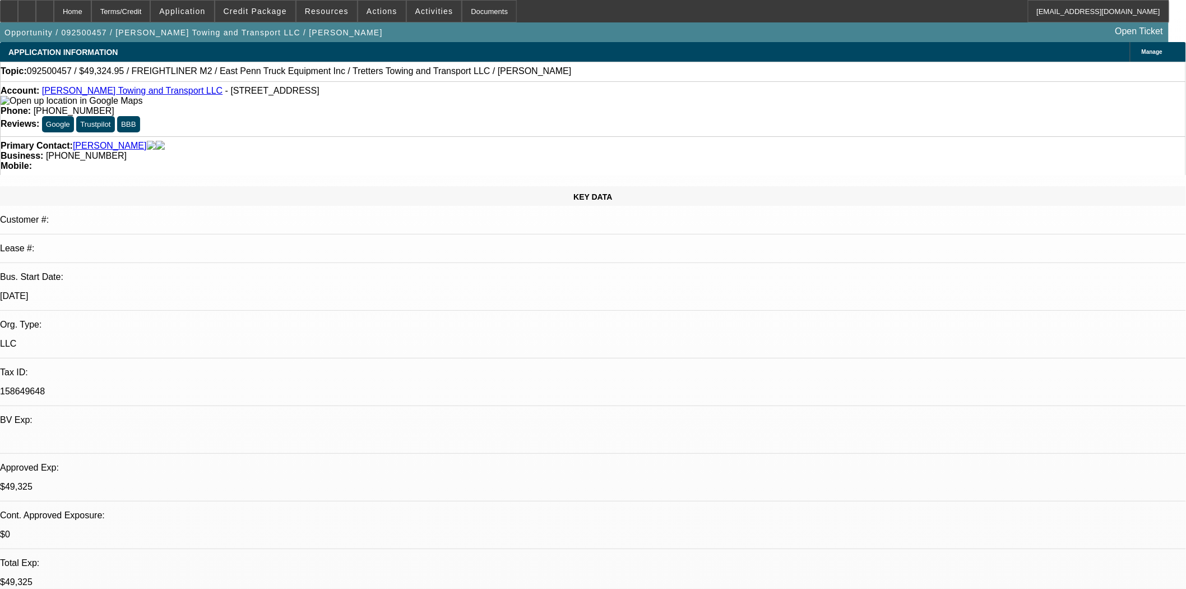
scroll to position [498, 0]
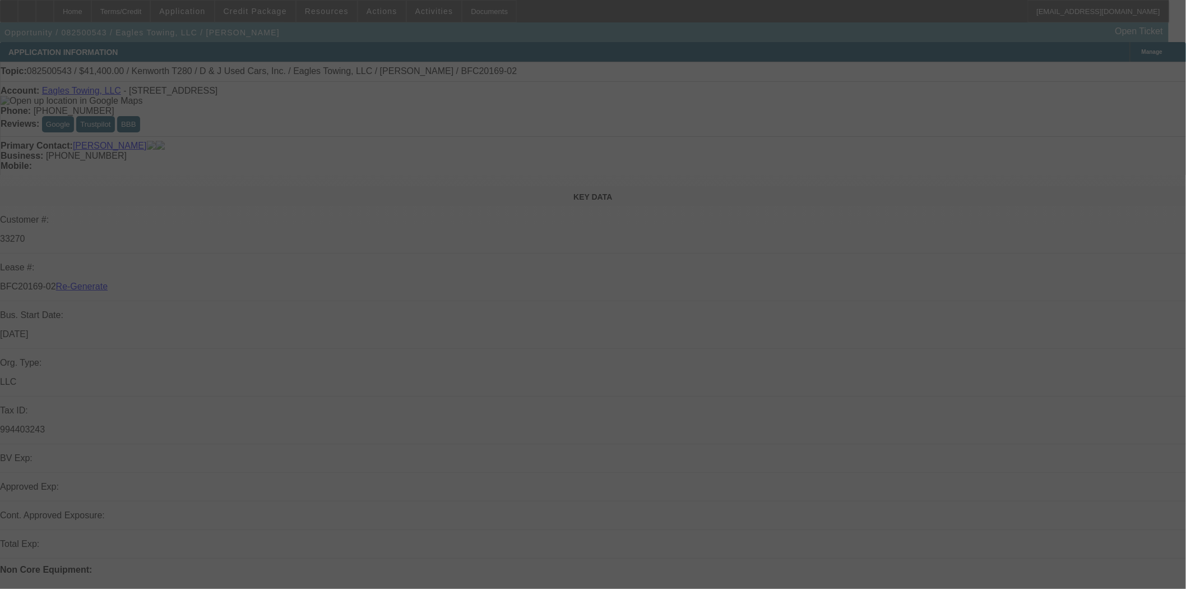
select select "3"
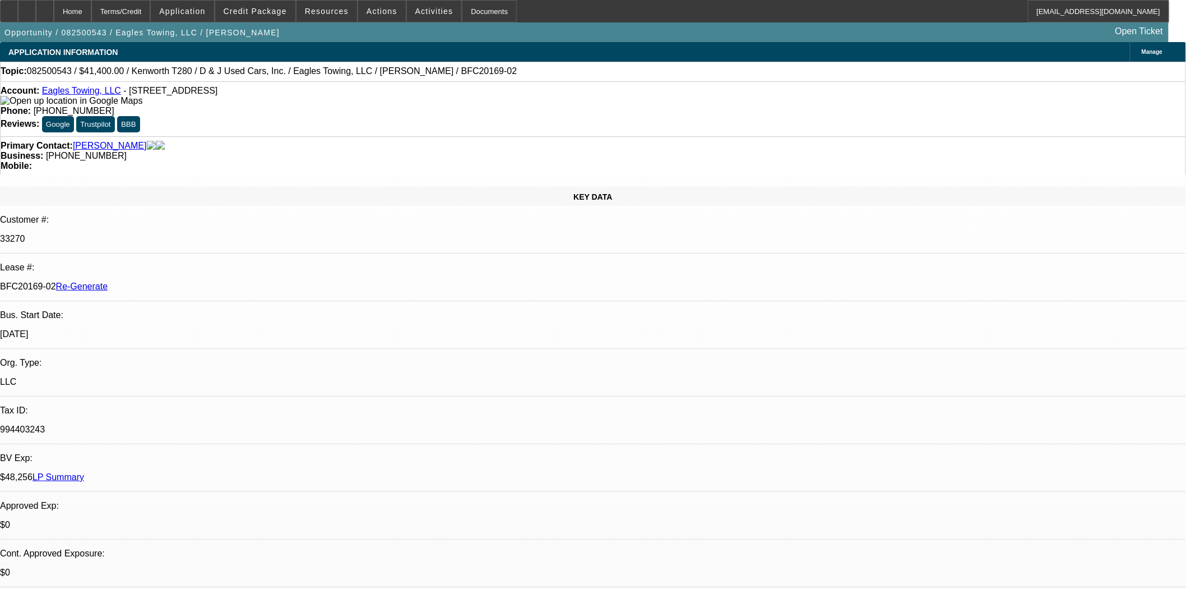
select select "0"
select select "2"
select select "0"
select select "1"
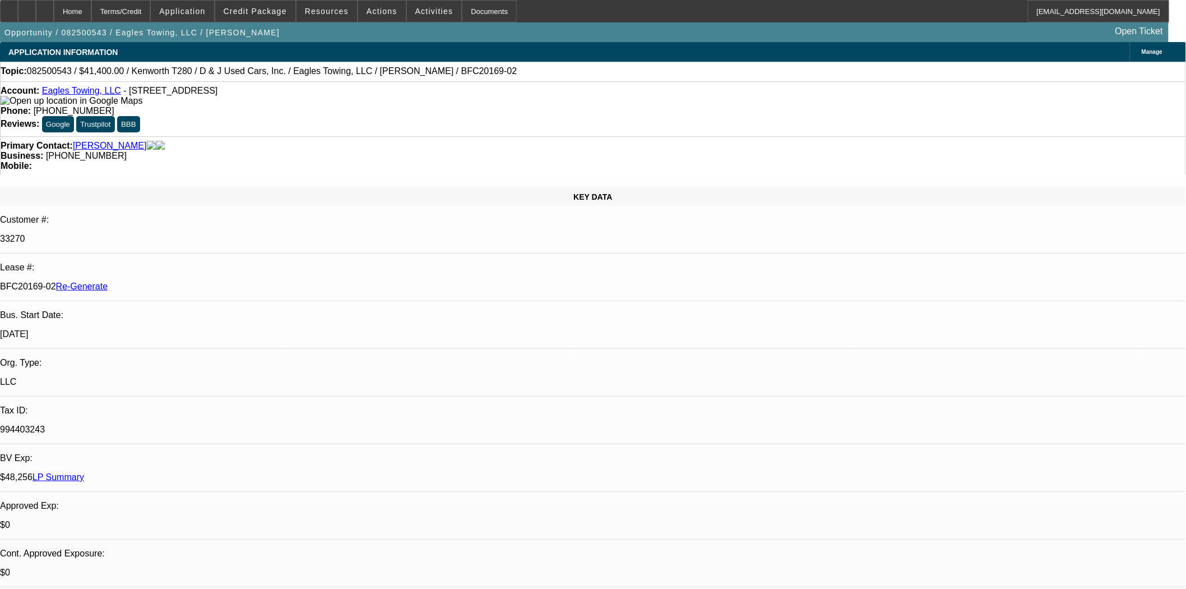
click at [279, 13] on span "Credit Package" at bounding box center [255, 11] width 63 height 9
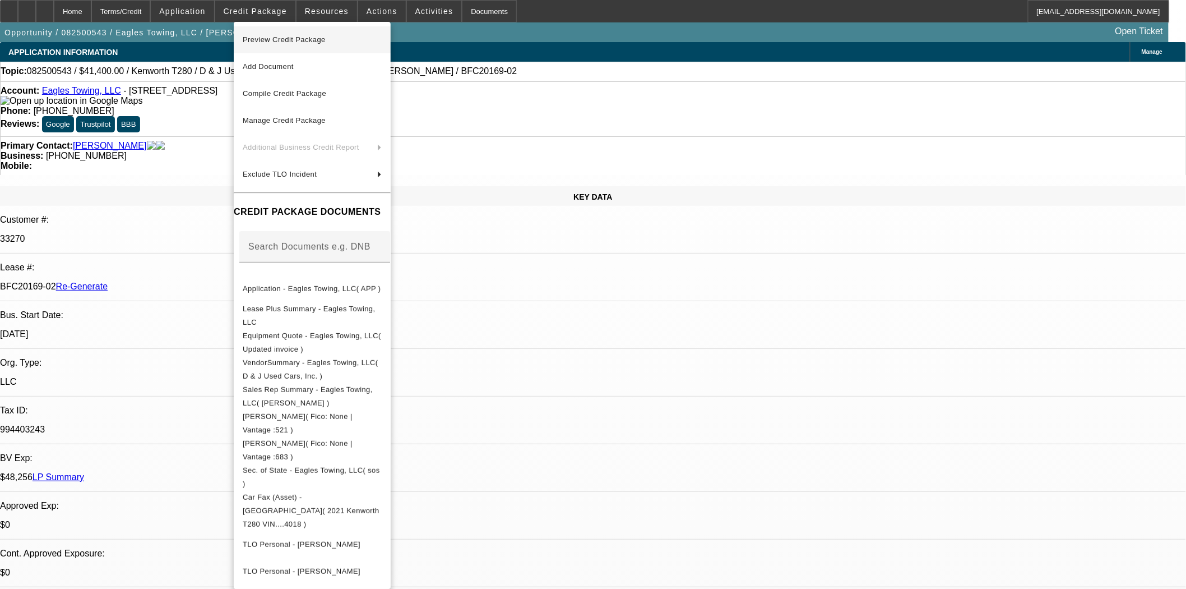
click at [287, 40] on span "Preview Credit Package" at bounding box center [284, 39] width 83 height 8
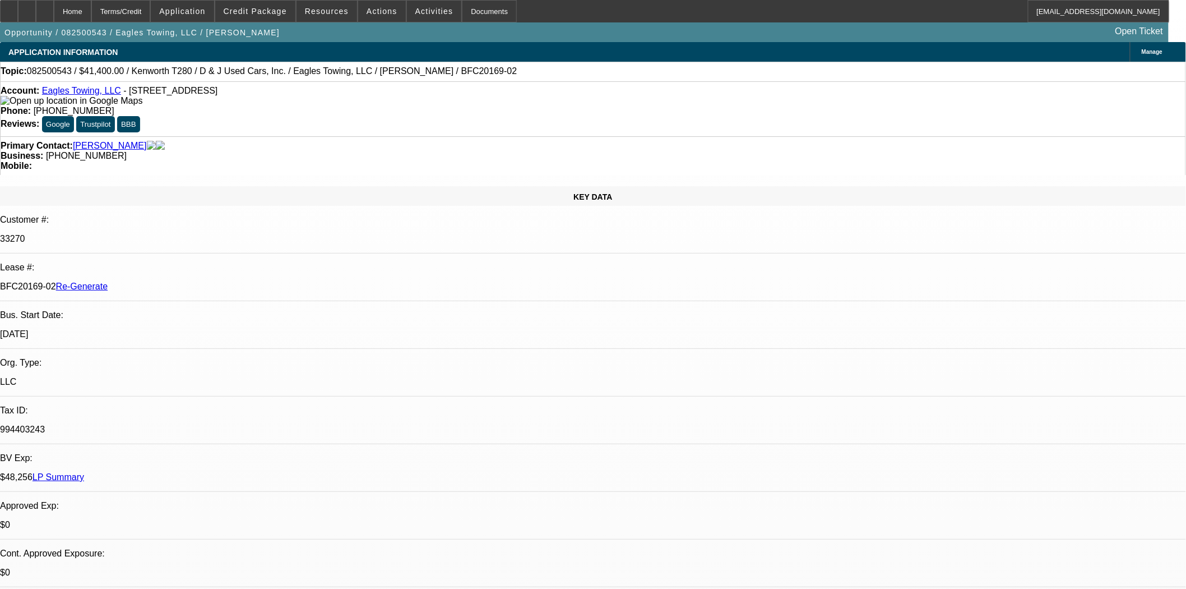
click at [64, 94] on link "Eagles Towing, LLC" at bounding box center [81, 91] width 79 height 10
click at [271, 10] on span "Credit Package" at bounding box center [255, 11] width 63 height 9
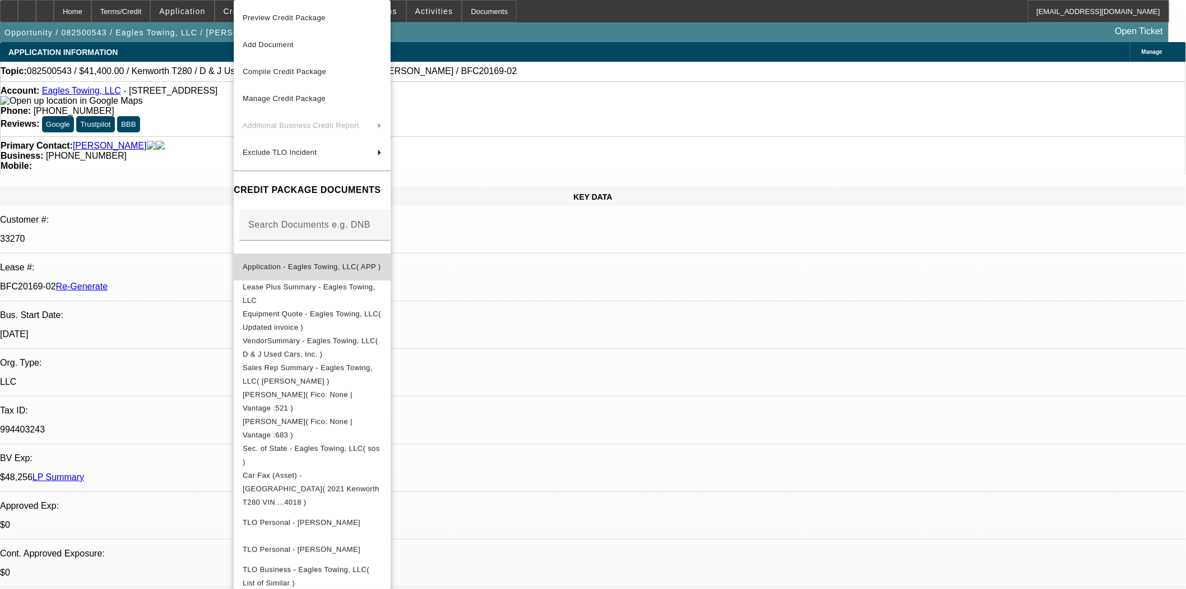
click at [302, 262] on span "Application - Eagles Towing, LLC( APP )" at bounding box center [312, 266] width 138 height 8
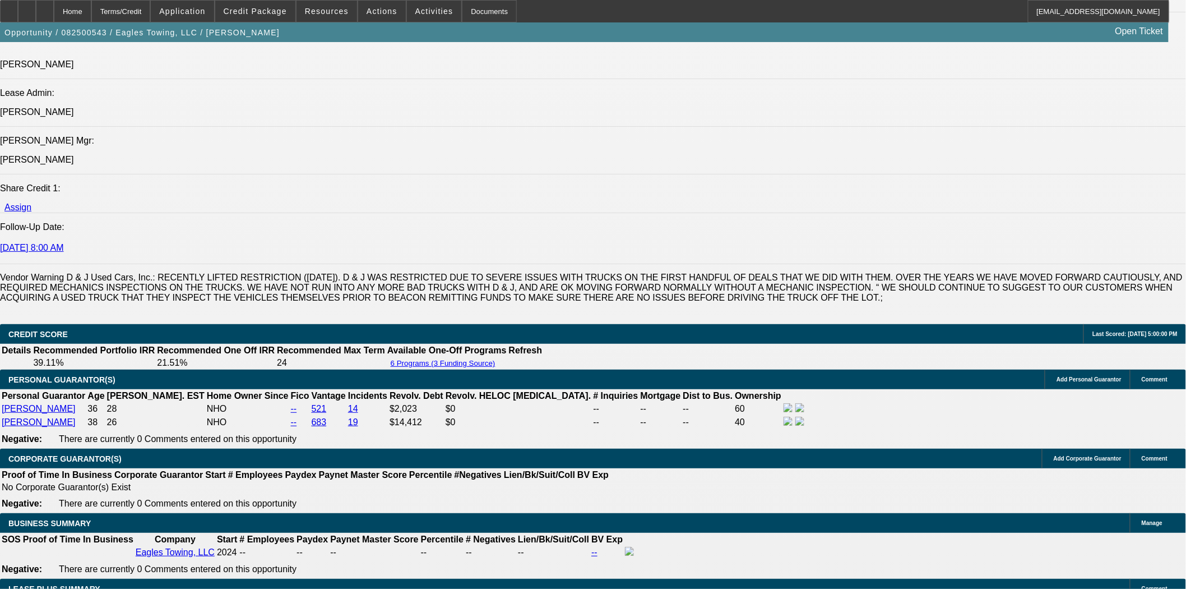
scroll to position [1557, 0]
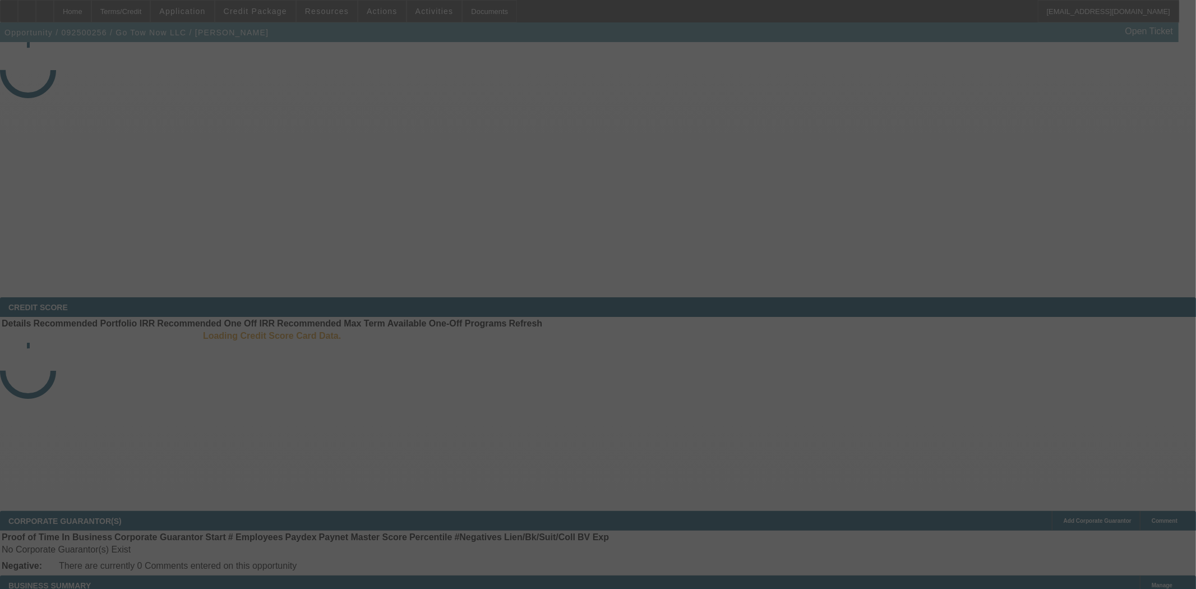
select select "3"
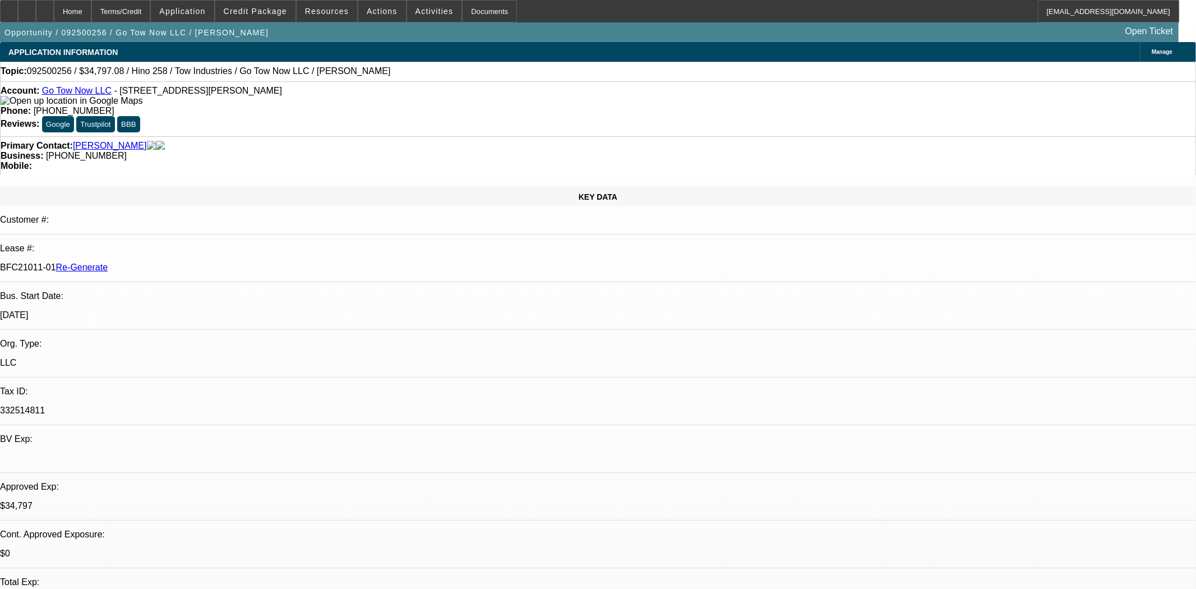
select select "0"
select select "2"
select select "0.1"
select select "4"
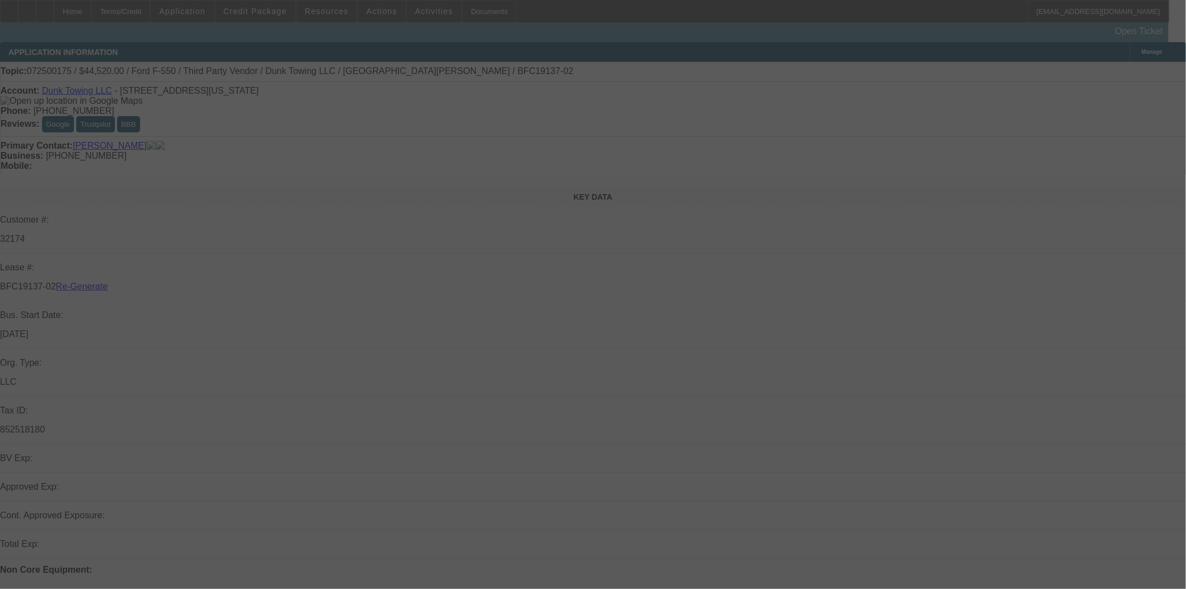
select select "3"
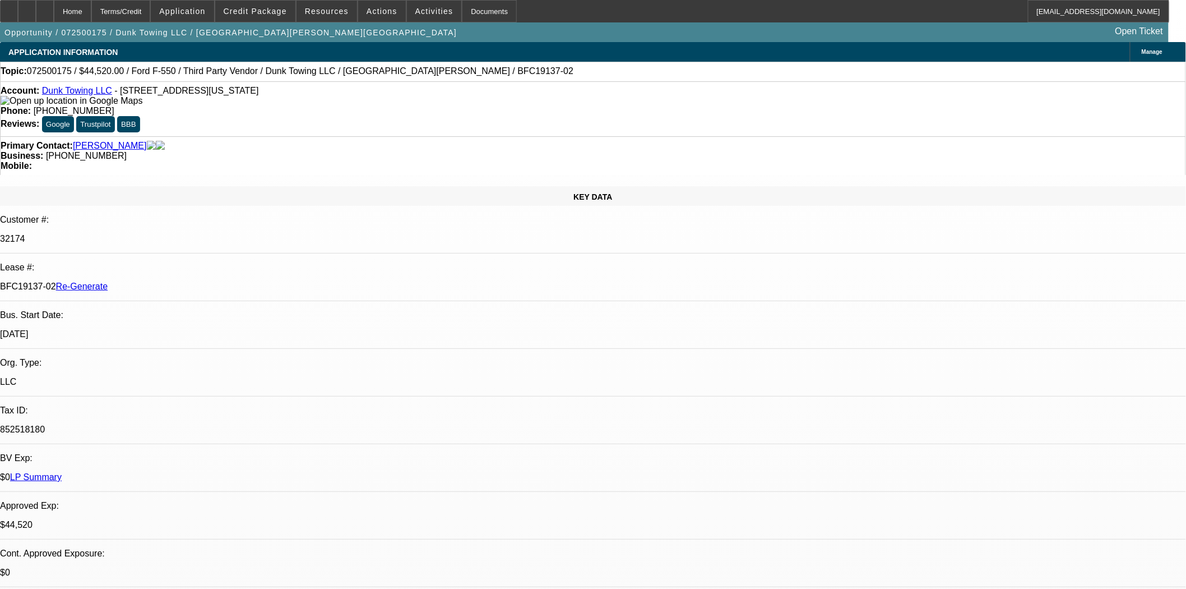
select select "0"
select select "3"
select select "0"
select select "6"
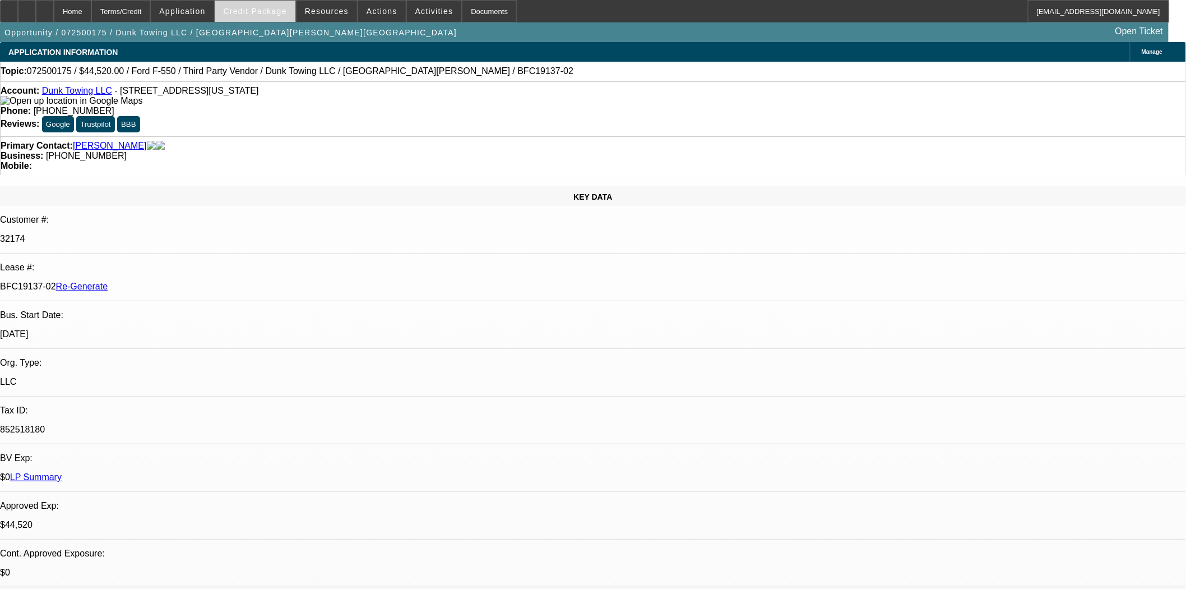
click at [261, 16] on span at bounding box center [255, 11] width 80 height 27
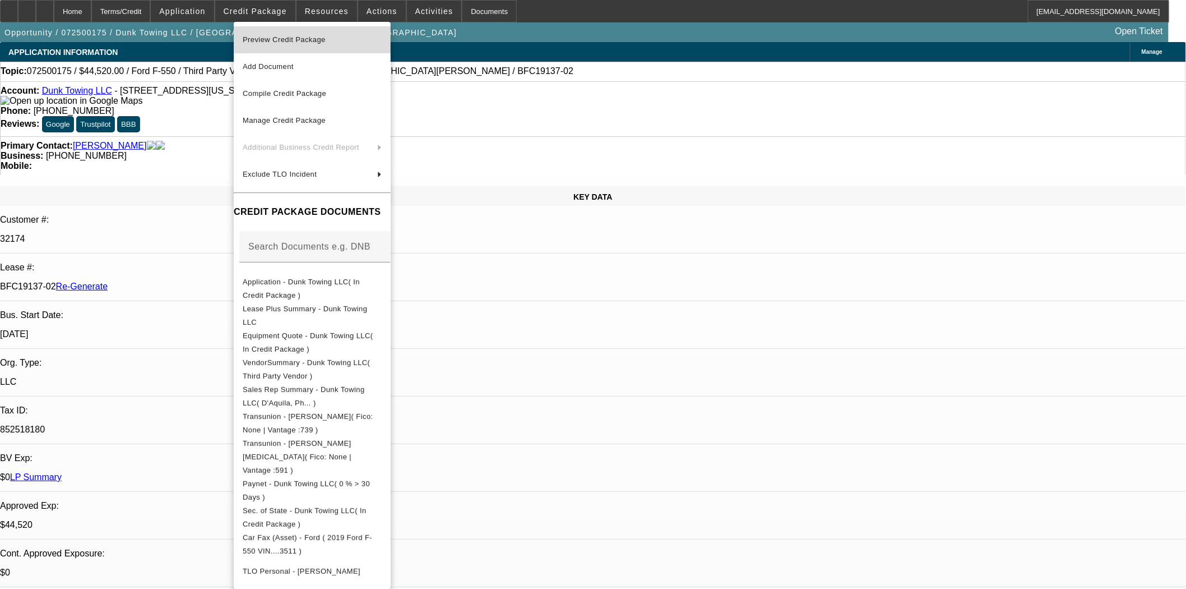
click at [299, 42] on span "Preview Credit Package" at bounding box center [284, 39] width 83 height 8
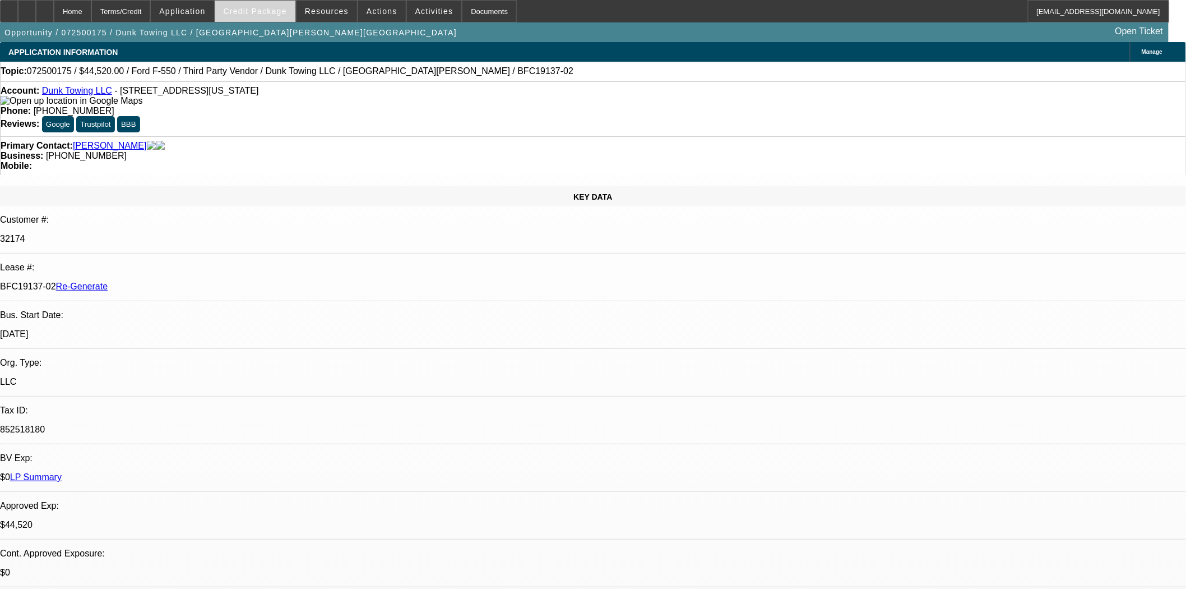
click at [281, 10] on span "Credit Package" at bounding box center [255, 11] width 63 height 9
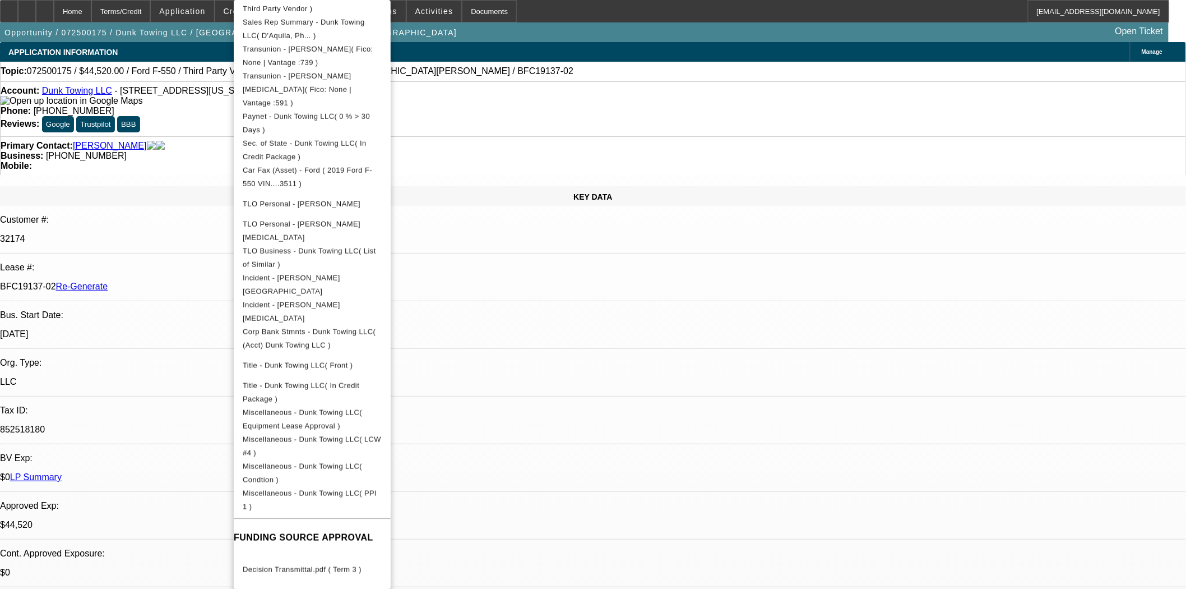
scroll to position [385, 0]
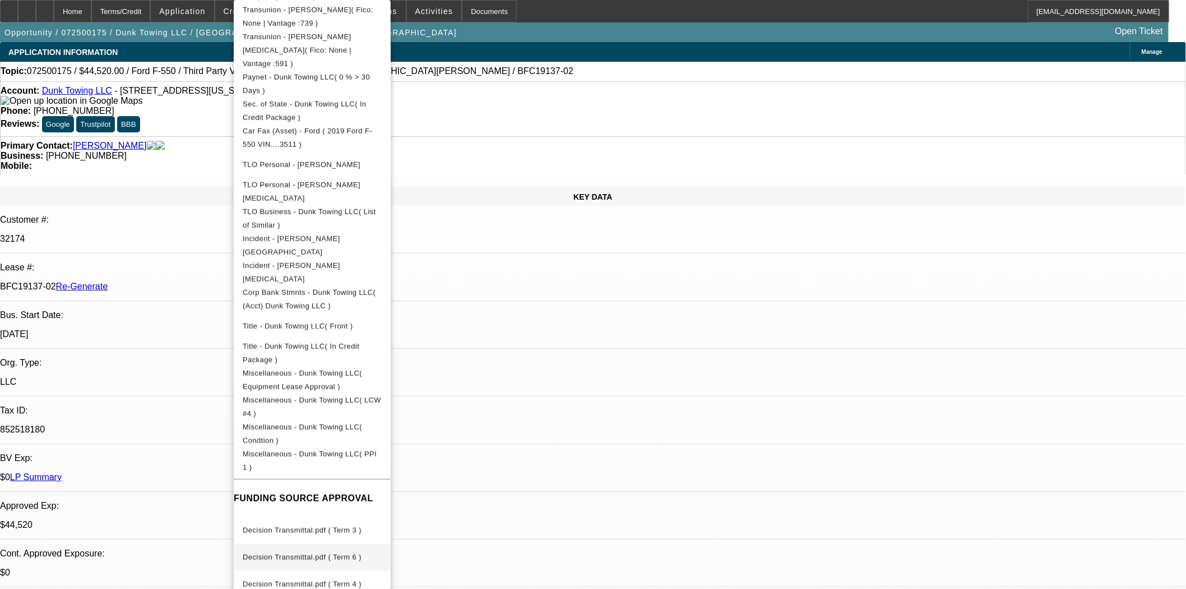
click at [336, 551] on span "Decision Transmittal.pdf ( Term 6 )" at bounding box center [312, 557] width 139 height 13
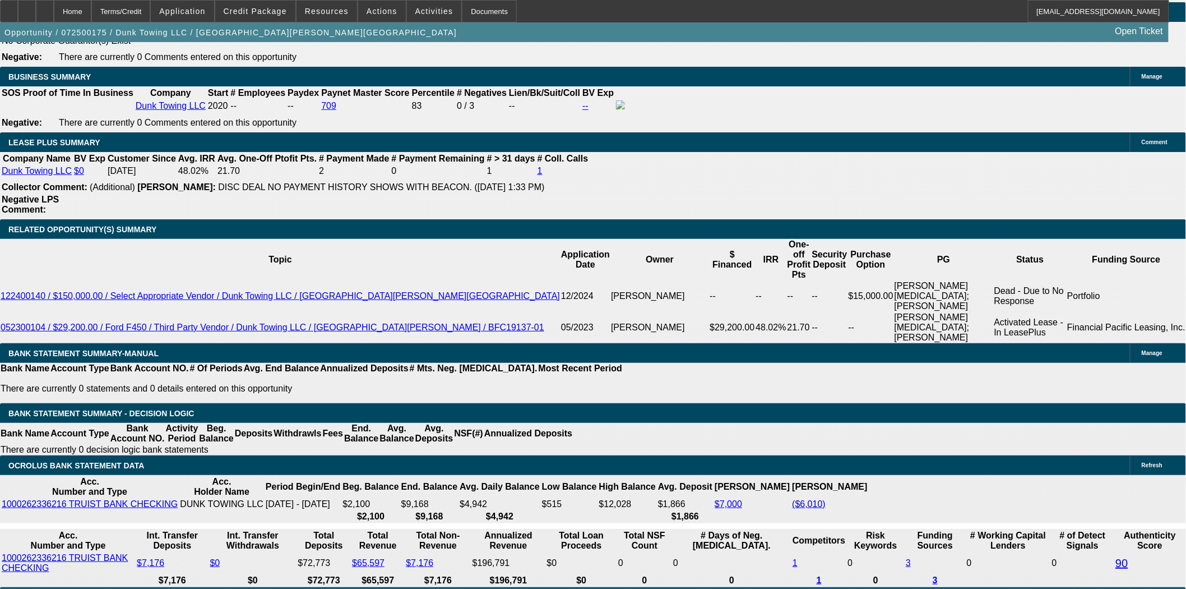
scroll to position [1869, 0]
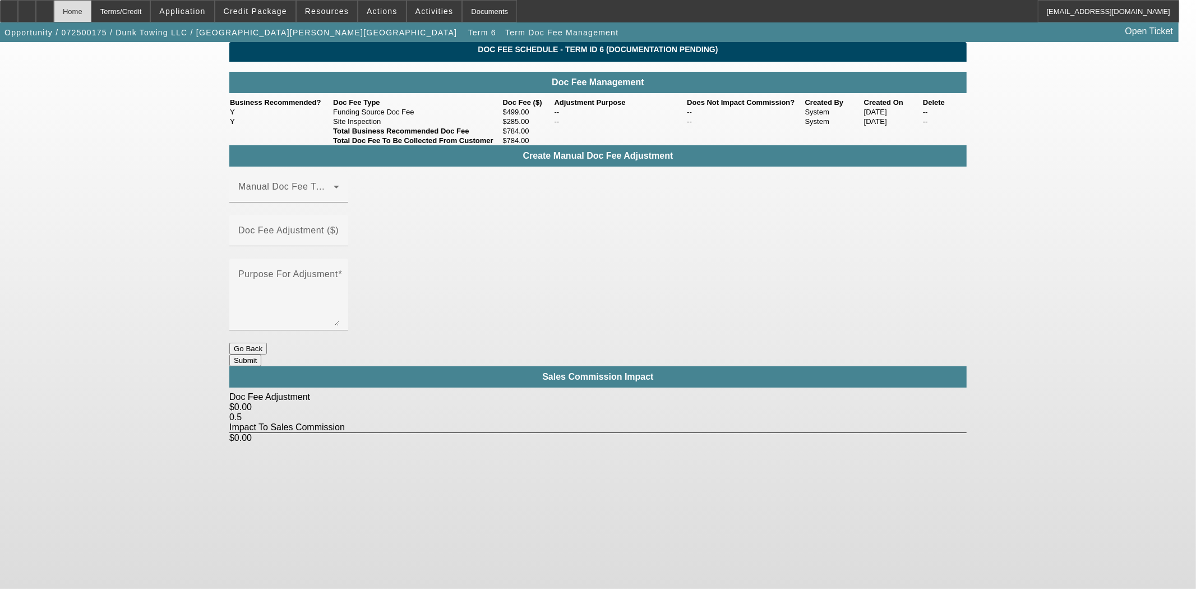
click at [91, 4] on div "Home" at bounding box center [73, 11] width 38 height 22
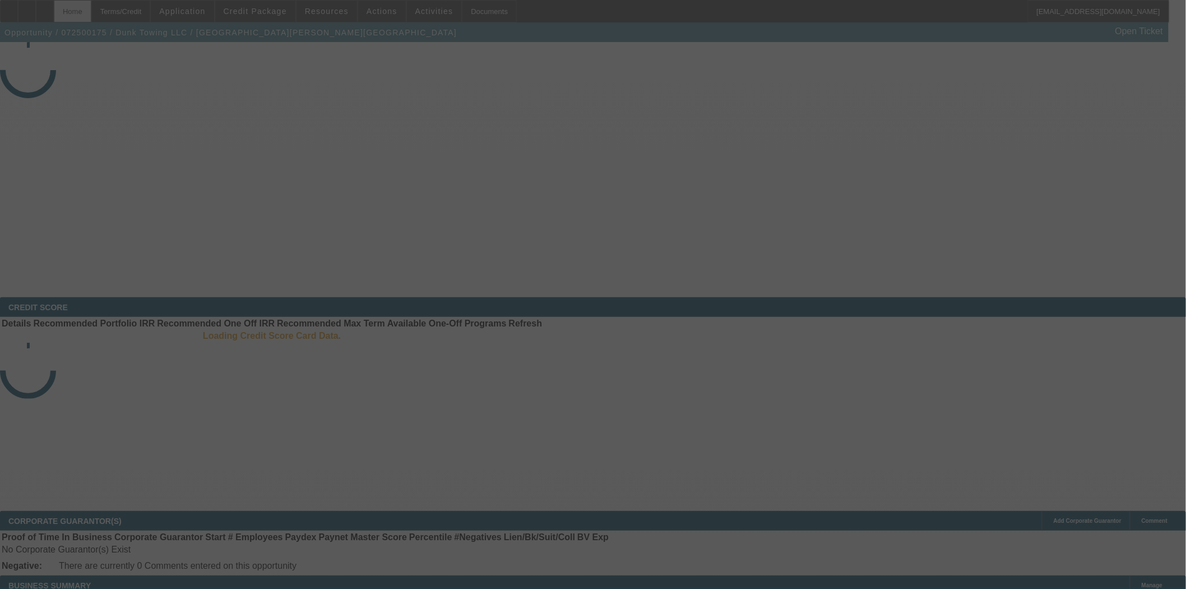
select select "3"
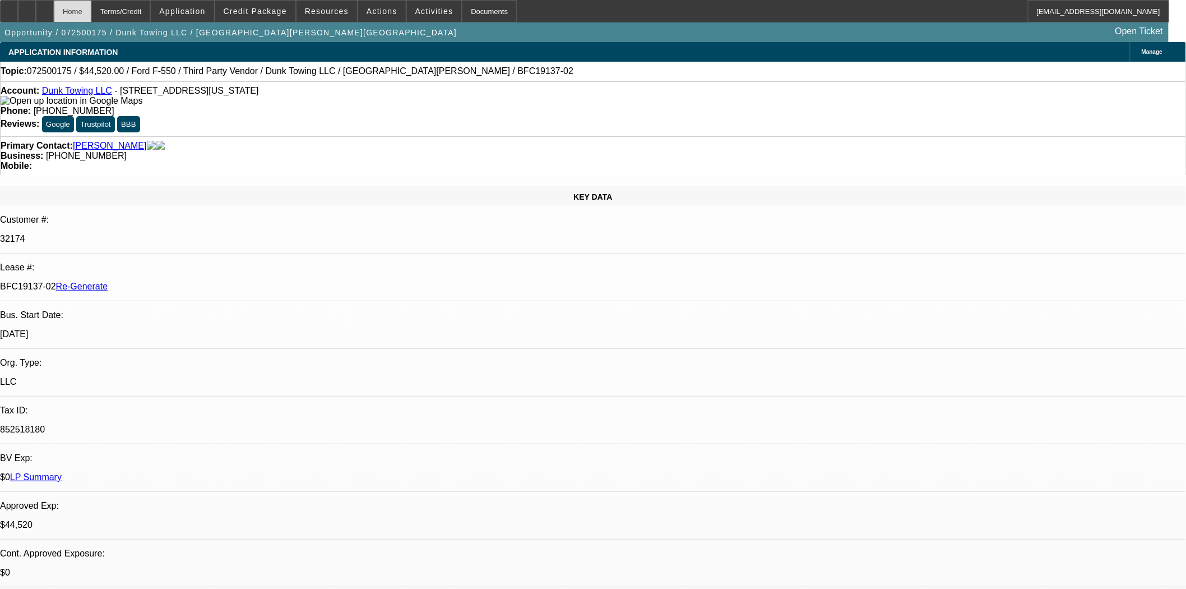
select select "0"
select select "3"
select select "0"
select select "6"
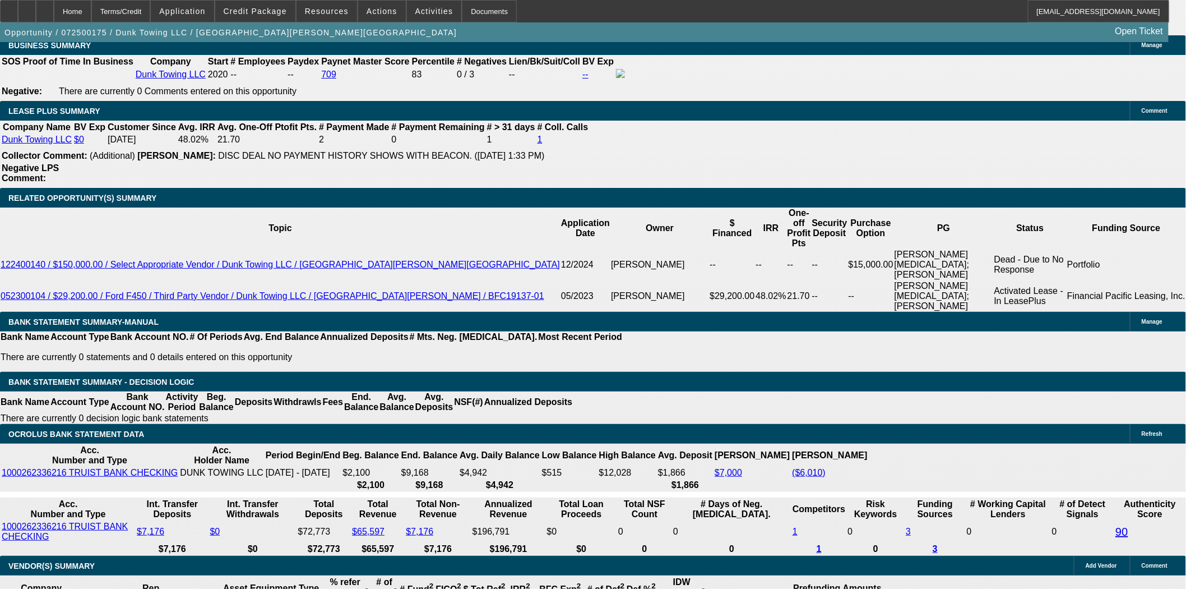
scroll to position [1931, 0]
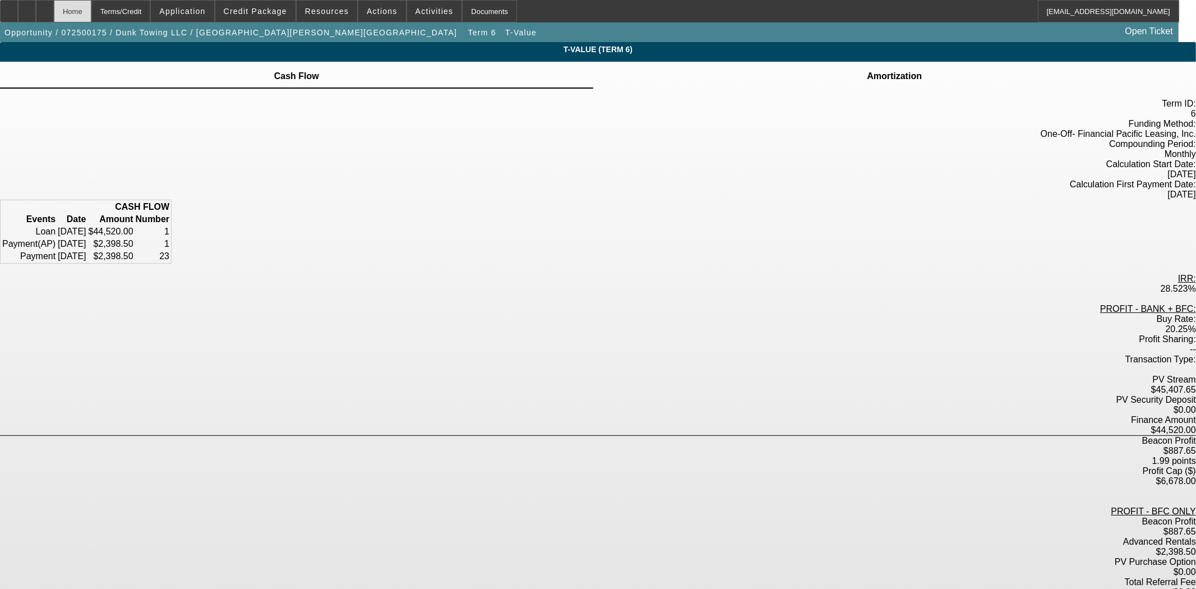
click at [91, 13] on div "Home" at bounding box center [73, 11] width 38 height 22
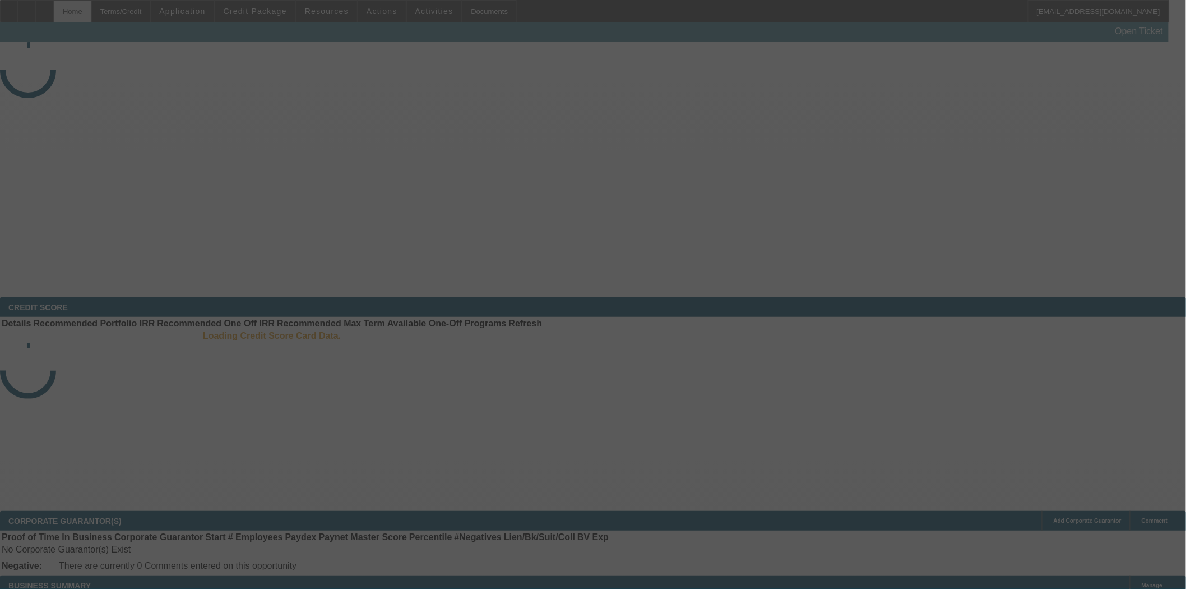
select select "3"
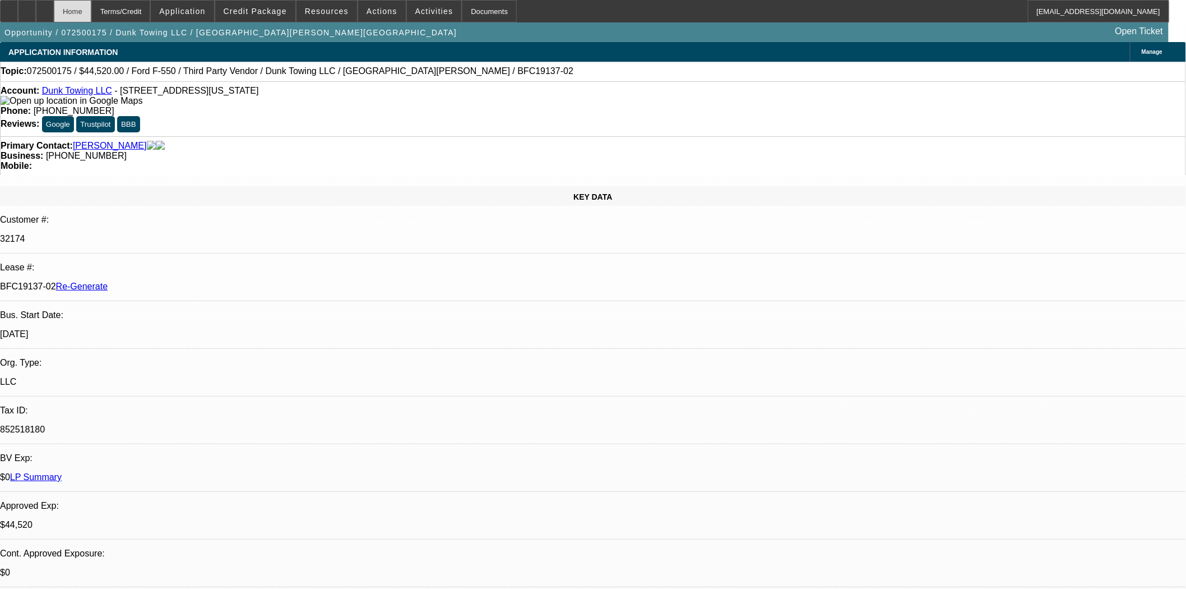
select select "0"
select select "3"
select select "0"
select select "6"
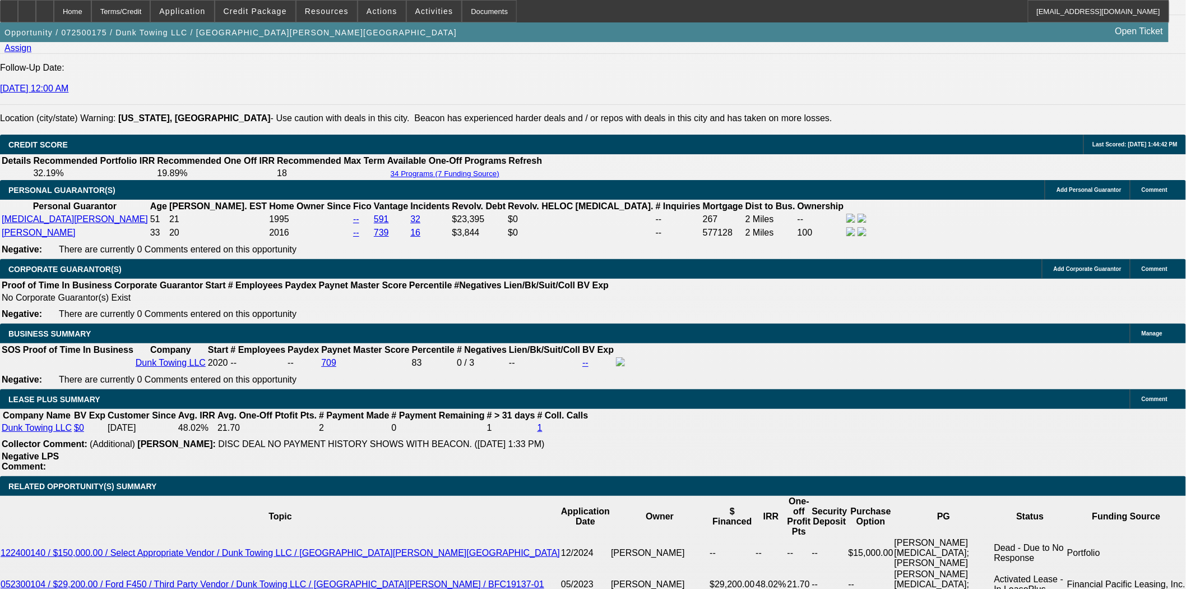
scroll to position [1619, 0]
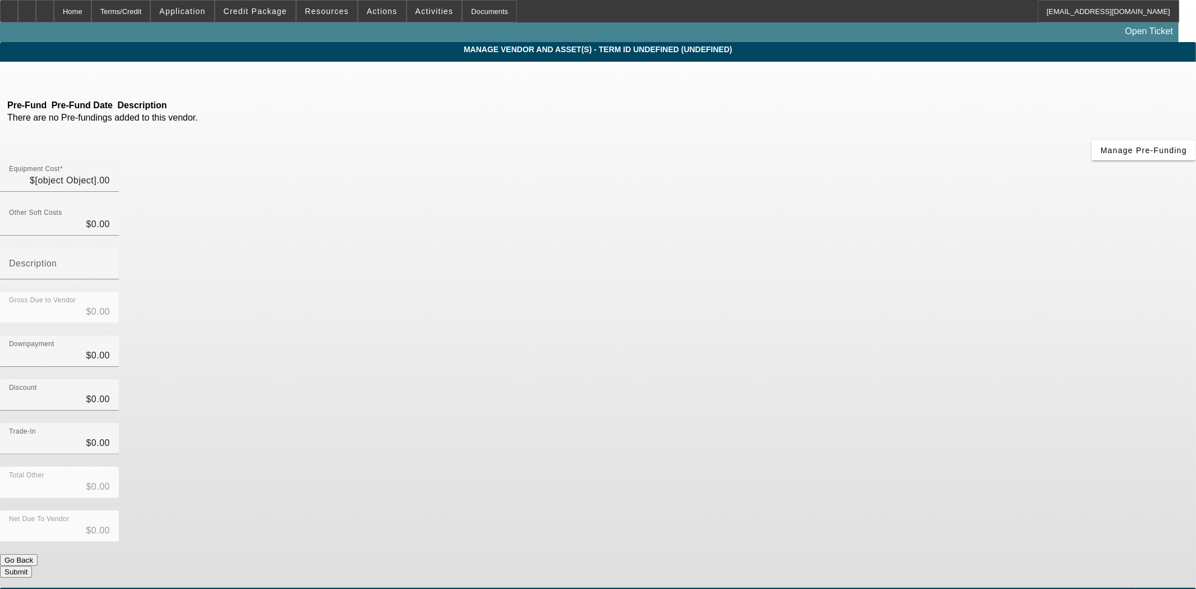
type input "$2,520.00"
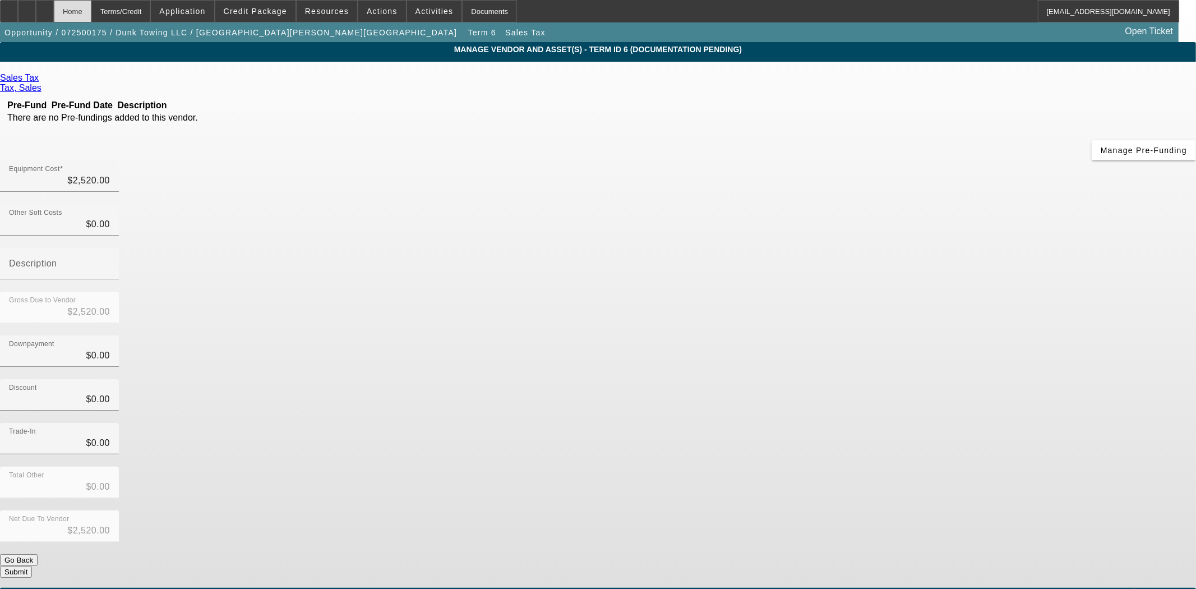
click at [91, 10] on div "Home" at bounding box center [73, 11] width 38 height 22
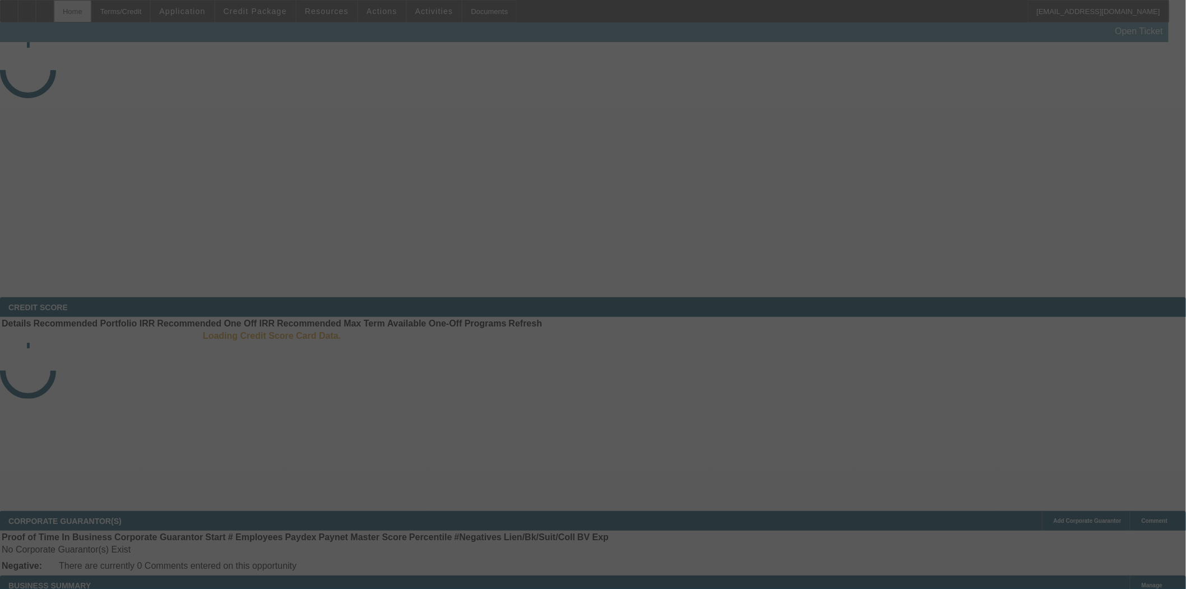
select select "3"
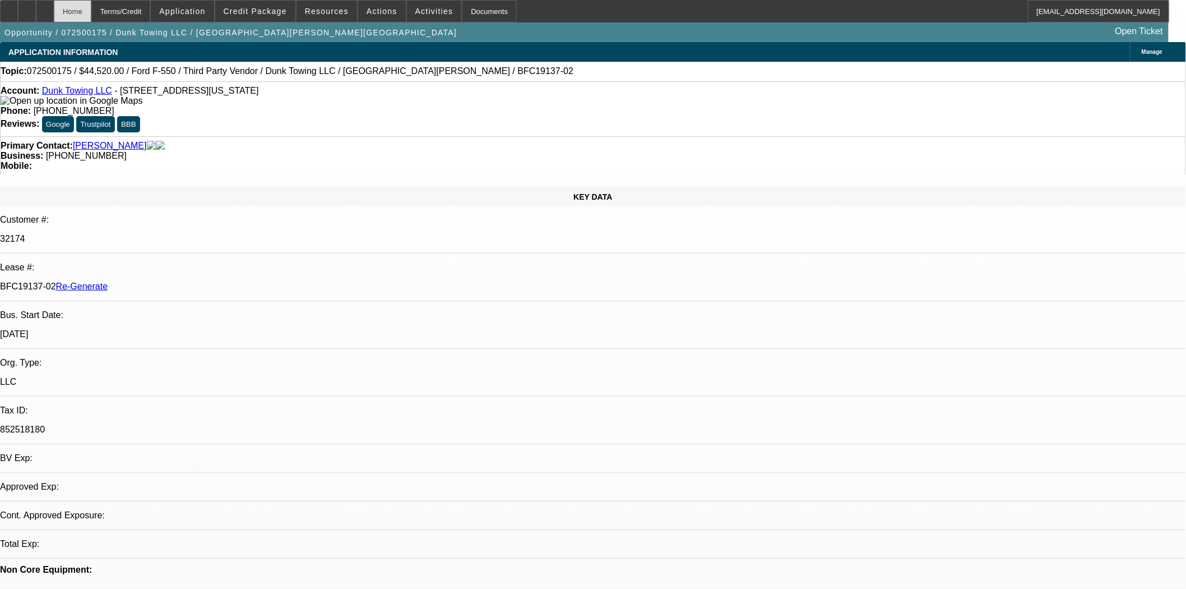
select select "0"
select select "3"
select select "0"
select select "6"
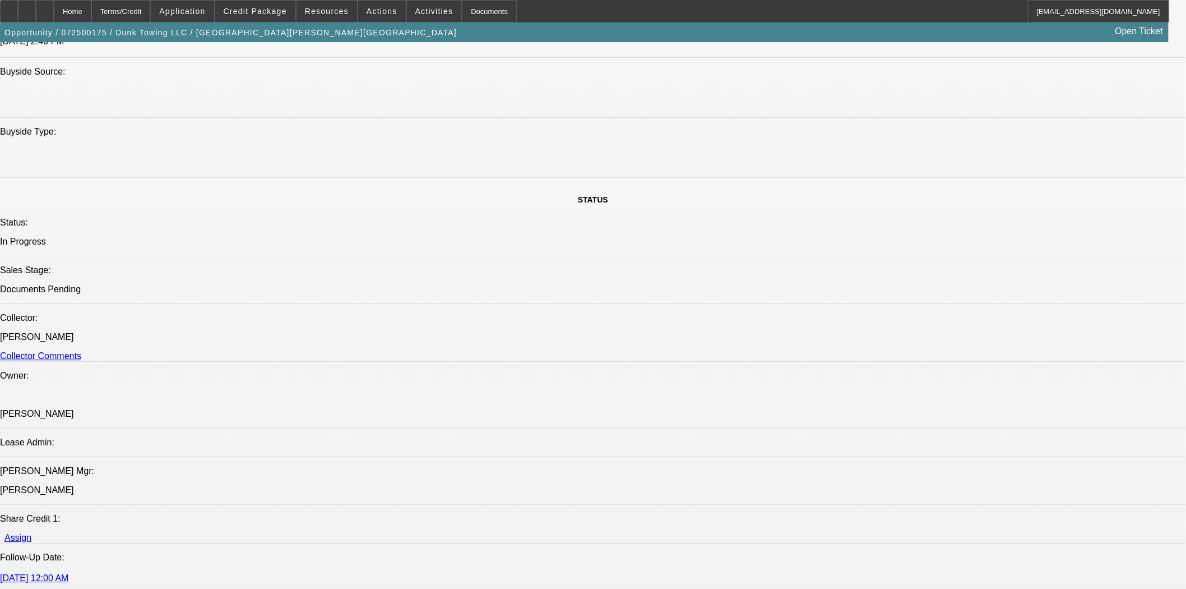
scroll to position [1557, 0]
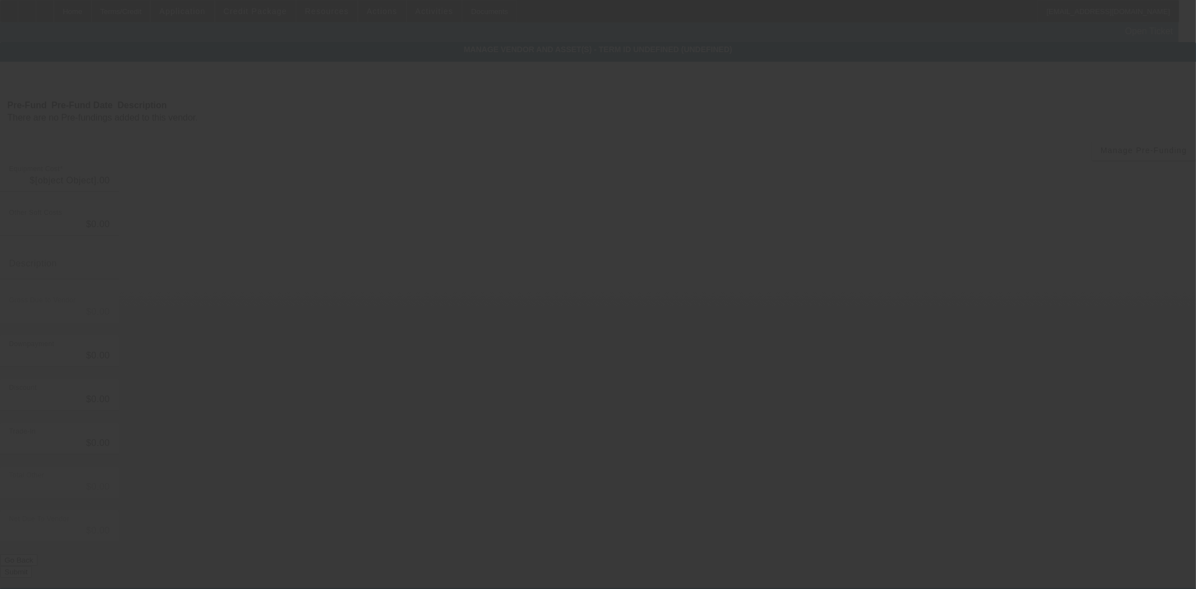
type input "$42,000.00"
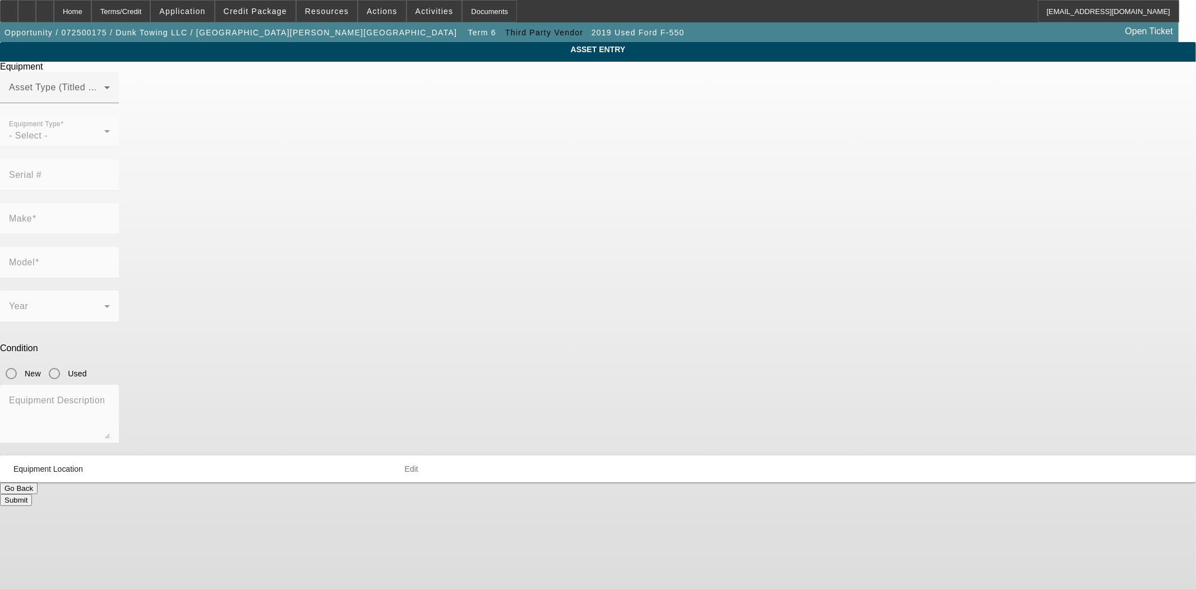
type input "1FDUF5GT5KDA13511"
type input "Ford"
type input "F-550"
radio input "true"
type textarea "and all"
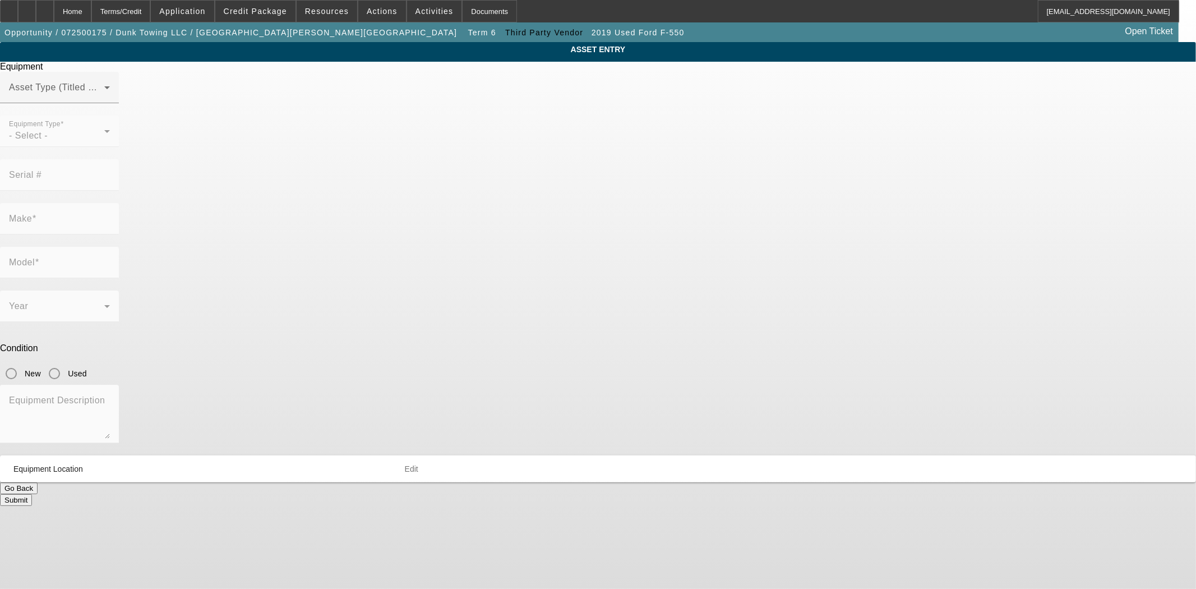
type input "1239 Kenilworth Ave NE"
type input "# M"
type input "Washington"
type input "20019"
type input "District of Columbia"
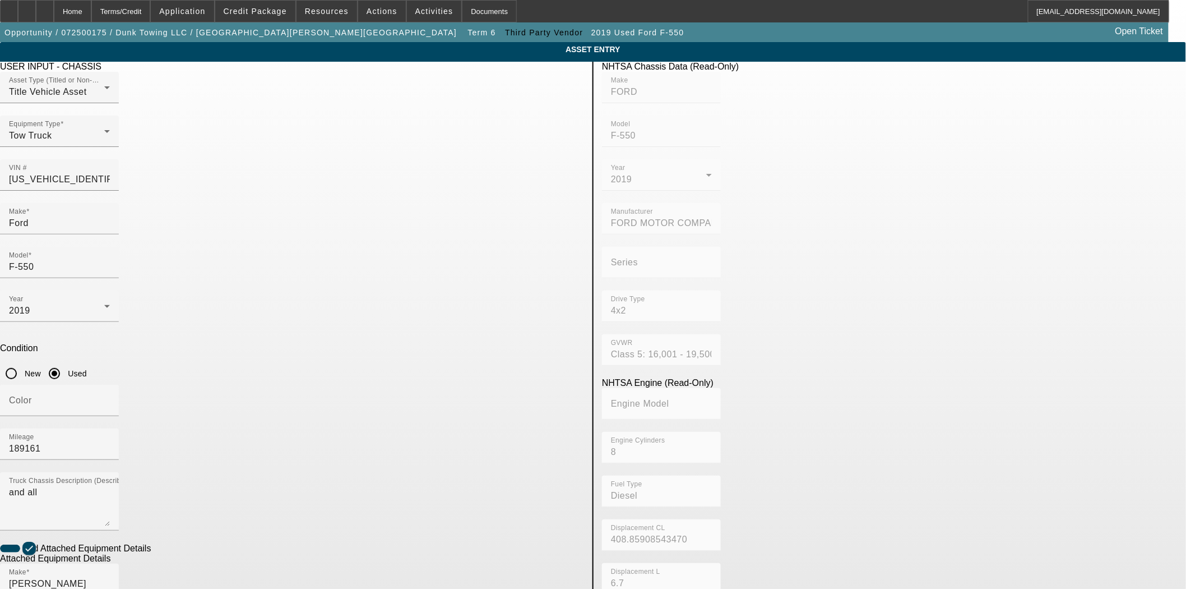
drag, startPoint x: 35, startPoint y: 237, endPoint x: 0, endPoint y: 618, distance: 382.9
drag, startPoint x: 0, startPoint y: 618, endPoint x: 120, endPoint y: 212, distance: 423.3
click at [120, 212] on app-asset-collateral-manage "ASSET ENTRY Delete asset USER INPUT - CHASSIS Asset Type (Titled or Non-Titled)…" at bounding box center [593, 478] width 1186 height 872
click at [91, 14] on div "Home" at bounding box center [73, 11] width 38 height 22
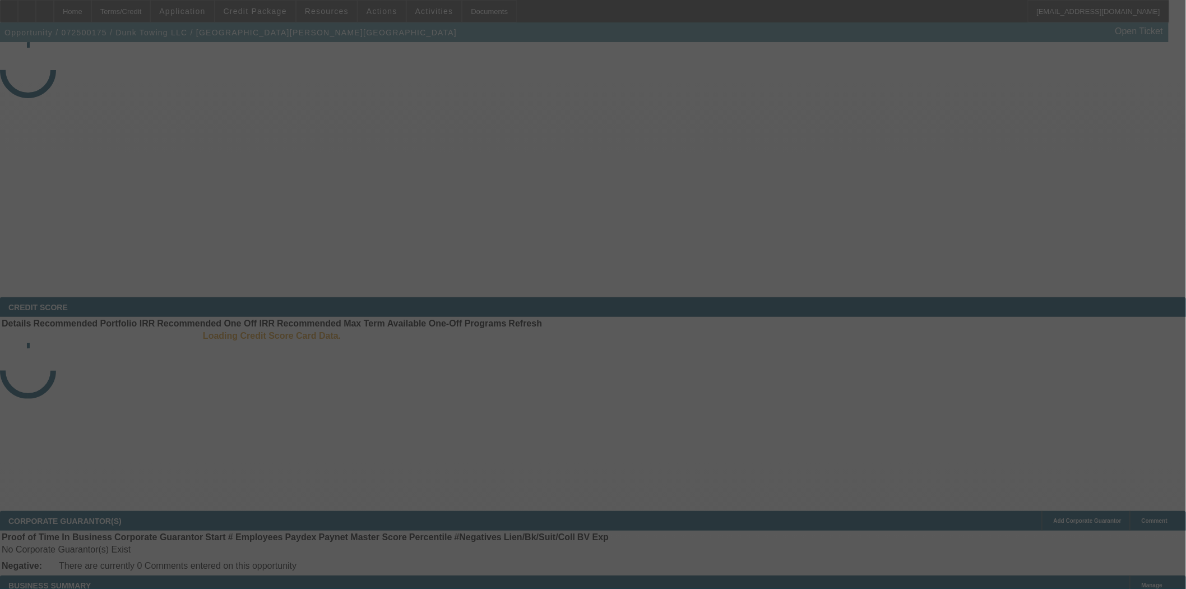
select select "3"
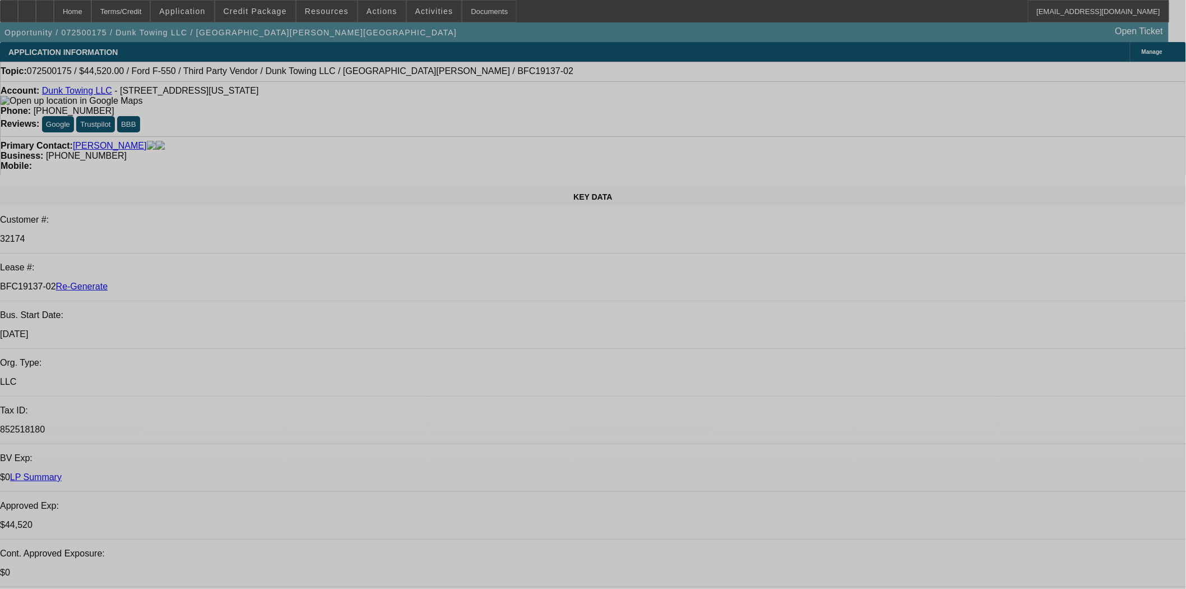
select select "0"
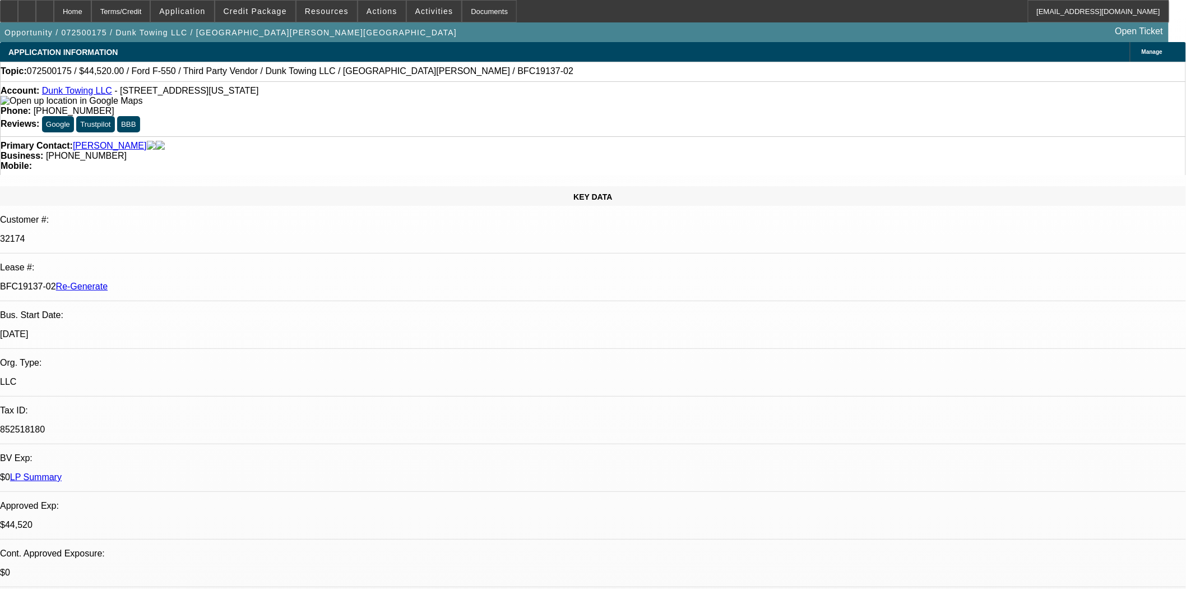
select select "3"
select select "0"
select select "6"
click at [9, 7] on icon at bounding box center [9, 7] width 0 height 0
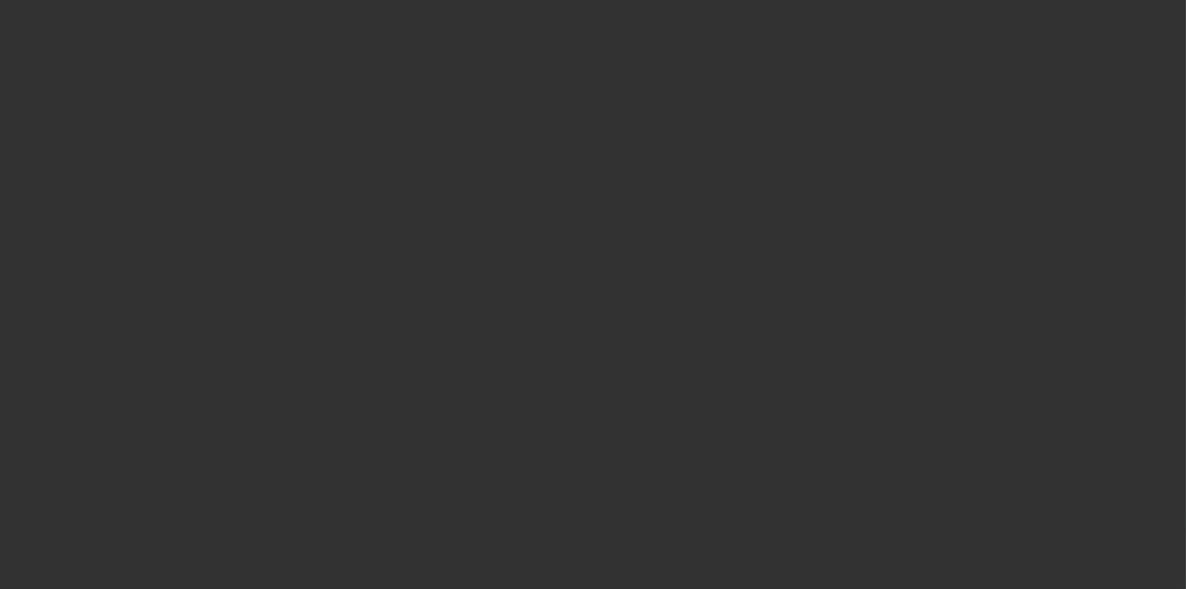
select select "3"
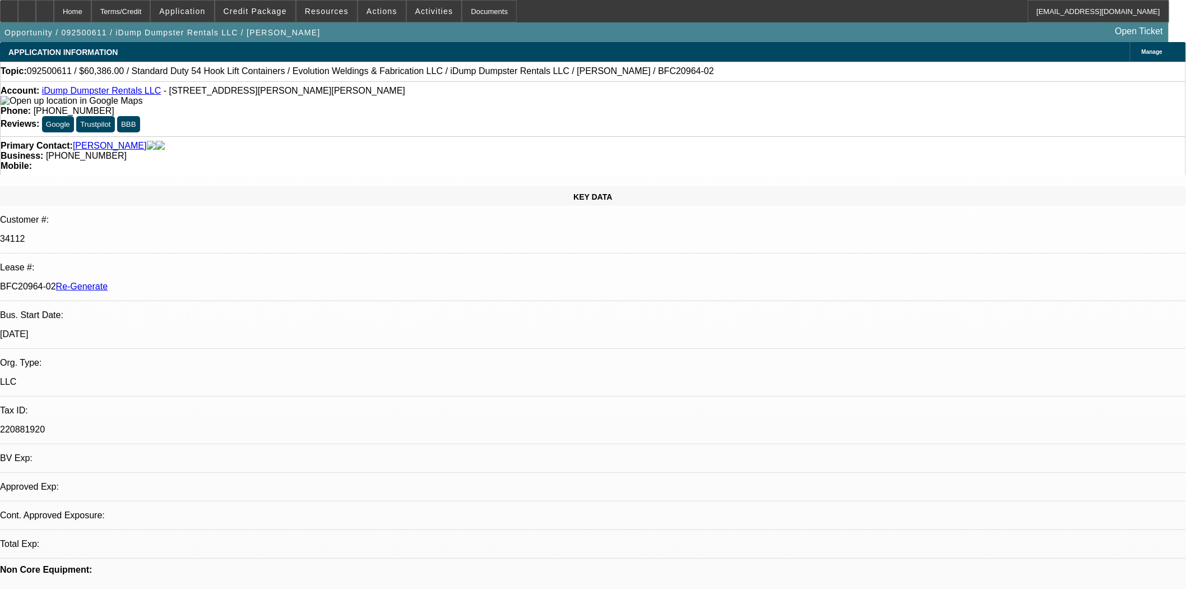
select select "0"
select select "6"
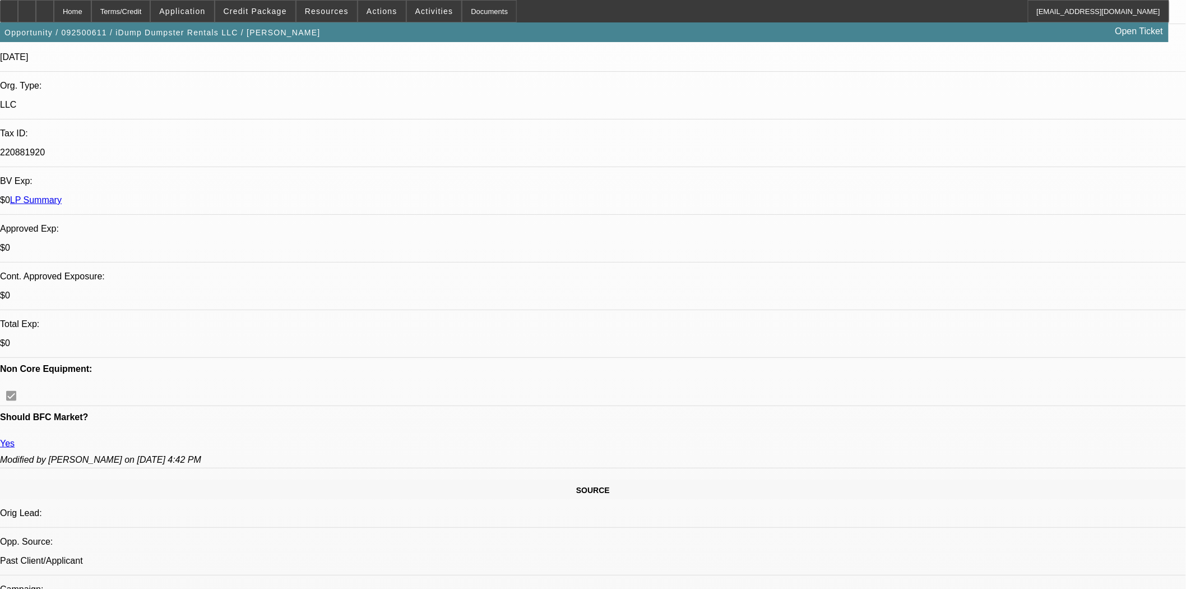
scroll to position [498, 0]
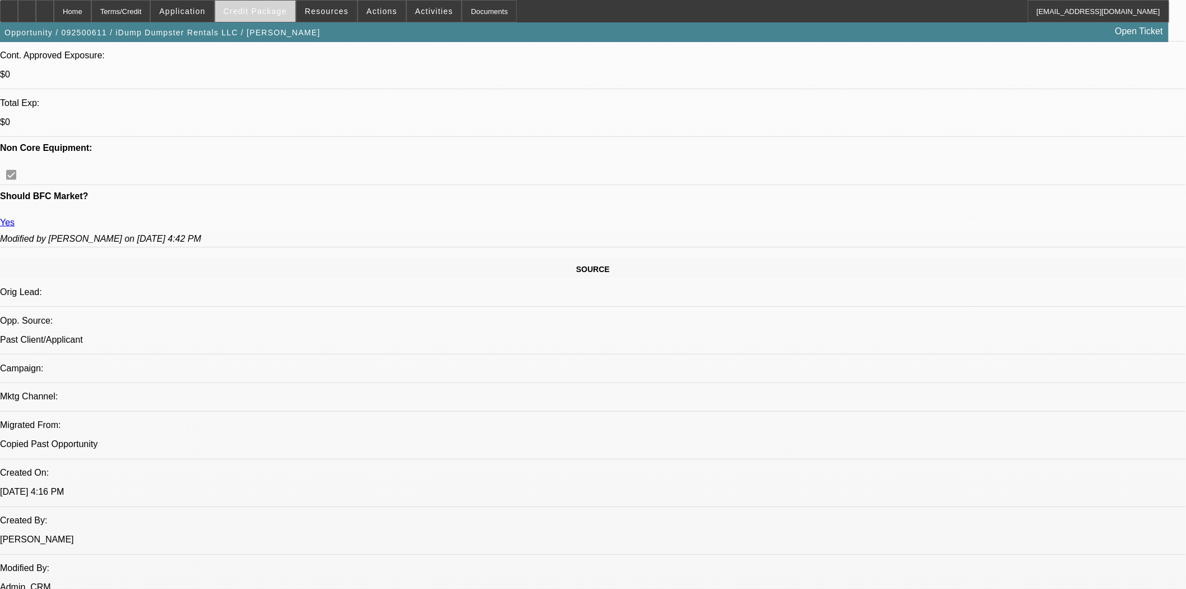
click at [257, 9] on span "Credit Package" at bounding box center [255, 11] width 63 height 9
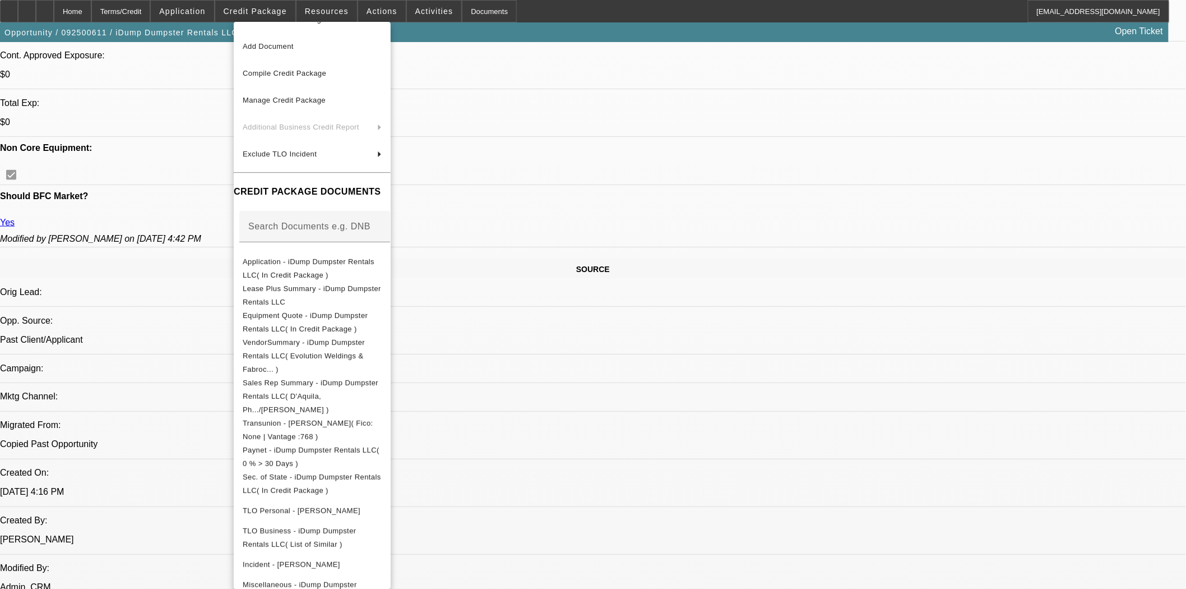
scroll to position [0, 0]
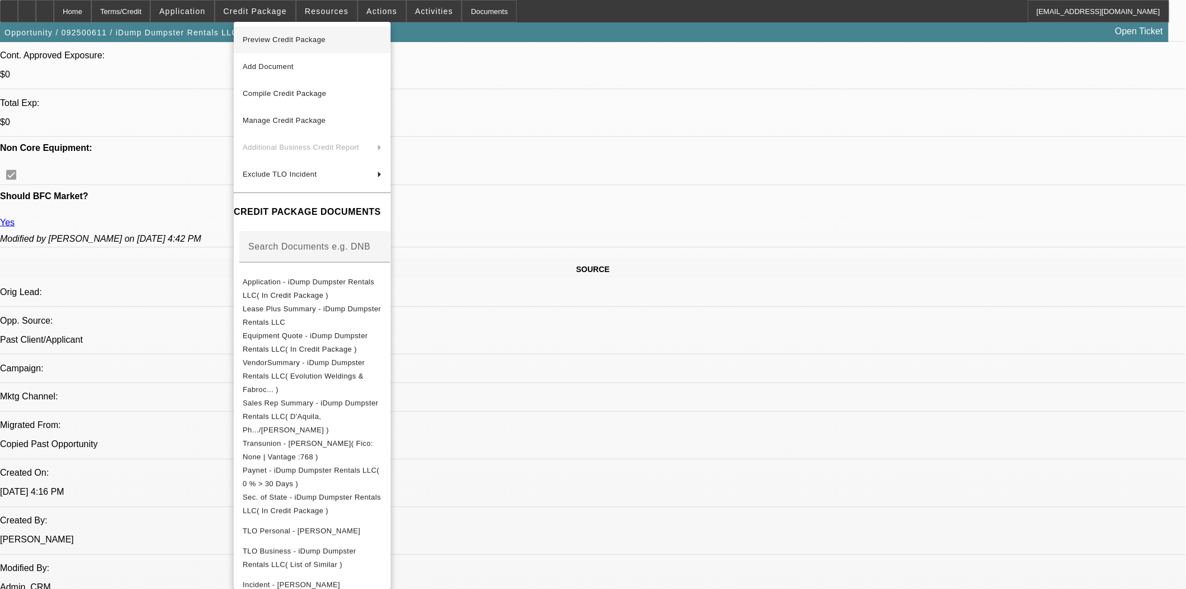
click at [301, 43] on span "Preview Credit Package" at bounding box center [312, 39] width 139 height 13
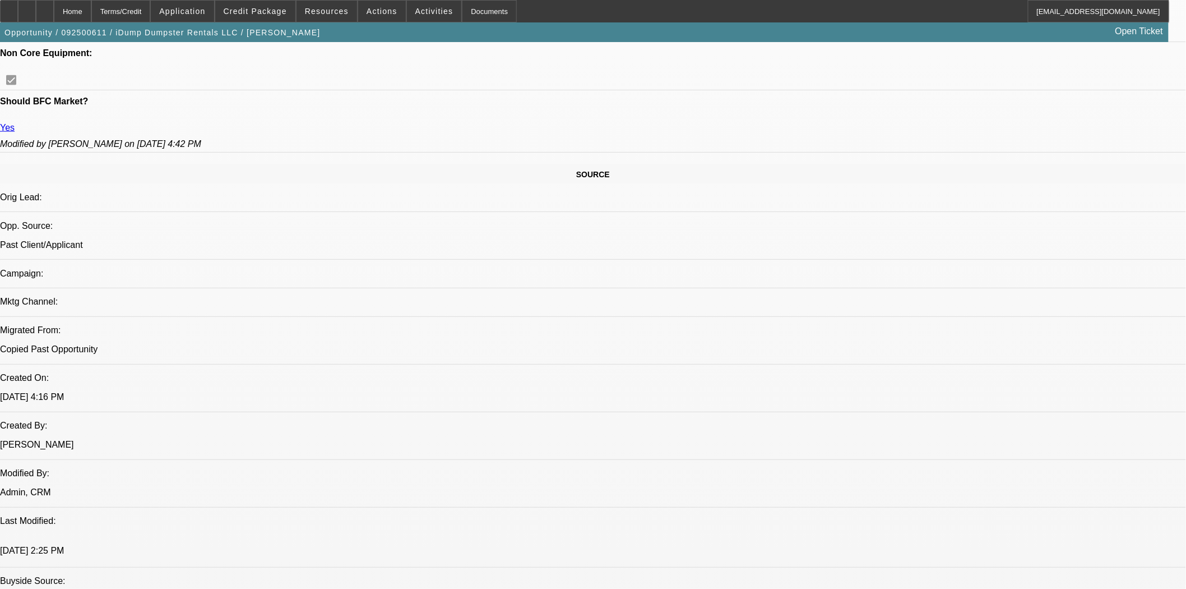
scroll to position [623, 0]
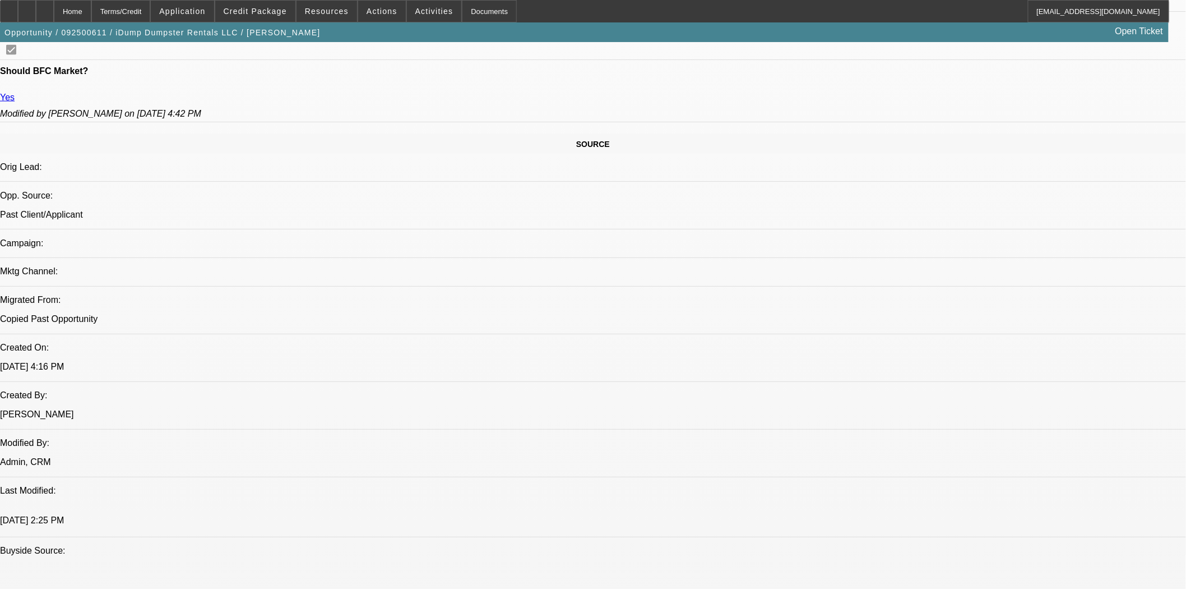
click at [287, 12] on span "Credit Package" at bounding box center [255, 11] width 63 height 9
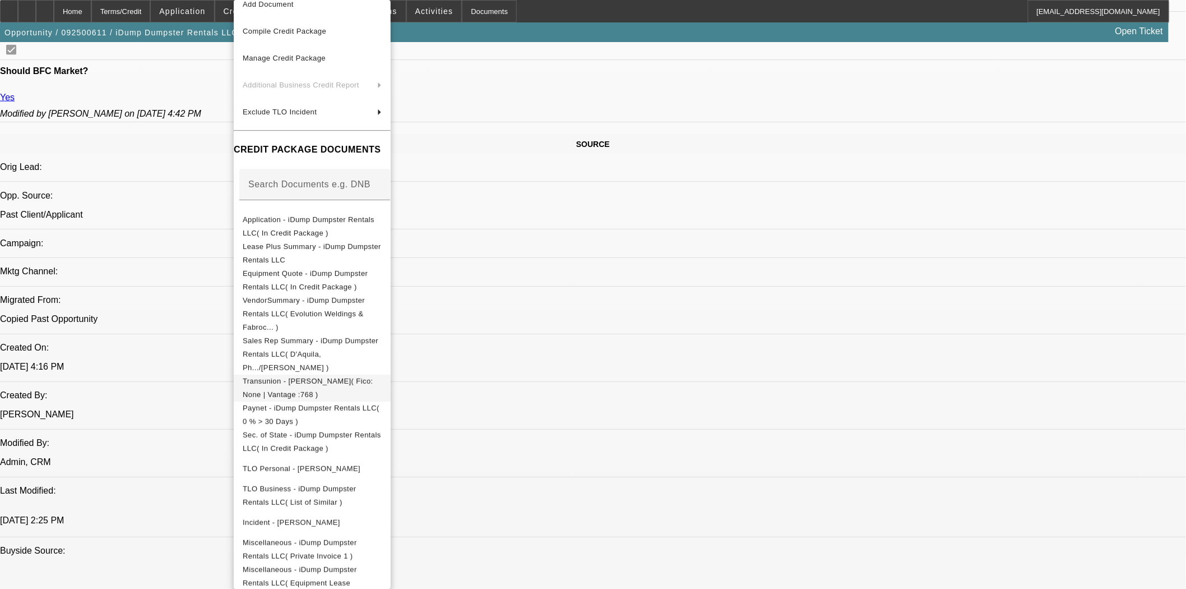
scroll to position [62, 0]
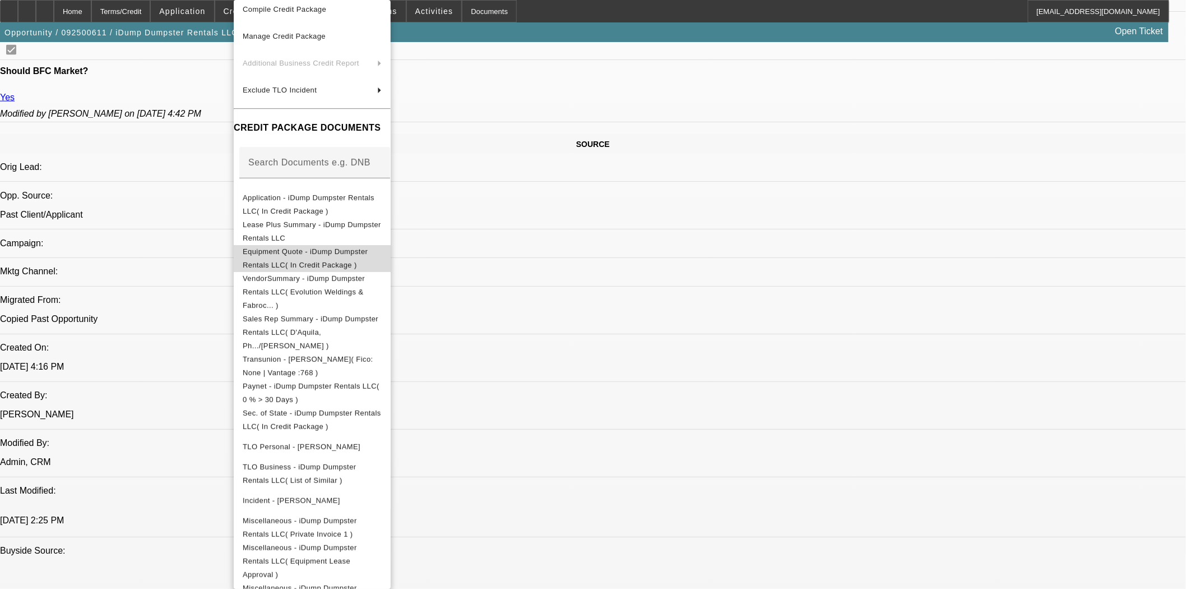
click at [331, 249] on span "Equipment Quote - iDump Dumpster Rentals LLC( In Credit Package )" at bounding box center [312, 258] width 139 height 27
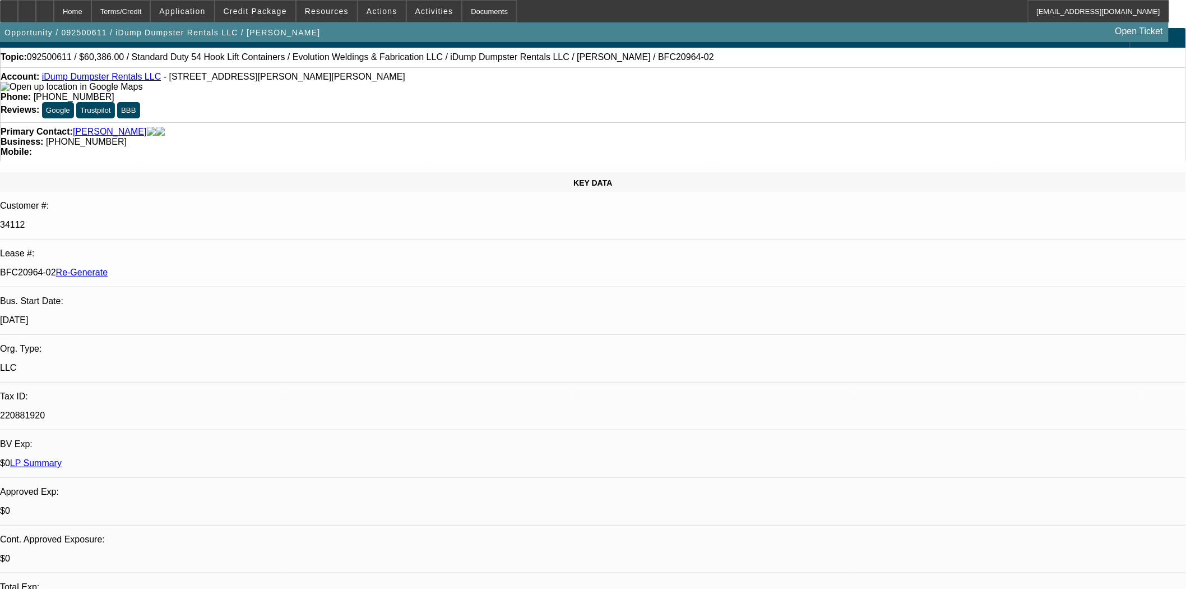
scroll to position [0, 0]
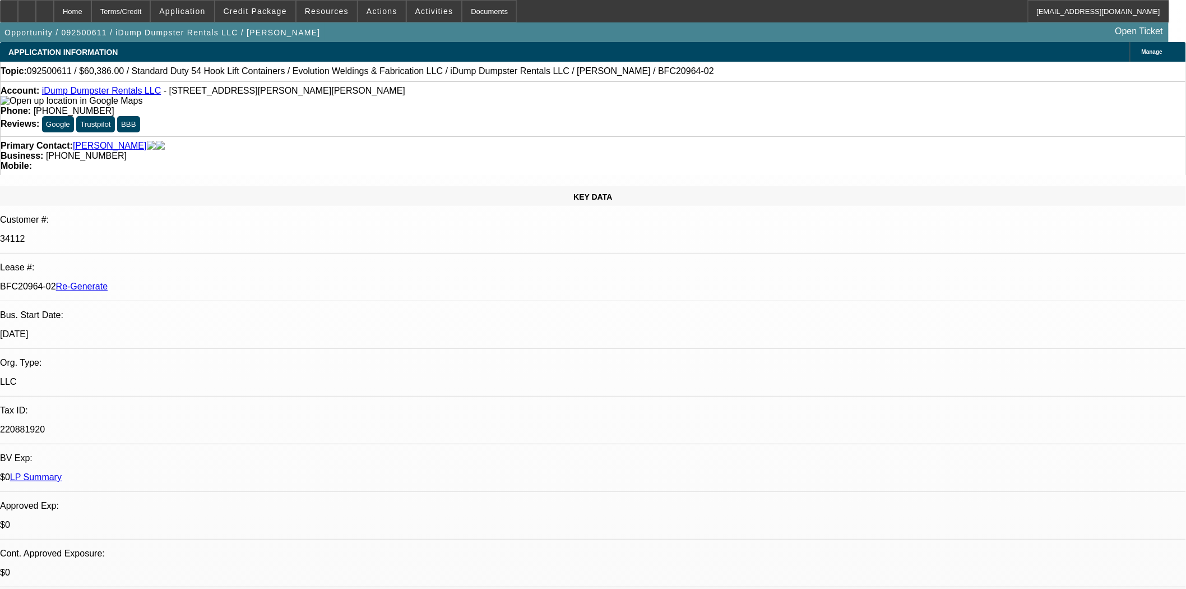
drag, startPoint x: 1003, startPoint y: 456, endPoint x: 906, endPoint y: 453, distance: 96.5
copy td "ucas@evolutionweldings.com"
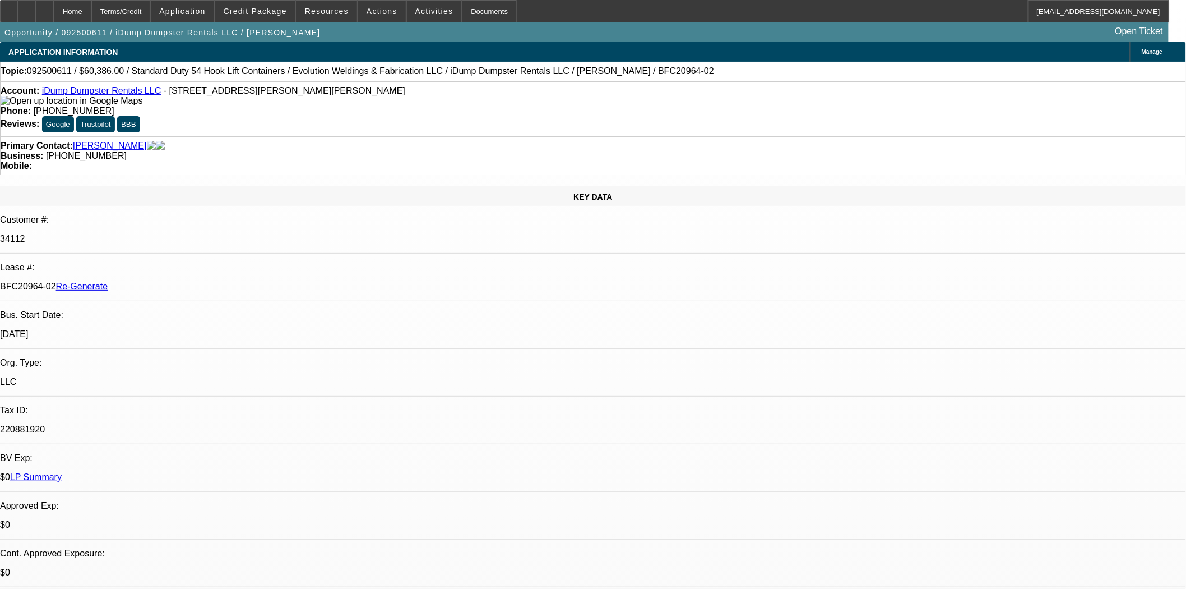
click at [114, 186] on div "KEY DATA" at bounding box center [593, 196] width 1186 height 20
click at [269, 6] on span at bounding box center [255, 11] width 80 height 27
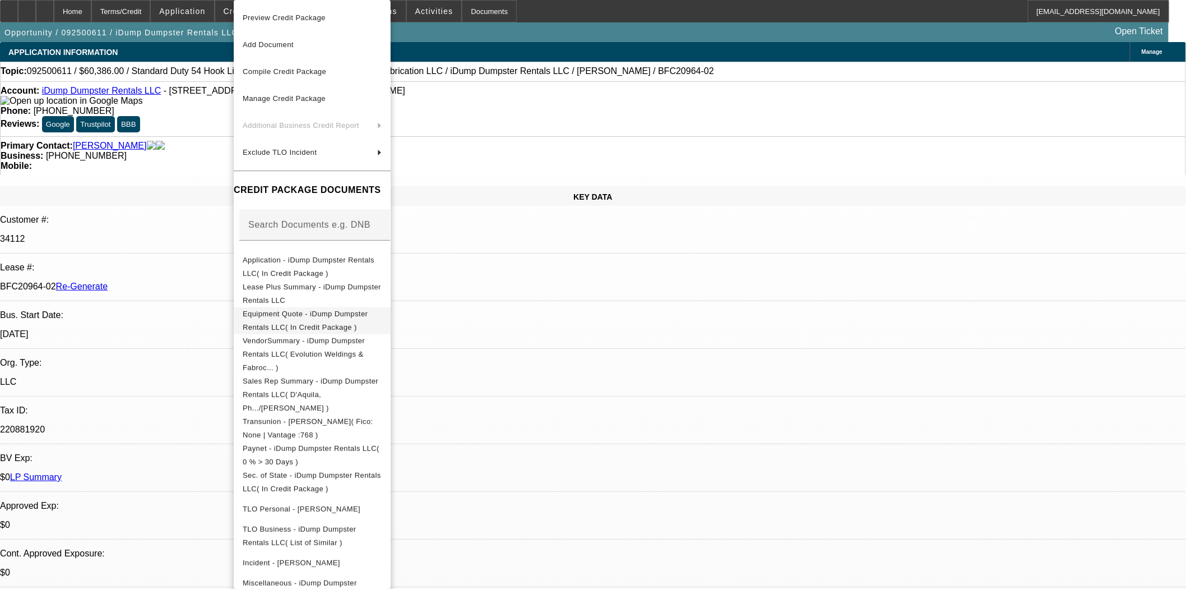
click at [361, 316] on span "Equipment Quote - iDump Dumpster Rentals LLC( In Credit Package )" at bounding box center [305, 321] width 125 height 22
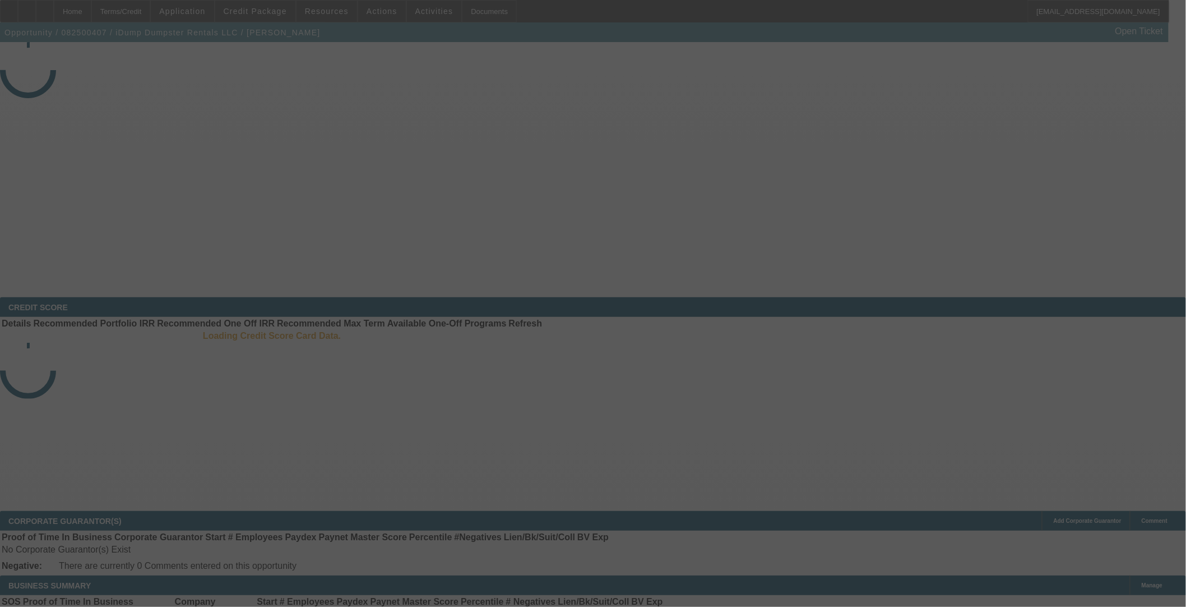
select select "4"
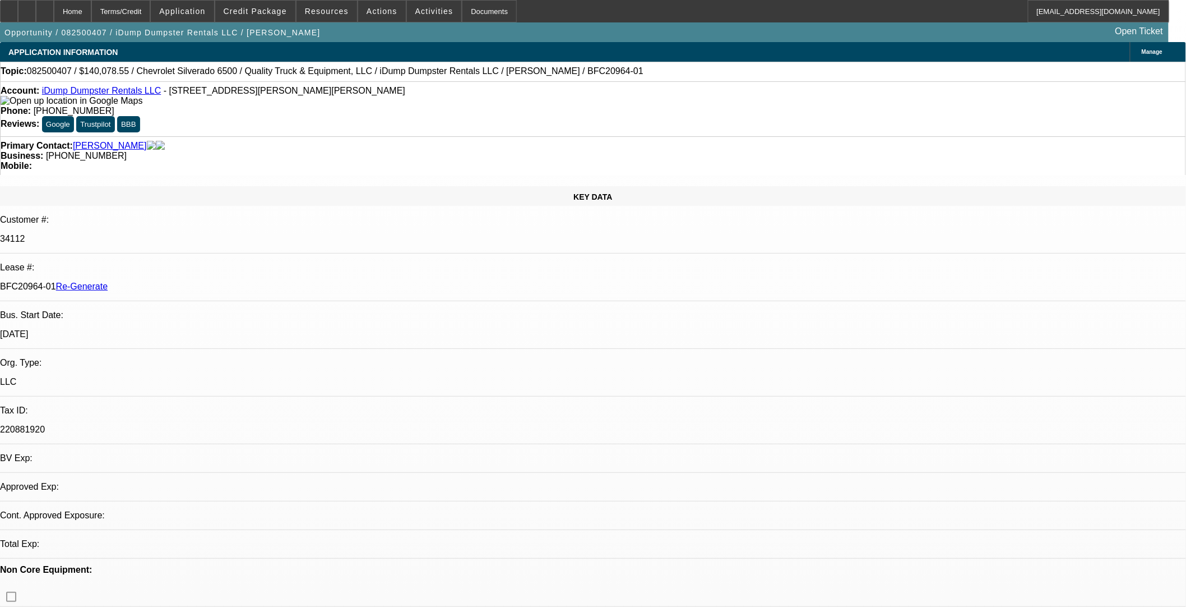
select select "0"
select select "6"
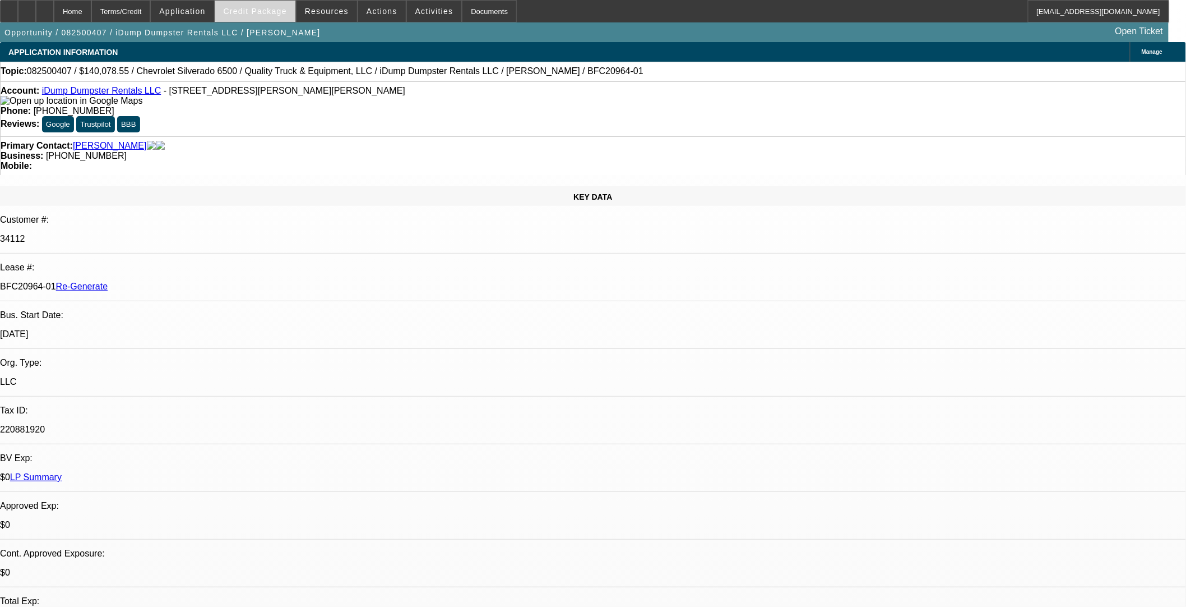
click at [269, 16] on span at bounding box center [255, 11] width 80 height 27
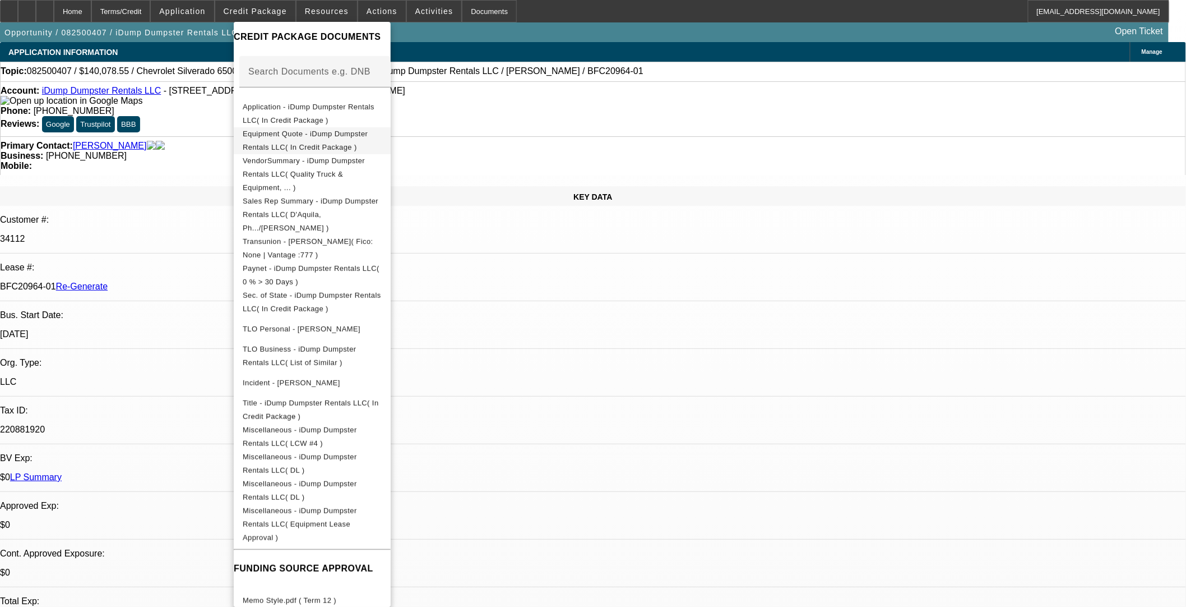
scroll to position [244, 0]
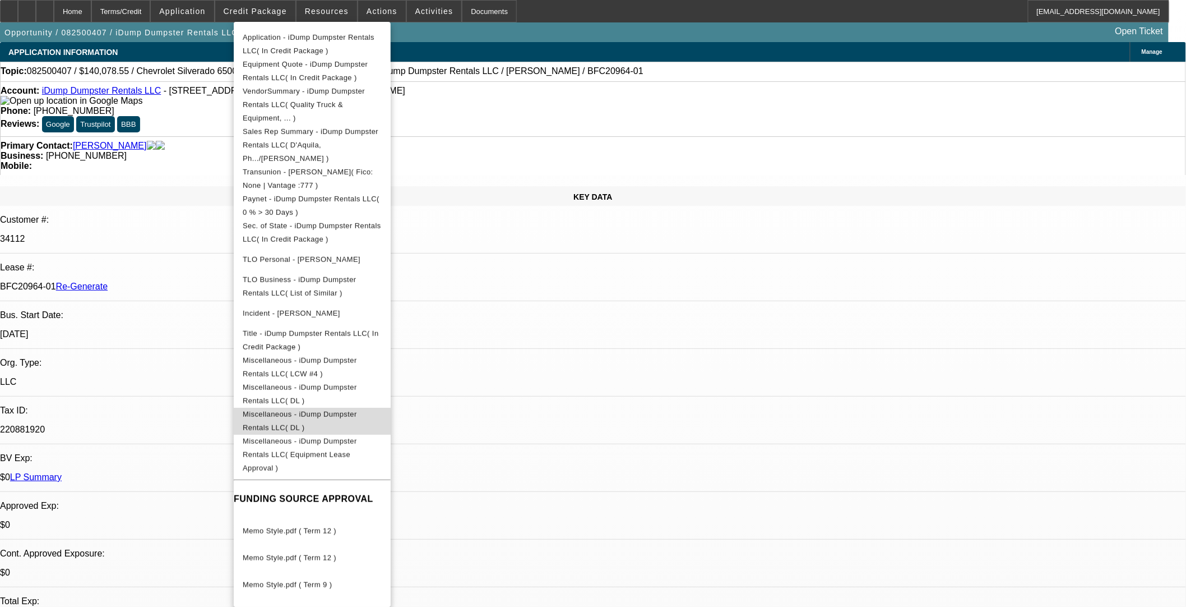
click at [337, 409] on span "Miscellaneous - iDump Dumpster Rentals LLC( DL )" at bounding box center [300, 420] width 114 height 22
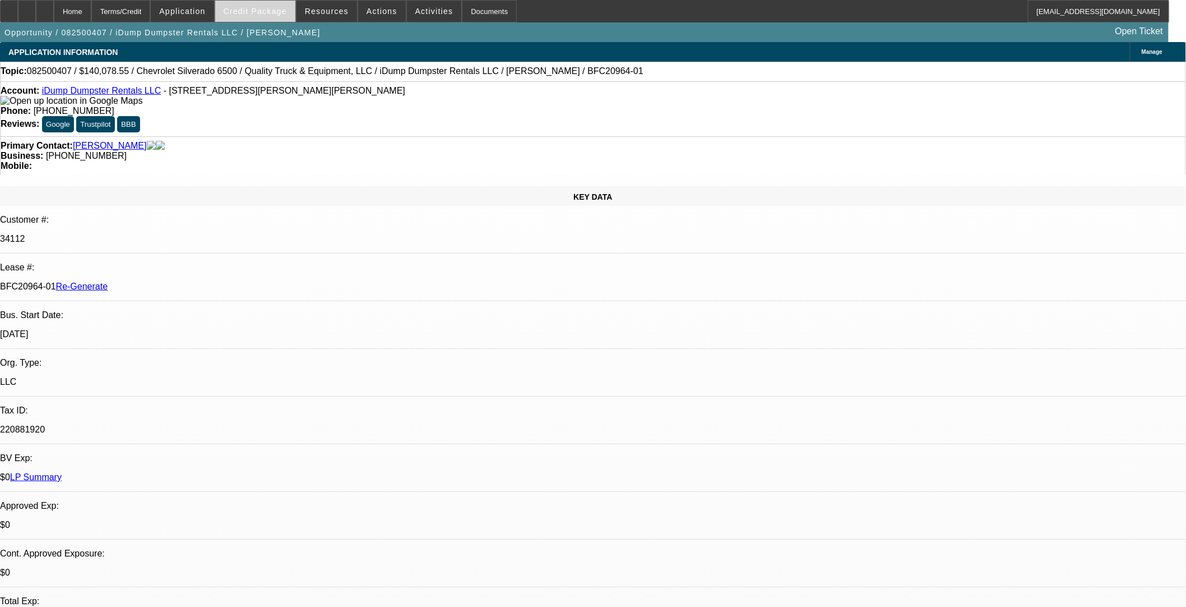
click at [258, 20] on span at bounding box center [255, 11] width 80 height 27
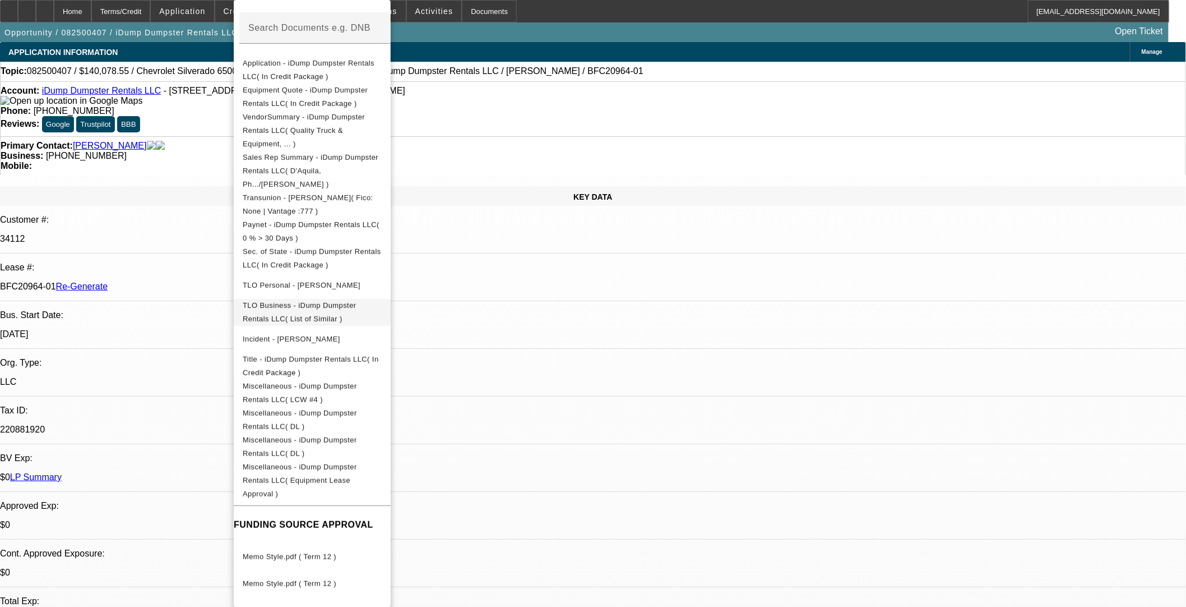
scroll to position [223, 0]
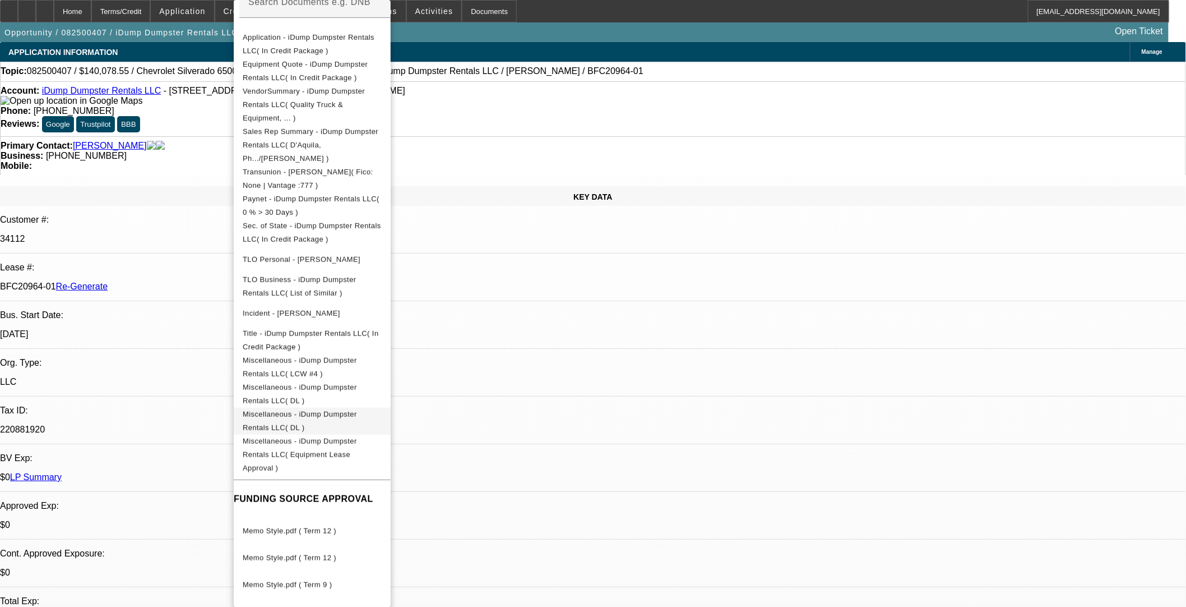
click at [391, 408] on button "Miscellaneous - iDump Dumpster Rentals LLC( DL )" at bounding box center [312, 421] width 157 height 27
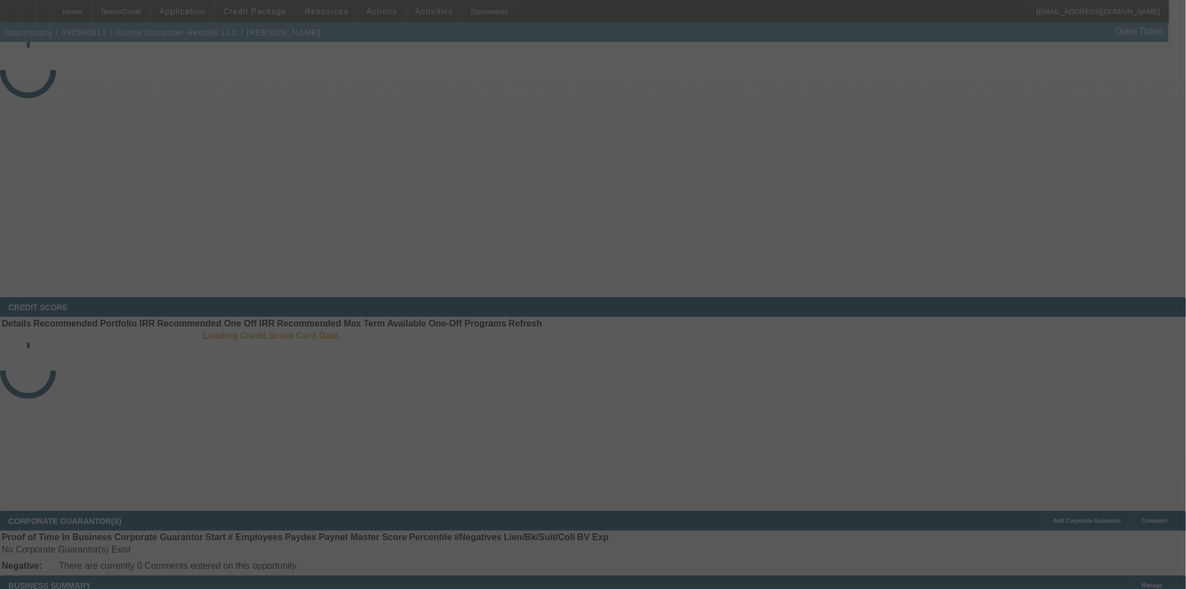
select select "3"
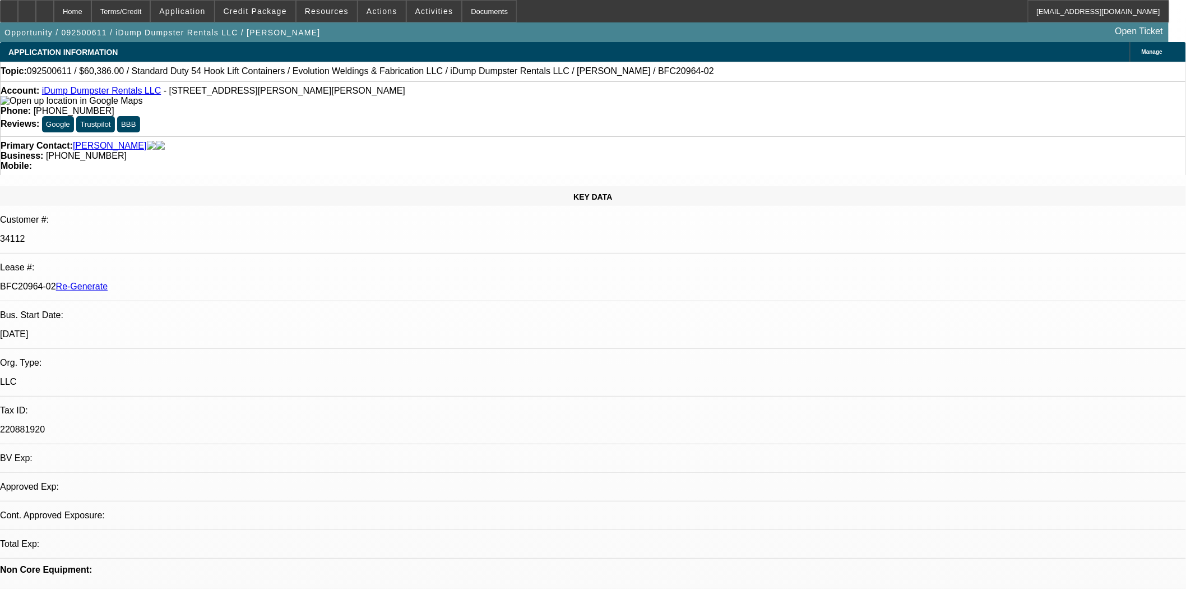
select select "0"
select select "6"
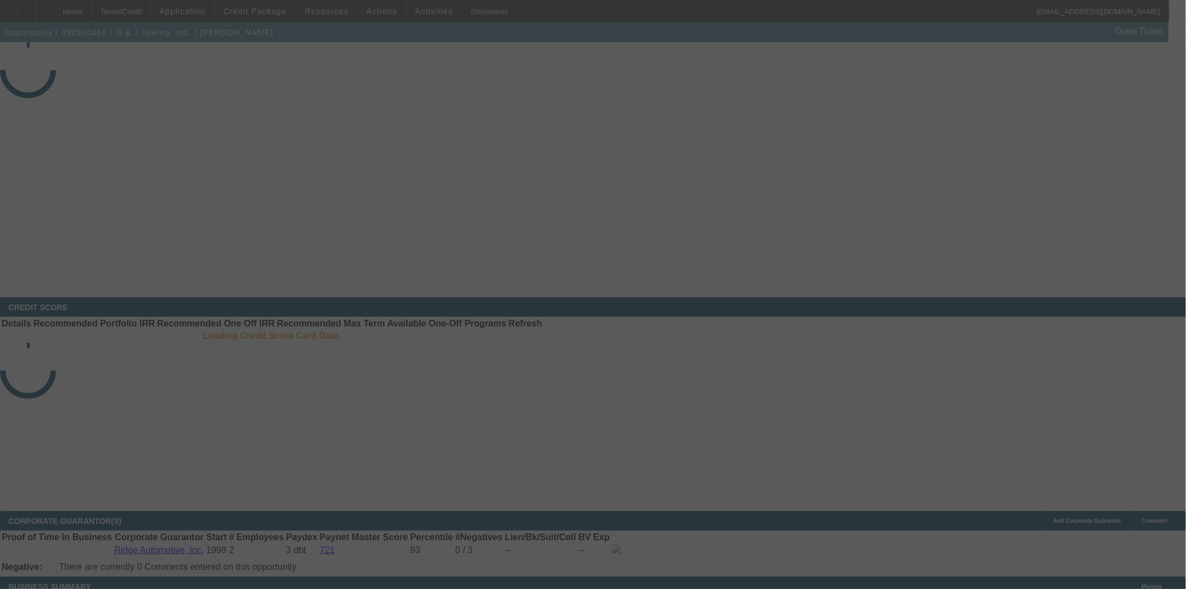
select select "3"
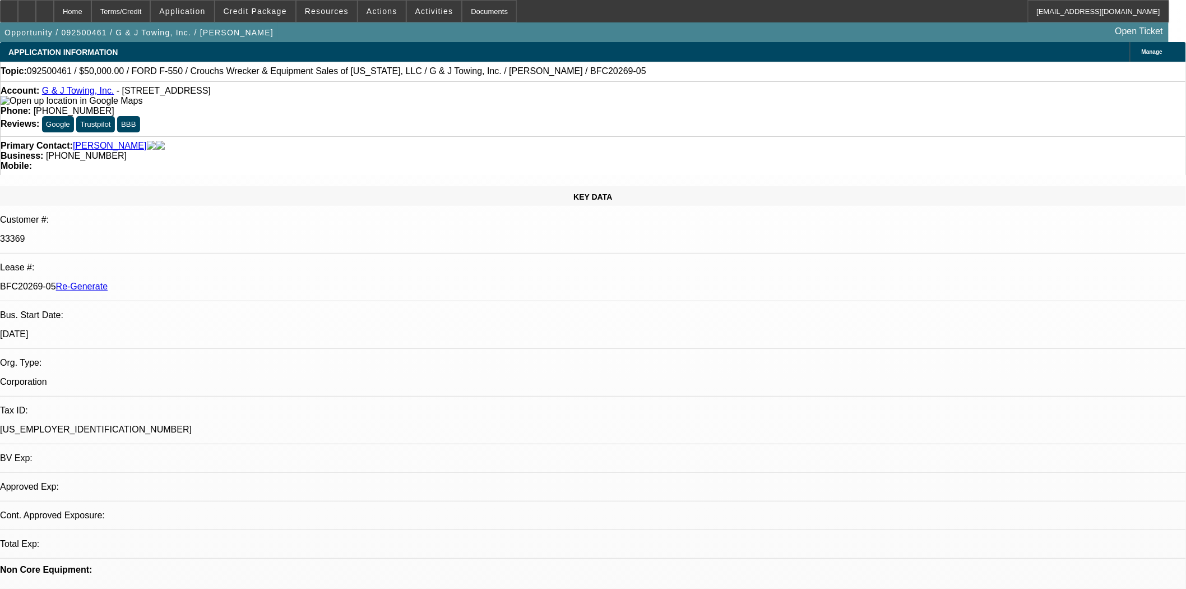
select select "0"
select select "2"
select select "0"
select select "6"
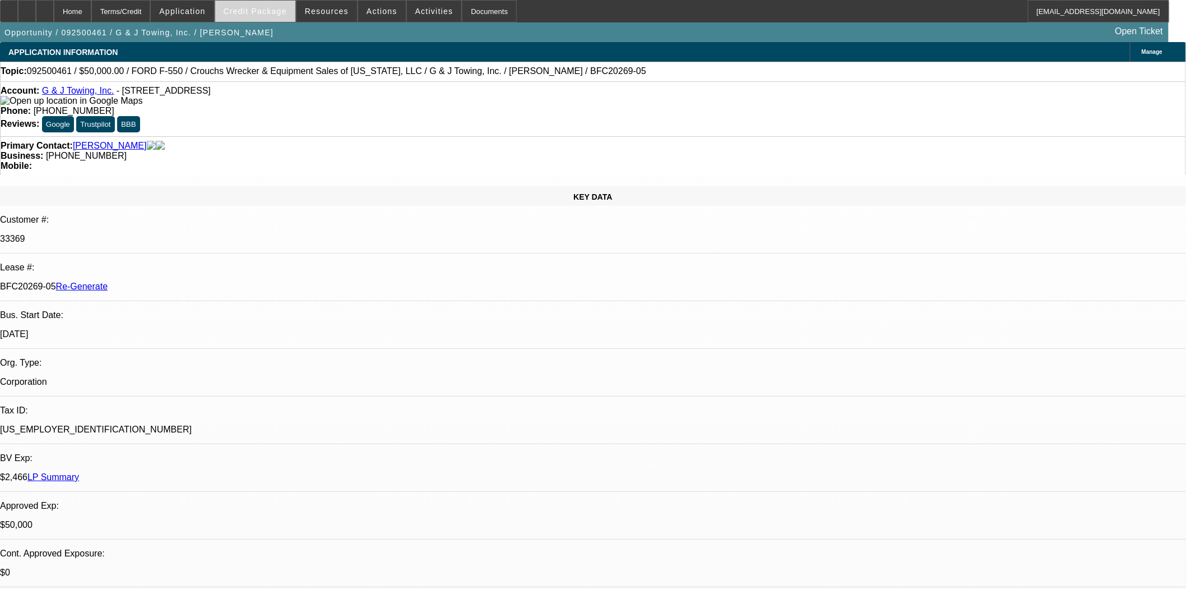
click at [279, 18] on span at bounding box center [255, 11] width 80 height 27
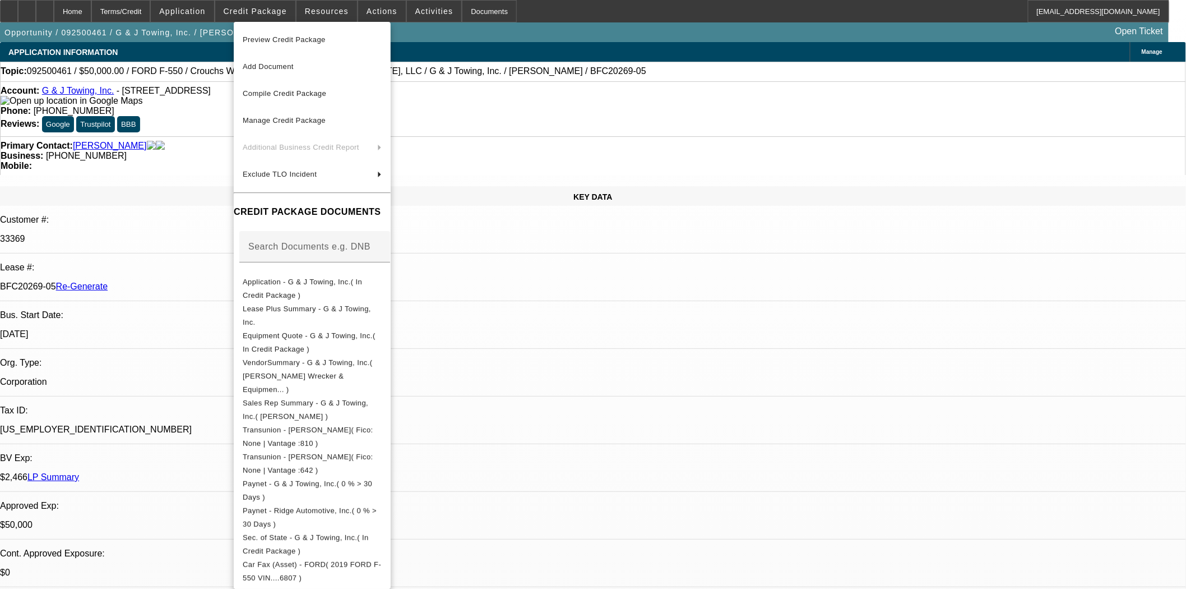
click at [292, 38] on span "Preview Credit Package" at bounding box center [284, 39] width 83 height 8
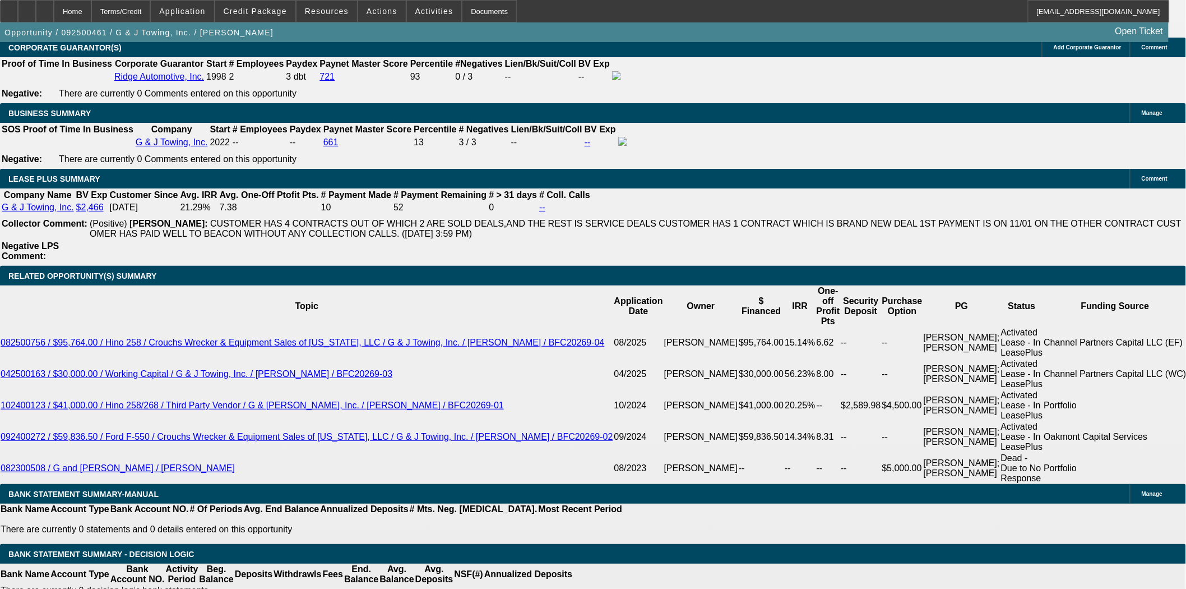
scroll to position [1931, 0]
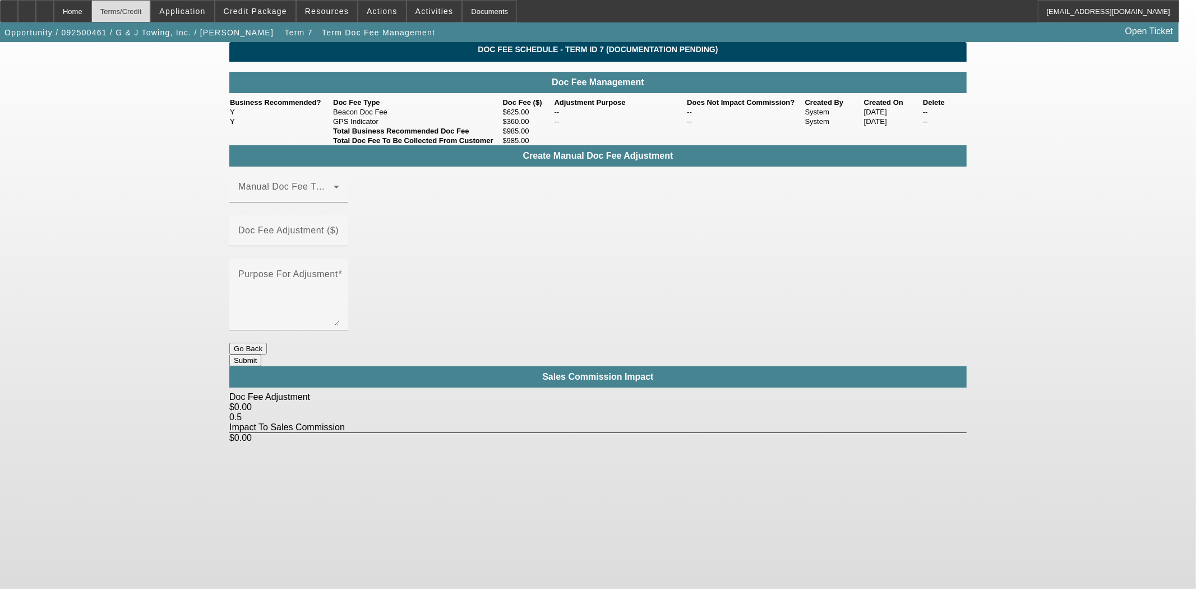
drag, startPoint x: 101, startPoint y: 13, endPoint x: 153, endPoint y: 15, distance: 52.2
click at [91, 13] on div "Home" at bounding box center [73, 11] width 38 height 22
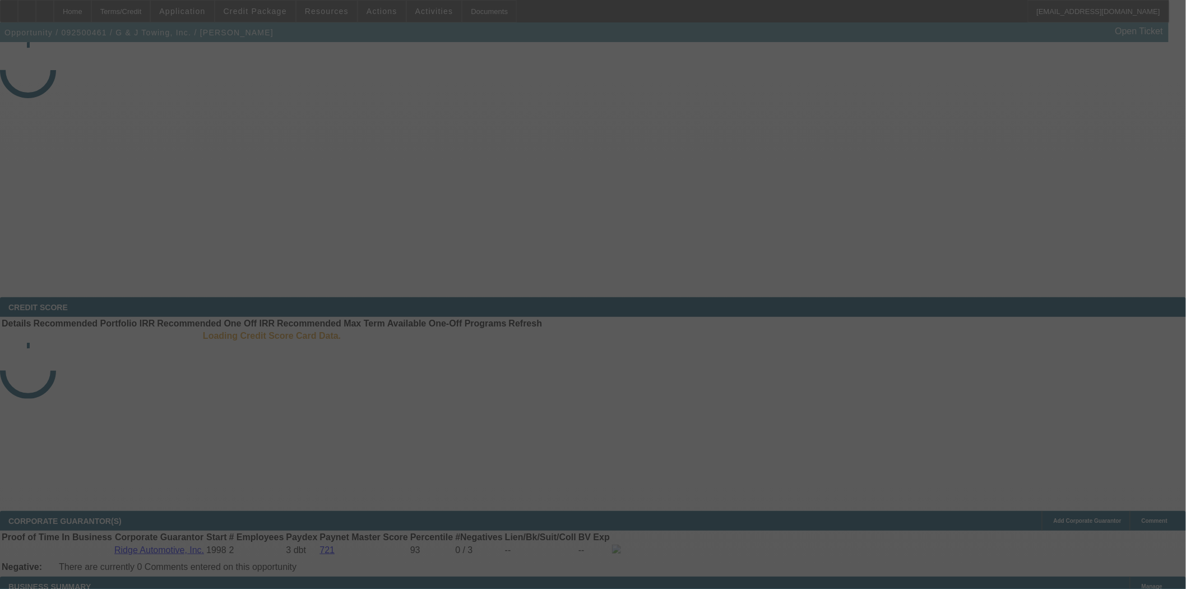
select select "3"
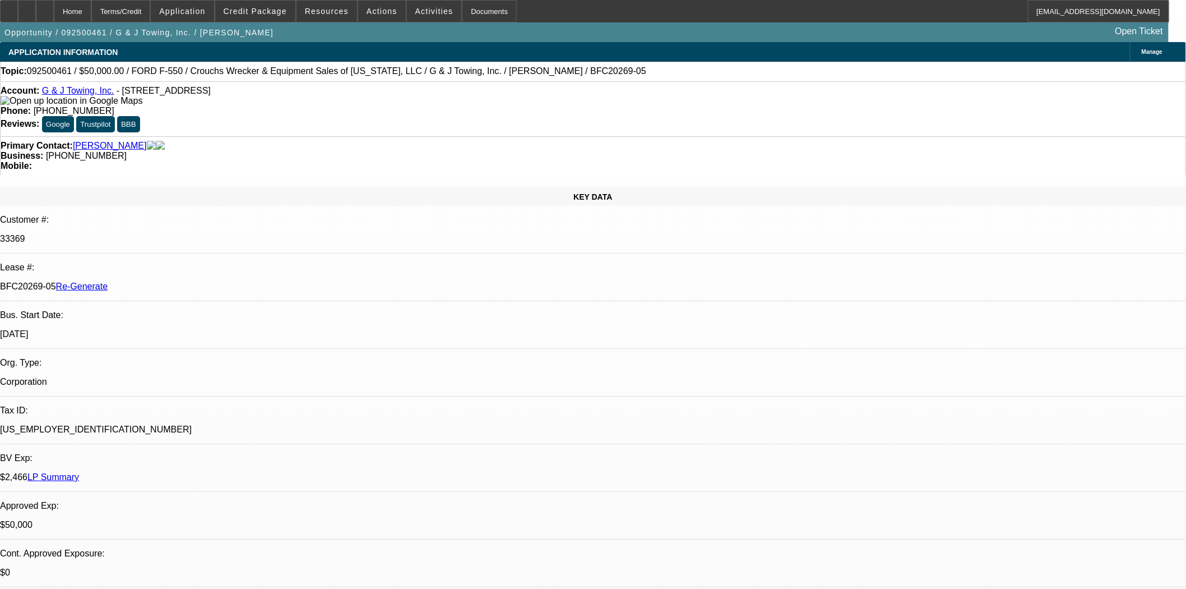
select select "0"
select select "2"
select select "0"
select select "6"
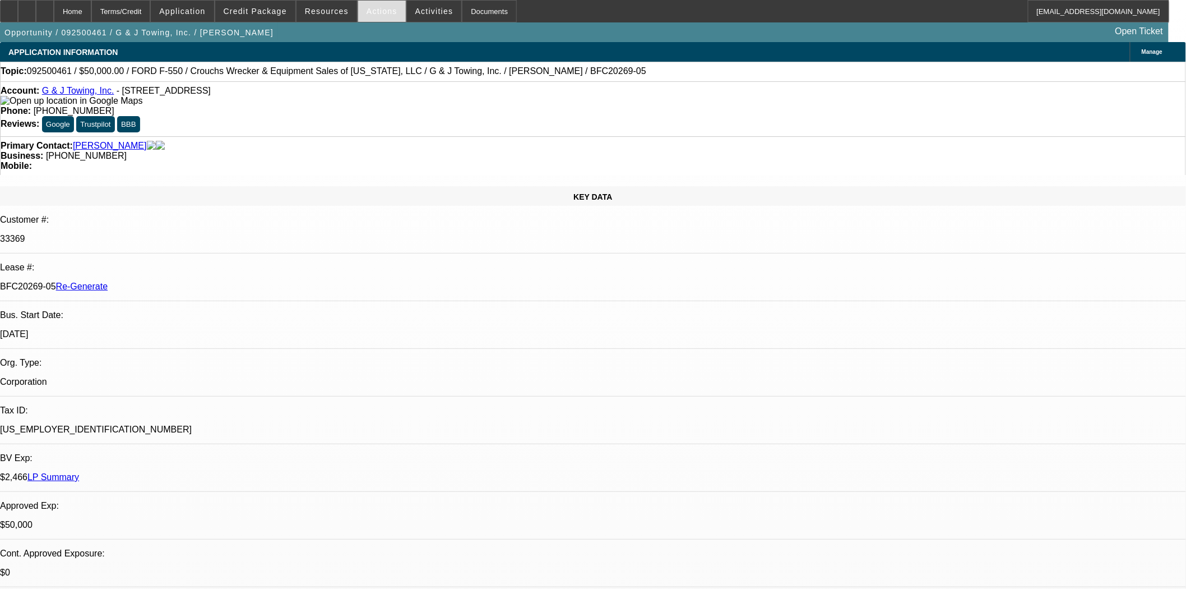
click at [358, 6] on div "Actions" at bounding box center [382, 11] width 49 height 22
click at [366, 17] on span at bounding box center [382, 11] width 48 height 27
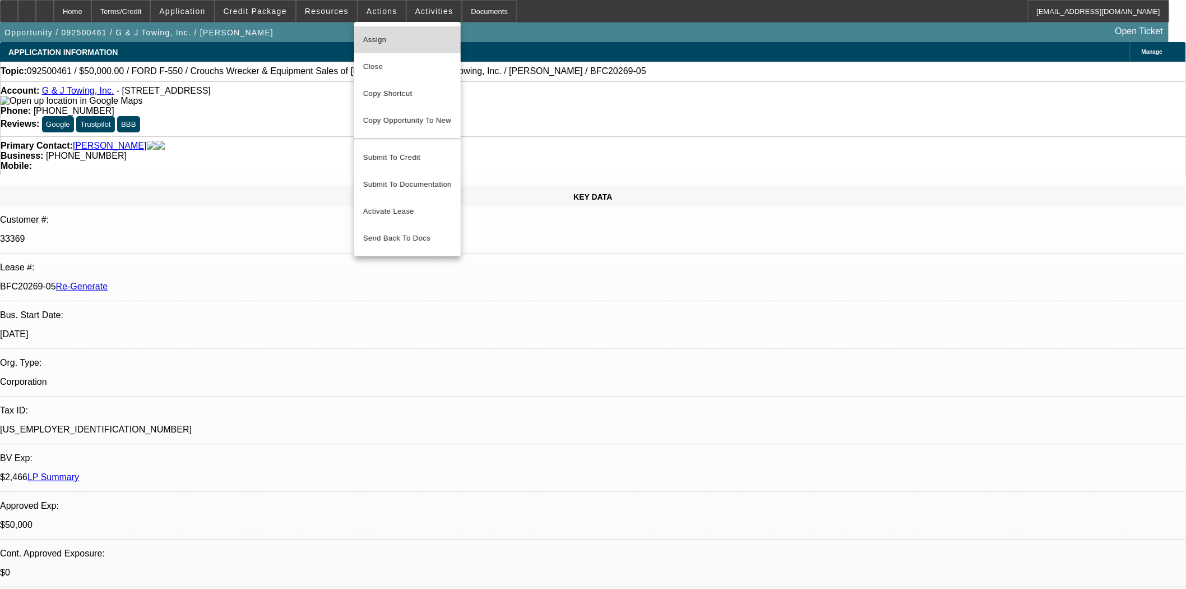
click at [386, 44] on span "Assign" at bounding box center [407, 39] width 89 height 13
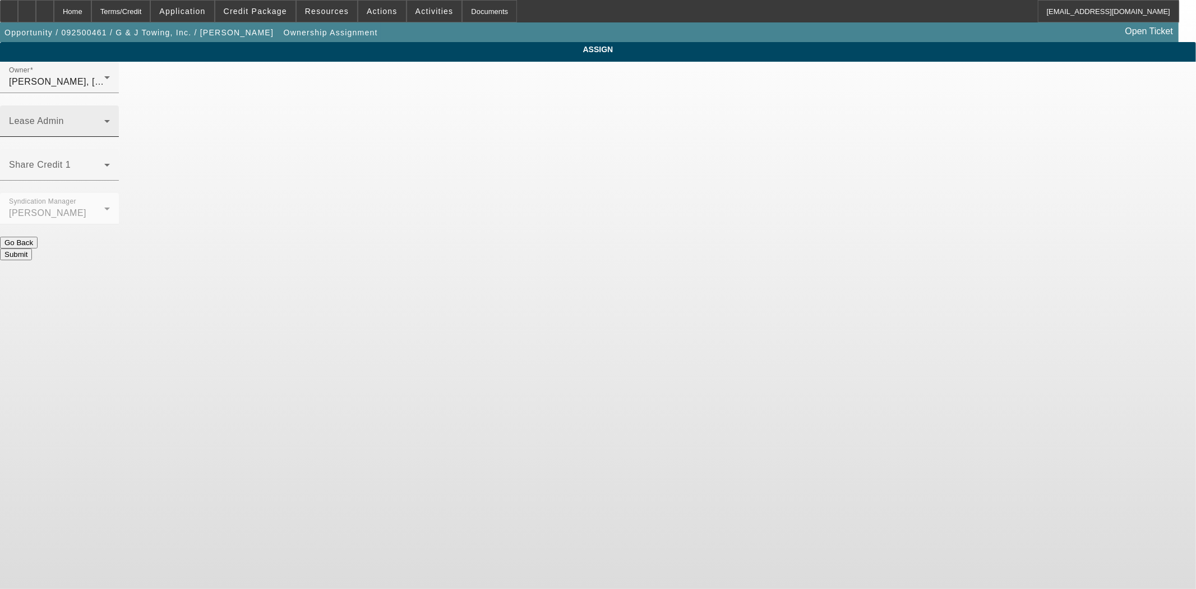
click at [104, 119] on span at bounding box center [56, 125] width 95 height 13
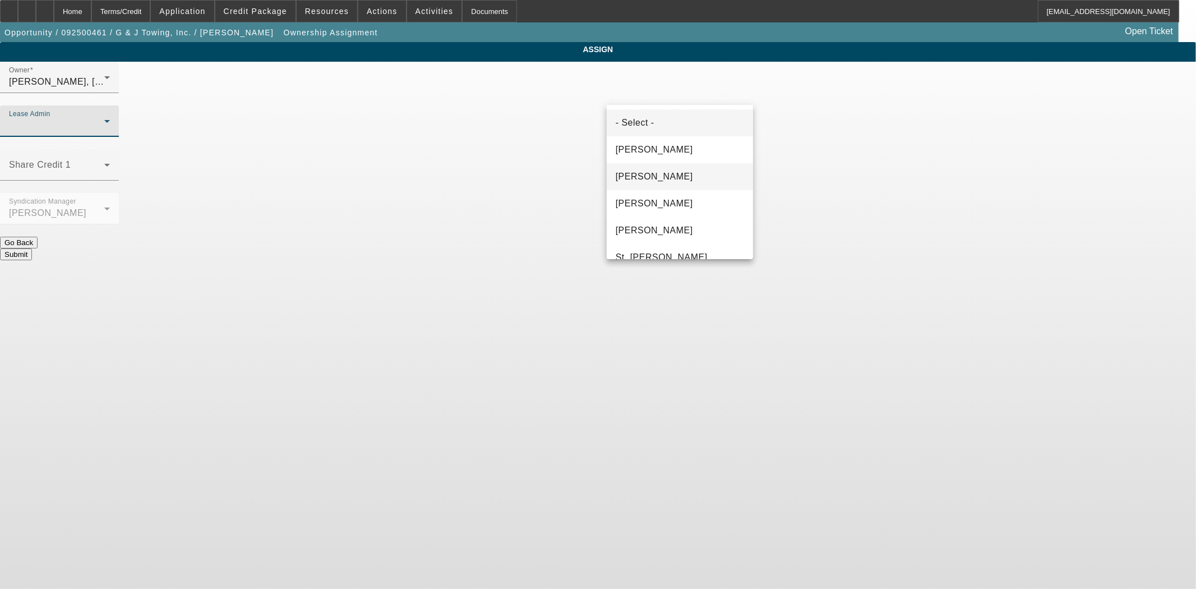
click at [638, 173] on span "Chaves, Jen" at bounding box center [654, 176] width 77 height 13
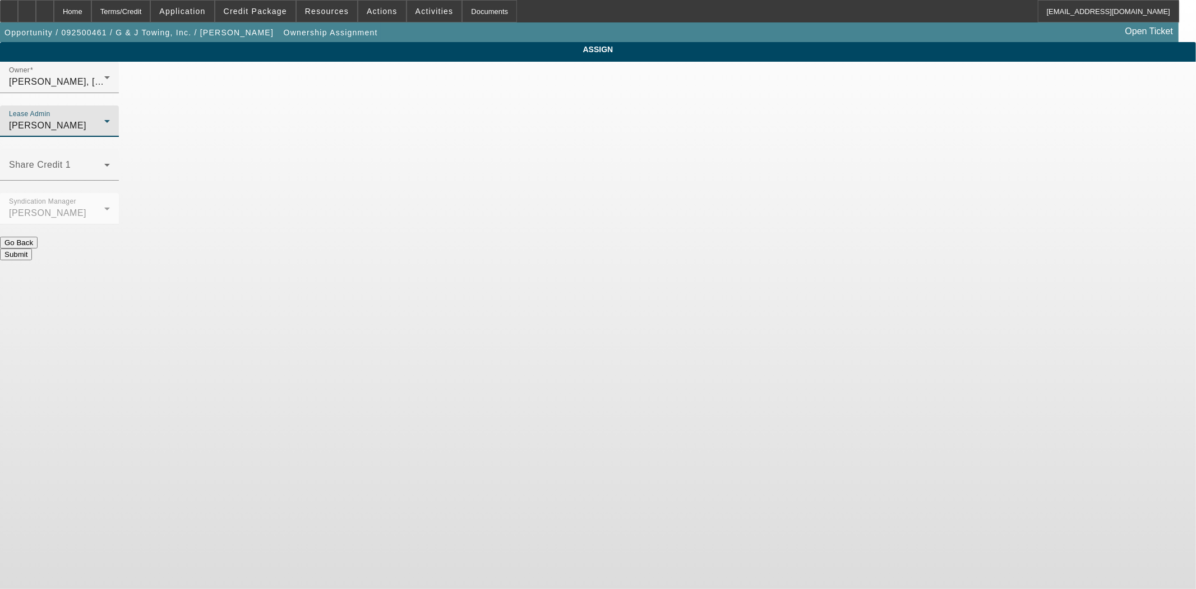
click at [32, 248] on button "Submit" at bounding box center [16, 254] width 32 height 12
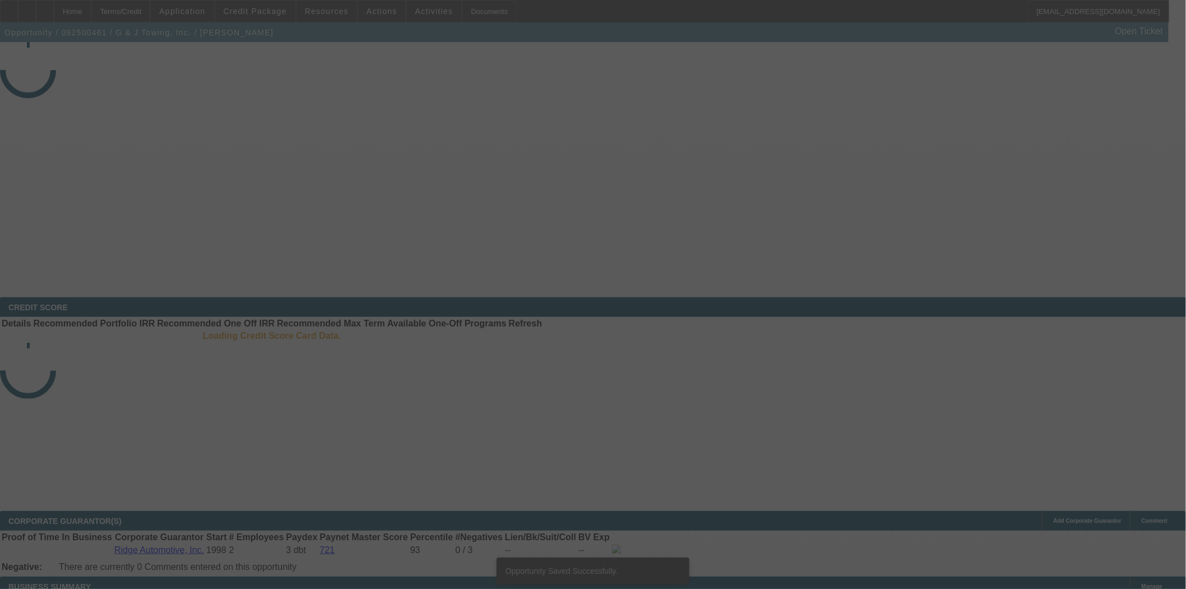
select select "3"
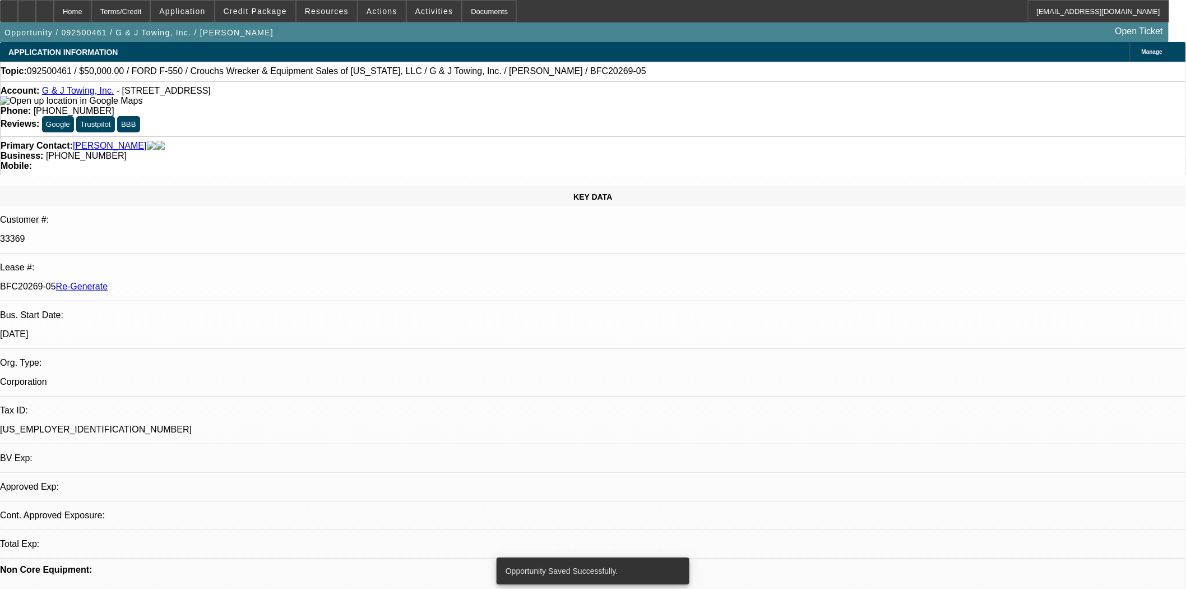
select select "0"
select select "2"
select select "0"
select select "6"
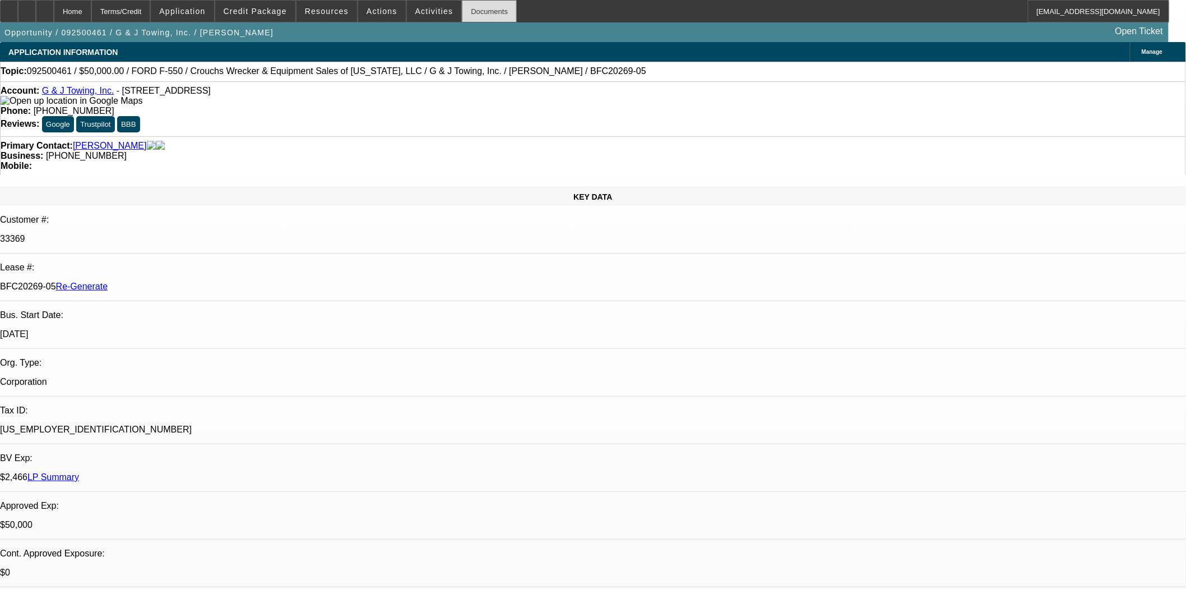
click at [475, 19] on div "Documents" at bounding box center [489, 11] width 55 height 22
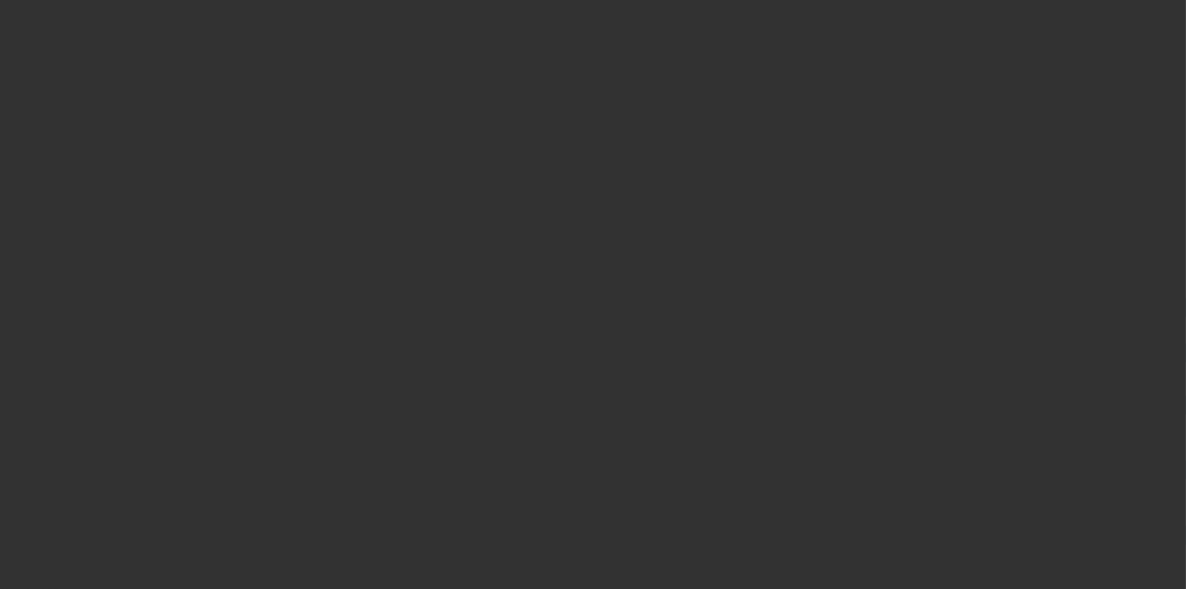
select select "3"
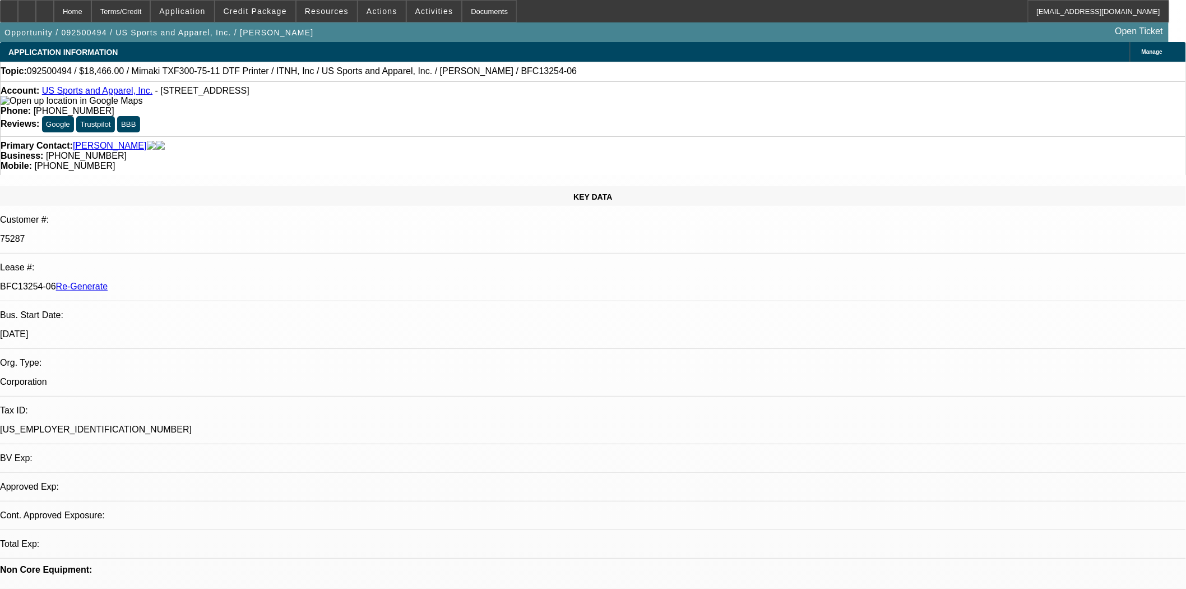
select select "0"
select select "6"
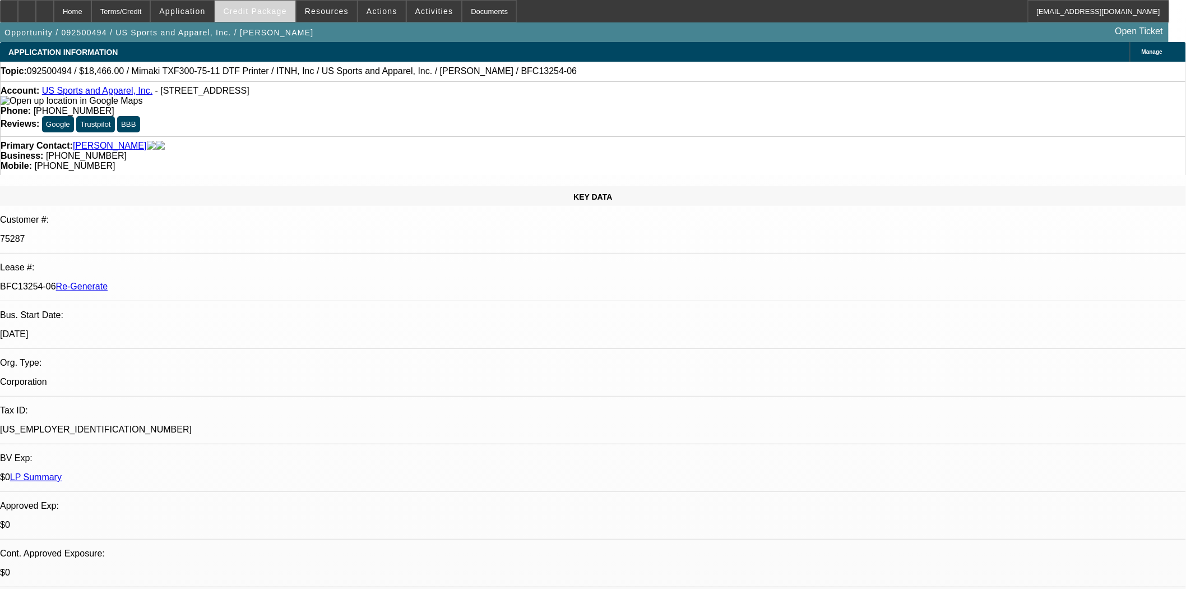
click at [273, 8] on span "Credit Package" at bounding box center [255, 11] width 63 height 9
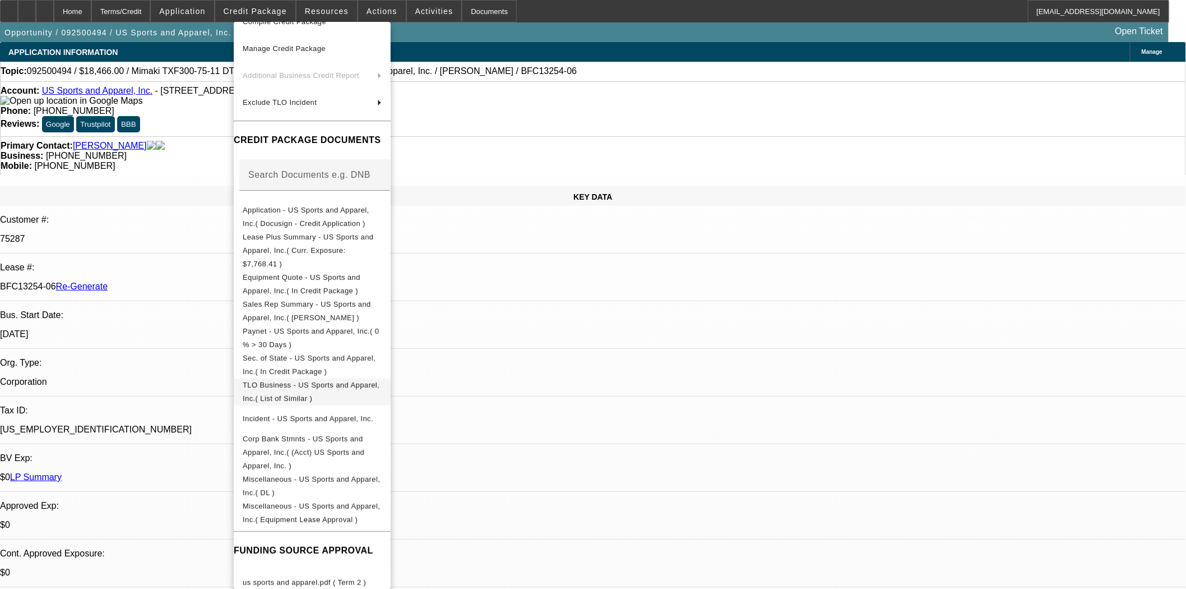
scroll to position [161, 0]
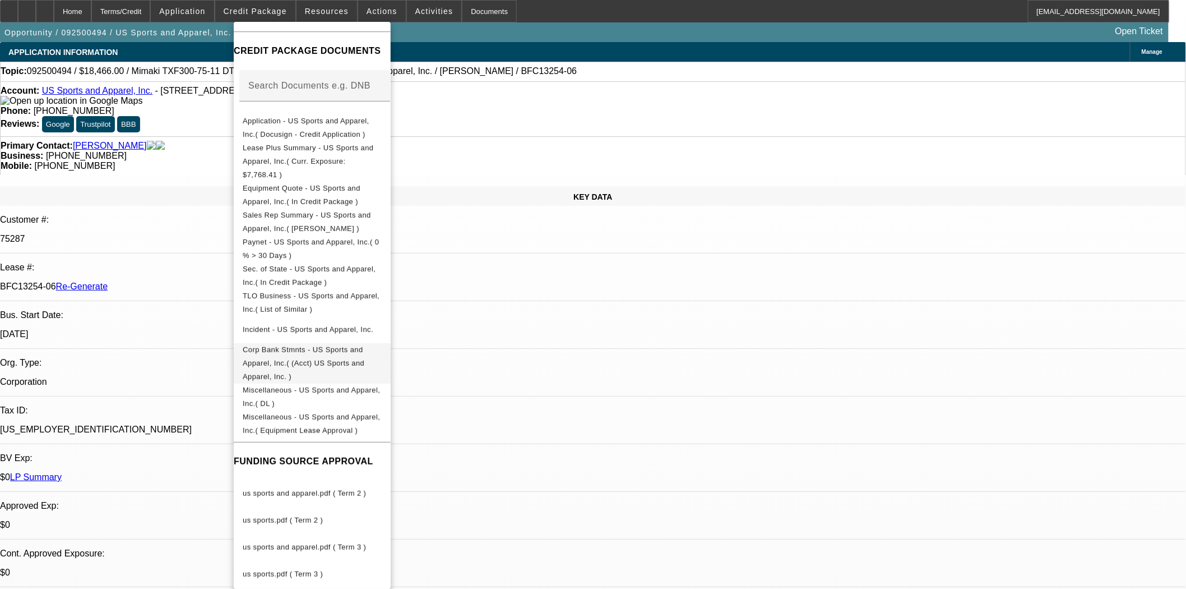
click at [292, 343] on span "Corp Bank Stmnts - US Sports and Apparel, Inc.( (Acct) US Sports and Apparel, I…" at bounding box center [312, 363] width 139 height 40
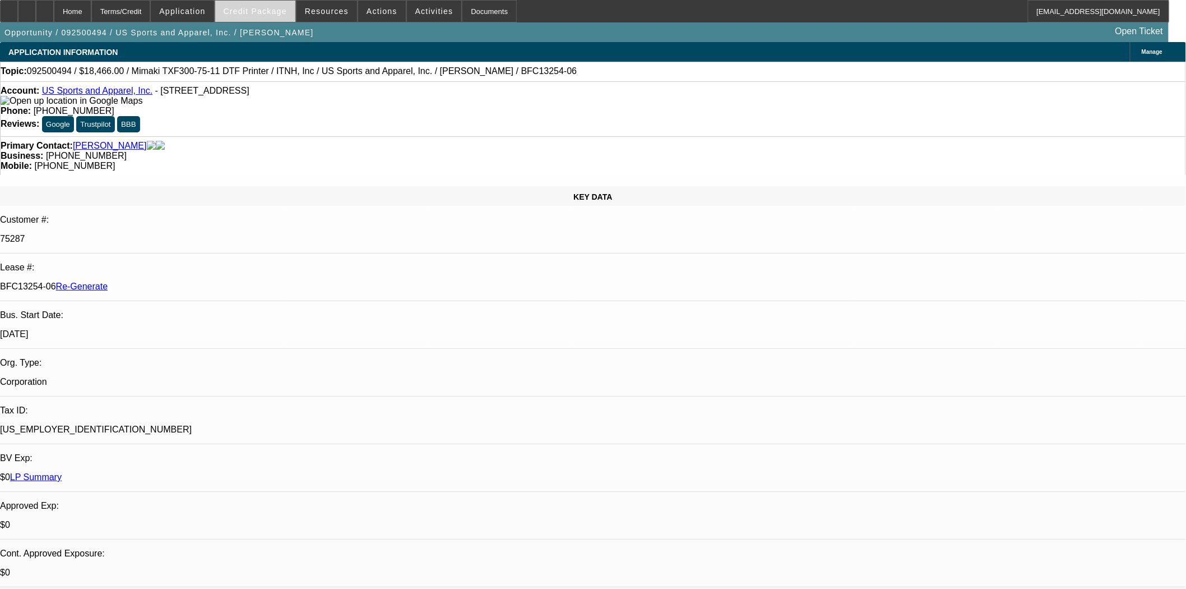
click at [269, 8] on span "Credit Package" at bounding box center [255, 11] width 63 height 9
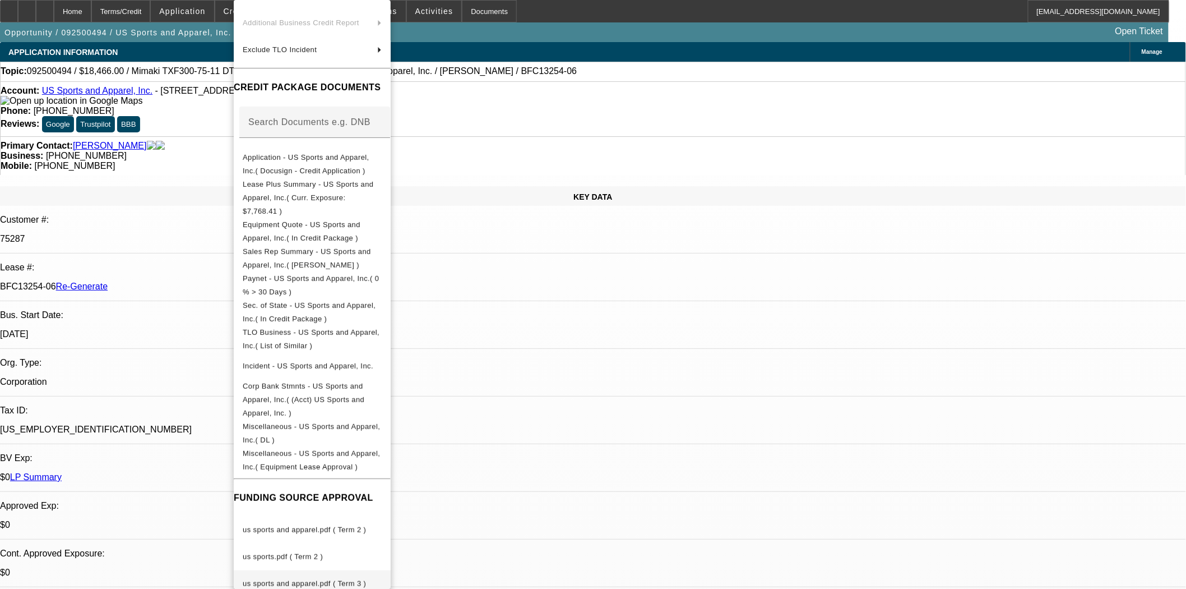
scroll to position [124, 0]
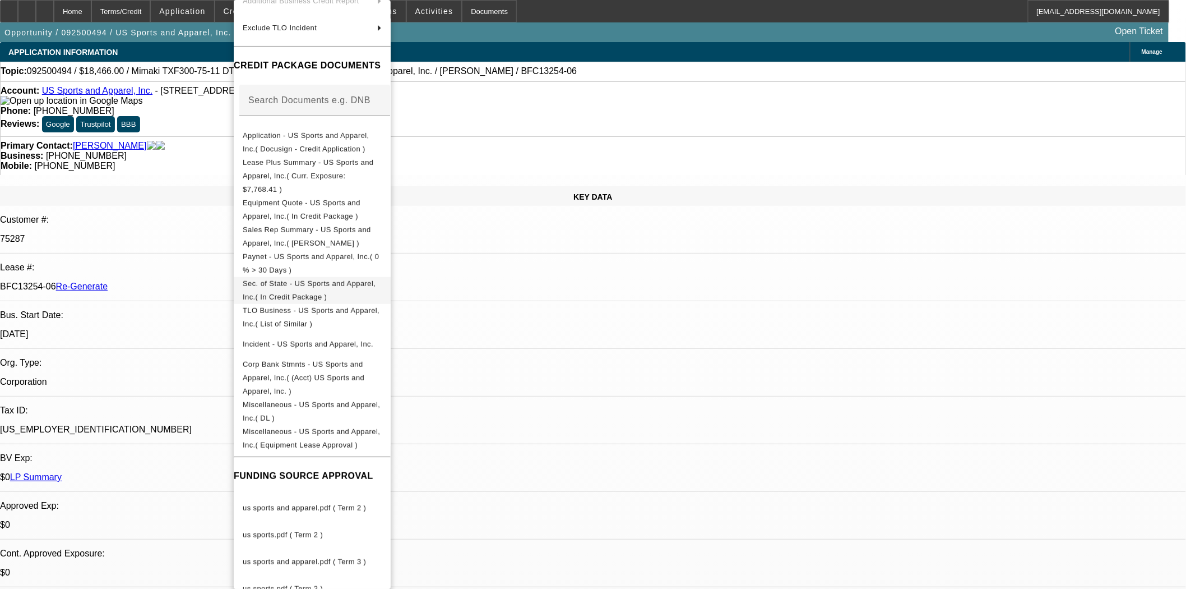
click at [323, 277] on button "Sec. of State - US Sports and Apparel, Inc.( In Credit Package )" at bounding box center [312, 290] width 157 height 27
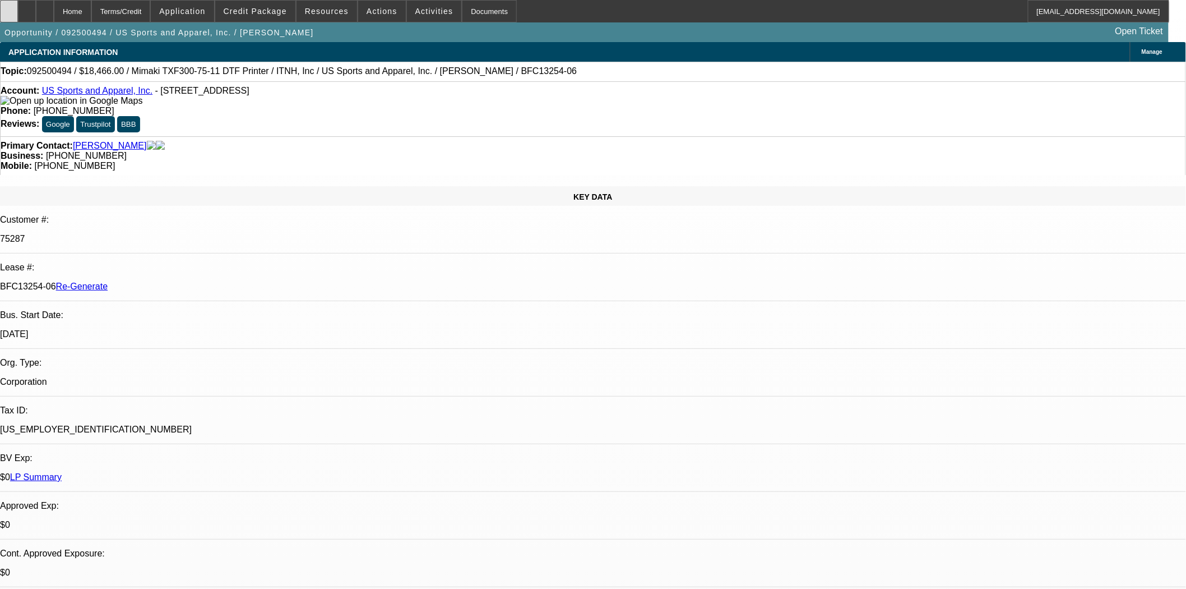
click at [9, 7] on icon at bounding box center [9, 7] width 0 height 0
